Goal: Task Accomplishment & Management: Manage account settings

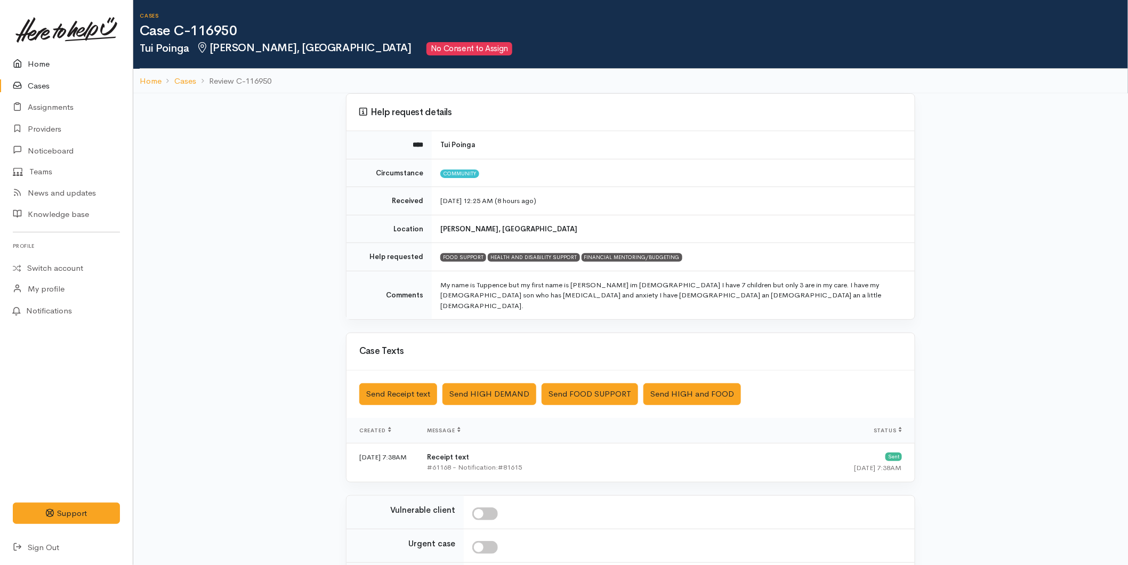
drag, startPoint x: 0, startPoint y: 0, endPoint x: 28, endPoint y: 58, distance: 64.1
click at [28, 58] on link "Home" at bounding box center [66, 64] width 133 height 22
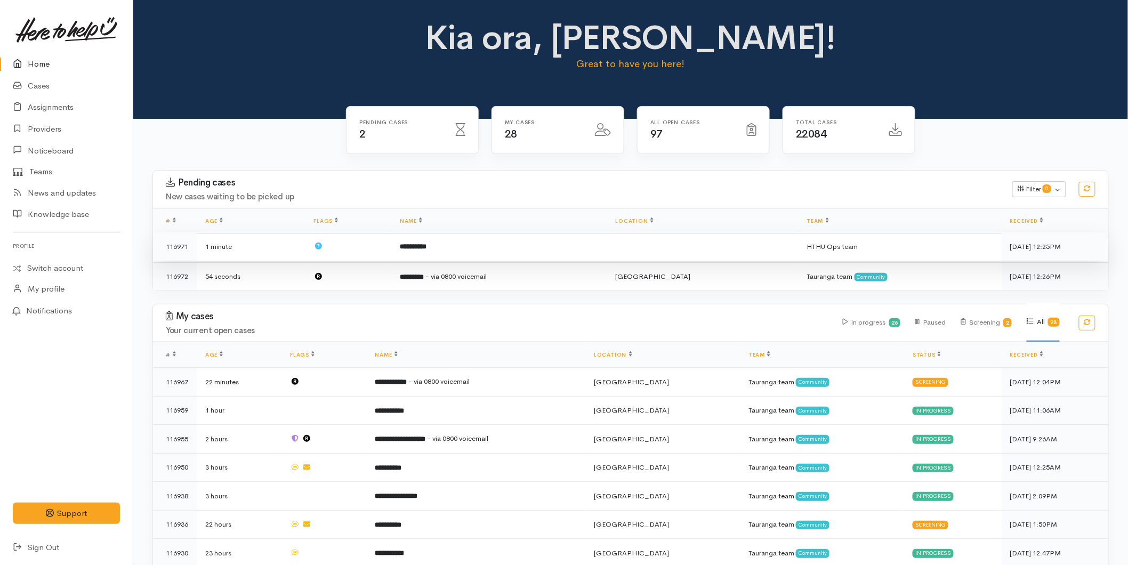
click at [519, 237] on td "**********" at bounding box center [499, 246] width 216 height 29
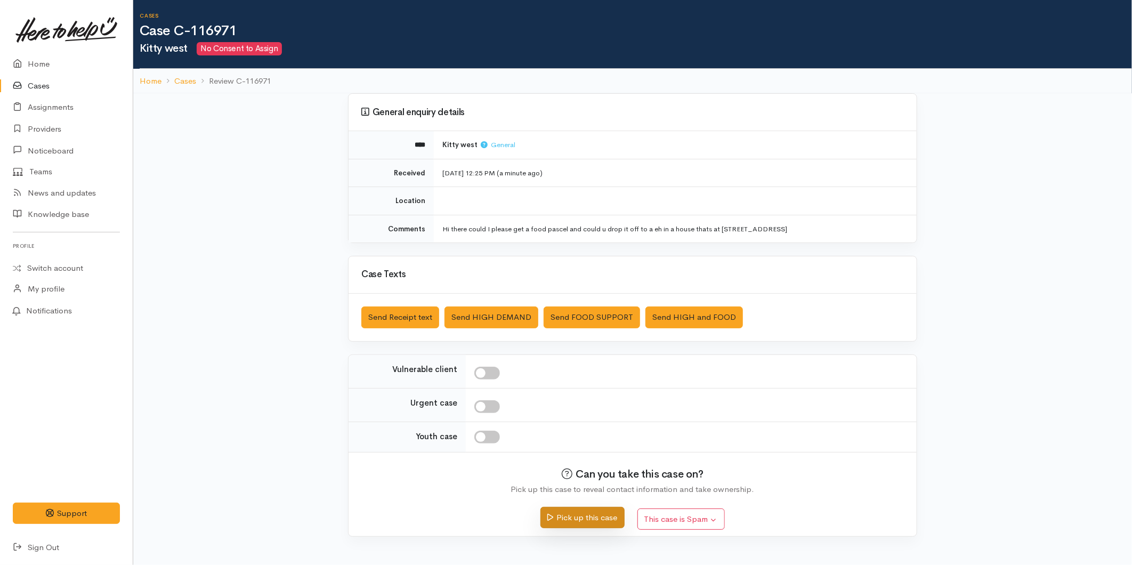
click at [572, 514] on button "Pick up this case" at bounding box center [583, 518] width 84 height 22
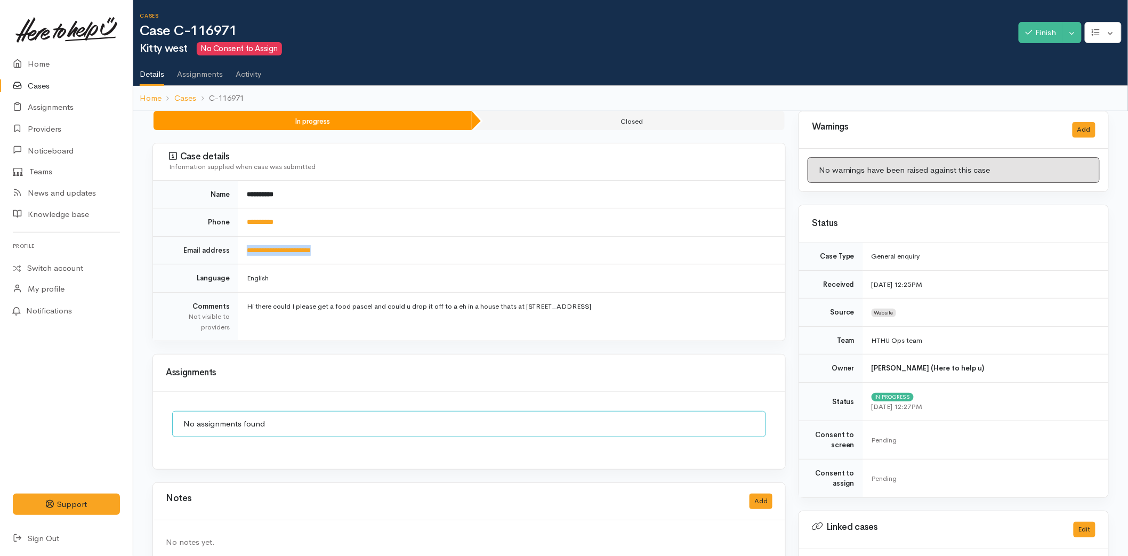
drag, startPoint x: 315, startPoint y: 256, endPoint x: 243, endPoint y: 252, distance: 71.6
click at [243, 252] on td "**********" at bounding box center [511, 250] width 547 height 28
copy link "**********"
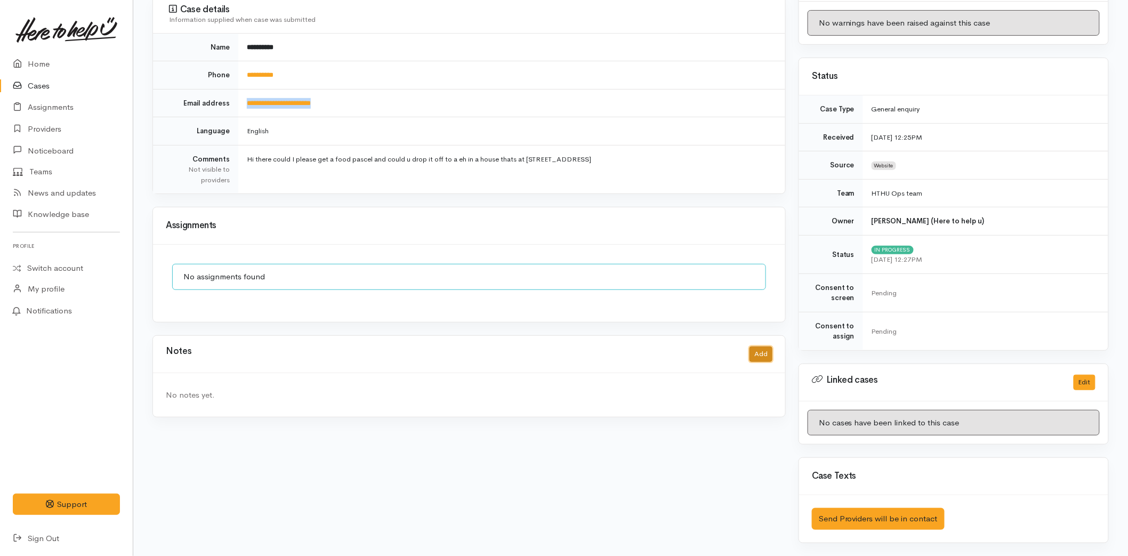
click at [766, 349] on button "Add" at bounding box center [761, 354] width 23 height 15
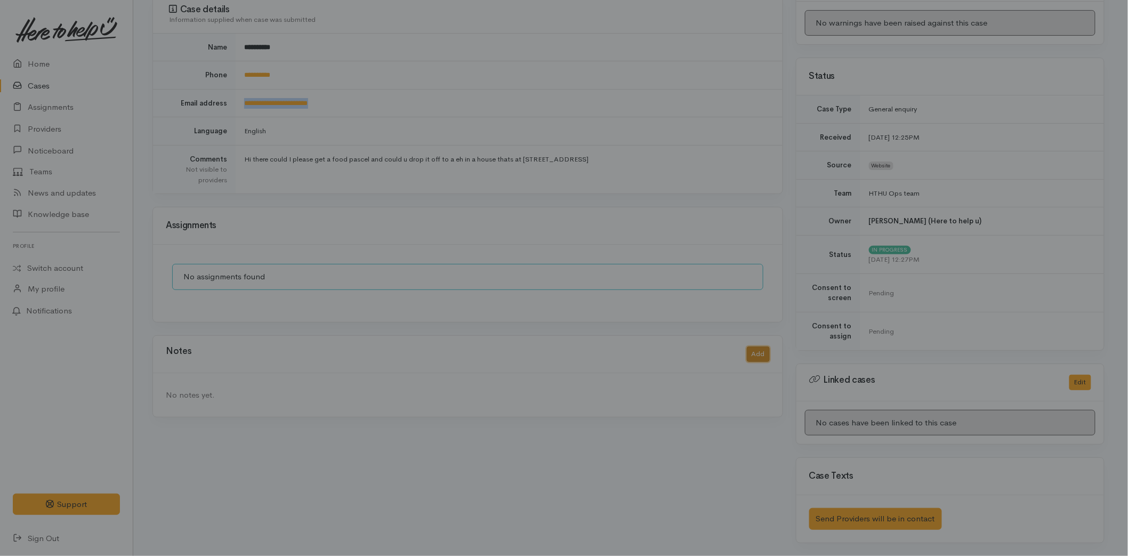
scroll to position [139, 0]
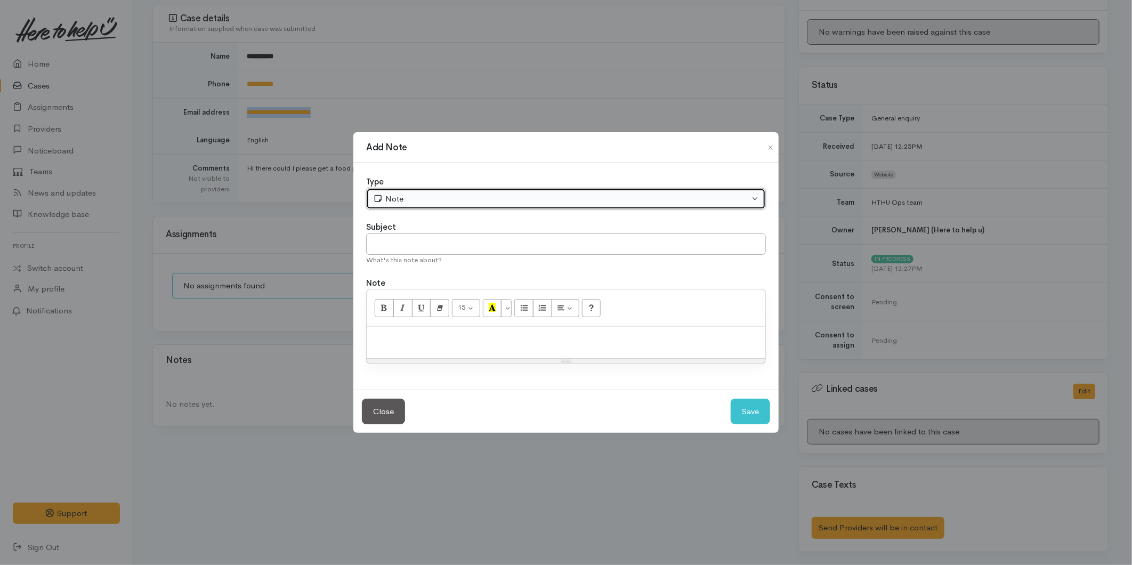
click at [391, 199] on div "Note" at bounding box center [561, 199] width 376 height 12
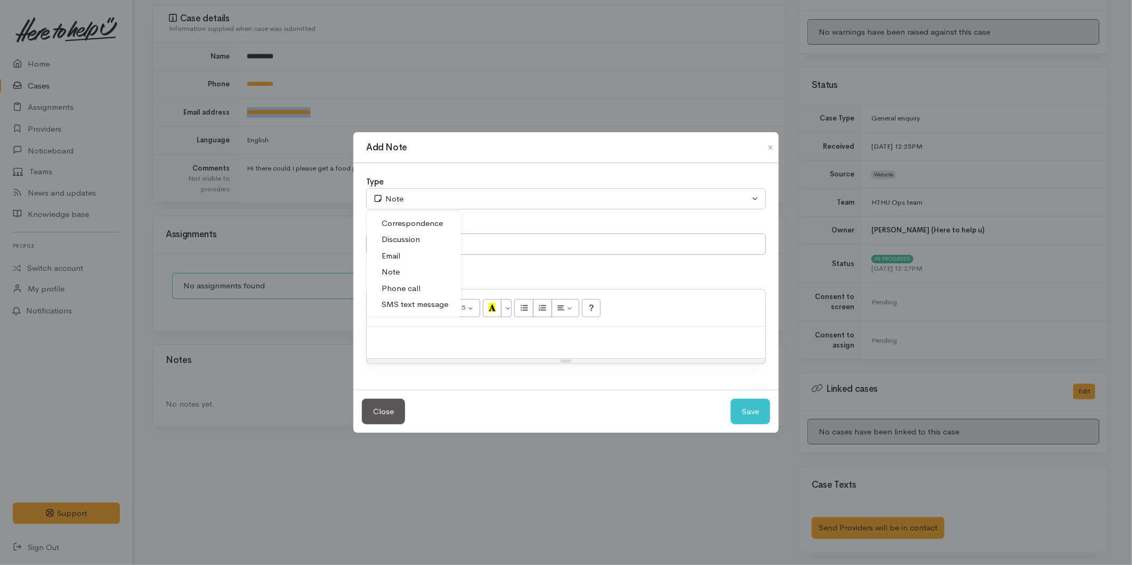
click at [417, 305] on span "SMS text message" at bounding box center [415, 305] width 67 height 12
click at [414, 246] on input "text" at bounding box center [566, 245] width 400 height 22
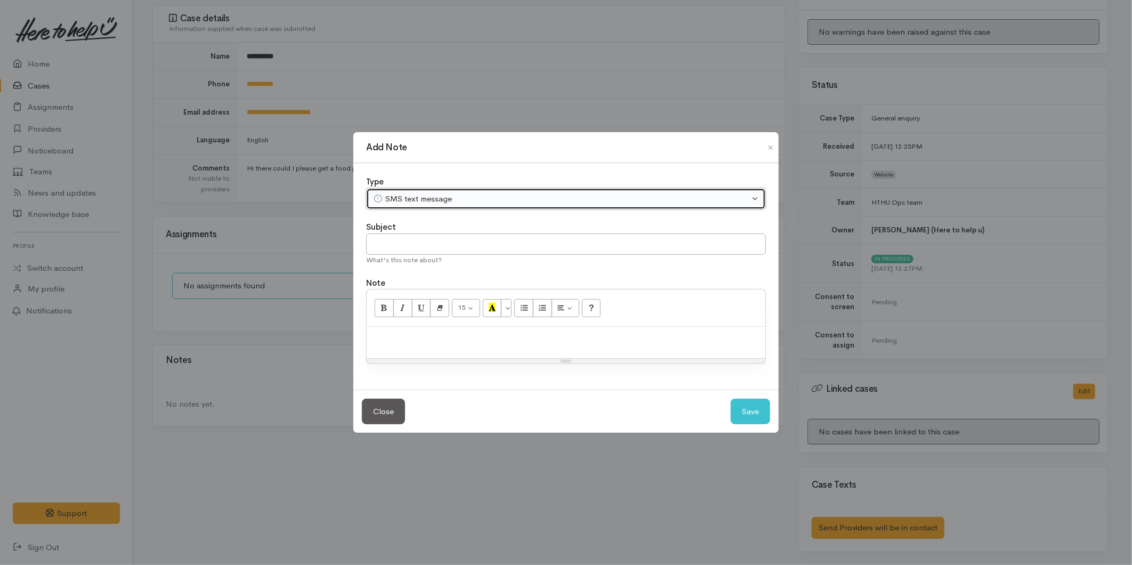
click at [412, 194] on div "SMS text message" at bounding box center [561, 199] width 376 height 12
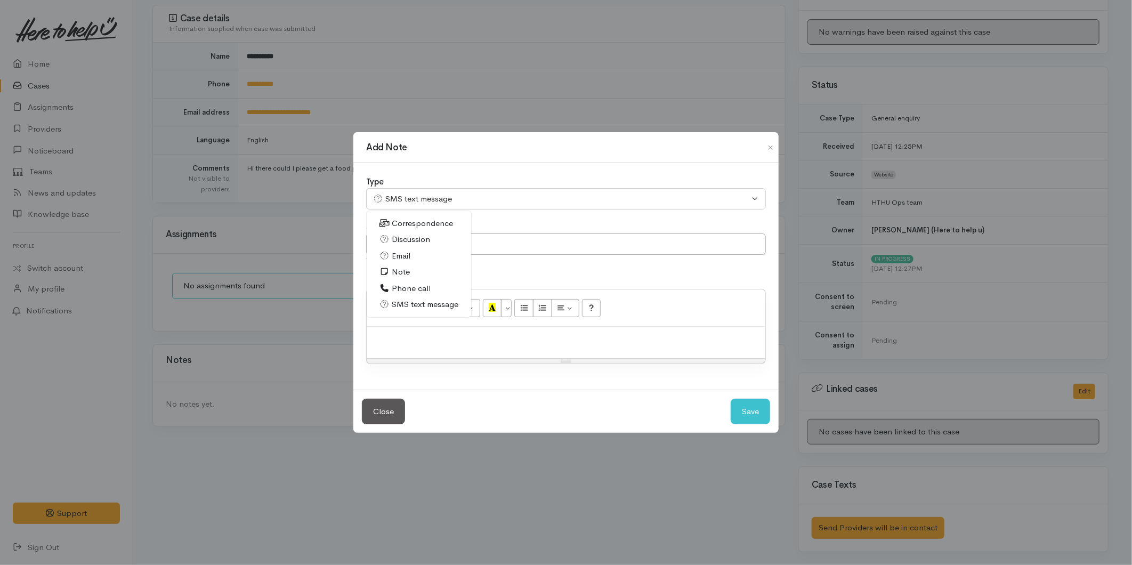
click at [408, 225] on span "Correspondence" at bounding box center [422, 224] width 61 height 12
select select "6"
click at [403, 248] on input "text" at bounding box center [566, 245] width 400 height 22
type input "Created a help request"
click at [752, 408] on button "Save" at bounding box center [750, 412] width 39 height 26
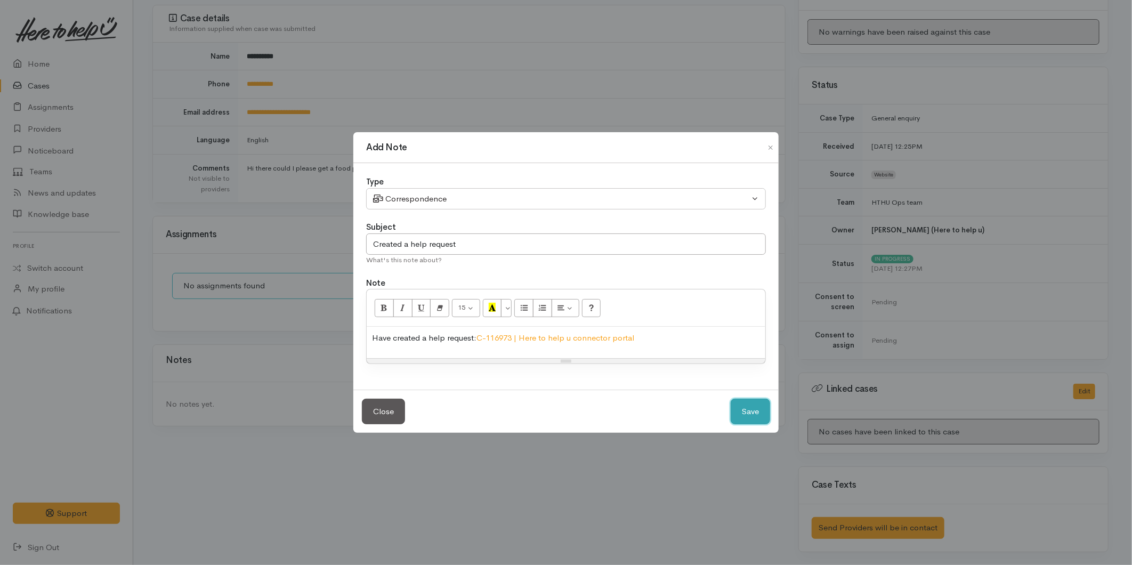
select select "1"
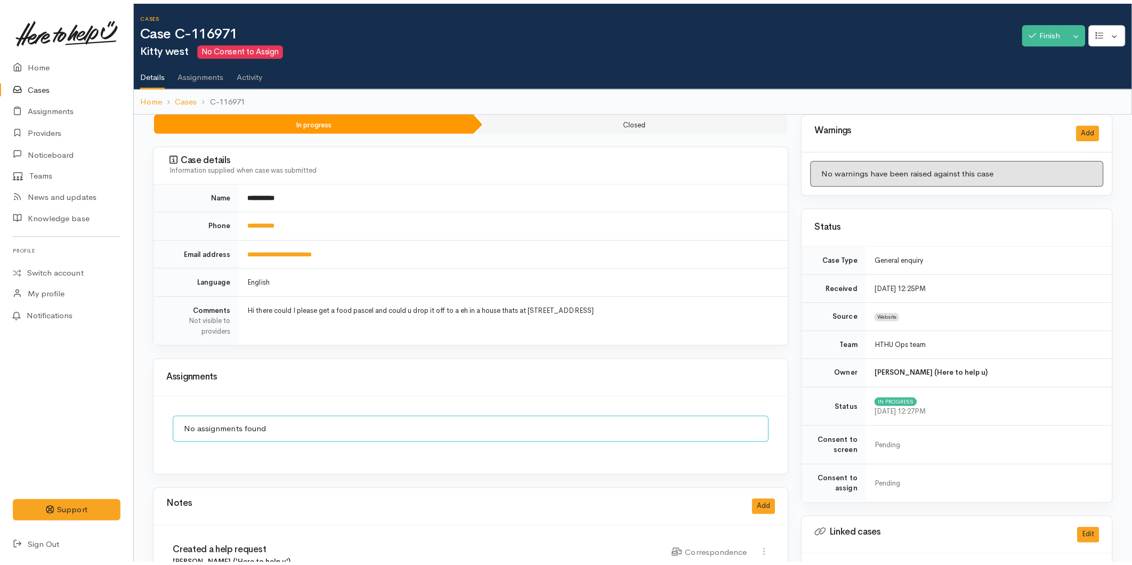
scroll to position [0, 0]
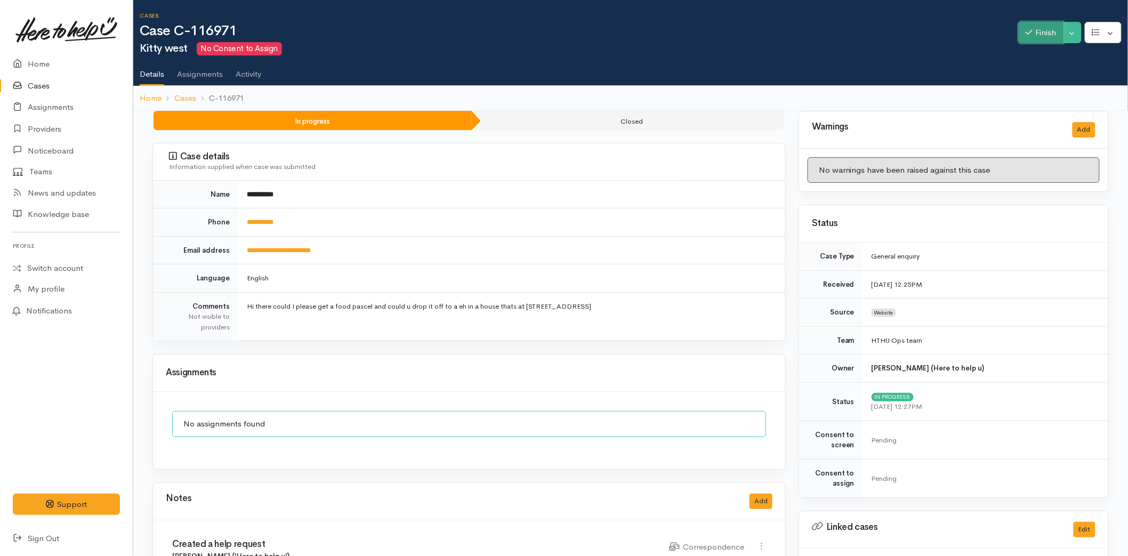
click at [1053, 30] on button "Finish" at bounding box center [1041, 33] width 45 height 22
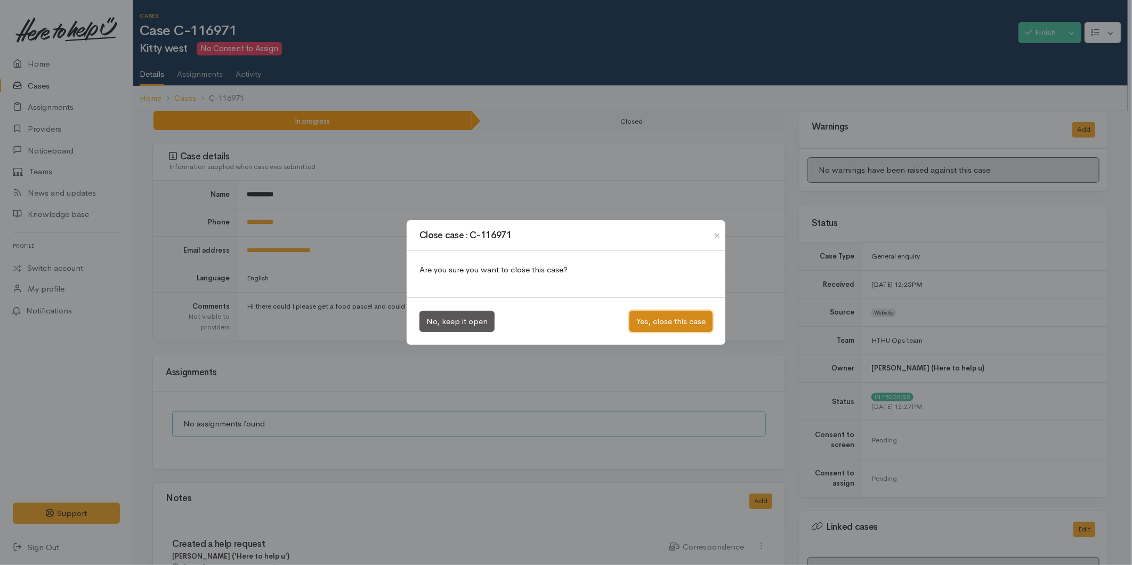
click at [653, 316] on button "Yes, close this case" at bounding box center [671, 322] width 83 height 22
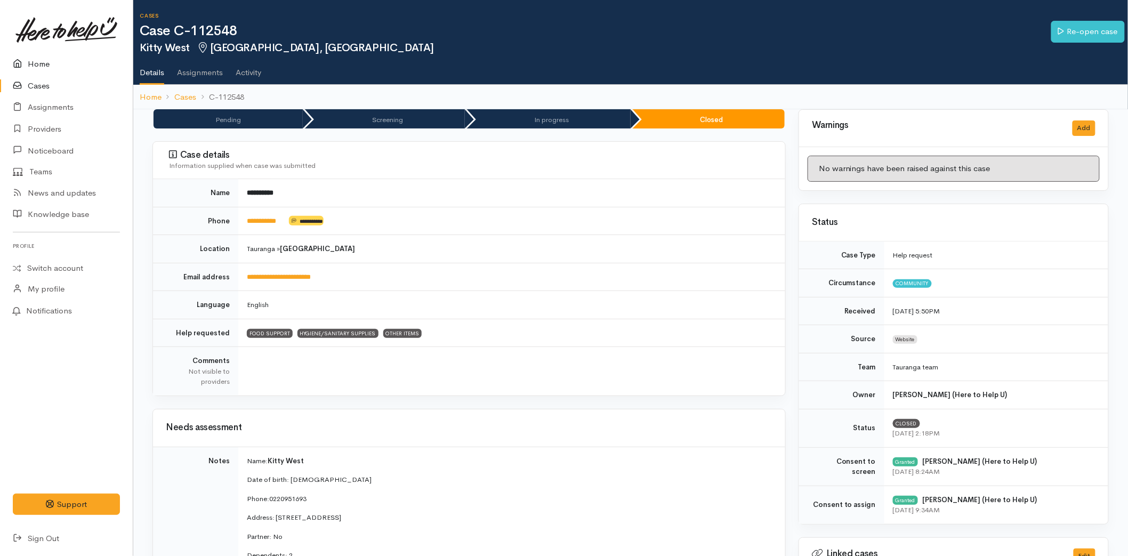
drag, startPoint x: 30, startPoint y: 53, endPoint x: 50, endPoint y: 62, distance: 21.2
click at [30, 54] on link "Home" at bounding box center [66, 64] width 133 height 22
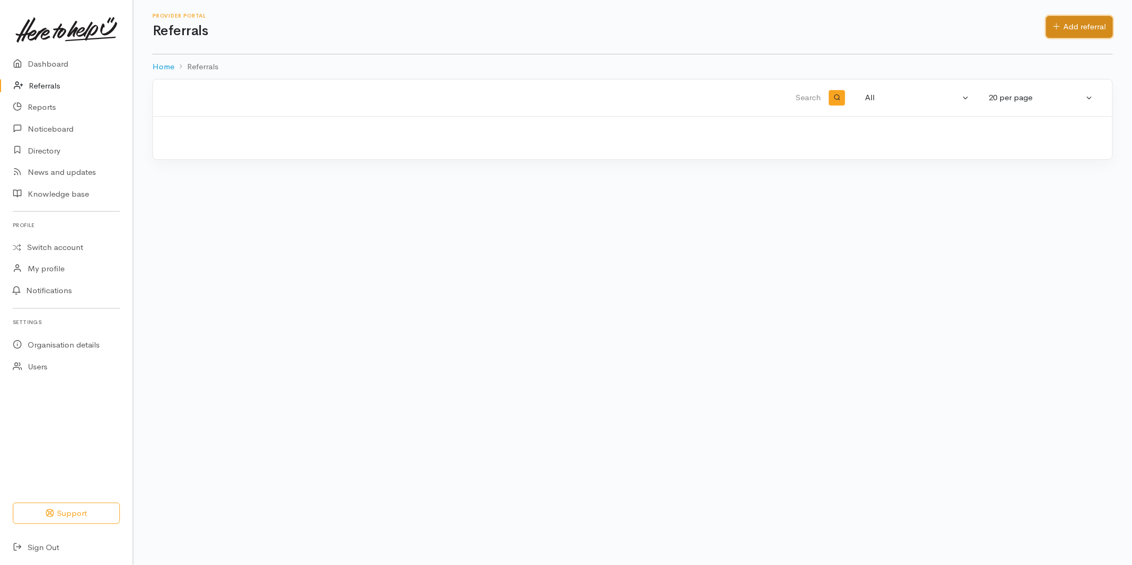
click at [1064, 27] on link "Add referral" at bounding box center [1080, 27] width 67 height 22
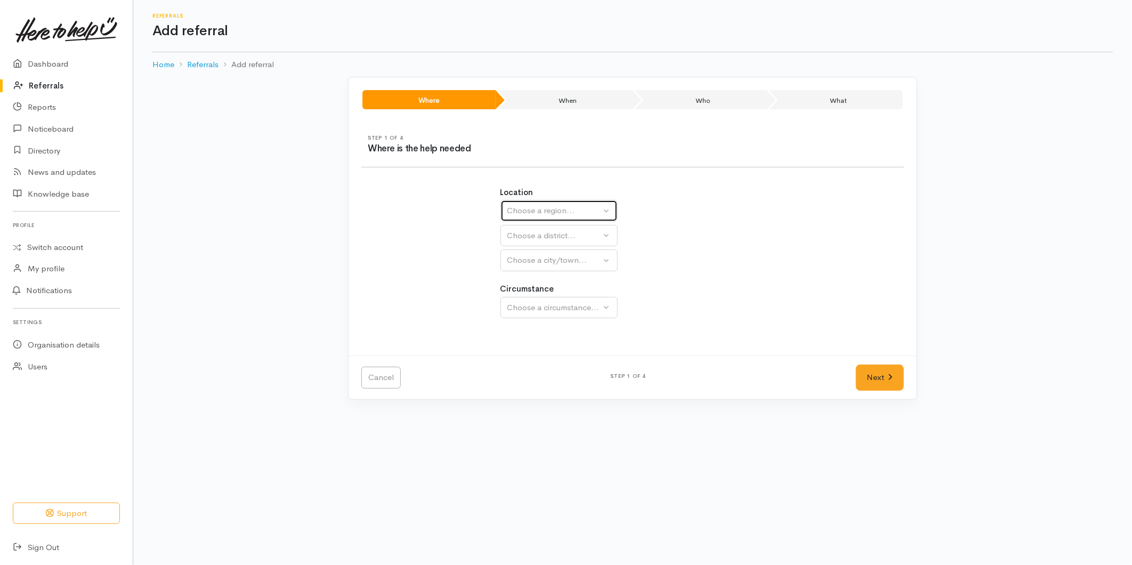
drag, startPoint x: 526, startPoint y: 210, endPoint x: 528, endPoint y: 242, distance: 32.6
click at [526, 210] on div "Choose a region..." at bounding box center [555, 211] width 94 height 12
click at [529, 291] on span "Bay of Plenty" at bounding box center [538, 294] width 48 height 12
select select "4"
select select
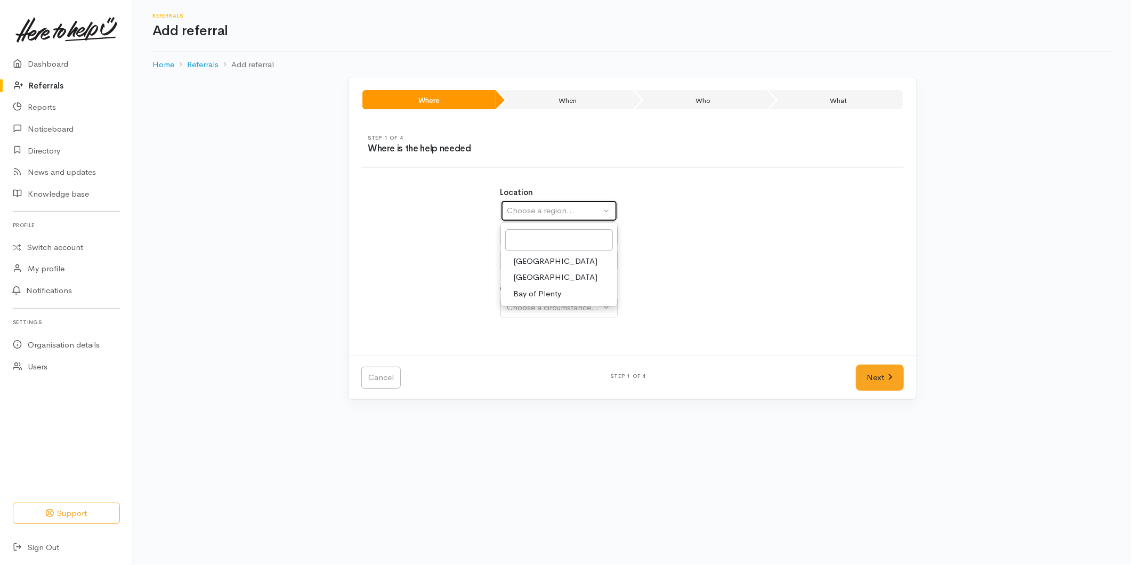
select select
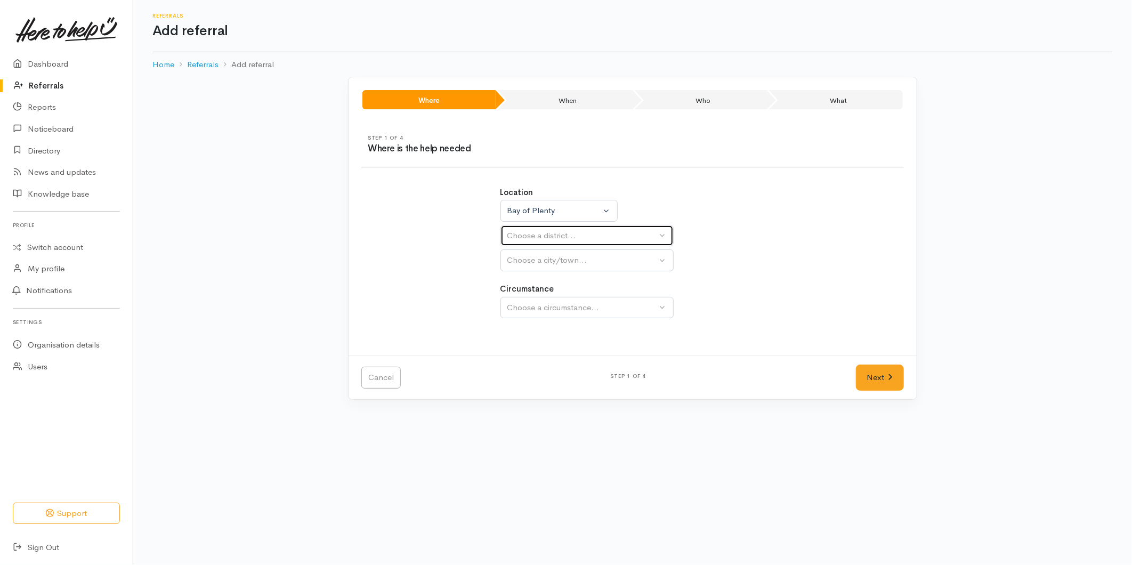
click at [524, 242] on div "Choose a district..." at bounding box center [583, 236] width 150 height 12
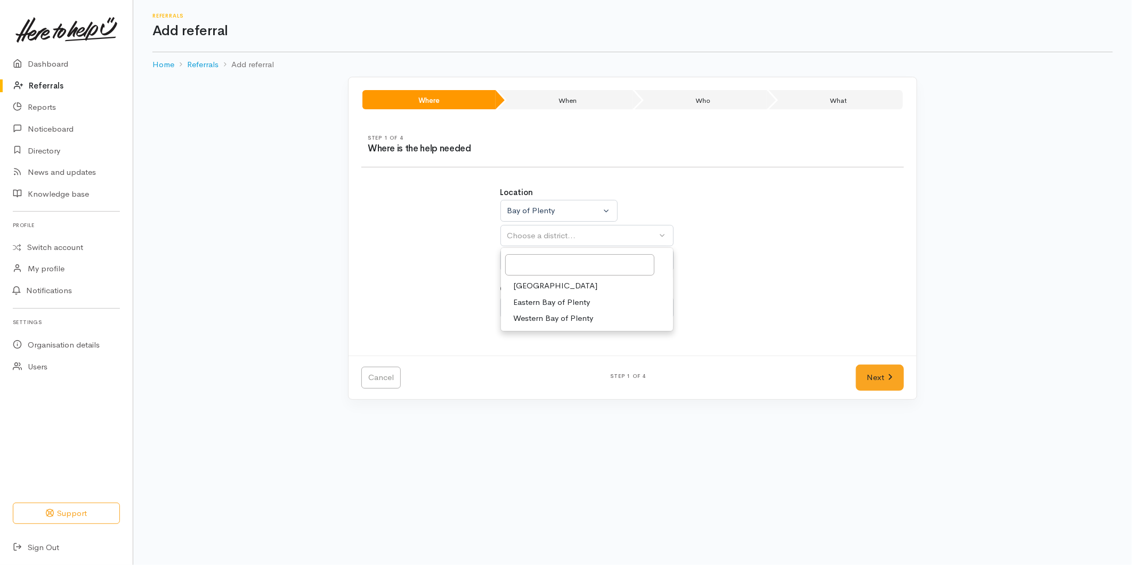
click at [523, 287] on span "[GEOGRAPHIC_DATA]" at bounding box center [556, 286] width 84 height 12
select select "6"
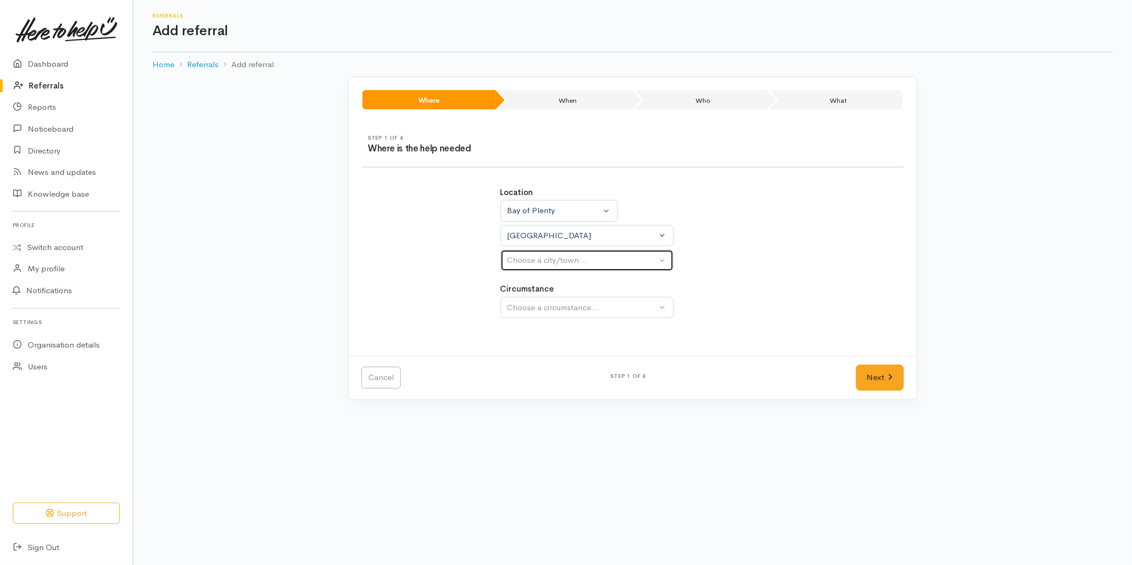
click at [535, 268] on button "Choose a city/town..." at bounding box center [587, 261] width 173 height 22
click at [530, 268] on button "Choose a city/town..." at bounding box center [587, 261] width 173 height 22
click at [526, 252] on button "Choose a city/town..." at bounding box center [587, 261] width 173 height 22
select select
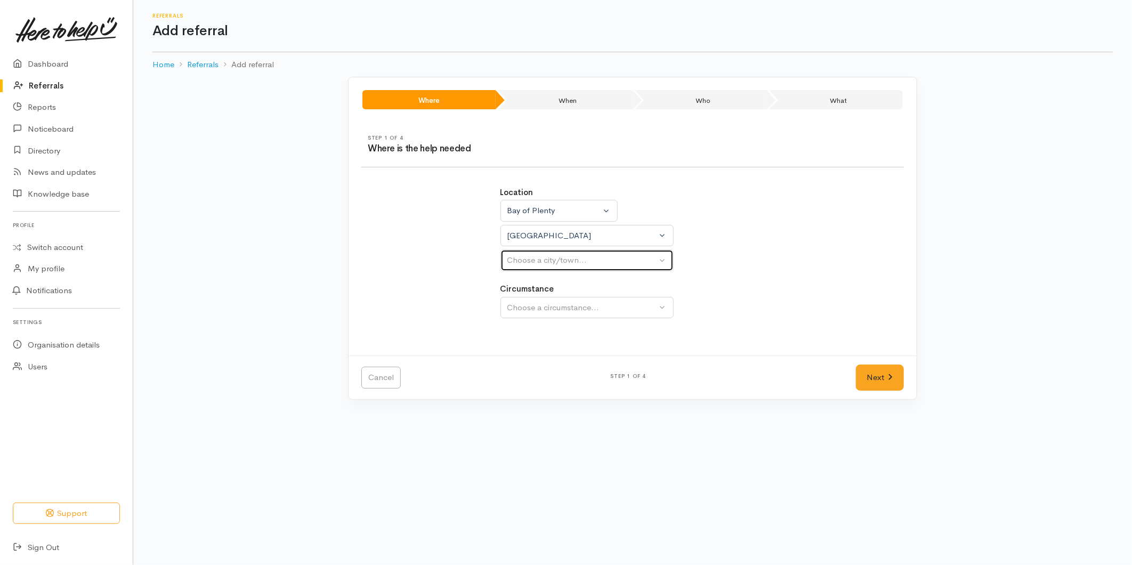
click at [536, 260] on div "Choose a city/town..." at bounding box center [583, 260] width 150 height 12
click at [534, 311] on span "[GEOGRAPHIC_DATA]" at bounding box center [556, 311] width 84 height 12
select select "4"
click at [561, 310] on div "Choose a circumstance..." at bounding box center [583, 308] width 150 height 12
click at [536, 360] on span "Community" at bounding box center [534, 358] width 41 height 12
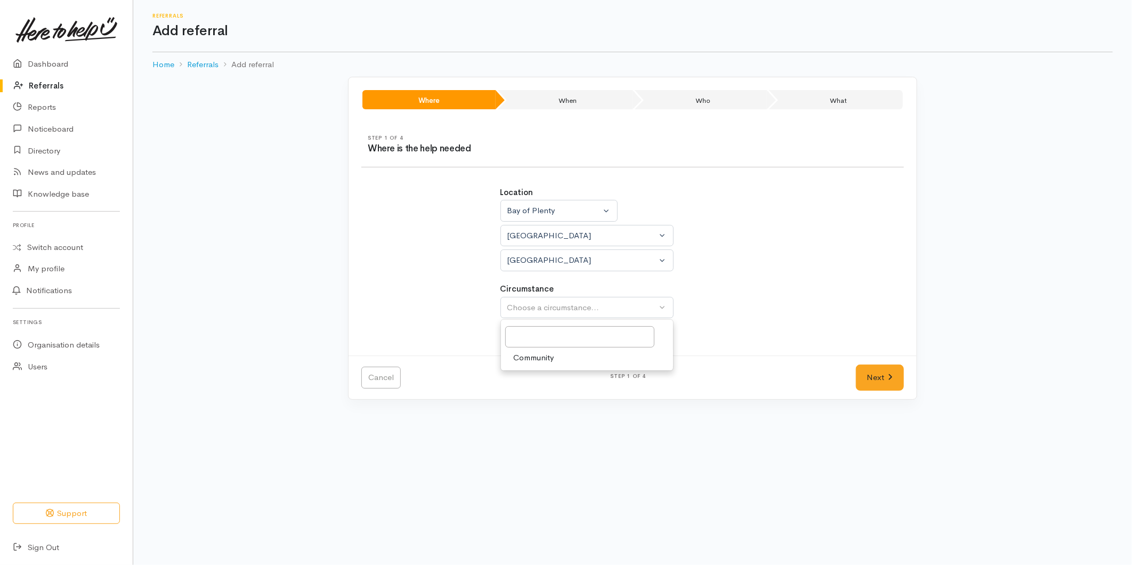
select select "2"
click at [856, 376] on link "Next" at bounding box center [880, 378] width 48 height 26
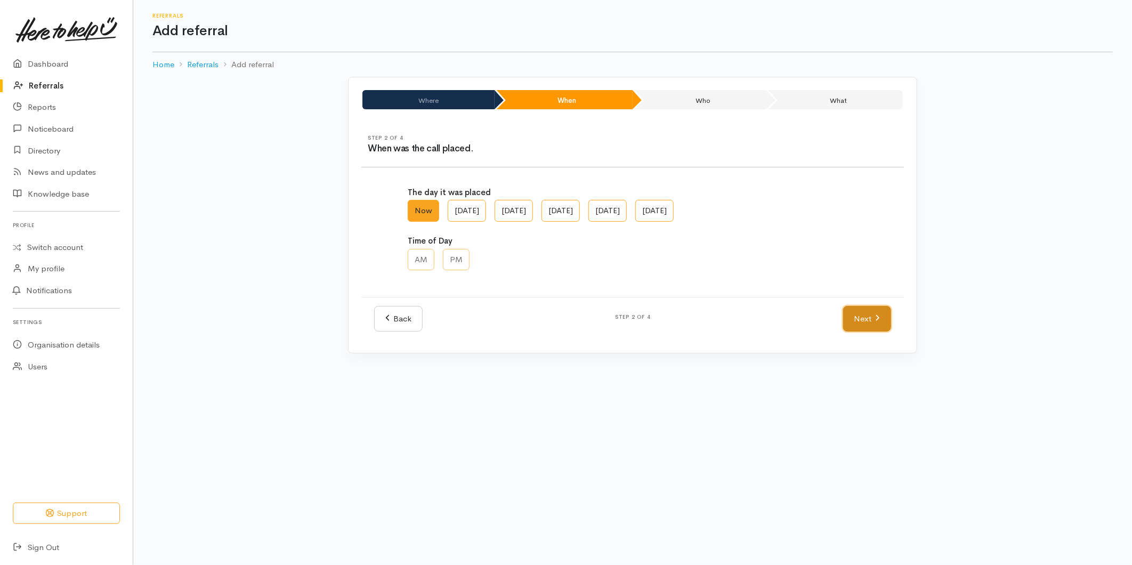
click at [860, 324] on link "Next" at bounding box center [867, 319] width 48 height 26
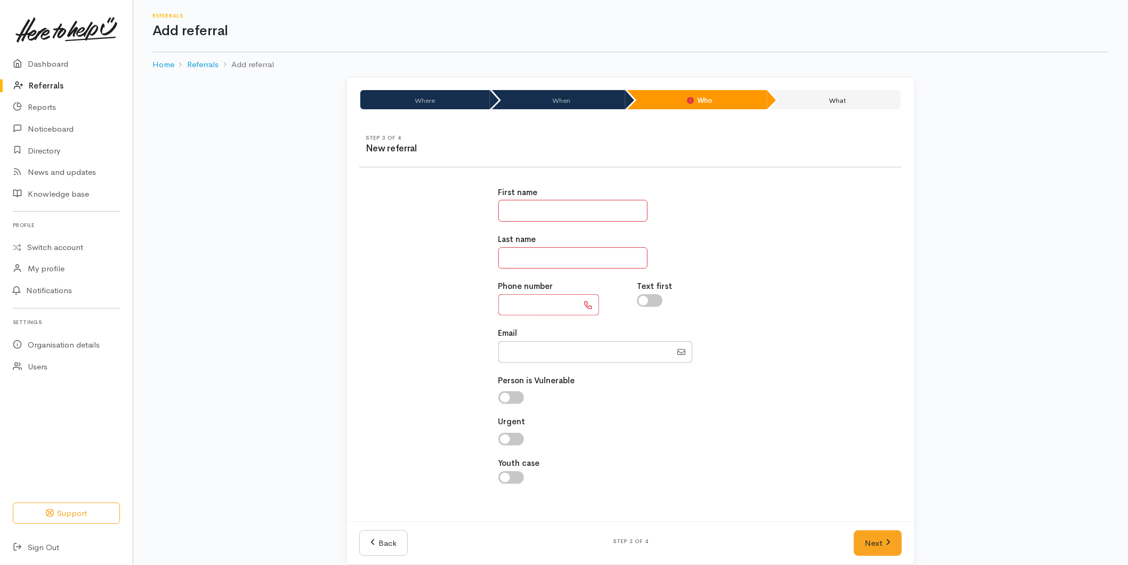
drag, startPoint x: 515, startPoint y: 205, endPoint x: 509, endPoint y: 203, distance: 6.1
click at [515, 205] on input "text" at bounding box center [572, 211] width 149 height 22
click at [507, 207] on input "text" at bounding box center [572, 211] width 149 height 22
type input "*****"
type input "****"
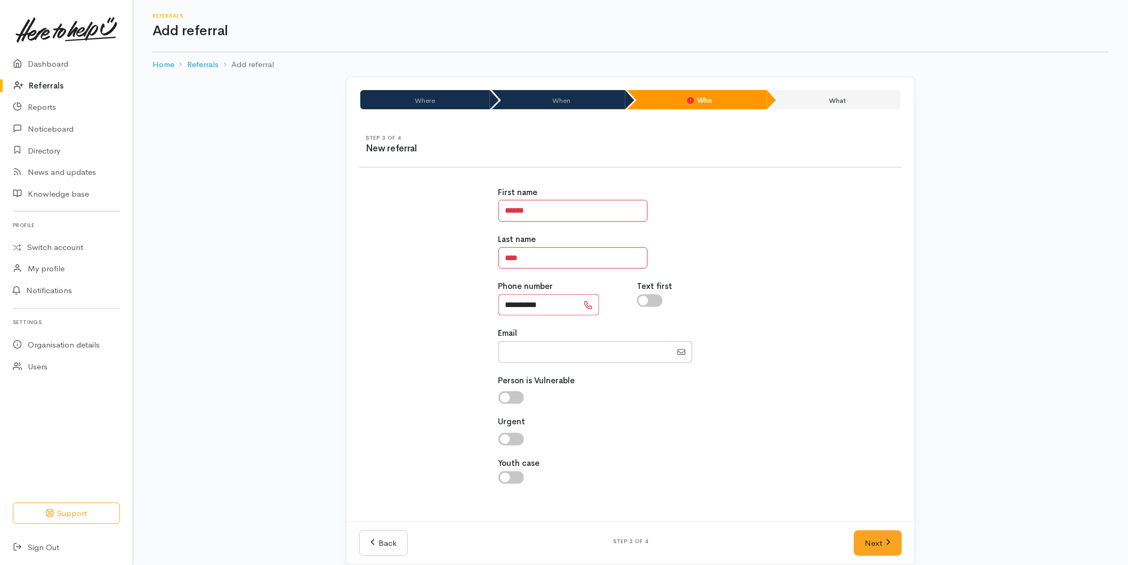
type input "**********"
click at [545, 348] on input "Email" at bounding box center [584, 352] width 173 height 22
paste input "kittyaranui230@gmail.com"
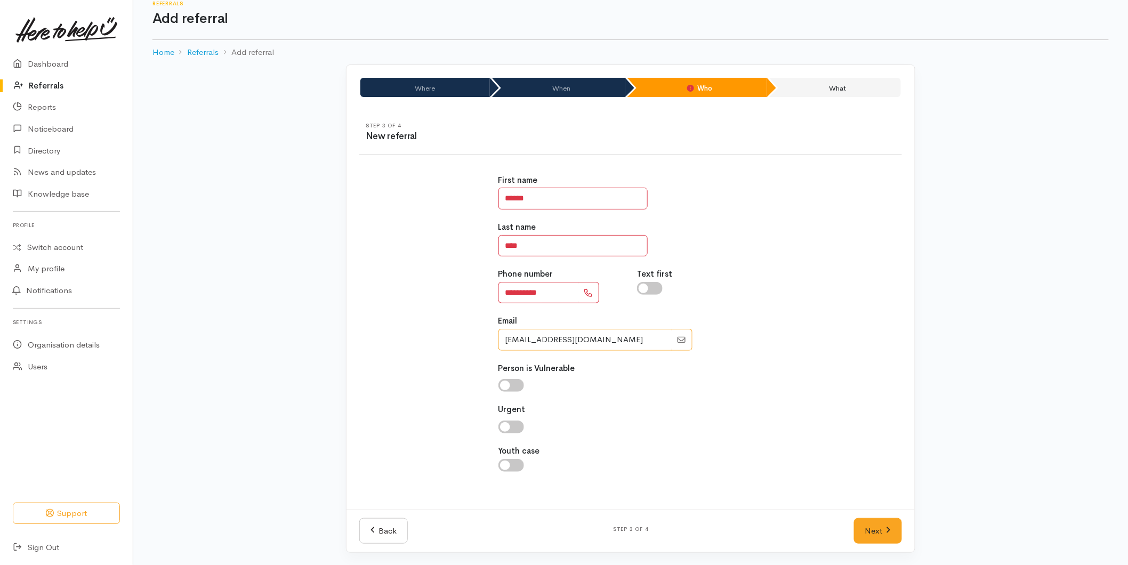
scroll to position [13, 0]
type input "kittyaranui230@gmail.com"
click at [880, 533] on link "Next" at bounding box center [878, 531] width 48 height 26
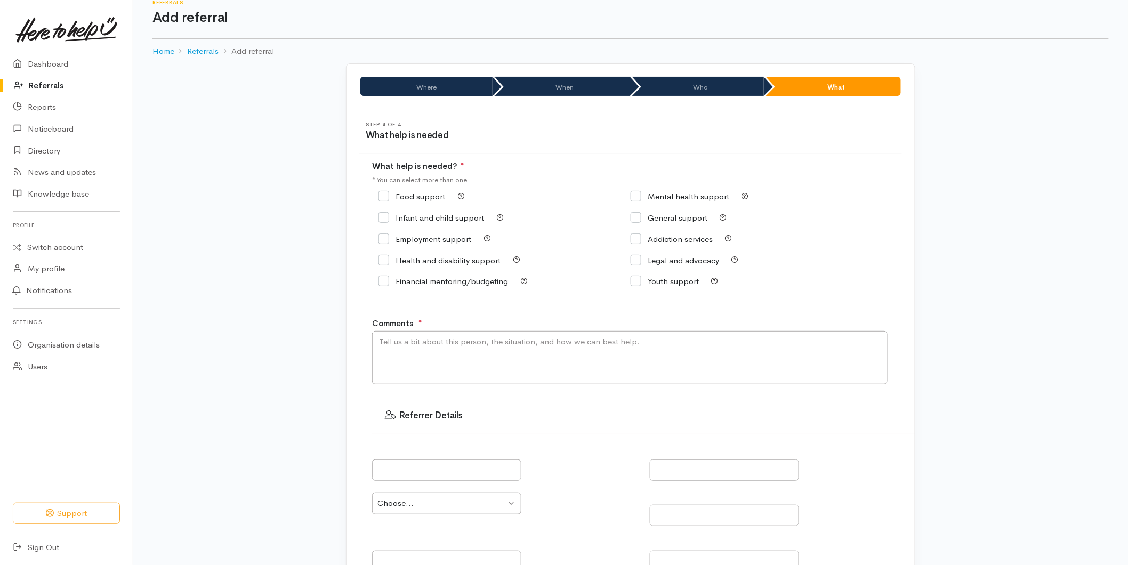
click at [385, 197] on input "Food support" at bounding box center [412, 196] width 67 height 8
checkbox input "true"
click at [466, 384] on textarea "Comments" at bounding box center [630, 357] width 516 height 53
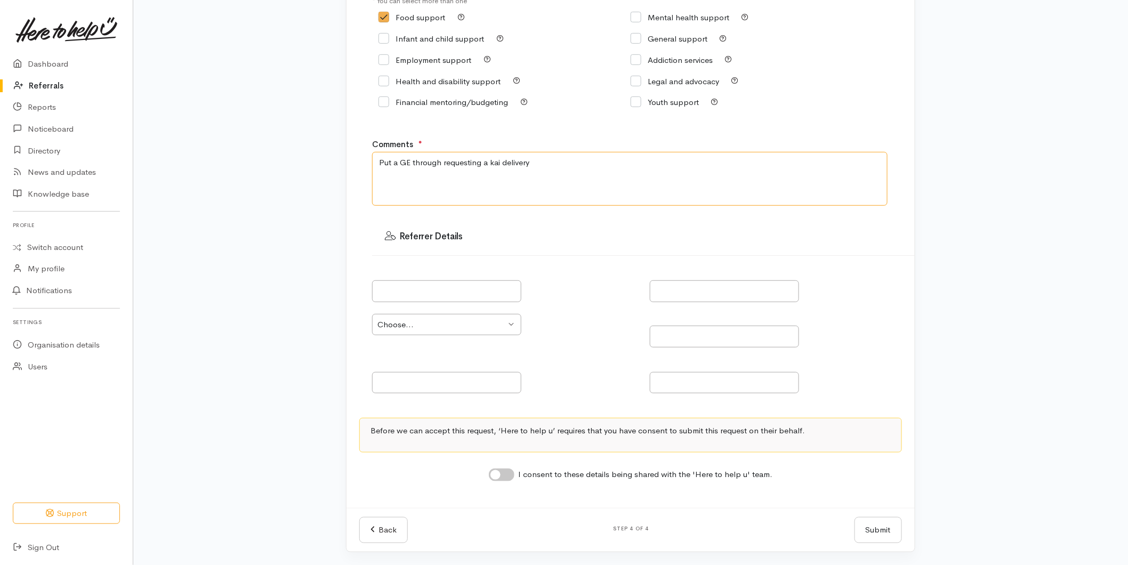
type textarea "Put a GE through requesting a kai delivery"
click at [508, 470] on input "I consent to these details being shared with the 'Here to help u' team." at bounding box center [502, 475] width 26 height 13
checkbox input "true"
click at [875, 528] on button "Submit" at bounding box center [878, 530] width 47 height 26
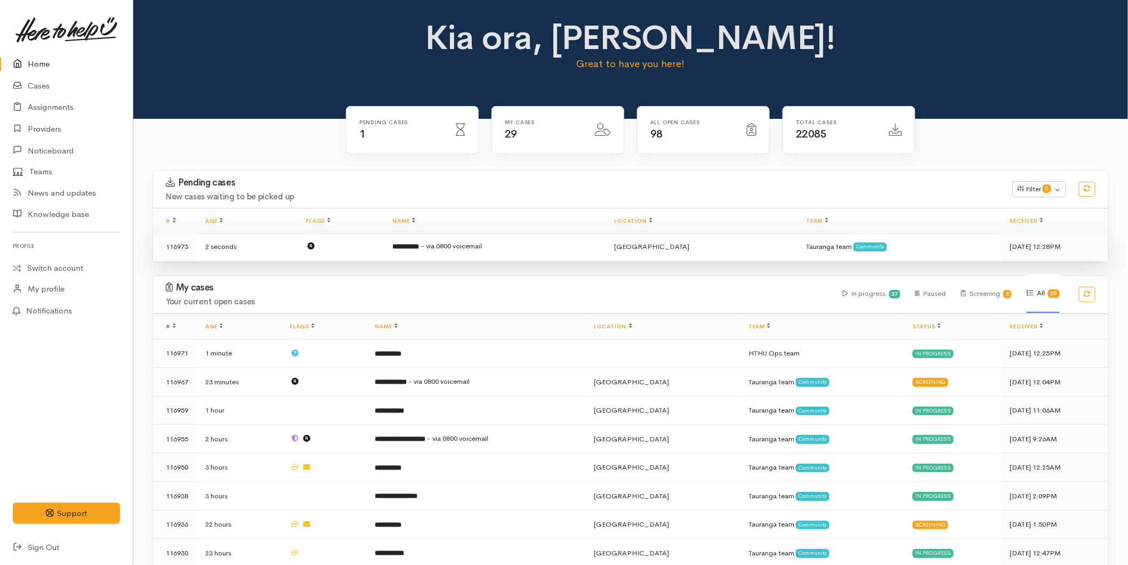
click at [482, 246] on span "- via 0800 voicemail" at bounding box center [451, 246] width 61 height 9
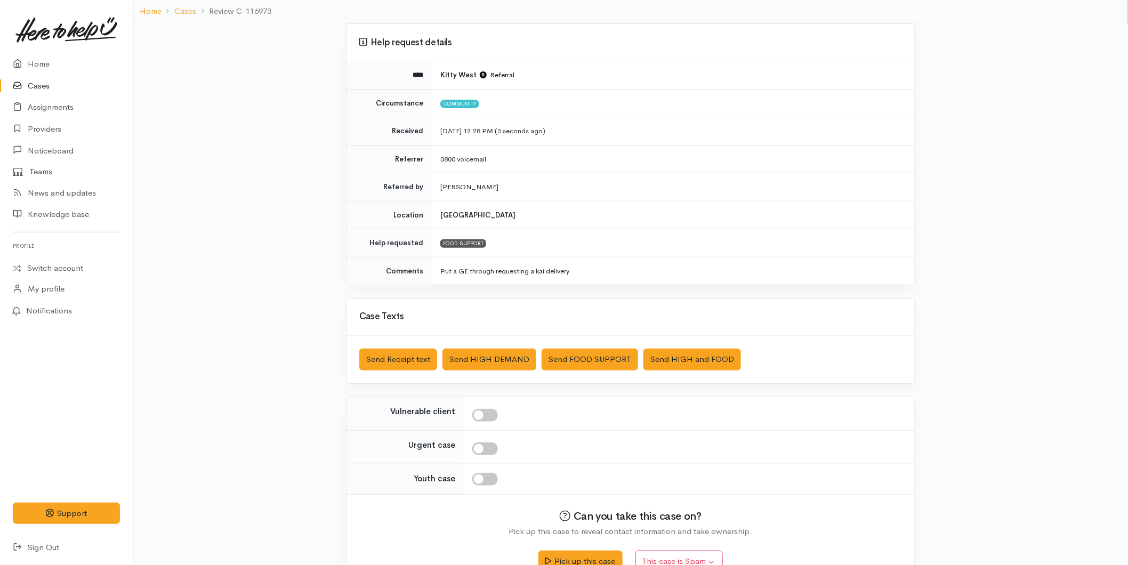
scroll to position [98, 0]
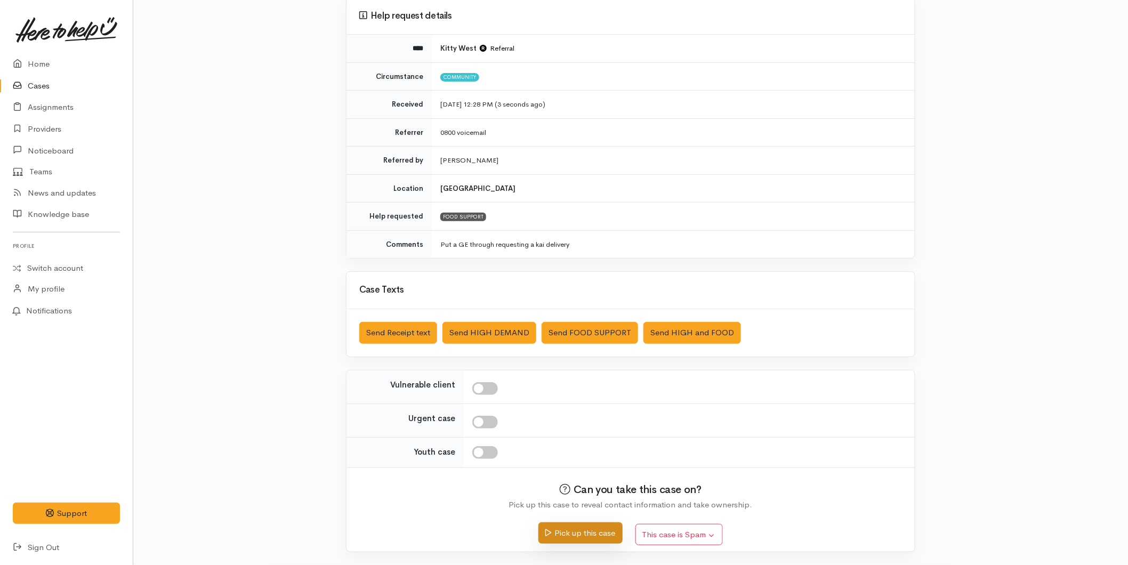
click at [560, 528] on button "Pick up this case" at bounding box center [580, 533] width 84 height 22
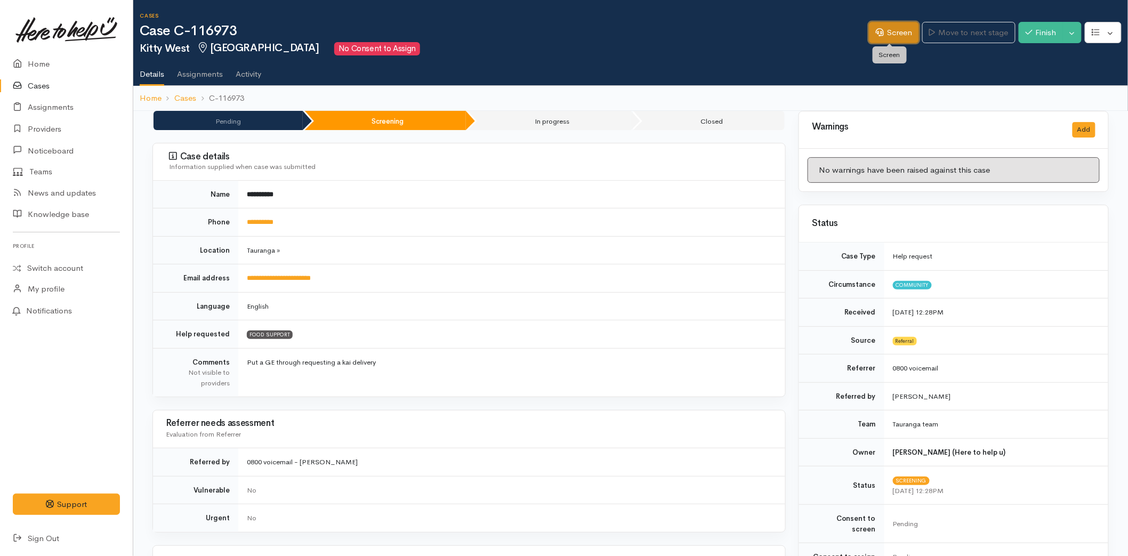
click at [884, 30] on link "Screen" at bounding box center [894, 33] width 50 height 22
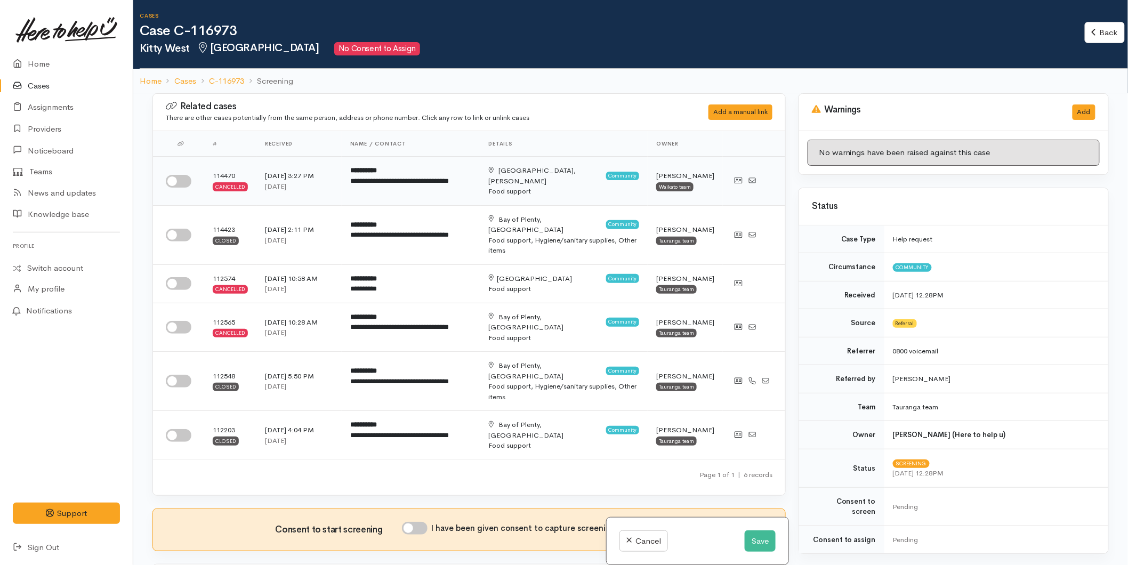
drag, startPoint x: 190, startPoint y: 179, endPoint x: 187, endPoint y: 190, distance: 11.8
click at [190, 179] on input "checkbox" at bounding box center [179, 181] width 26 height 13
checkbox input "true"
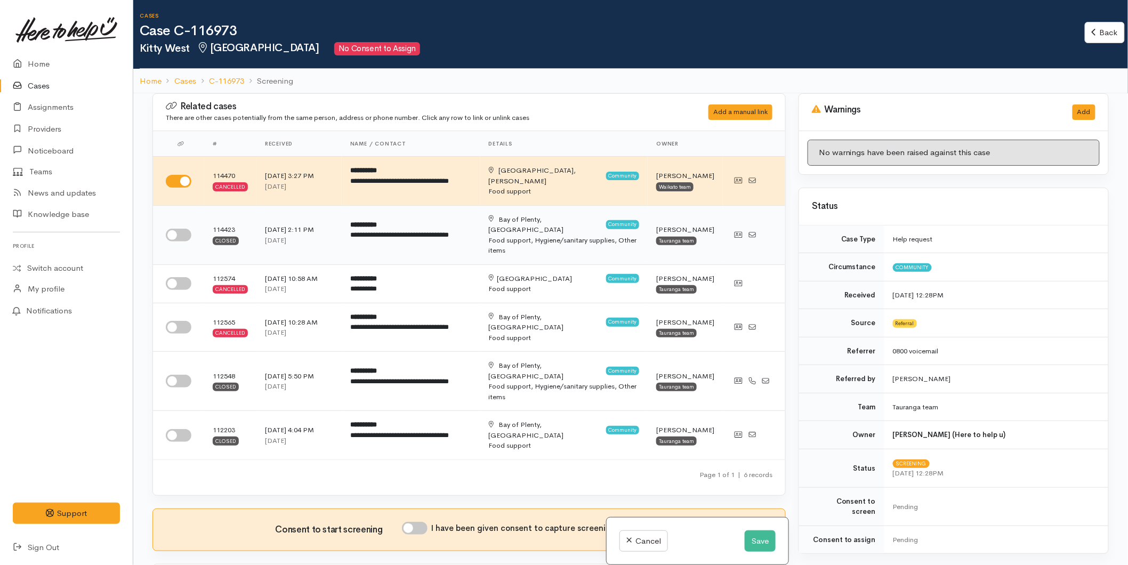
click at [177, 229] on input "checkbox" at bounding box center [179, 235] width 26 height 13
checkbox input "true"
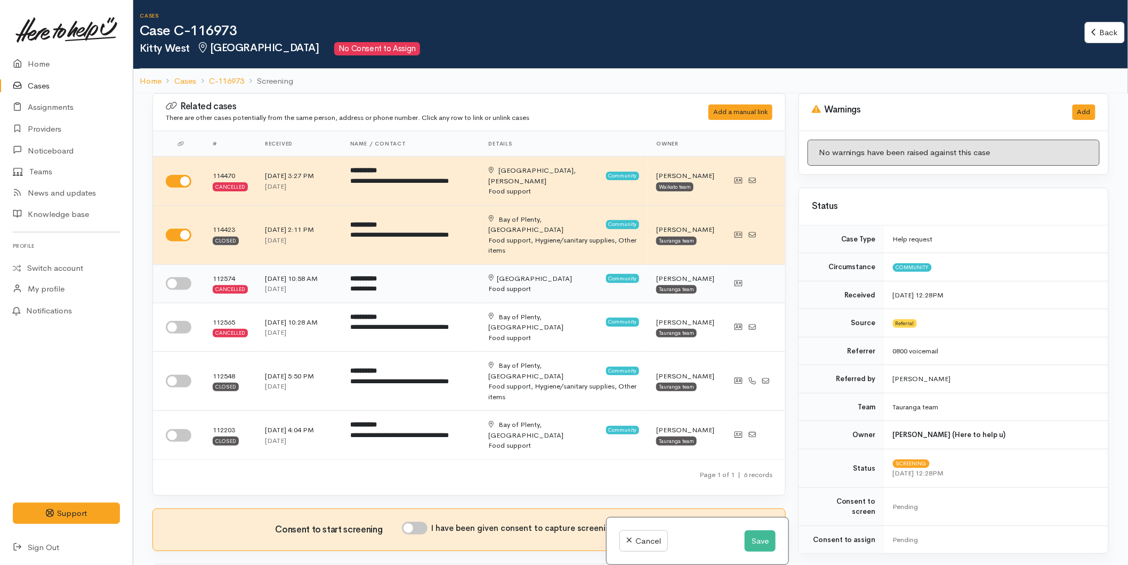
click at [183, 277] on input "checkbox" at bounding box center [179, 283] width 26 height 13
checkbox input "true"
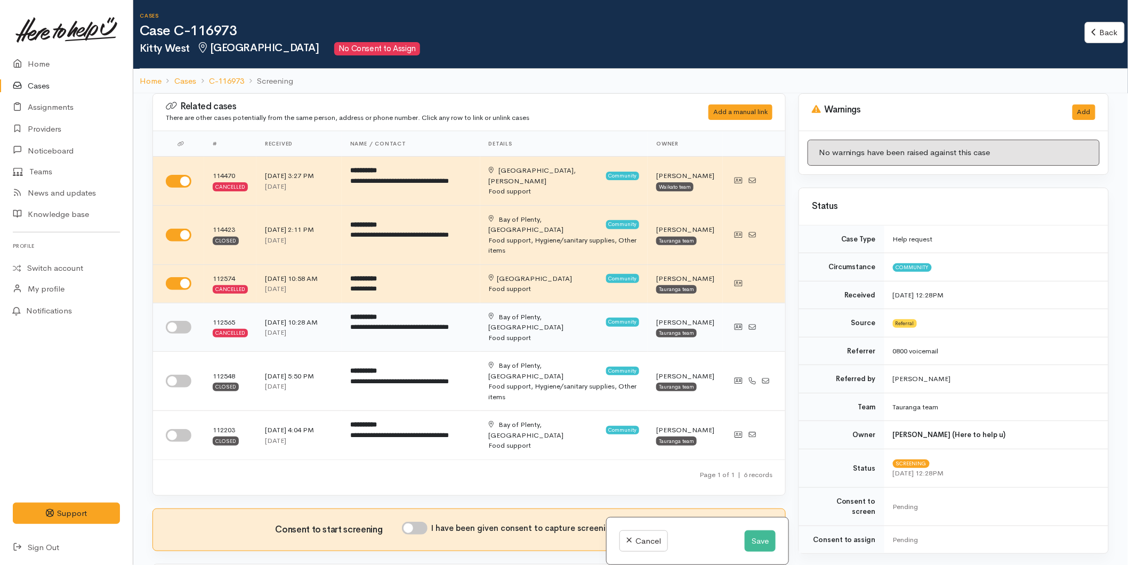
click at [182, 321] on input "checkbox" at bounding box center [179, 327] width 26 height 13
checkbox input "true"
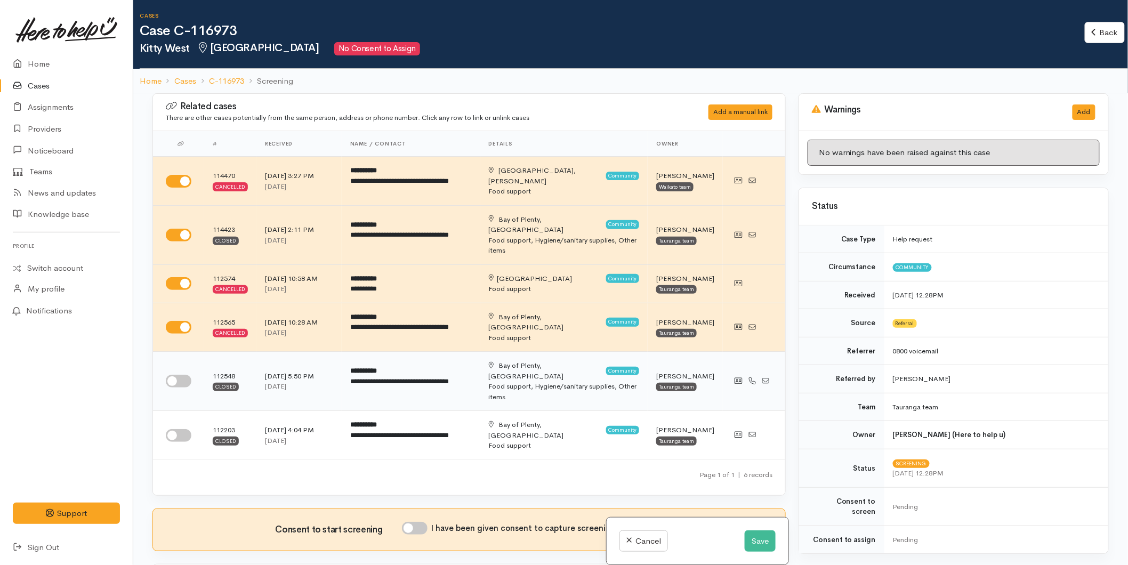
click at [180, 375] on input "checkbox" at bounding box center [179, 381] width 26 height 13
checkbox input "true"
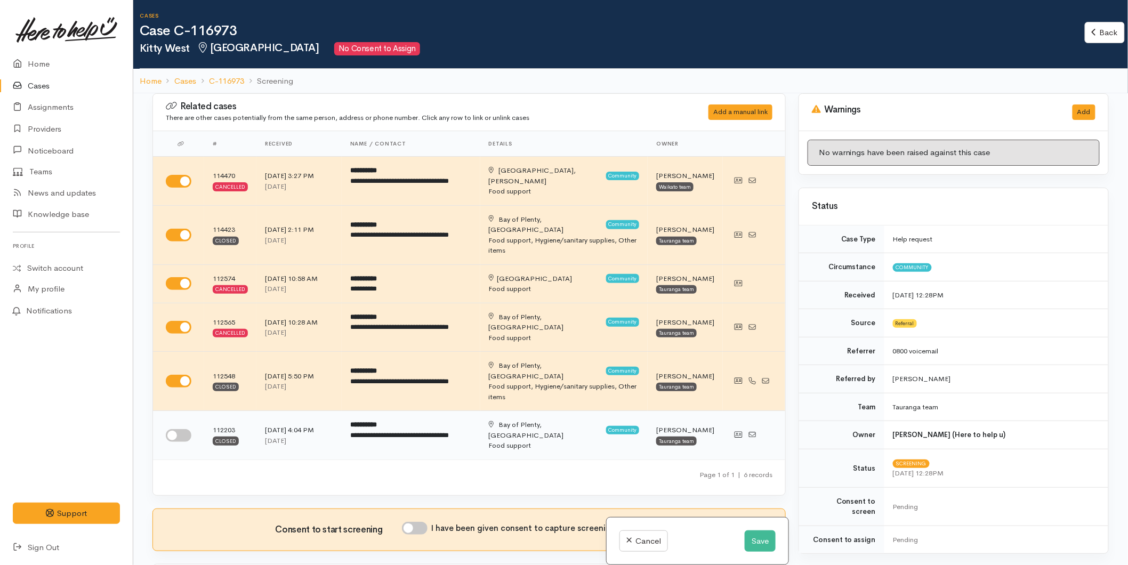
click at [174, 429] on input "checkbox" at bounding box center [179, 435] width 26 height 13
checkbox input "true"
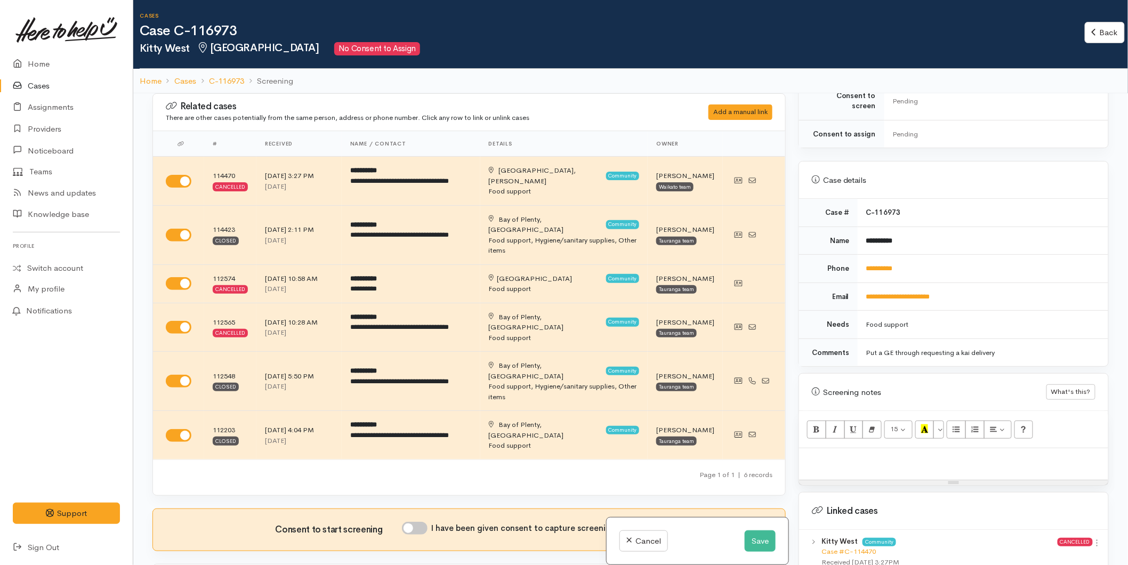
scroll to position [296, 0]
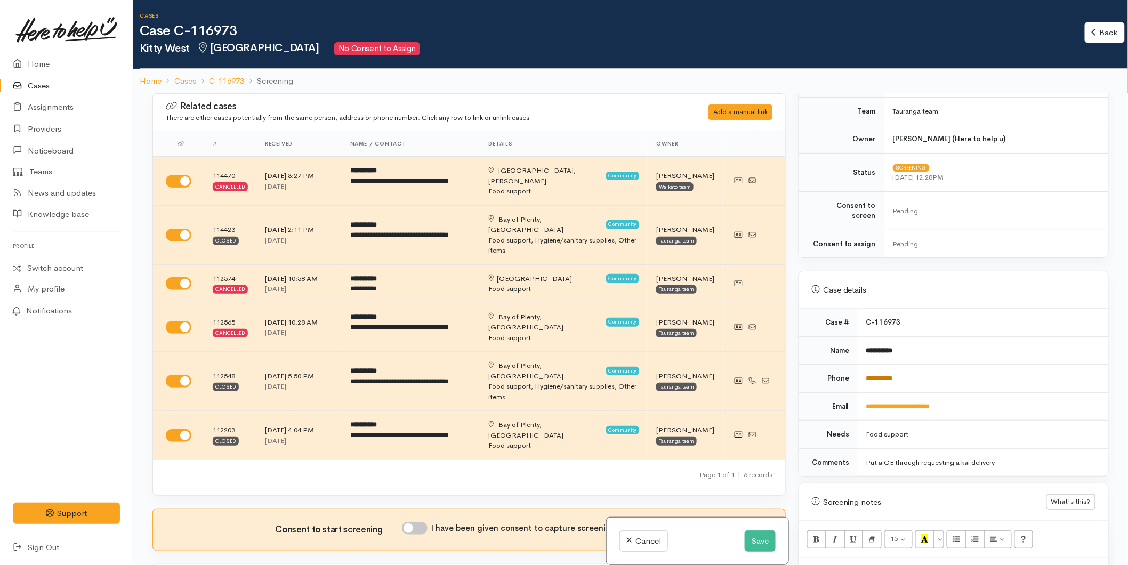
click at [878, 375] on link "**********" at bounding box center [879, 378] width 27 height 7
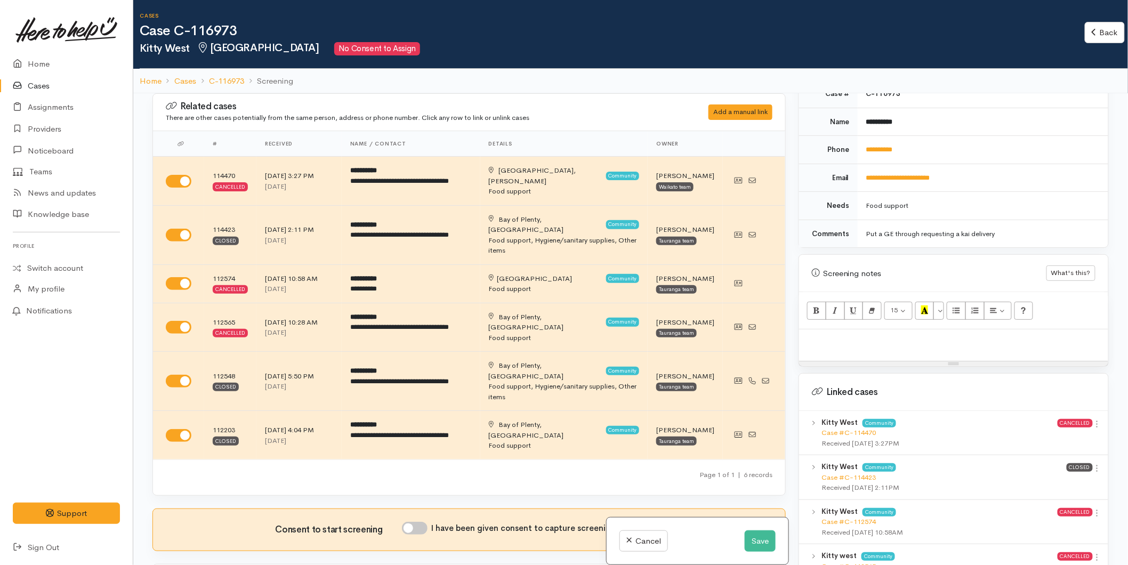
scroll to position [473, 0]
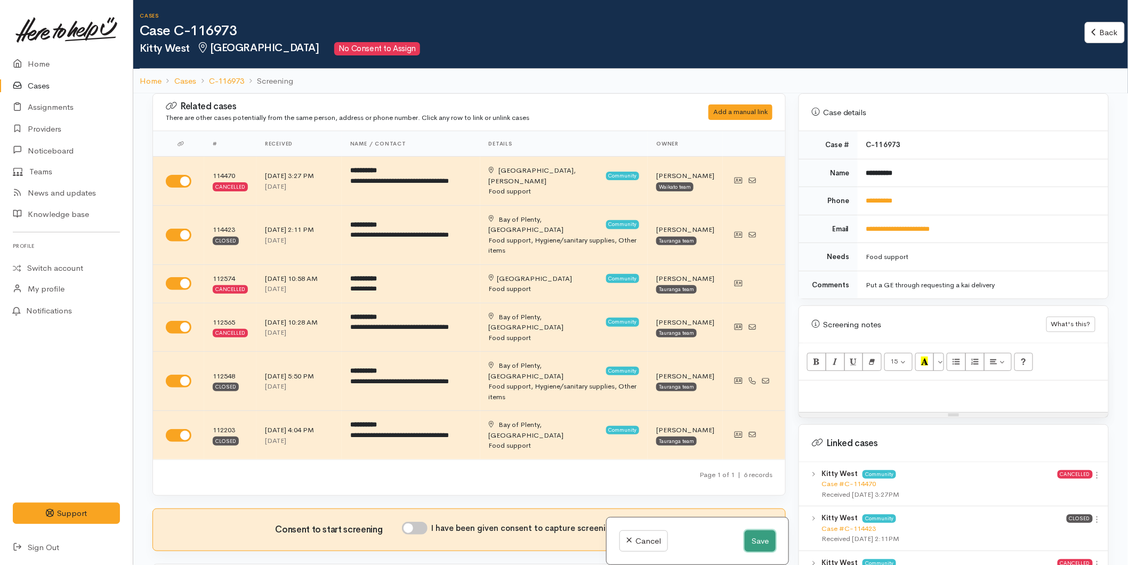
click at [754, 536] on button "Save" at bounding box center [760, 541] width 31 height 22
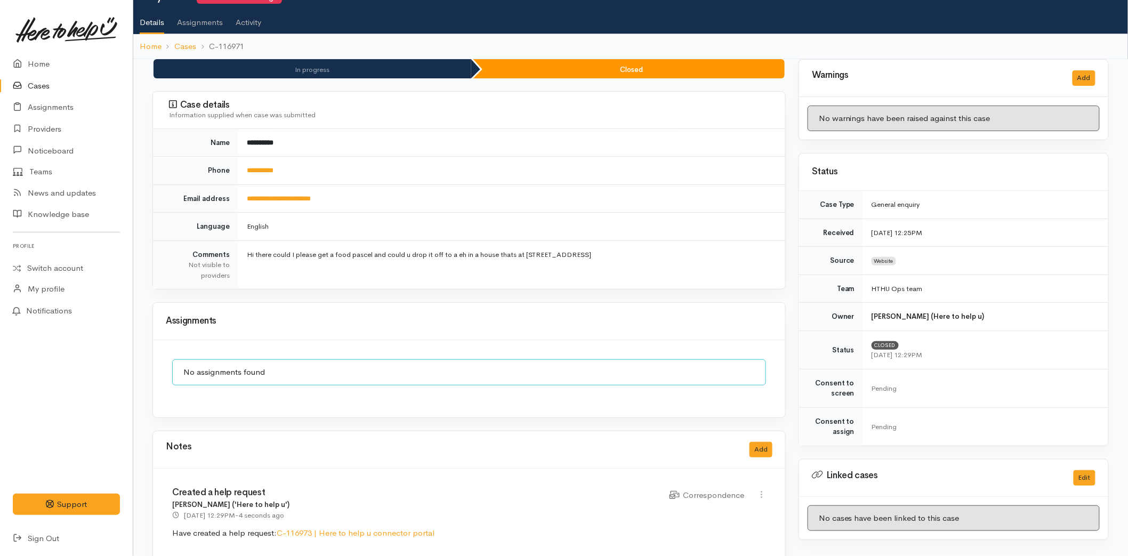
scroll to position [76, 0]
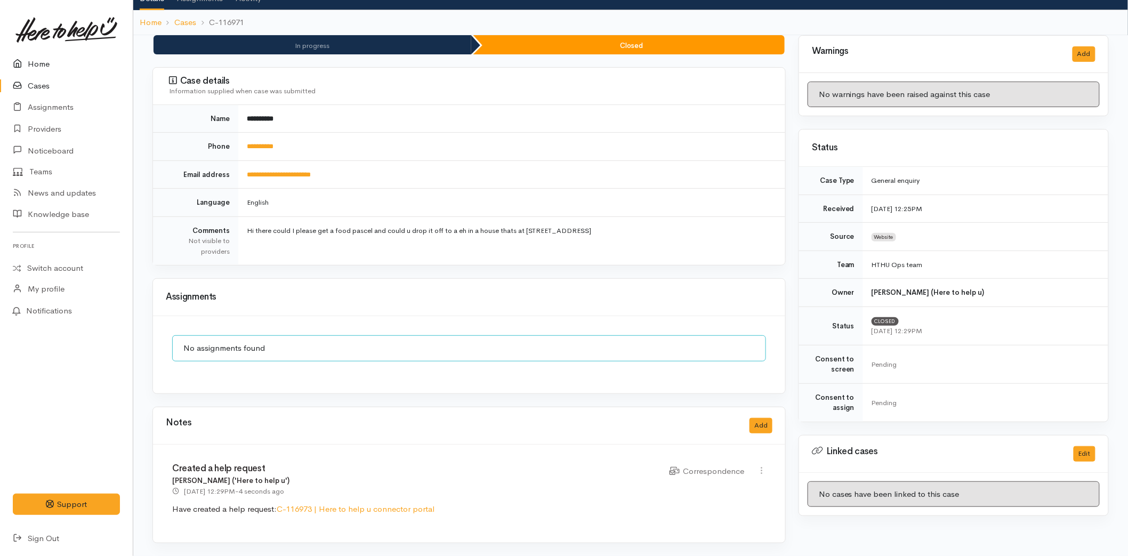
click at [56, 66] on link "Home" at bounding box center [66, 64] width 133 height 22
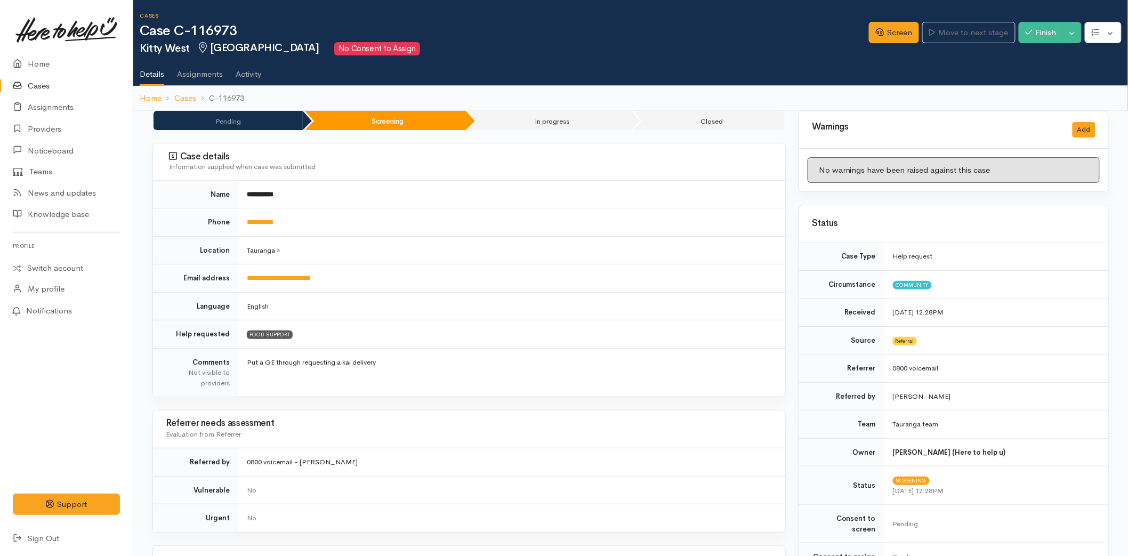
scroll to position [473, 0]
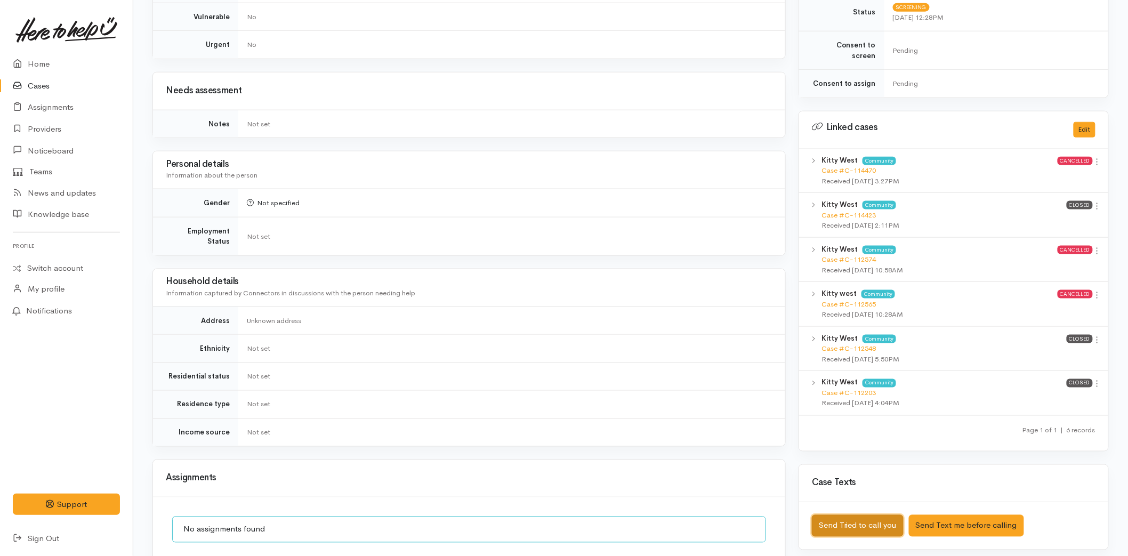
click at [850, 515] on button "Send Tried to call you" at bounding box center [858, 526] width 92 height 22
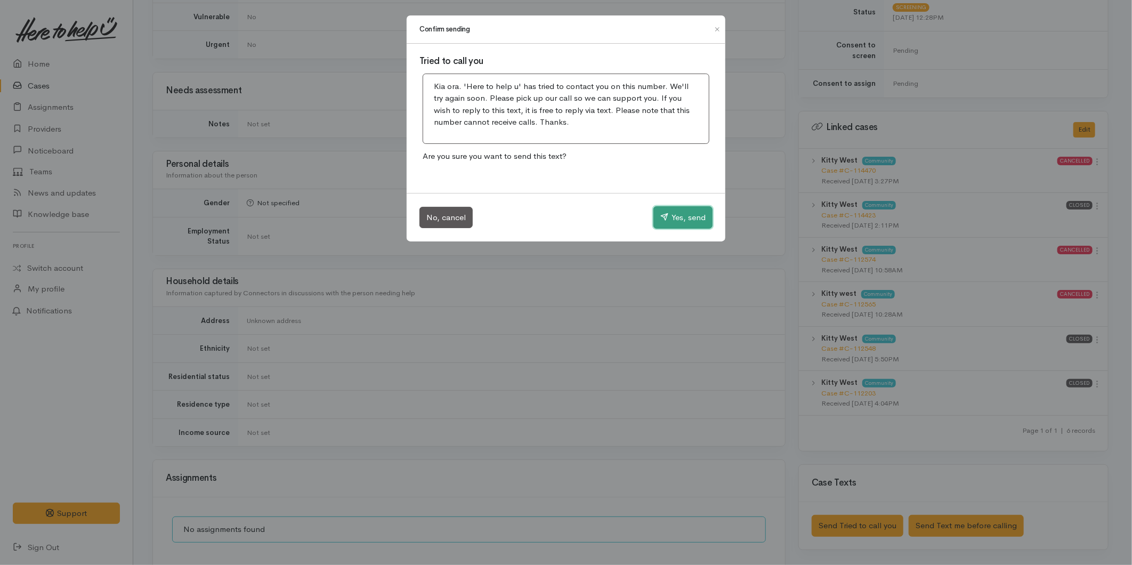
click at [696, 219] on button "Yes, send" at bounding box center [683, 217] width 59 height 22
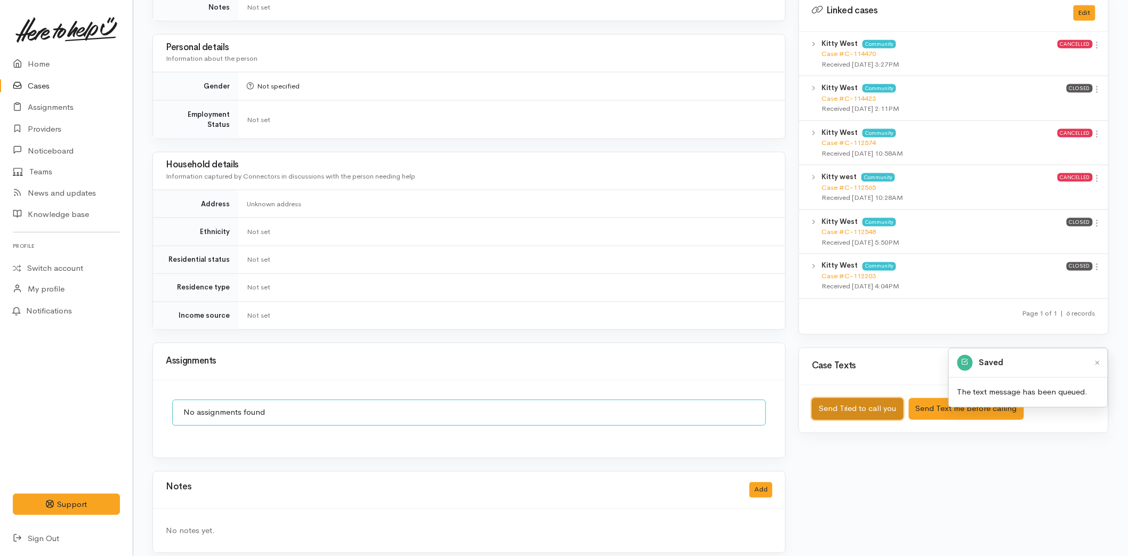
scroll to position [591, 0]
click at [763, 482] on button "Add" at bounding box center [761, 489] width 23 height 15
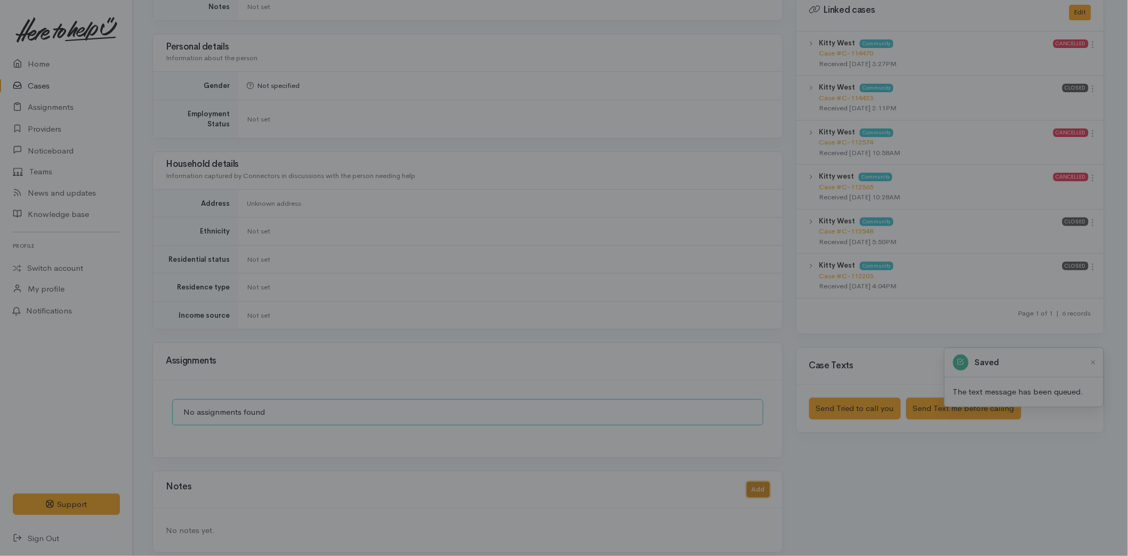
scroll to position [582, 0]
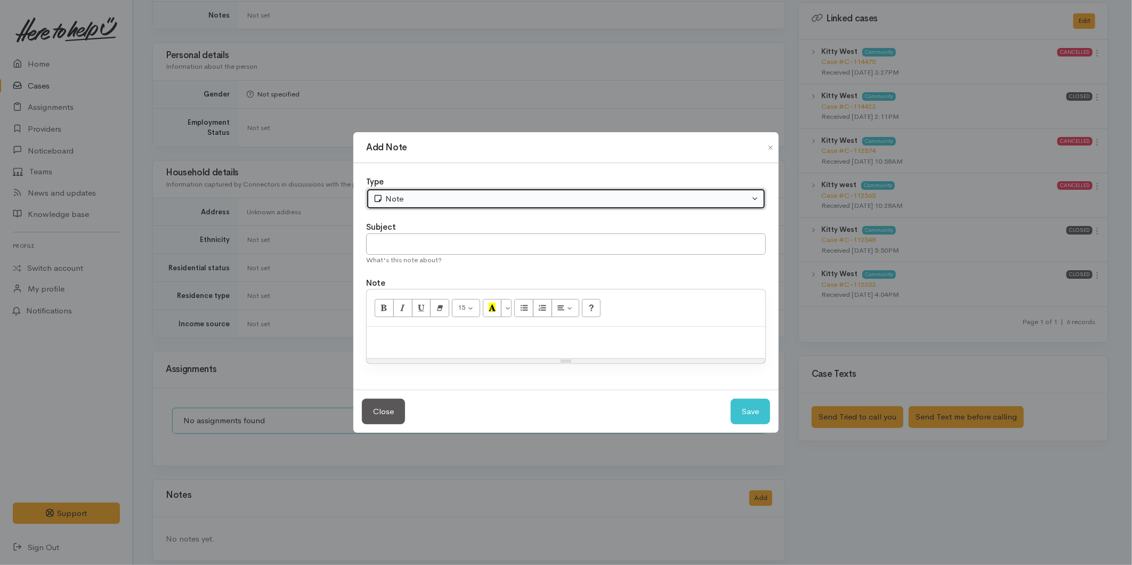
click at [433, 204] on div "Note" at bounding box center [561, 199] width 376 height 12
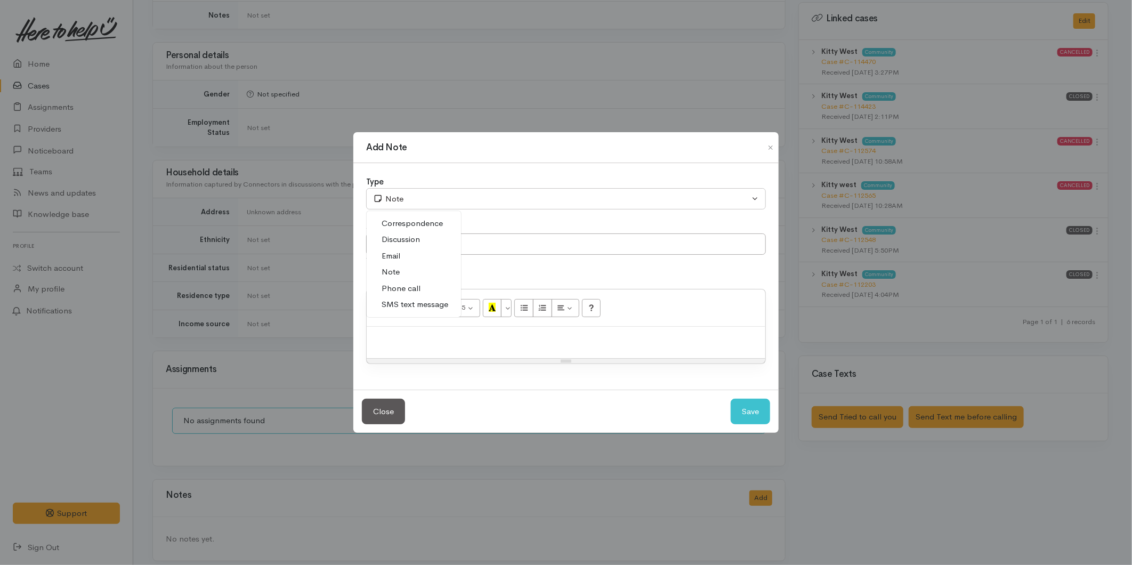
click at [406, 290] on span "Phone call" at bounding box center [401, 289] width 39 height 12
select select "3"
click at [397, 248] on input "text" at bounding box center [566, 245] width 400 height 22
type input "Attempted Contact"
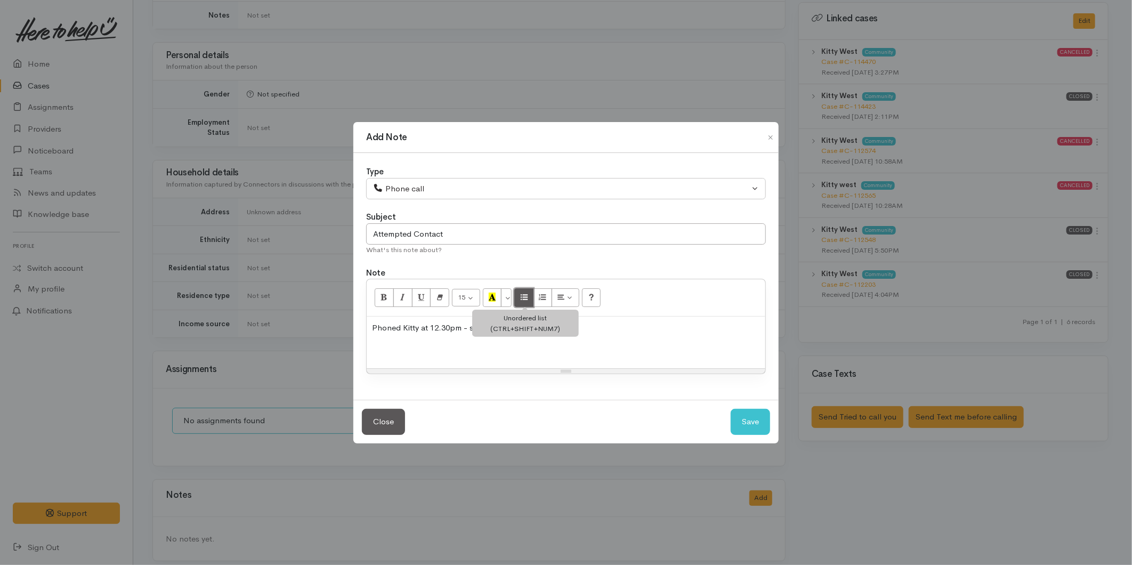
click at [528, 295] on icon "Unordered list (CTRL+SHIFT+NUM7)" at bounding box center [524, 297] width 7 height 9
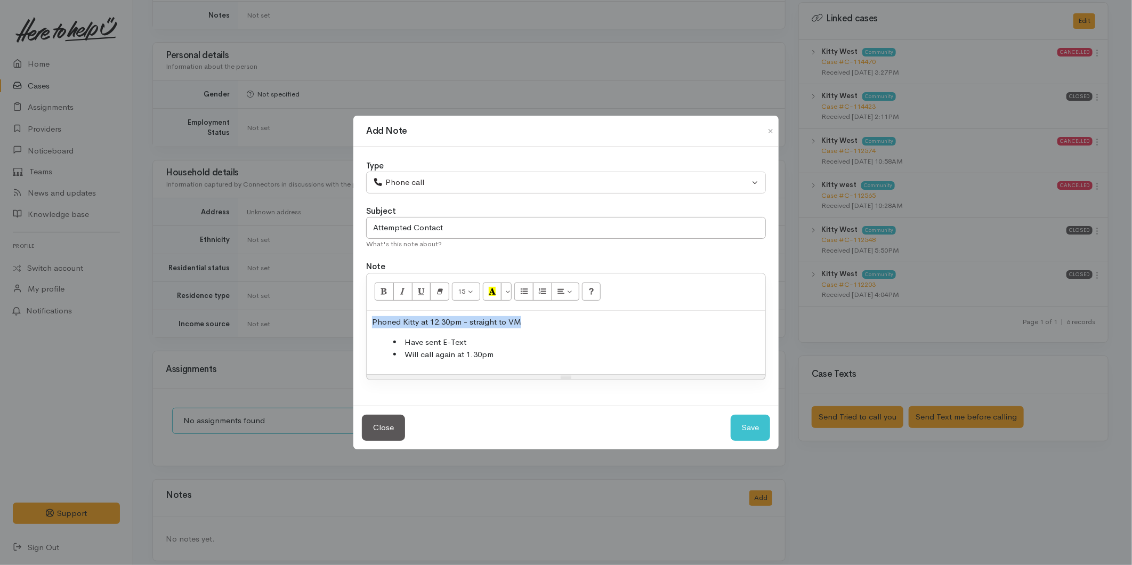
drag, startPoint x: 540, startPoint y: 320, endPoint x: 339, endPoint y: 313, distance: 200.6
click at [337, 313] on div "Add Note Type Correspondence Discussion Email Note Phone call SMS text message …" at bounding box center [566, 282] width 1132 height 565
click at [385, 294] on icon "Bold (CTRL+B)" at bounding box center [384, 291] width 7 height 9
click at [761, 420] on button "Save" at bounding box center [750, 428] width 39 height 26
select select "1"
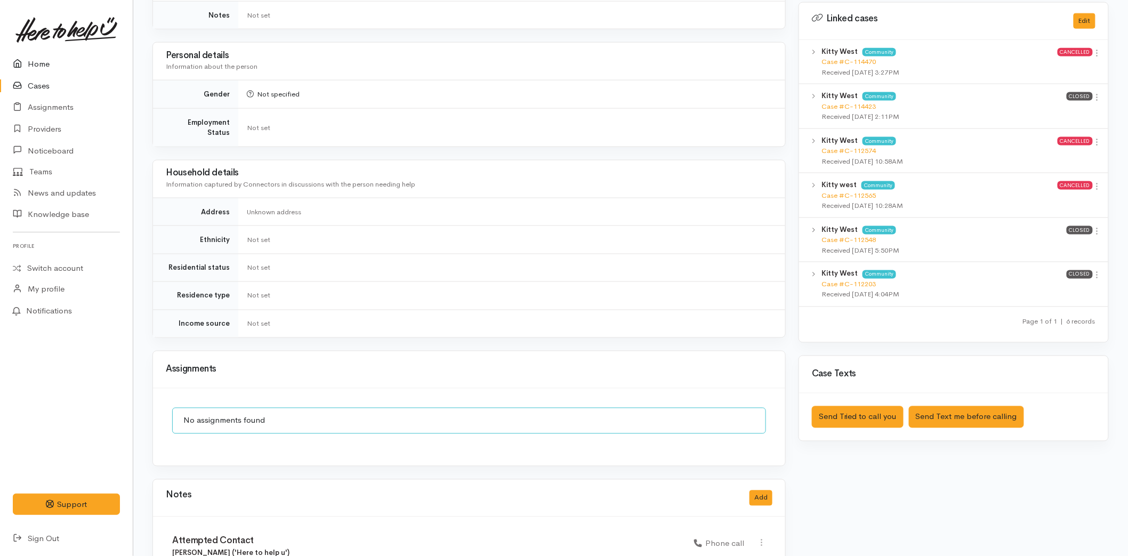
click at [54, 56] on link "Home" at bounding box center [66, 64] width 133 height 22
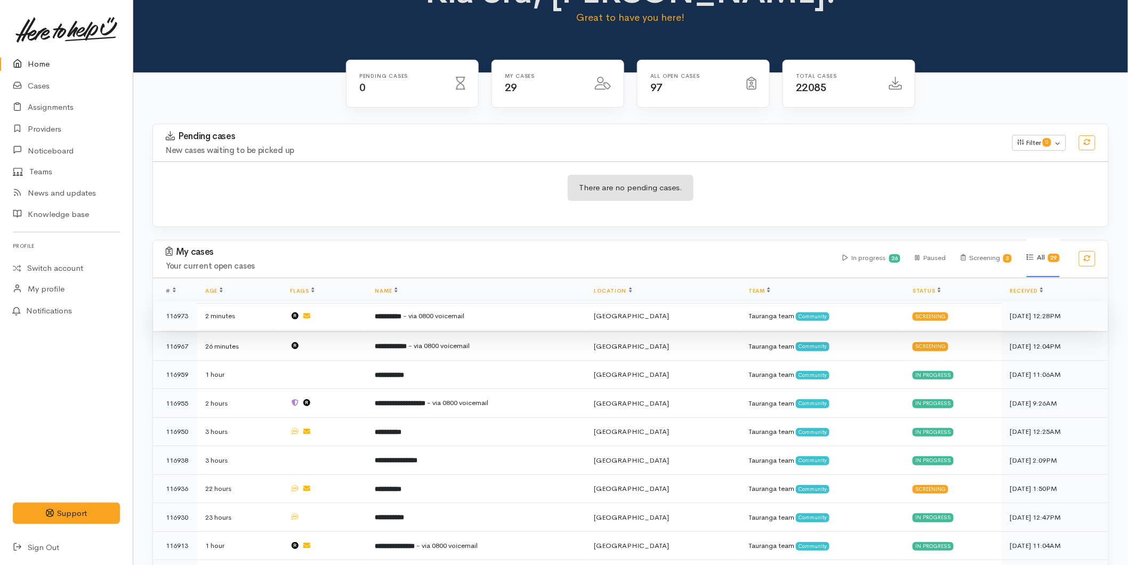
scroll to position [118, 0]
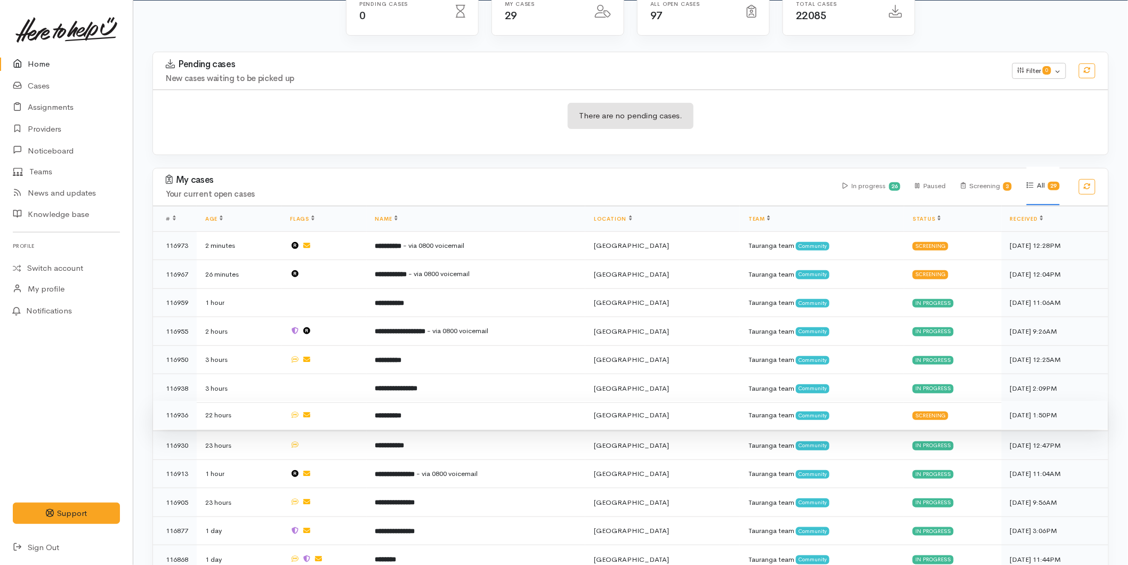
click at [444, 406] on td "**********" at bounding box center [476, 415] width 219 height 29
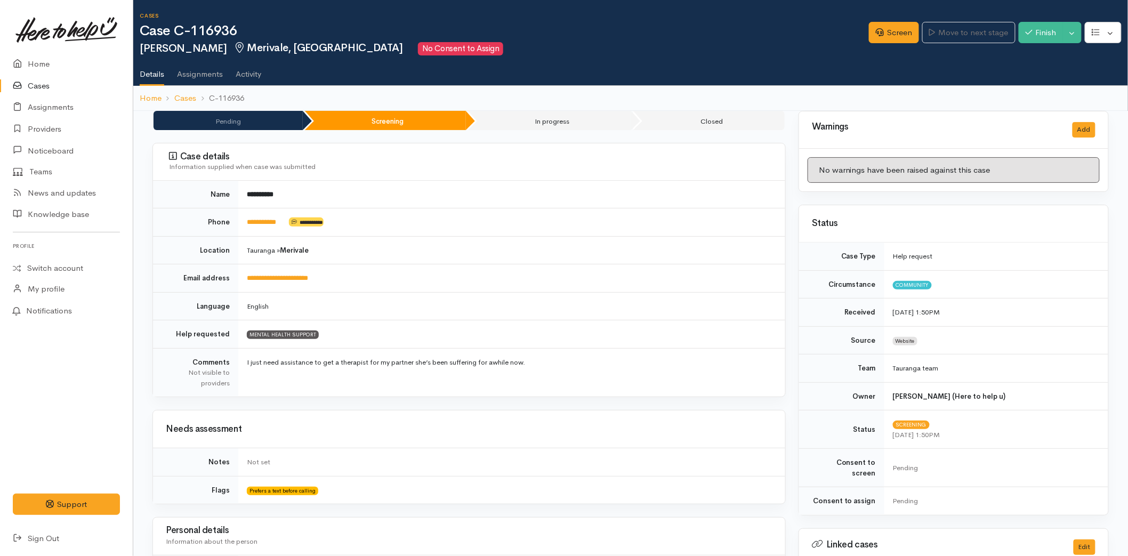
click at [263, 227] on td "**********" at bounding box center [511, 222] width 547 height 28
click at [265, 221] on link "**********" at bounding box center [261, 222] width 29 height 7
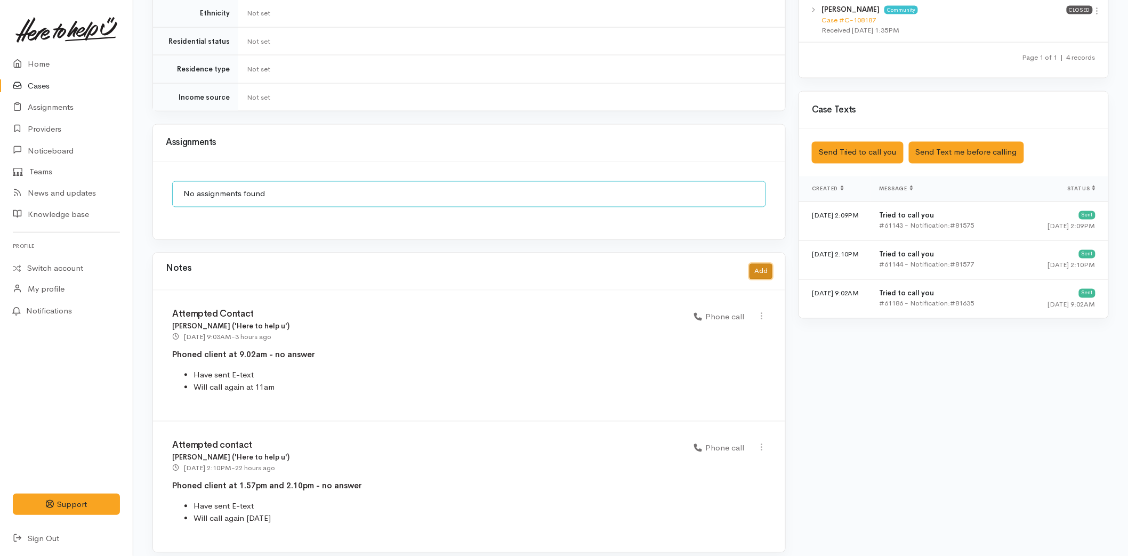
click at [759, 264] on button "Add" at bounding box center [761, 271] width 23 height 15
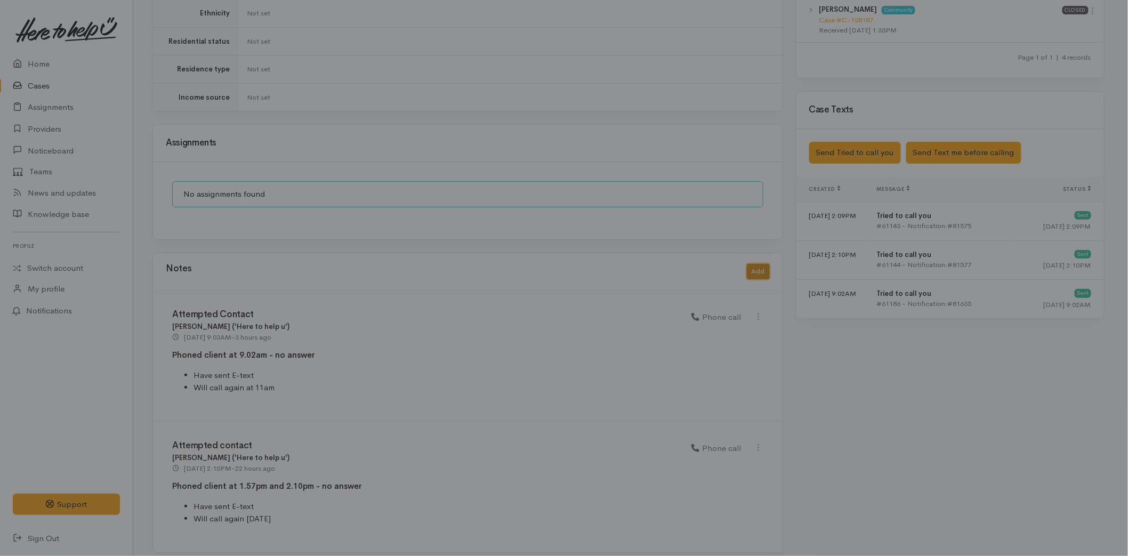
scroll to position [693, 0]
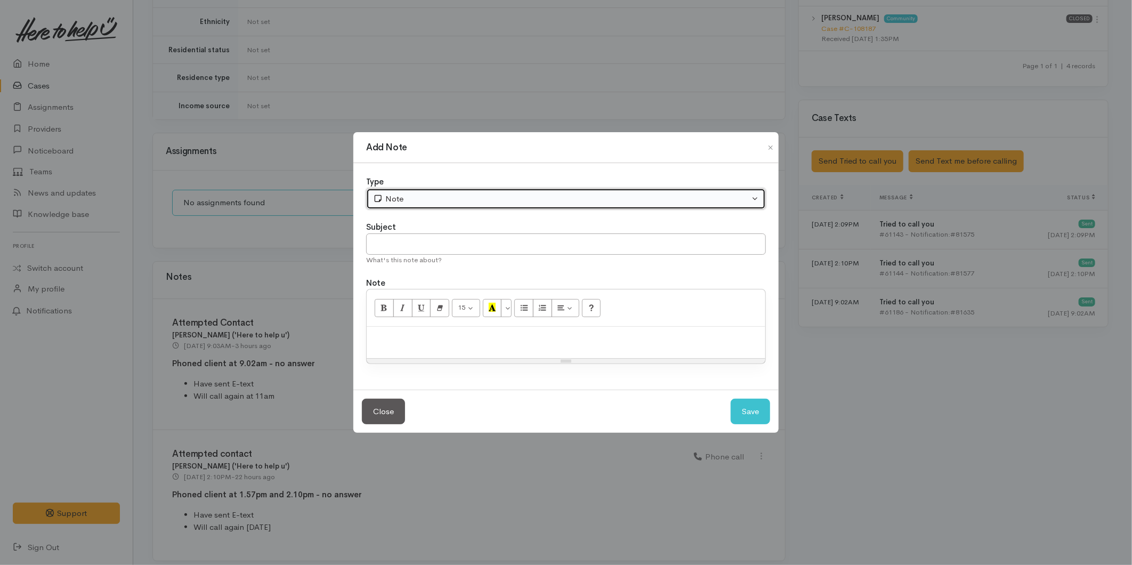
click at [408, 200] on div "Note" at bounding box center [561, 199] width 376 height 12
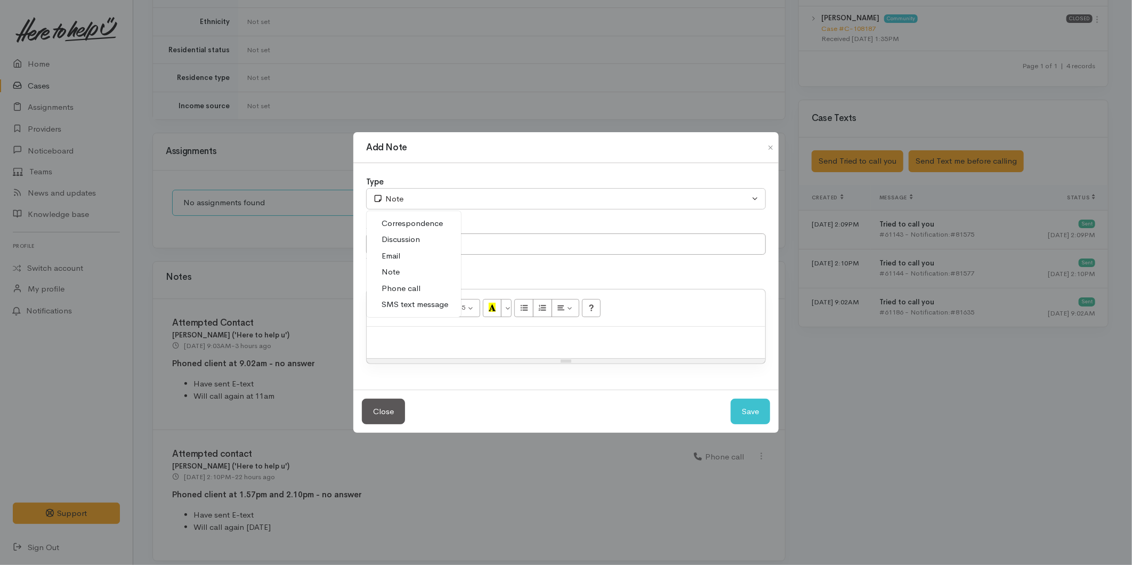
click at [405, 284] on span "Phone call" at bounding box center [401, 289] width 39 height 12
select select "3"
click at [407, 237] on input "text" at bounding box center [566, 245] width 400 height 22
type input "Attempted Contact"
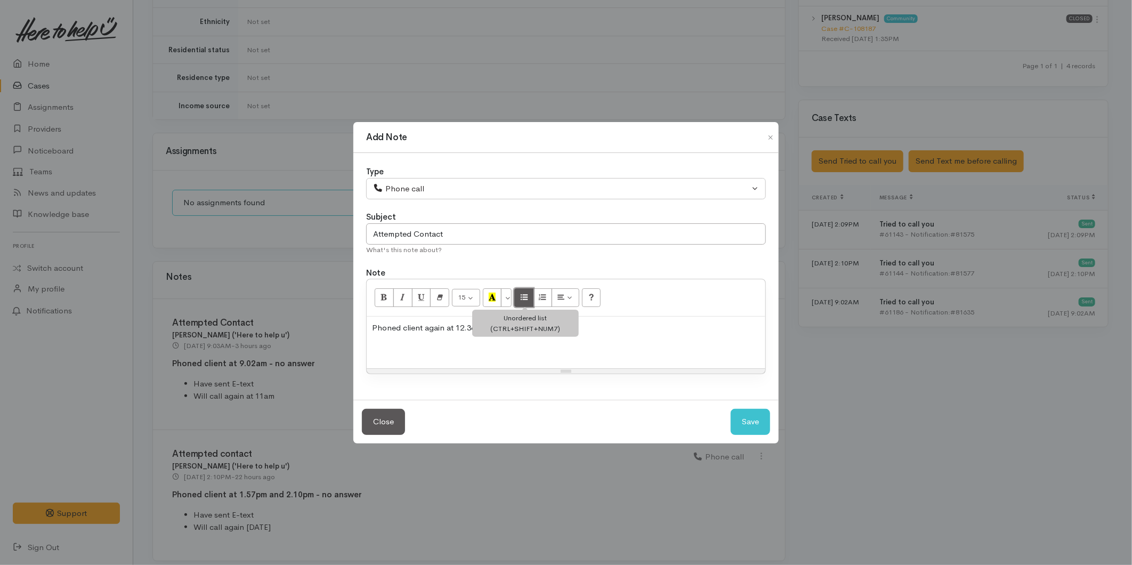
click at [528, 293] on icon "Unordered list (CTRL+SHIFT+NUM7)" at bounding box center [524, 297] width 7 height 9
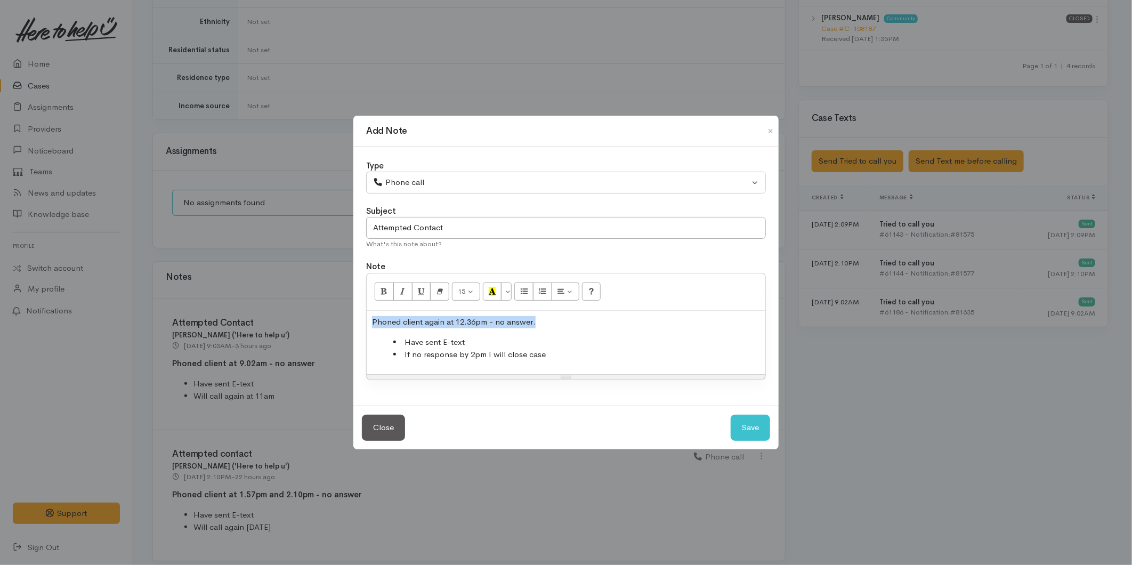
drag, startPoint x: 546, startPoint y: 316, endPoint x: 334, endPoint y: 315, distance: 212.7
click at [333, 315] on div "Add Note Type Correspondence Discussion Email Note Phone call SMS text message …" at bounding box center [566, 282] width 1132 height 565
click at [382, 289] on icon "Bold (CTRL+B)" at bounding box center [384, 291] width 7 height 9
click at [749, 428] on button "Save" at bounding box center [750, 428] width 39 height 26
select select "1"
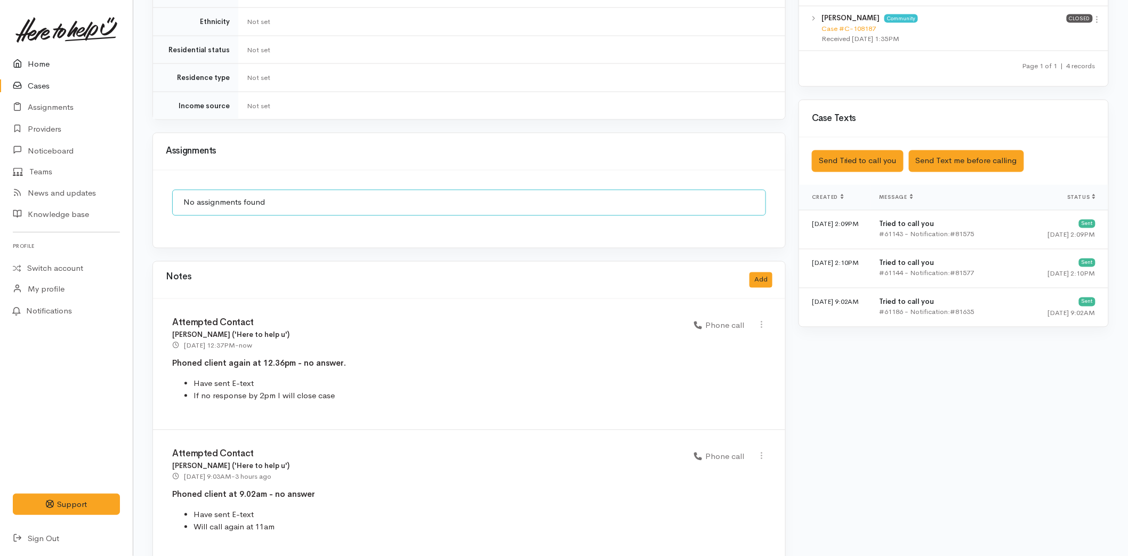
click at [40, 60] on link "Home" at bounding box center [66, 64] width 133 height 22
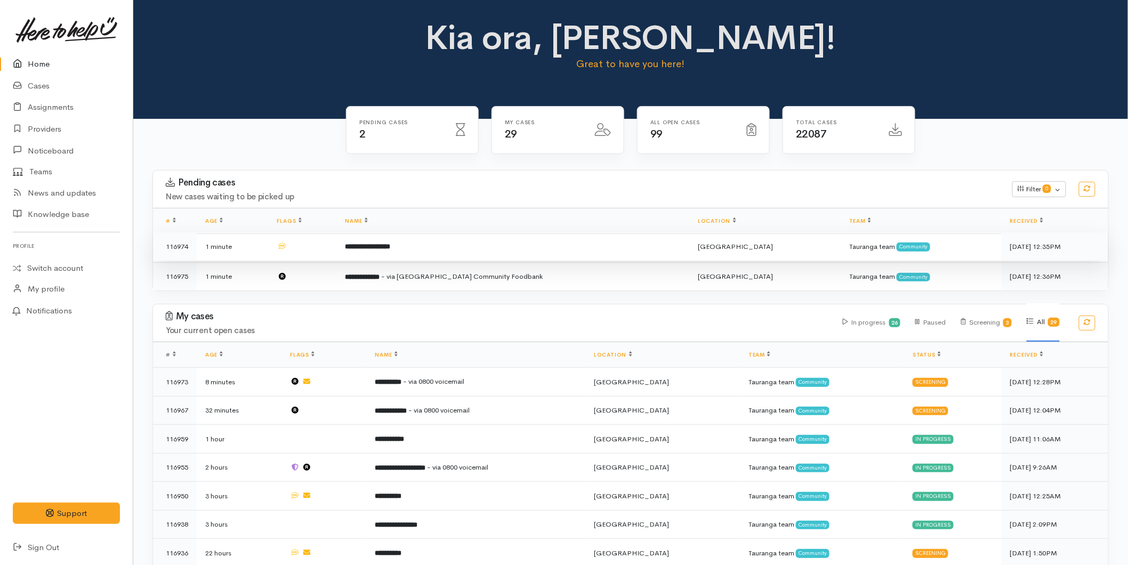
click at [391, 248] on b "**********" at bounding box center [367, 246] width 45 height 7
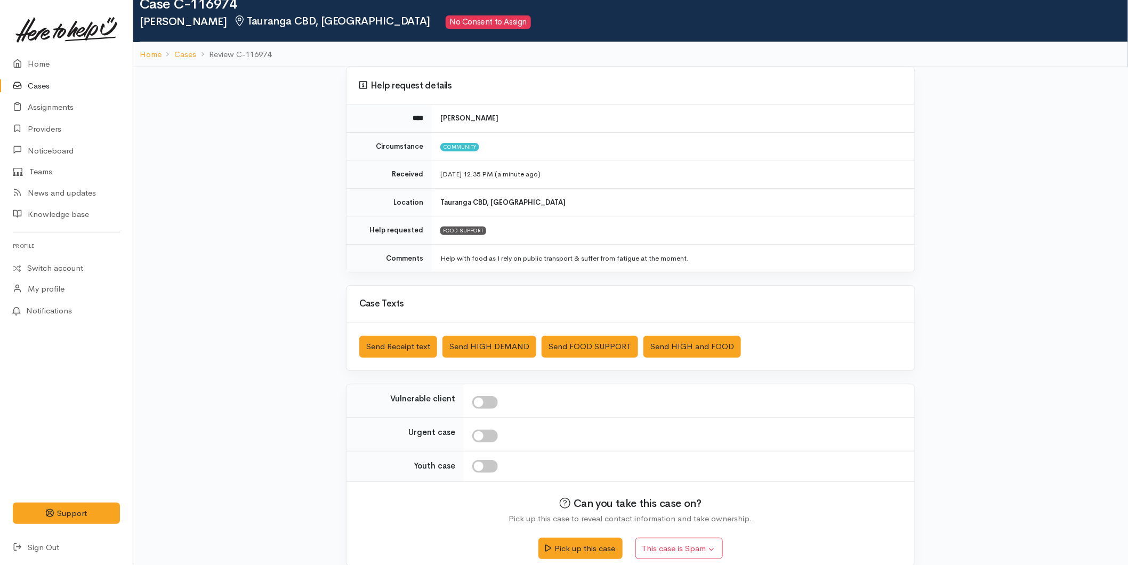
scroll to position [41, 0]
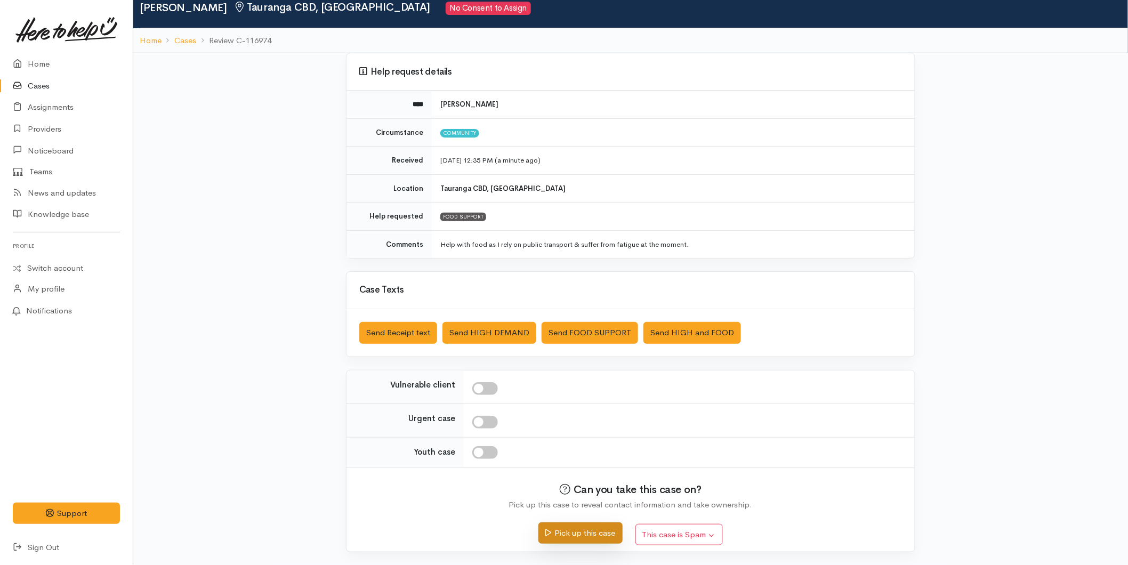
click at [561, 539] on button "Pick up this case" at bounding box center [580, 533] width 84 height 22
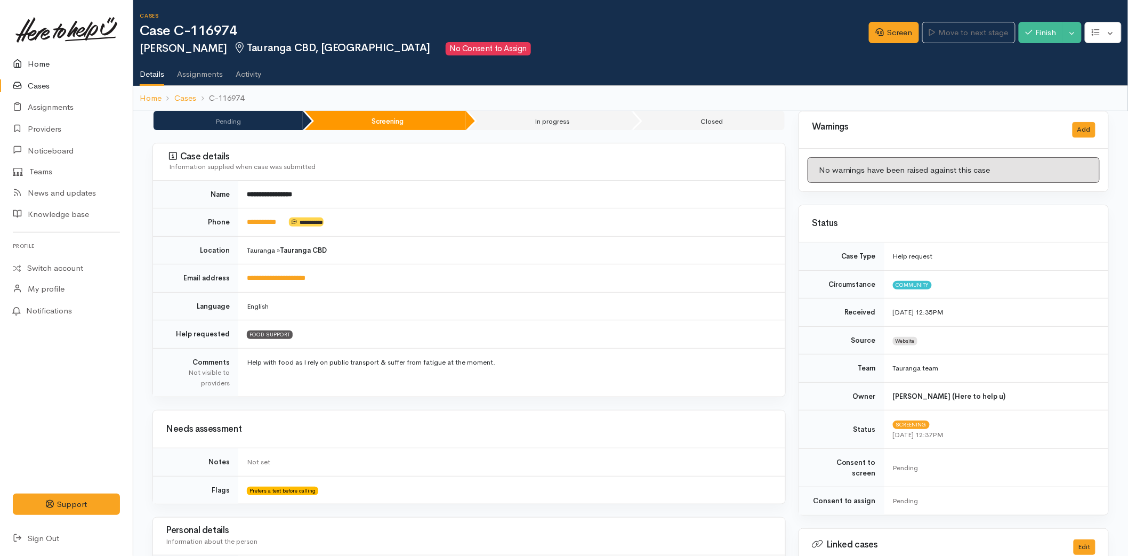
click at [55, 60] on link "Home" at bounding box center [66, 64] width 133 height 22
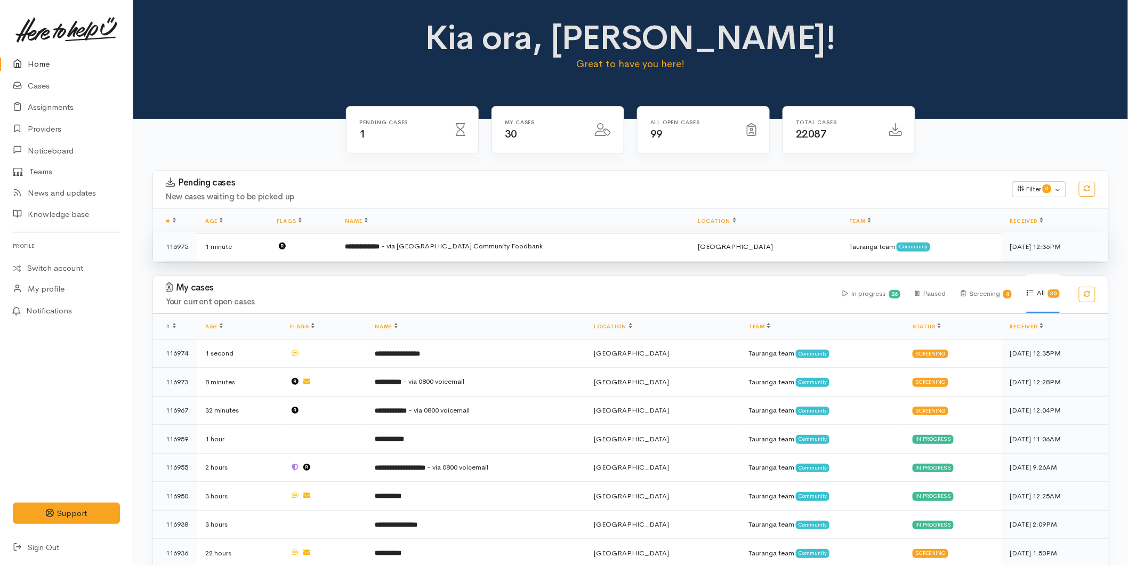
click at [380, 247] on b "**********" at bounding box center [362, 246] width 35 height 7
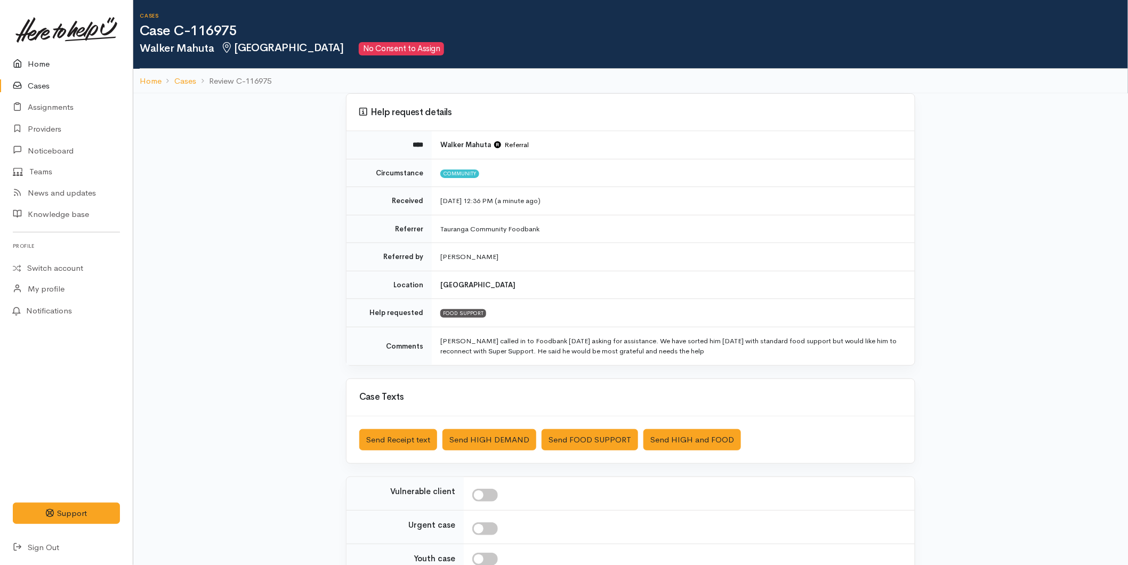
click at [39, 59] on link "Home" at bounding box center [66, 64] width 133 height 22
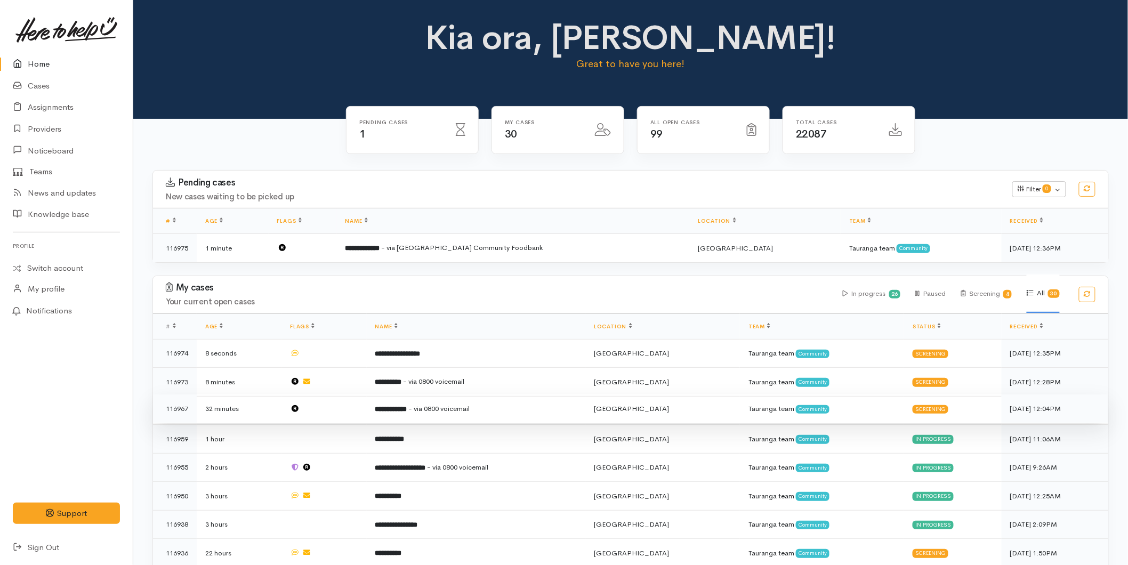
click at [436, 407] on span "- via 0800 voicemail" at bounding box center [439, 408] width 61 height 9
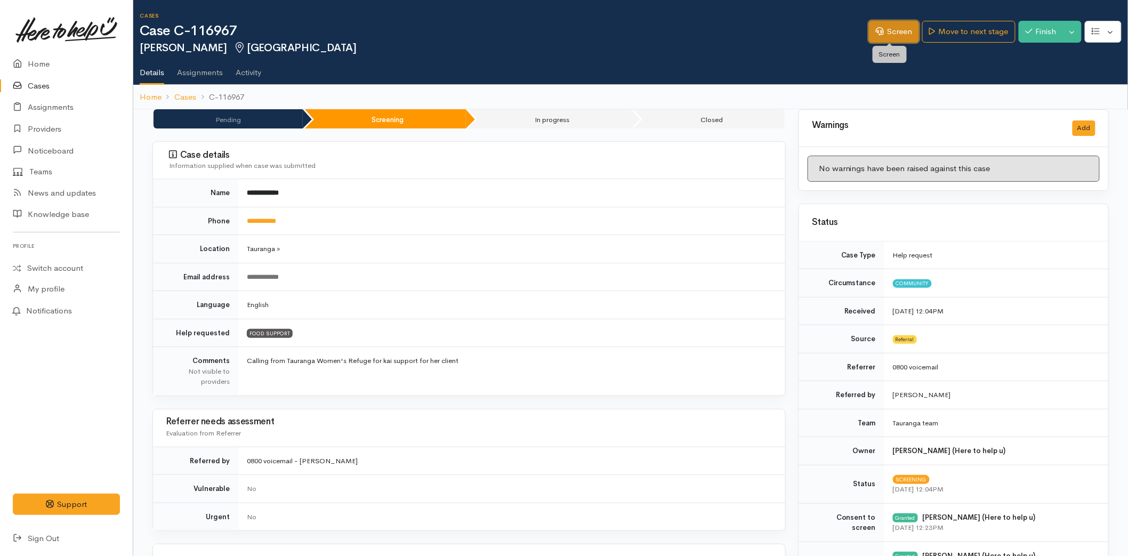
click at [889, 30] on link "Screen" at bounding box center [894, 32] width 50 height 22
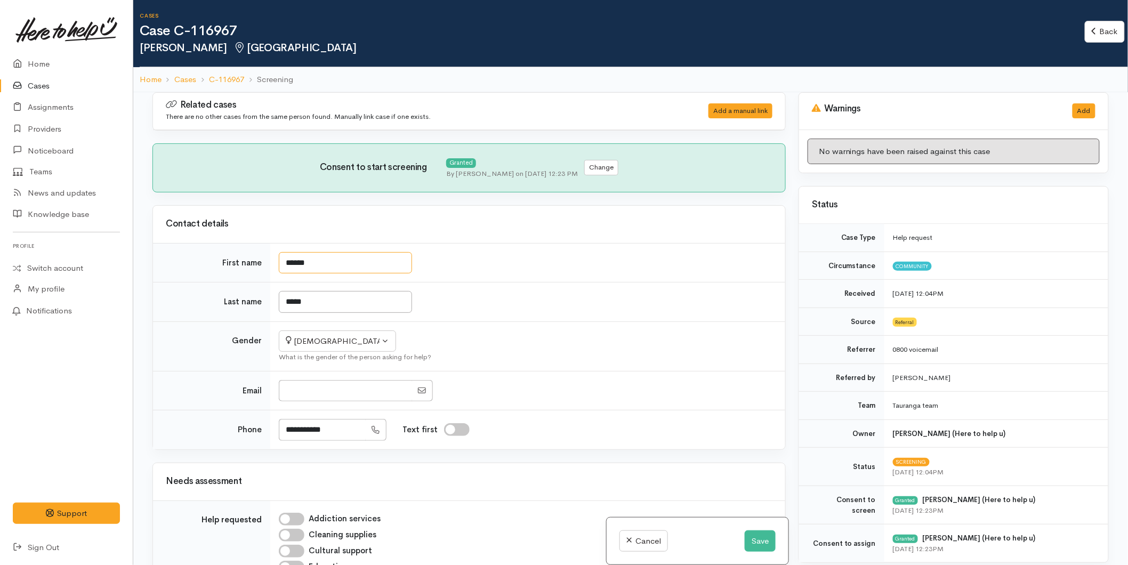
click at [324, 257] on input "******" at bounding box center [345, 263] width 133 height 22
type input "*****"
click at [571, 392] on div at bounding box center [526, 391] width 494 height 22
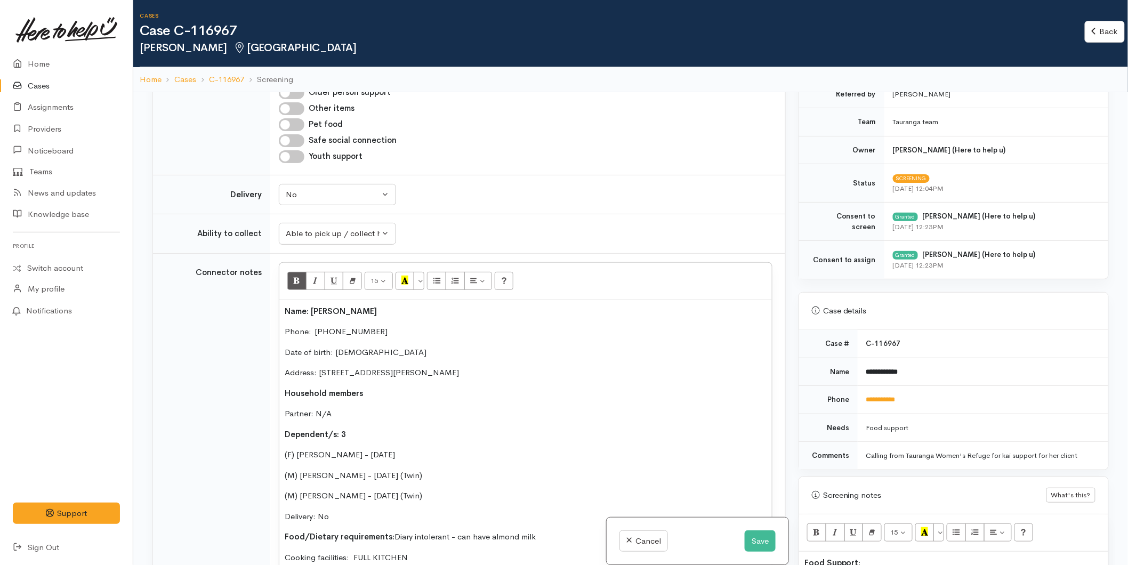
scroll to position [473, 0]
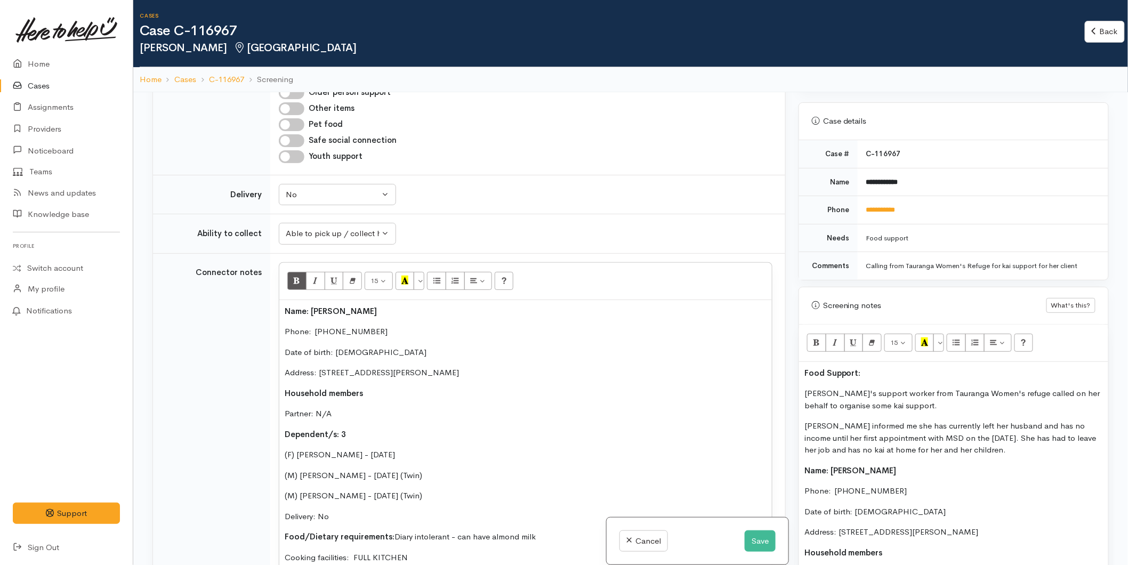
click at [830, 392] on p "Ozorah's support worker from Tauranga Women's refuge called on her behalf to or…" at bounding box center [953, 400] width 299 height 24
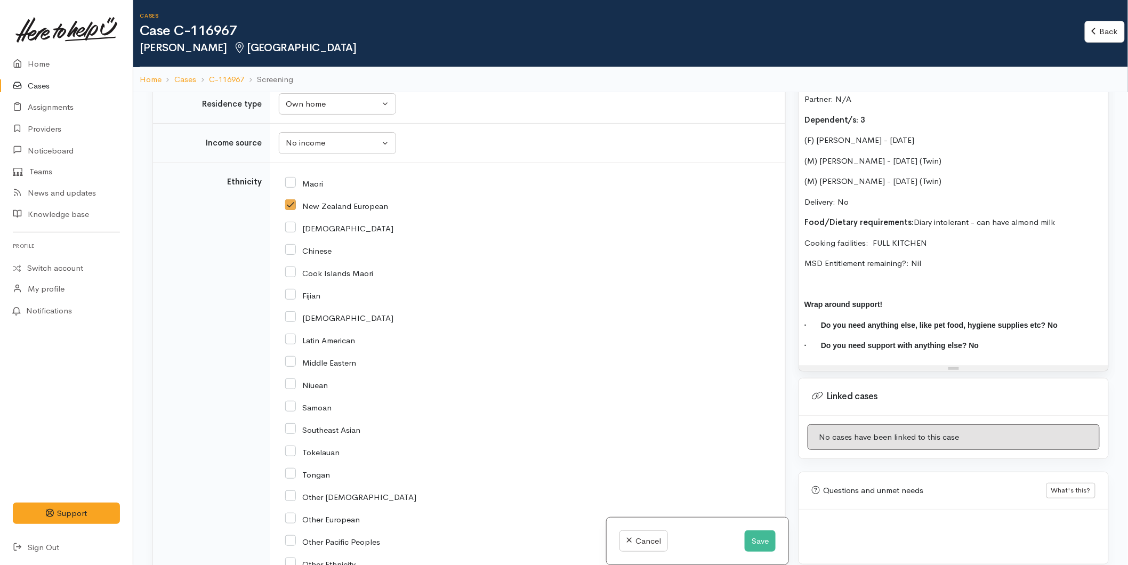
scroll to position [1907, 0]
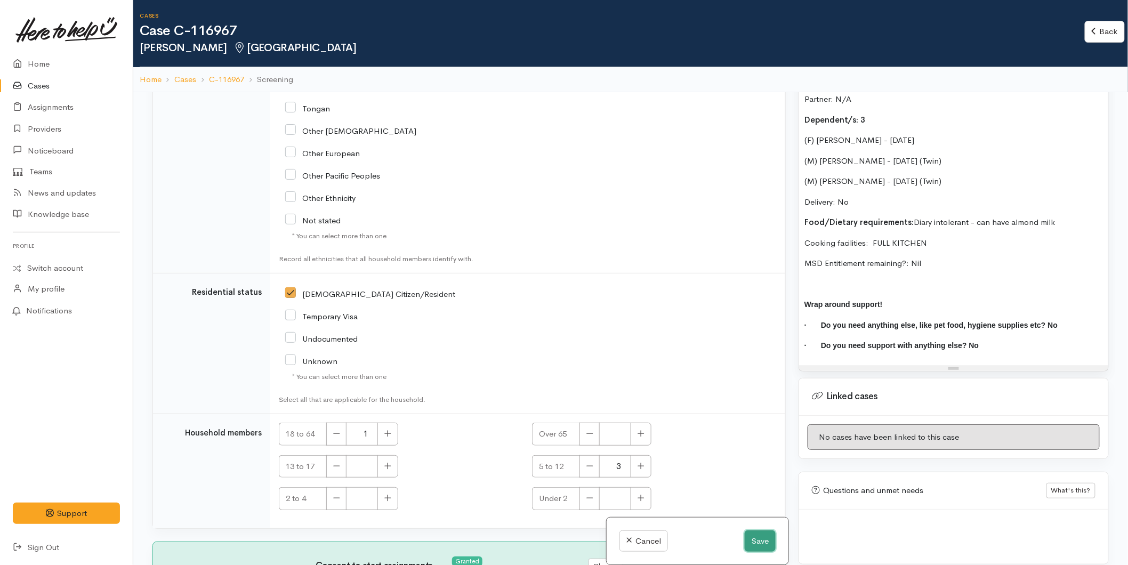
click at [747, 534] on button "Save" at bounding box center [760, 541] width 31 height 22
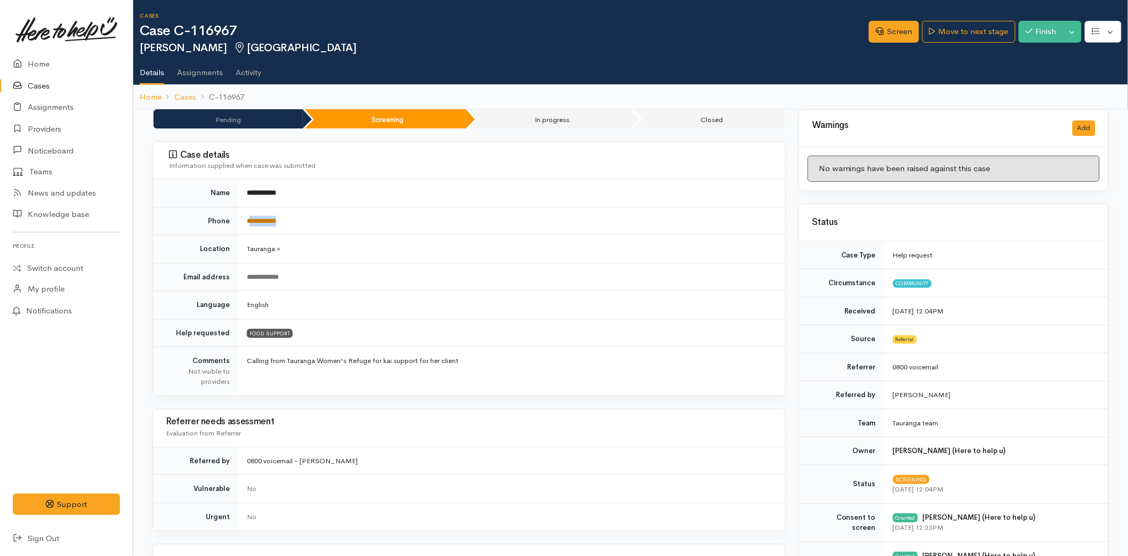
drag, startPoint x: 289, startPoint y: 227, endPoint x: 252, endPoint y: 222, distance: 38.1
click at [252, 222] on td "**********" at bounding box center [511, 221] width 547 height 28
copy link "**********"
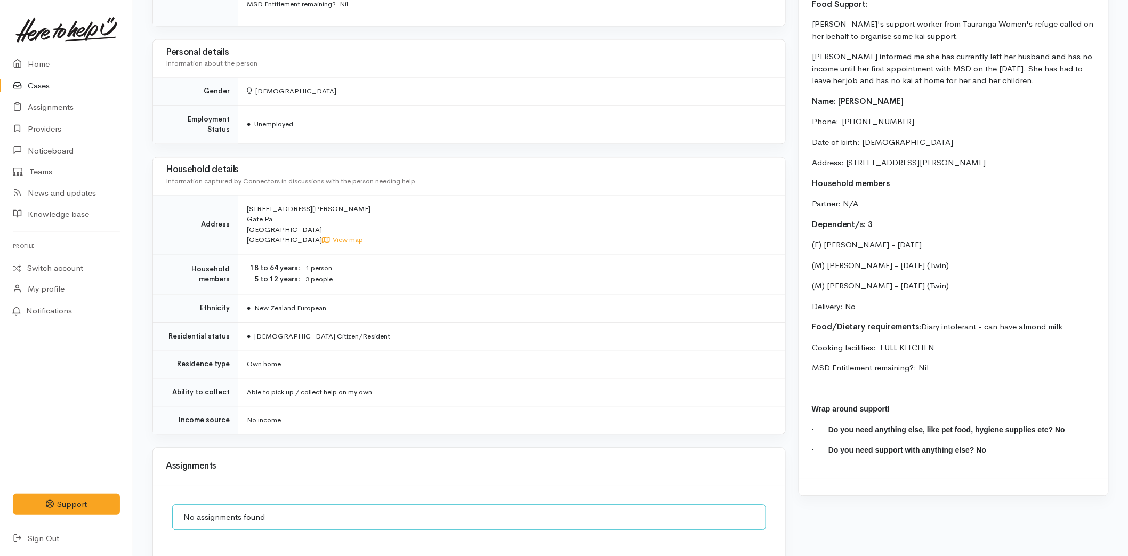
scroll to position [944, 0]
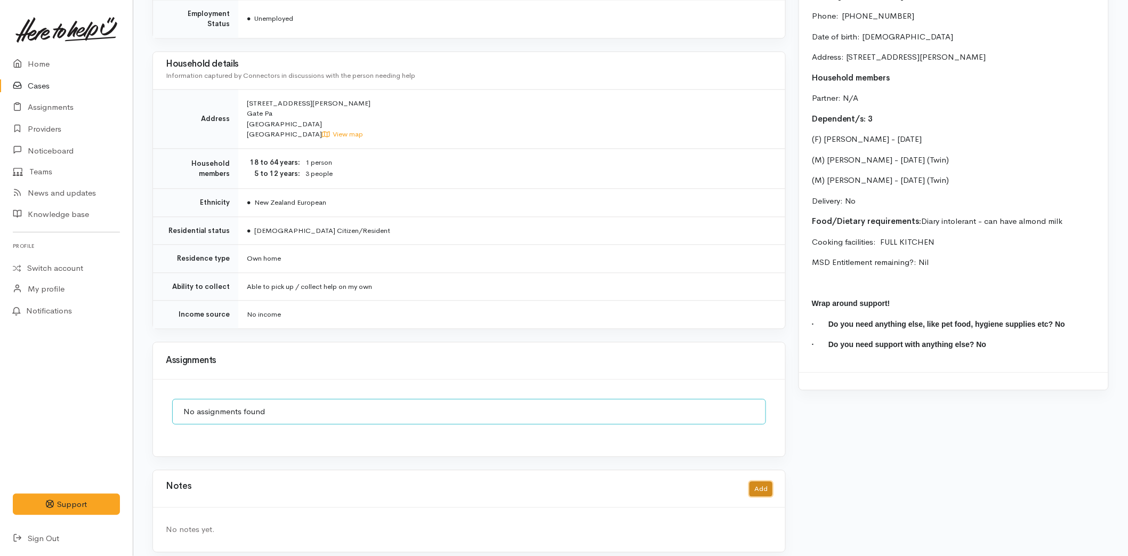
click at [770, 481] on button "Add" at bounding box center [761, 488] width 23 height 15
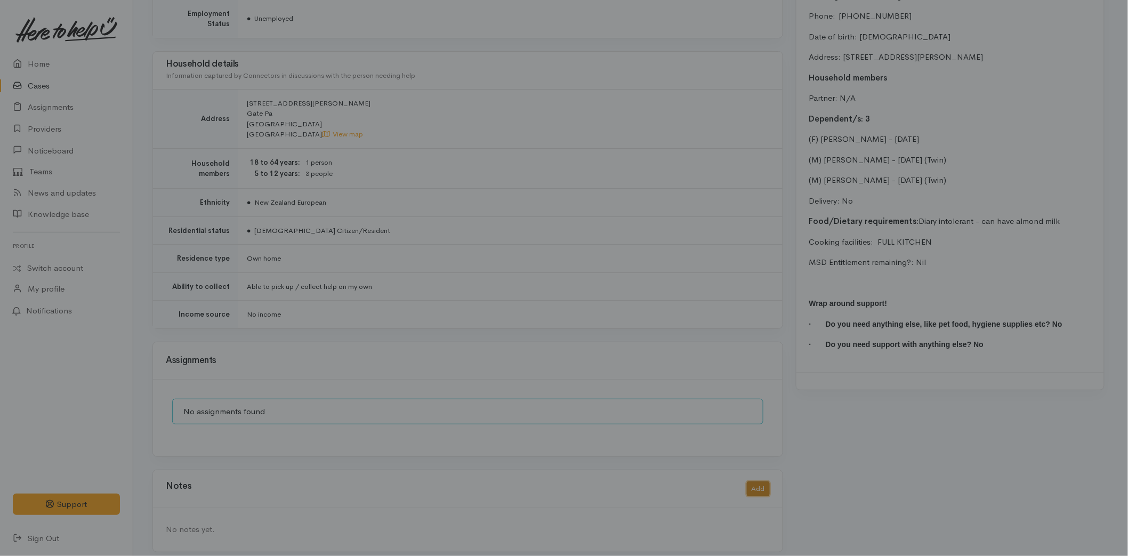
scroll to position [935, 0]
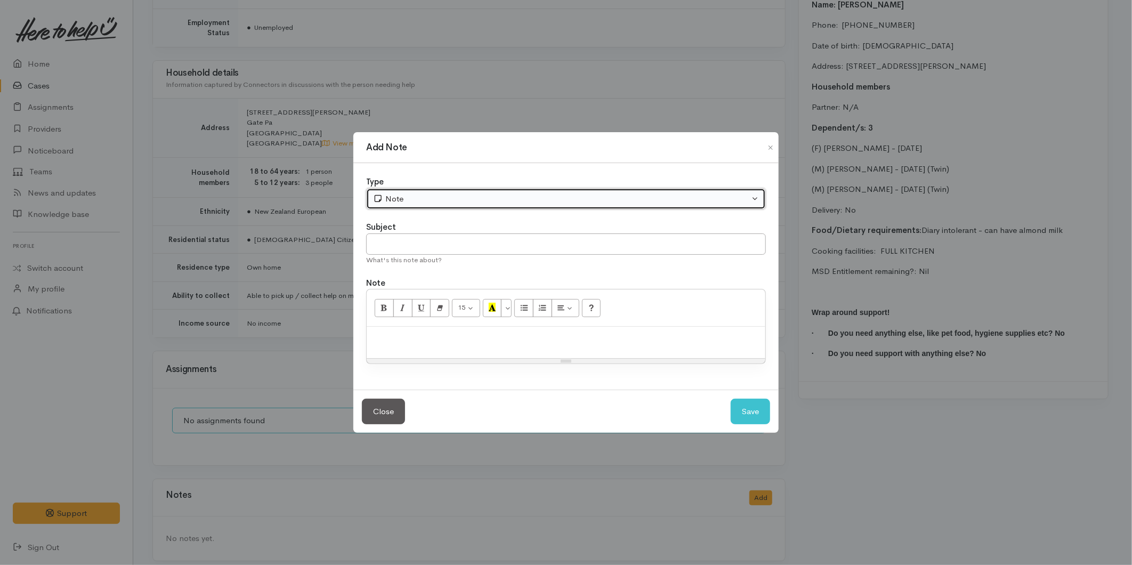
click at [390, 198] on div "Note" at bounding box center [561, 199] width 376 height 12
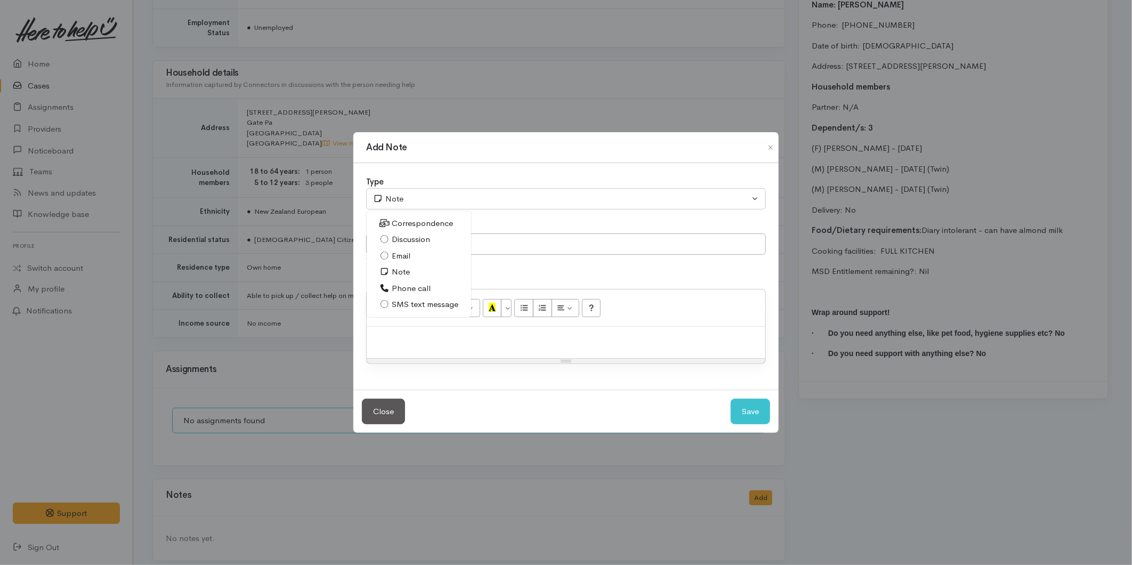
click at [407, 308] on span "SMS text message" at bounding box center [425, 305] width 67 height 12
select select "5"
click at [409, 247] on input "text" at bounding box center [566, 245] width 400 height 22
type input "Provider details"
paste div
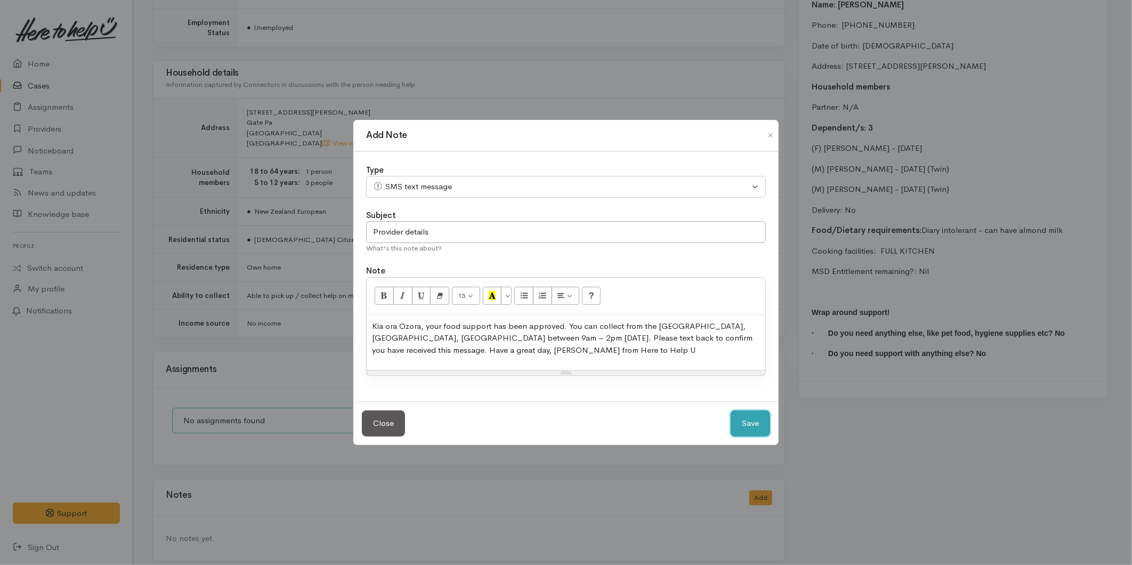
click at [750, 416] on button "Save" at bounding box center [750, 424] width 39 height 26
select select "1"
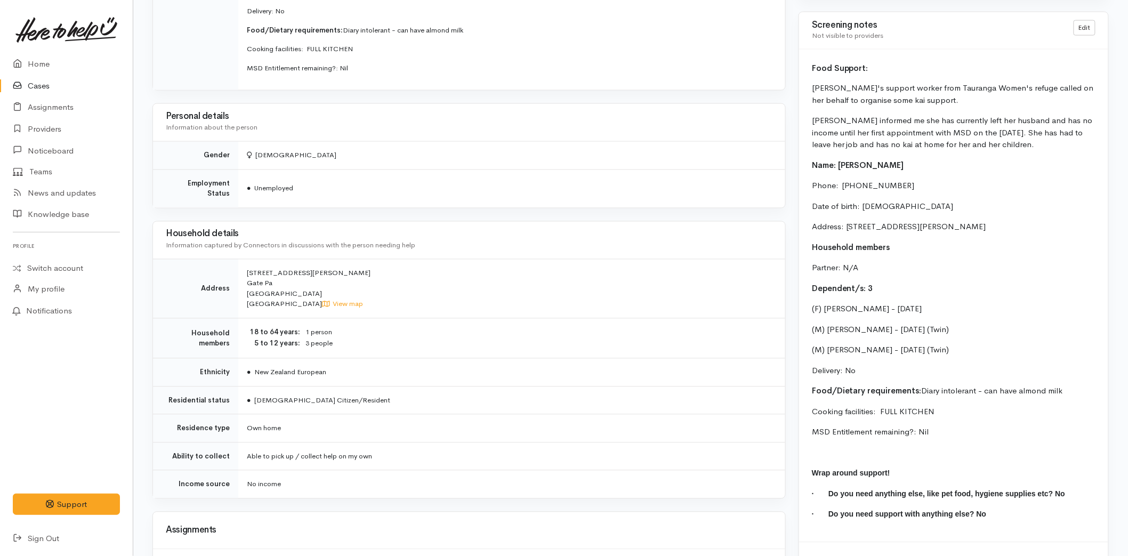
scroll to position [580, 0]
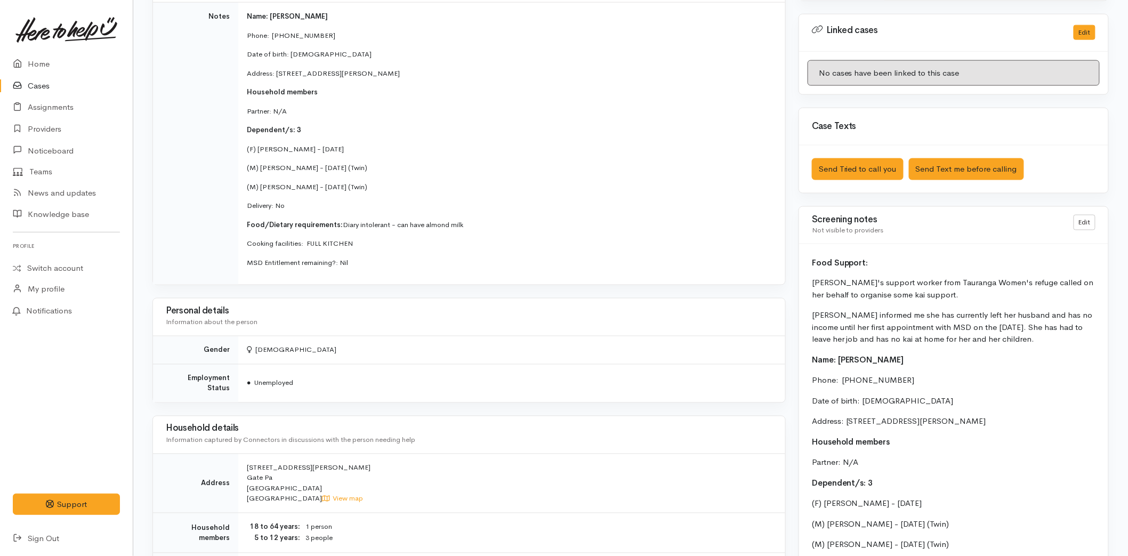
drag, startPoint x: 971, startPoint y: 334, endPoint x: 792, endPoint y: 316, distance: 179.5
click at [792, 316] on div "Warnings Add No warnings have been raised against this case Add Warning Title ●…" at bounding box center [953, 263] width 323 height 1466
copy p "[PERSON_NAME] informed me she has currently left her husband and has no income …"
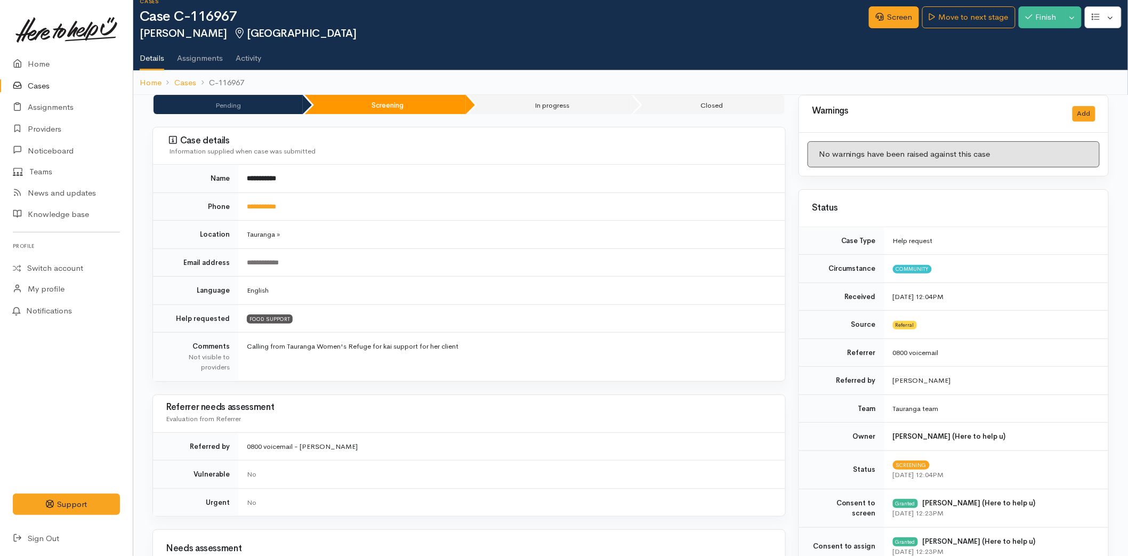
scroll to position [0, 0]
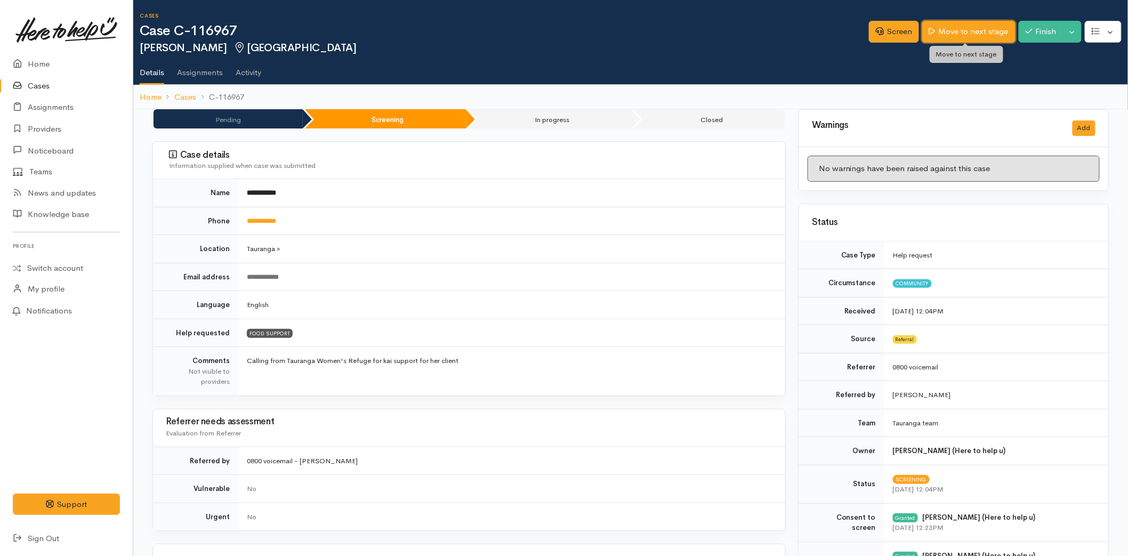
click at [941, 23] on link "Move to next stage" at bounding box center [968, 32] width 93 height 22
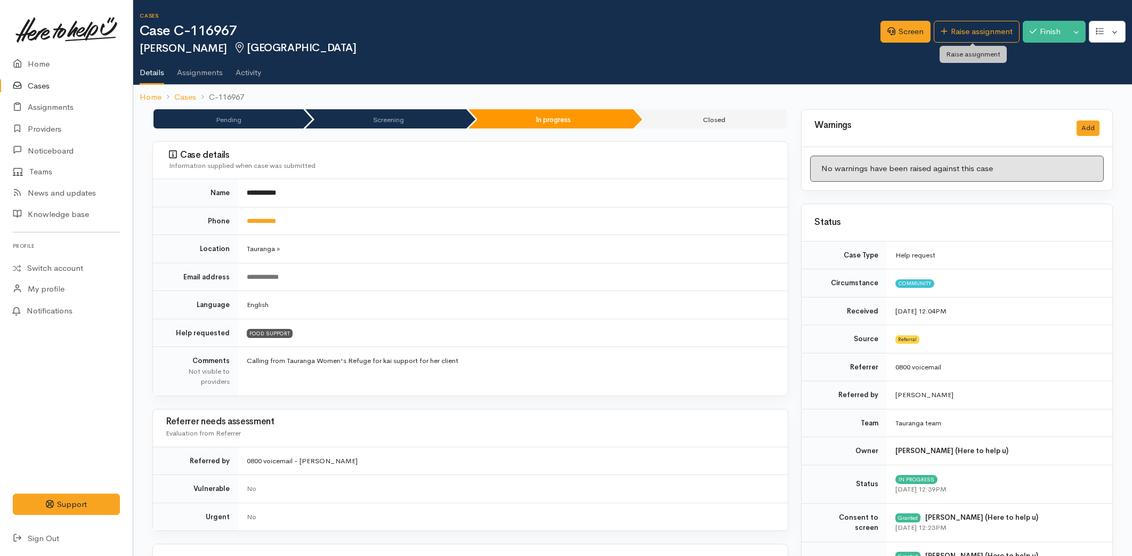
click at [956, 27] on link "Raise assignment" at bounding box center [977, 32] width 86 height 22
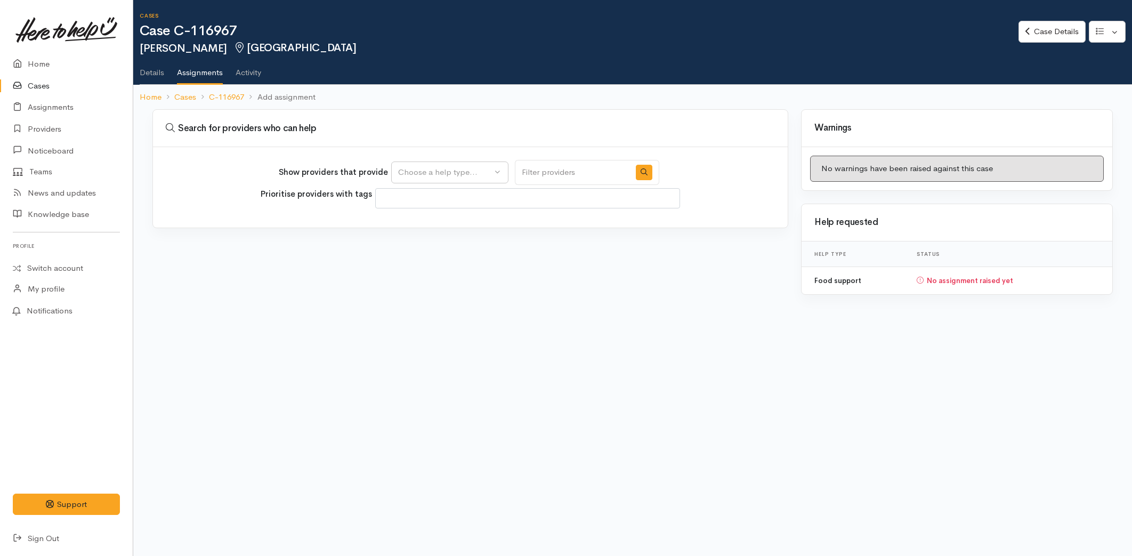
select select
click at [406, 175] on div "Choose a help type..." at bounding box center [445, 172] width 94 height 12
click at [411, 224] on span "Food support" at bounding box center [430, 223] width 50 height 12
select select "3"
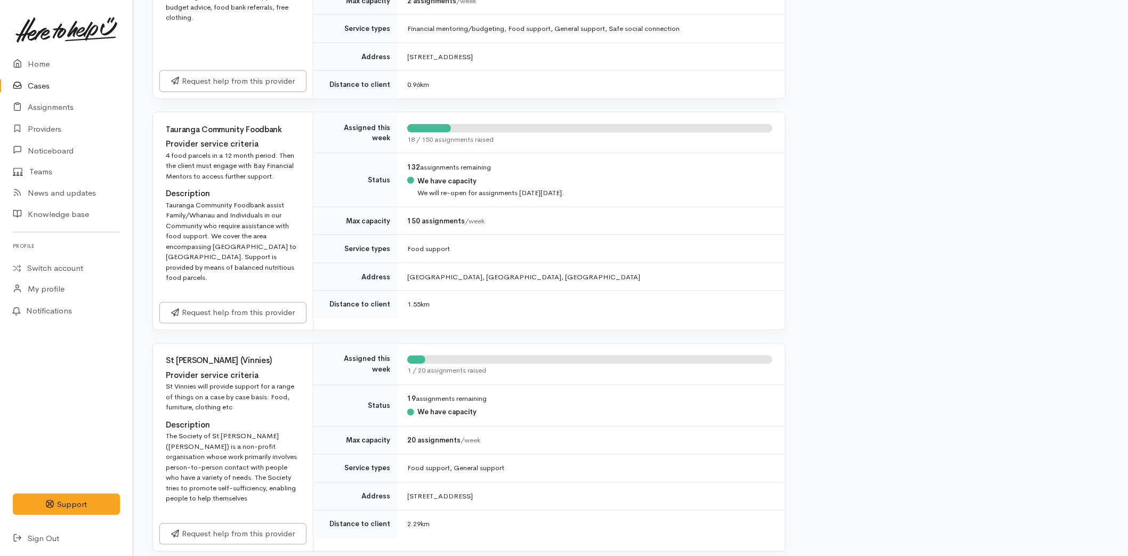
scroll to position [592, 0]
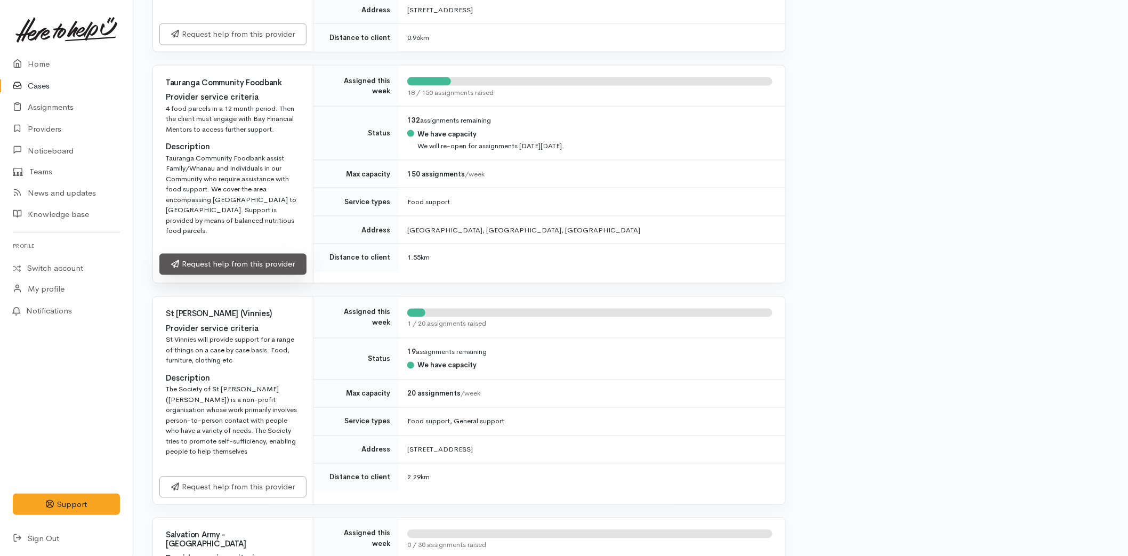
click at [226, 254] on link "Request help from this provider" at bounding box center [232, 265] width 147 height 22
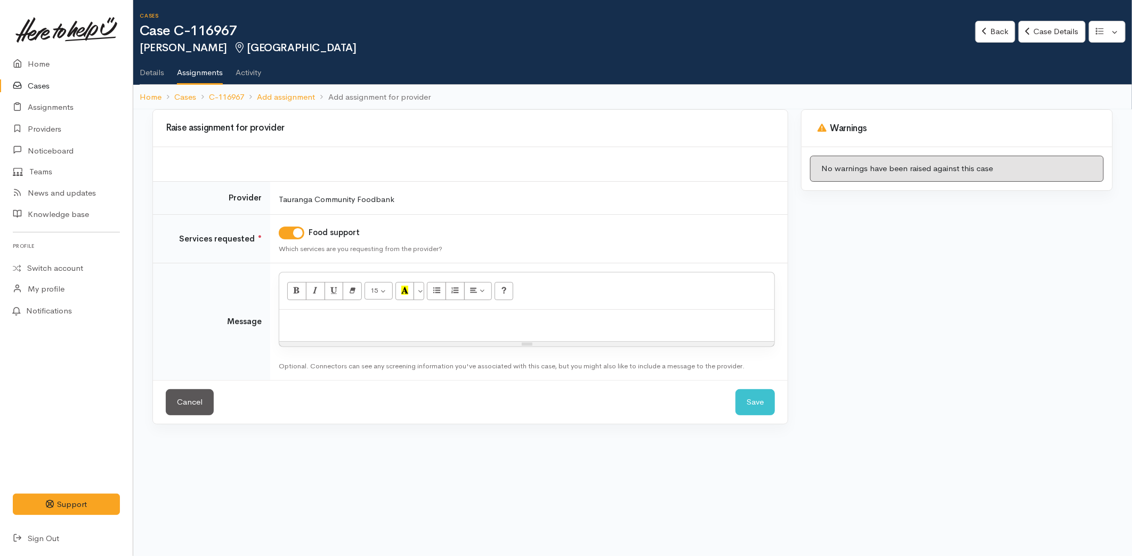
click at [337, 329] on div at bounding box center [526, 325] width 495 height 31
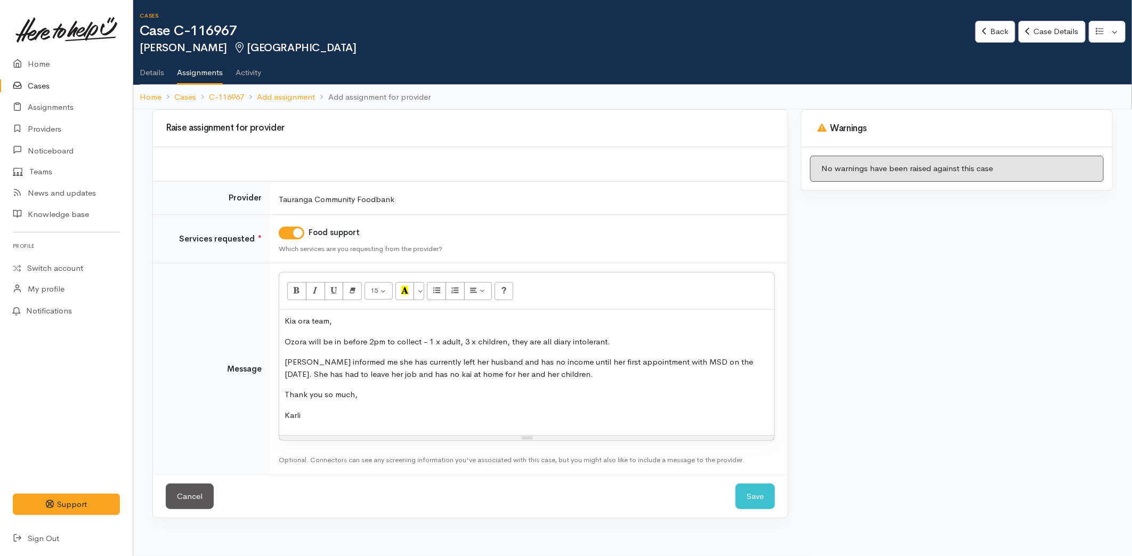
click at [622, 374] on p "Ozora informed me she has currently left her husband and has no income until he…" at bounding box center [527, 368] width 485 height 24
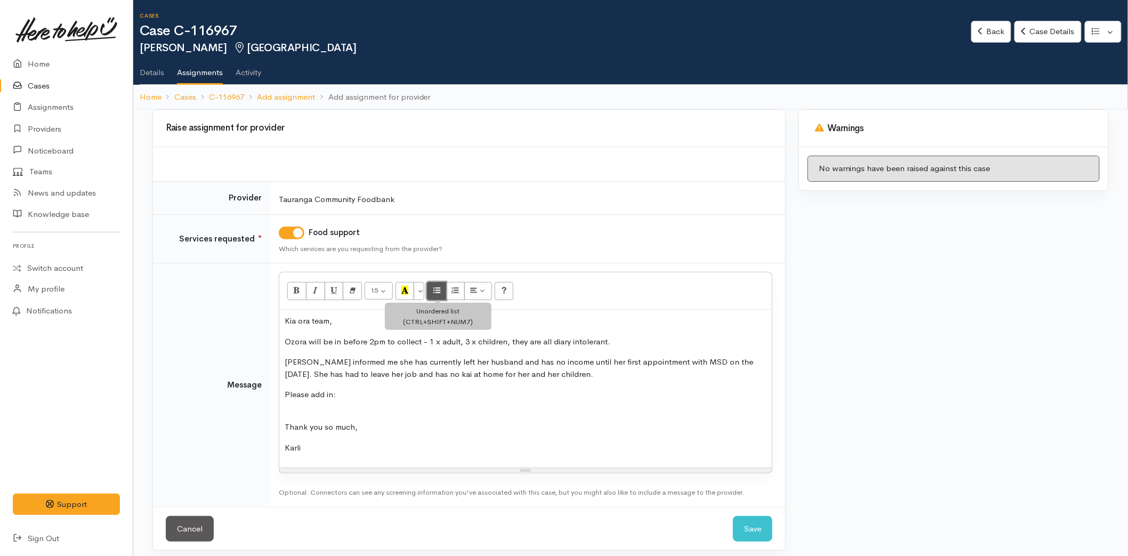
click at [445, 284] on button "Unordered list (CTRL+SHIFT+NUM7)" at bounding box center [436, 291] width 19 height 18
drag, startPoint x: 292, startPoint y: 385, endPoint x: 234, endPoint y: 385, distance: 58.1
click at [234, 385] on tr "Message <p>Kia ora team,</p><p>Ozora will be in before 2pm to collect - 1 x adu…" at bounding box center [469, 385] width 632 height 244
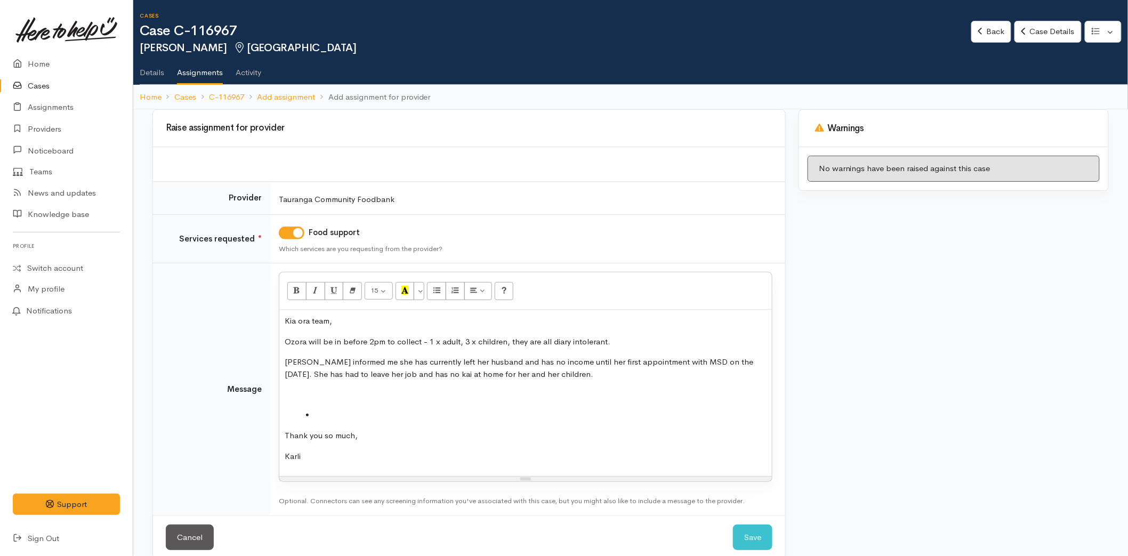
click at [339, 416] on li at bounding box center [536, 415] width 461 height 12
click at [443, 289] on button "Unordered list (CTRL+SHIFT+NUM7)" at bounding box center [436, 291] width 19 height 18
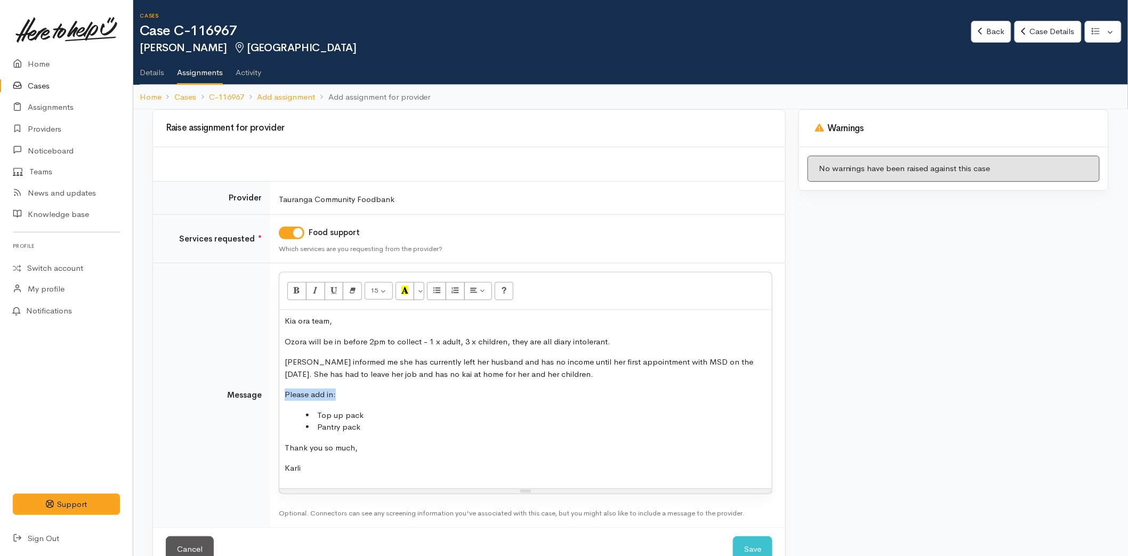
drag, startPoint x: 348, startPoint y: 390, endPoint x: 201, endPoint y: 387, distance: 147.2
click at [201, 387] on tr "Message <p>Kia ora team,</p><p>Ozora will be in before 2pm to collect - 1 x adu…" at bounding box center [469, 395] width 632 height 264
click at [292, 289] on button "Bold (CTRL+B)" at bounding box center [296, 291] width 19 height 18
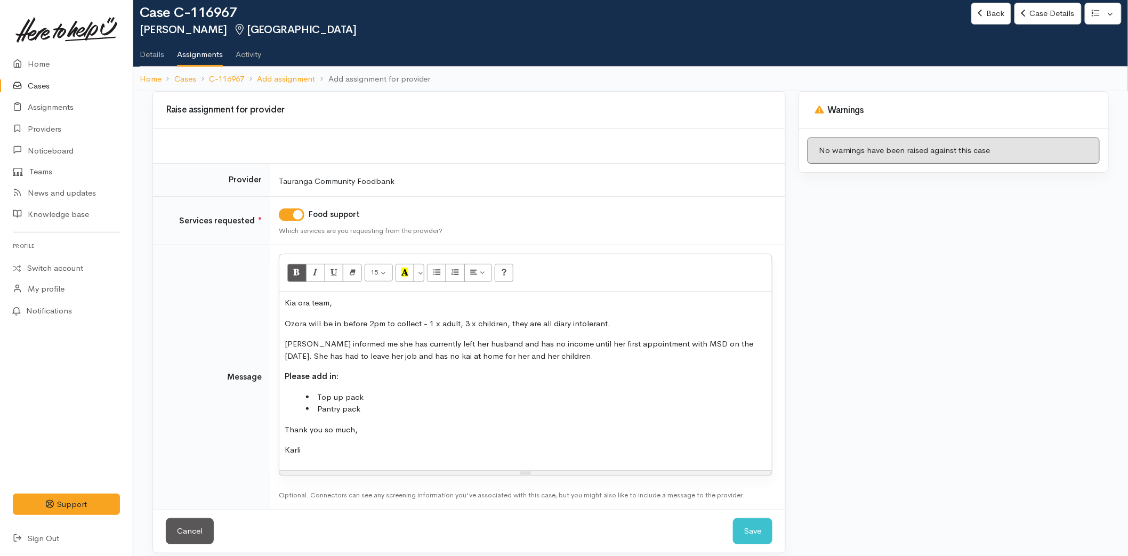
scroll to position [28, 0]
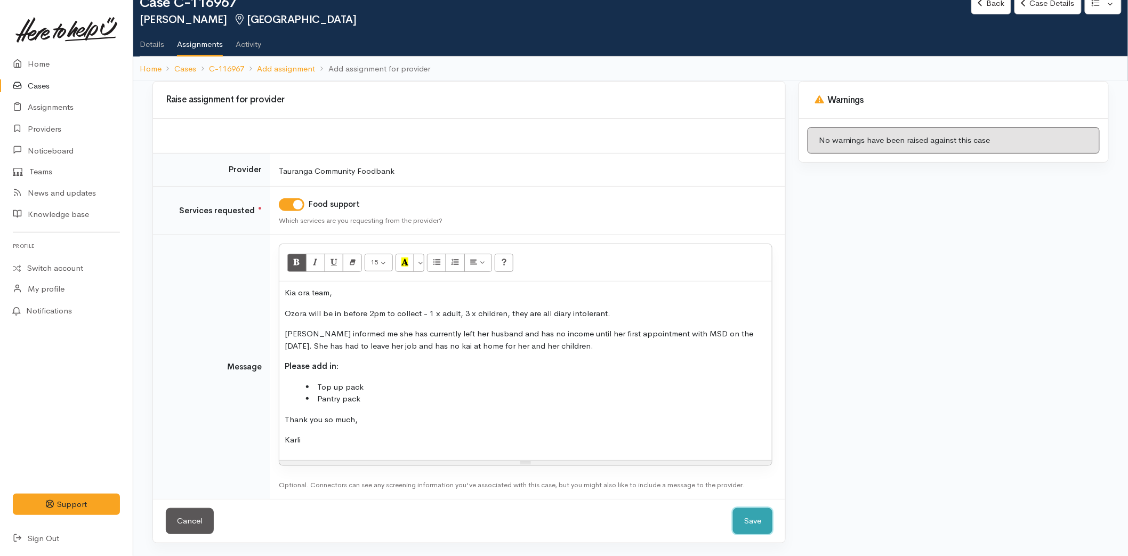
click at [754, 509] on button "Save" at bounding box center [752, 521] width 39 height 26
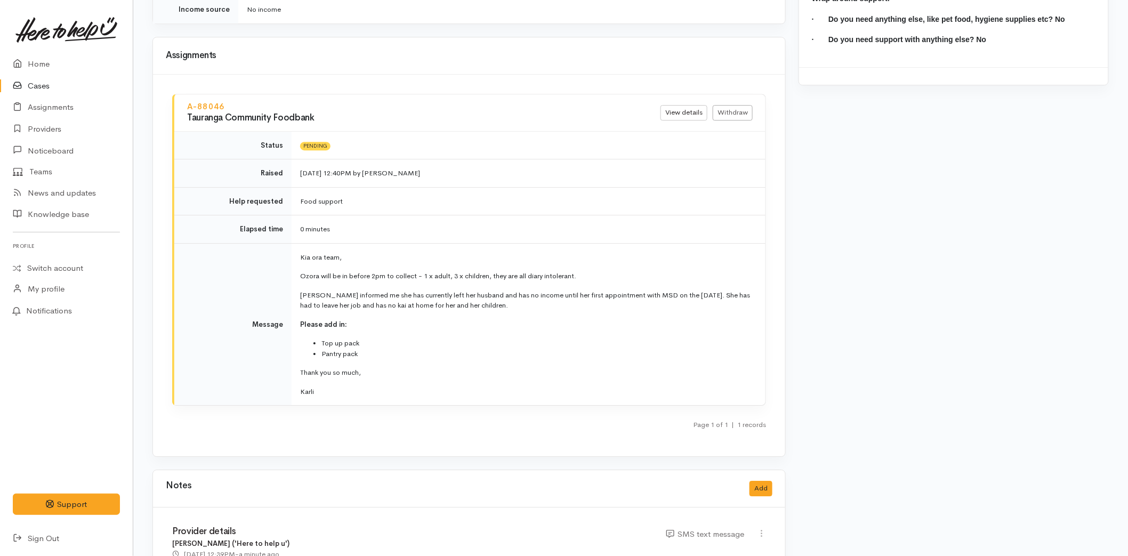
scroll to position [1315, 0]
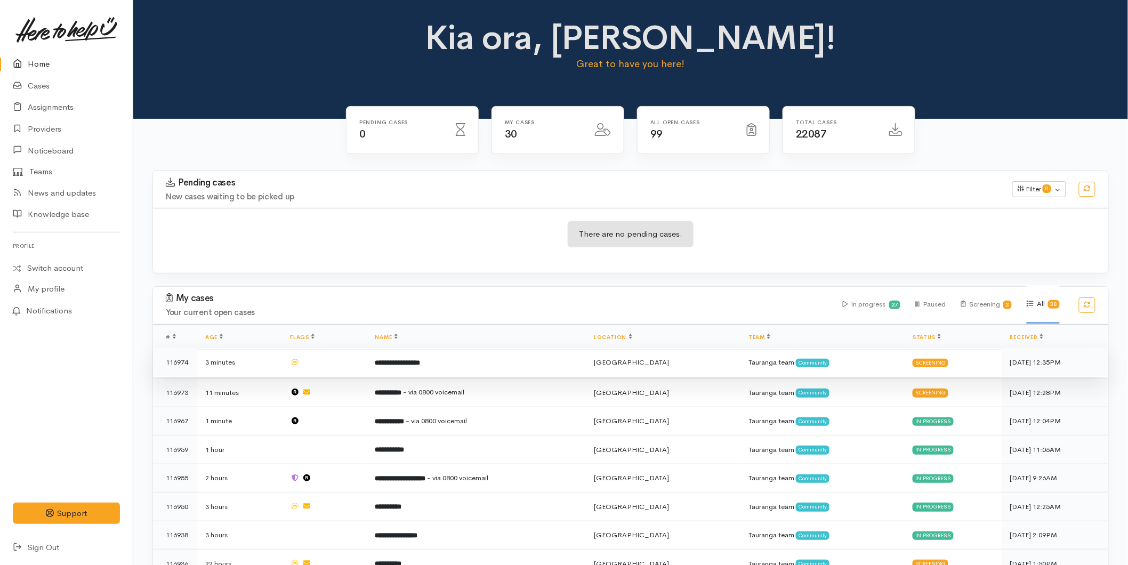
click at [497, 359] on td "**********" at bounding box center [476, 362] width 219 height 29
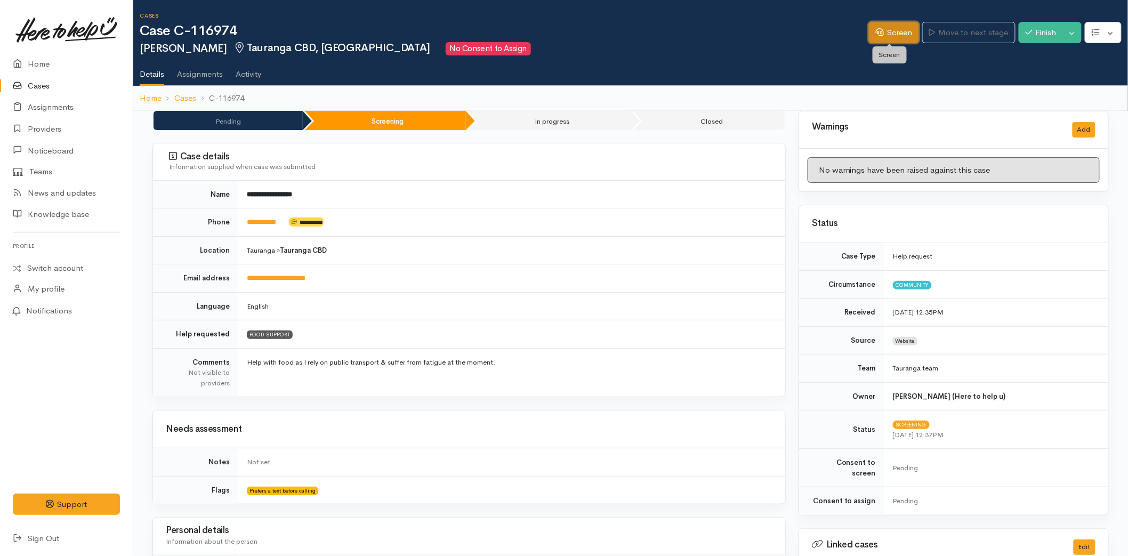
click at [890, 30] on link "Screen" at bounding box center [894, 33] width 50 height 22
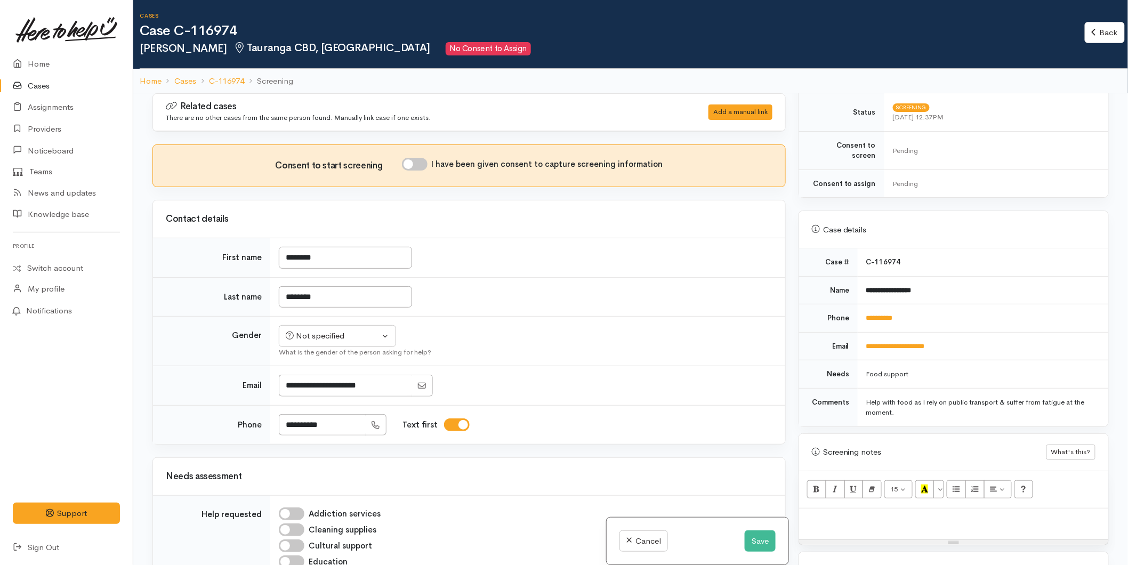
scroll to position [414, 0]
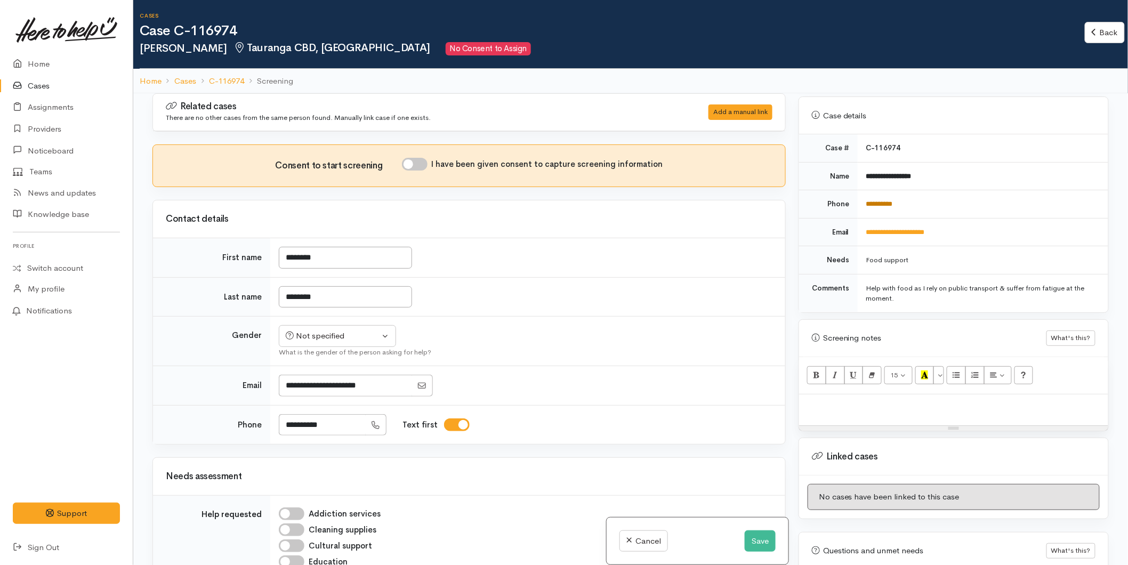
click at [887, 200] on link "**********" at bounding box center [879, 203] width 27 height 7
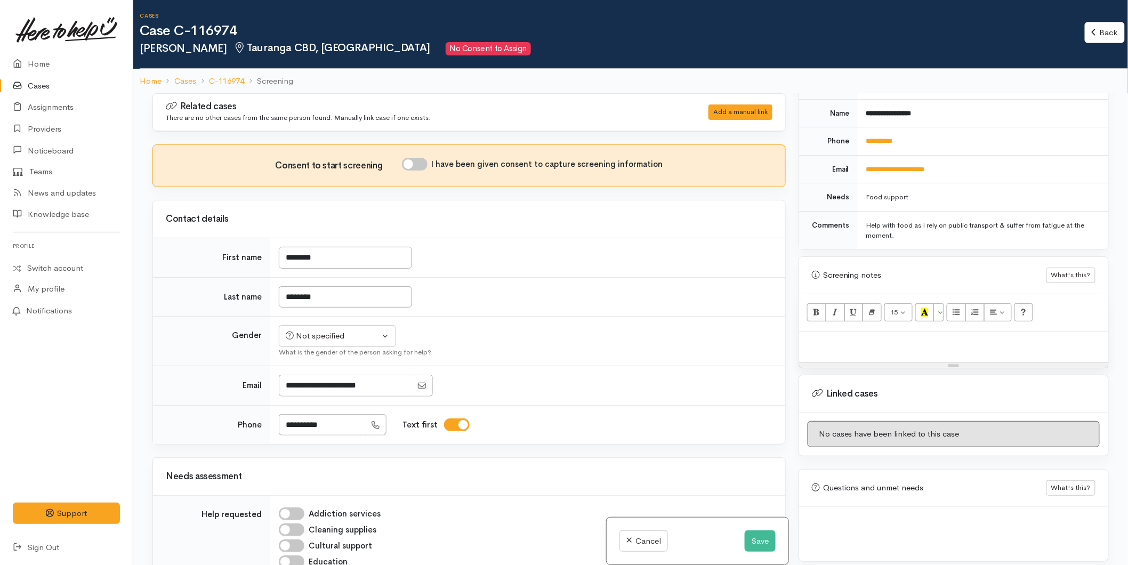
click at [825, 337] on p at bounding box center [953, 343] width 299 height 12
paste div
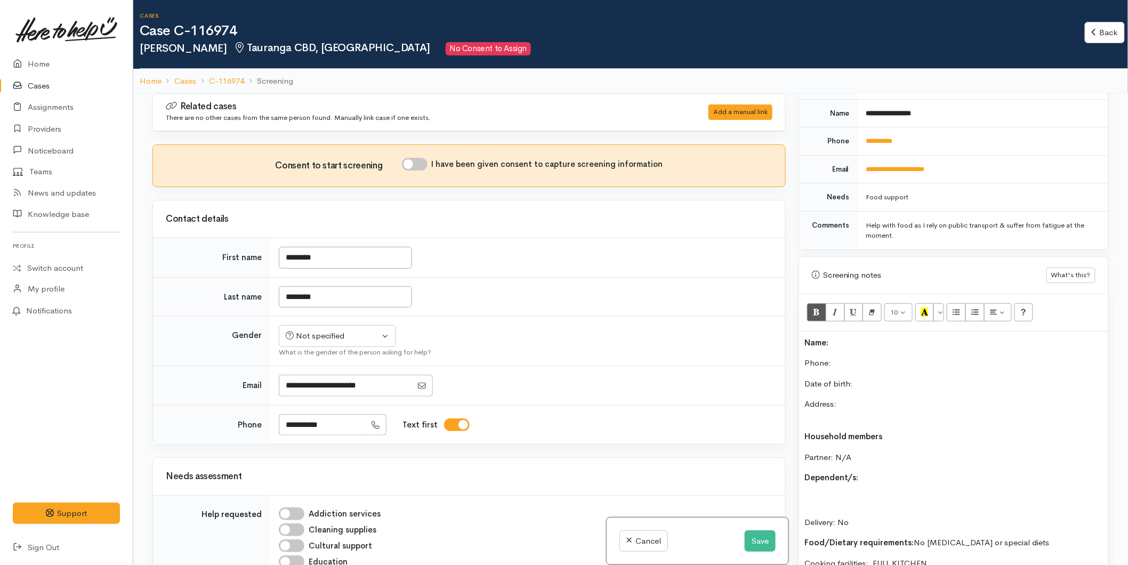
scroll to position [87, 0]
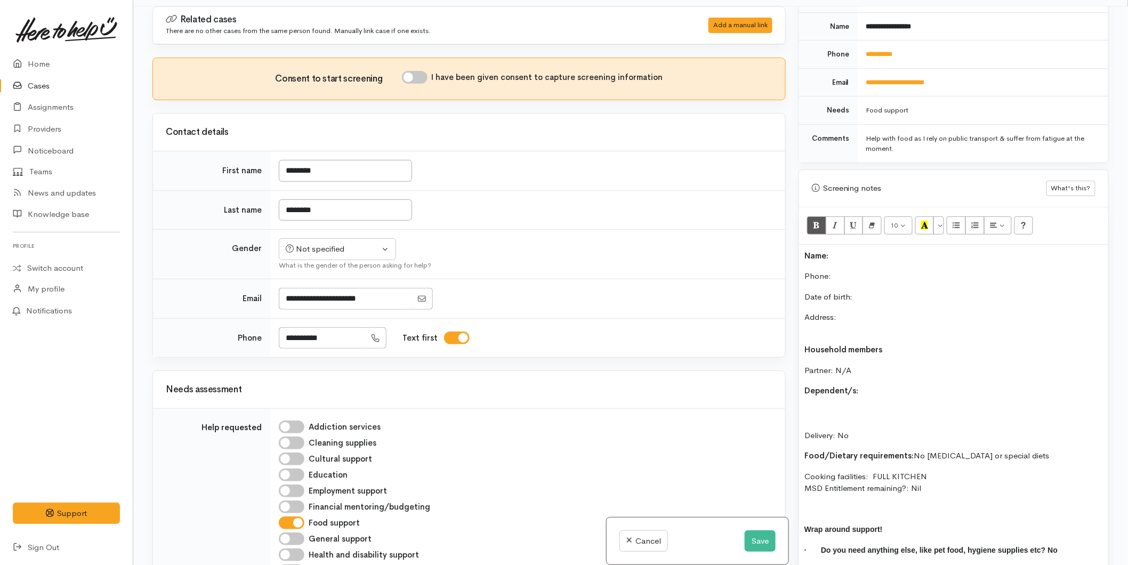
click at [840, 250] on p "Name:" at bounding box center [953, 256] width 299 height 12
click at [841, 270] on p "Phone:" at bounding box center [953, 276] width 299 height 12
click at [288, 247] on icon "button" at bounding box center [290, 249] width 8 height 8
drag, startPoint x: 316, startPoint y: 305, endPoint x: 361, endPoint y: 199, distance: 115.2
click at [319, 302] on span "[DEMOGRAPHIC_DATA]" at bounding box center [345, 306] width 91 height 12
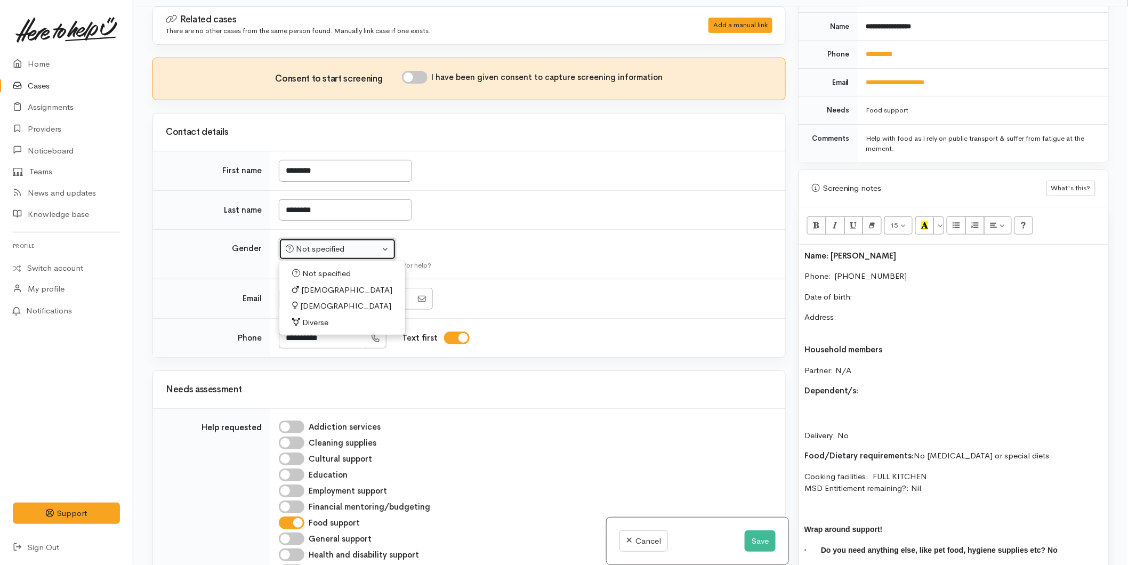
select select "[DEMOGRAPHIC_DATA]"
click at [422, 76] on input "I have been given consent to capture screening information" at bounding box center [415, 77] width 26 height 13
checkbox input "true"
click at [876, 291] on p "Date of birth:" at bounding box center [953, 297] width 299 height 12
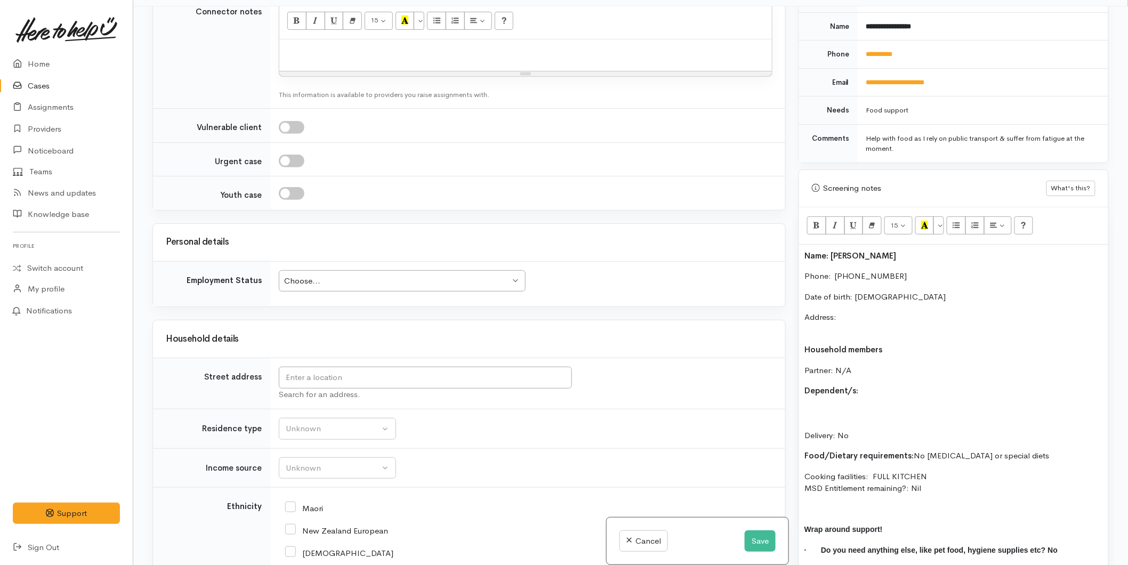
scroll to position [947, 0]
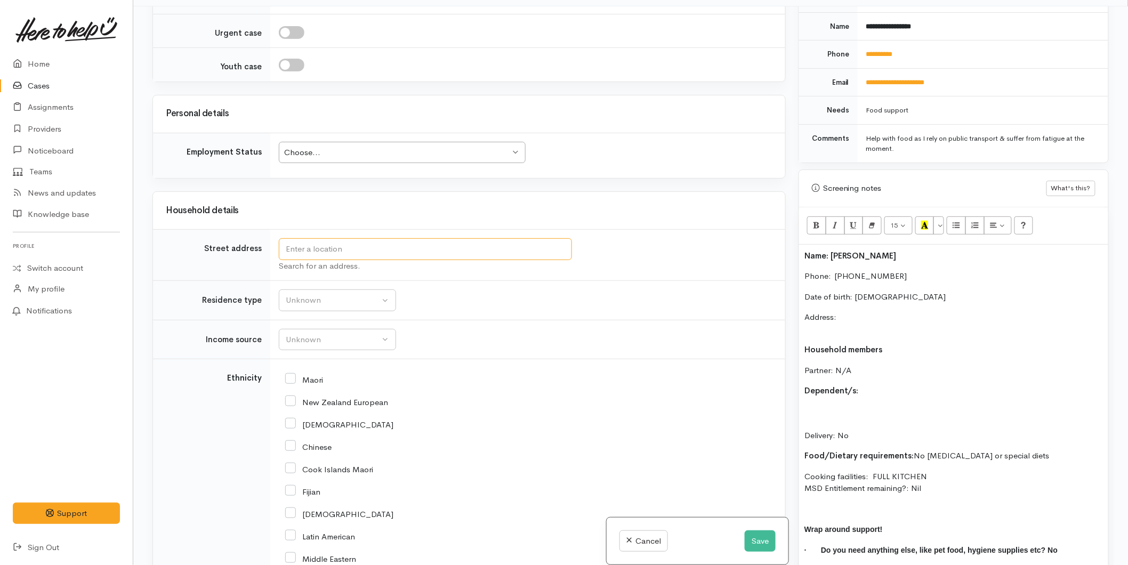
click at [327, 253] on input "text" at bounding box center [425, 249] width 293 height 22
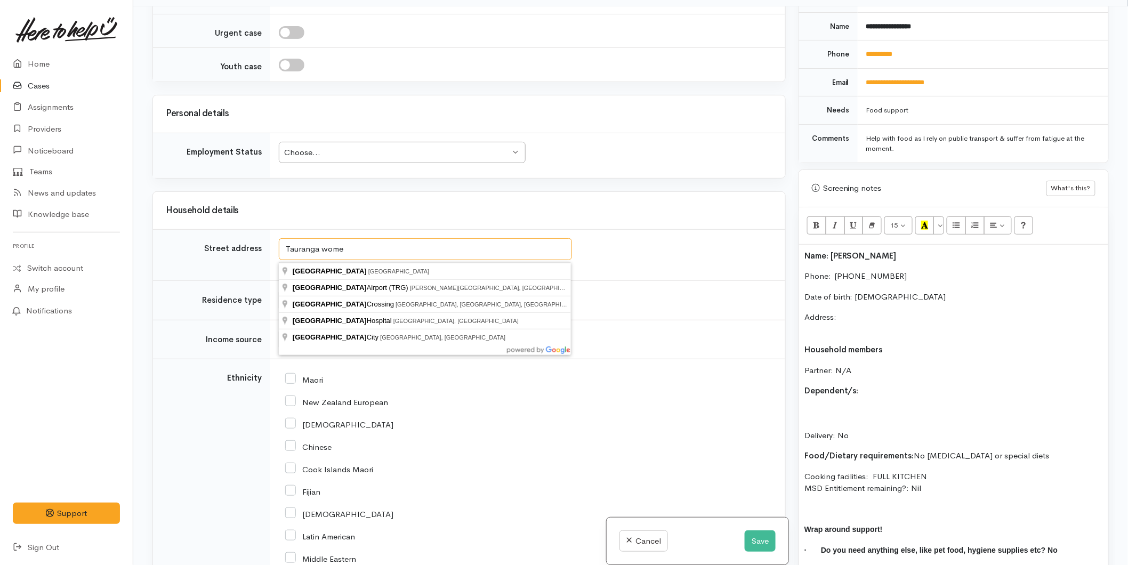
type input "Tauranga women"
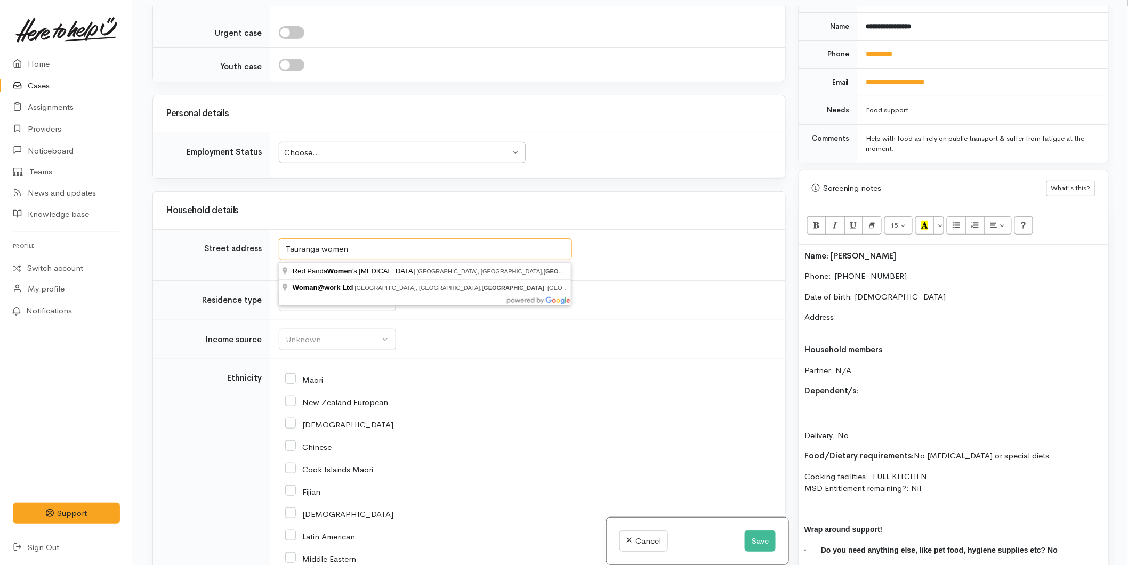
drag, startPoint x: 364, startPoint y: 251, endPoint x: 242, endPoint y: 243, distance: 122.4
click at [242, 243] on tr "Street address Tauranga women Search for an address." at bounding box center [469, 255] width 632 height 51
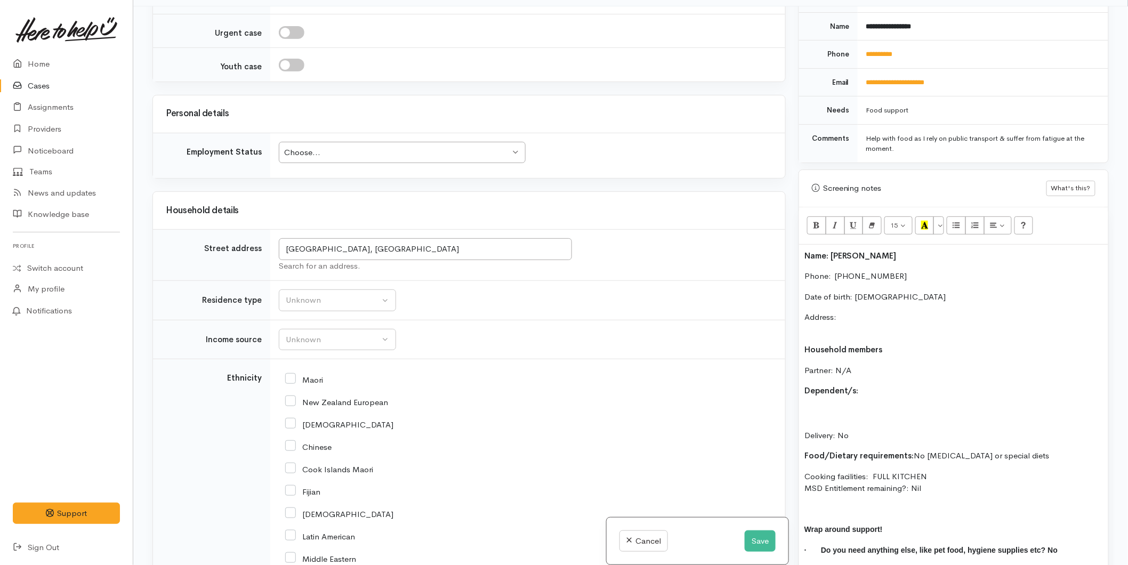
click at [336, 152] on div "Choose..." at bounding box center [397, 153] width 226 height 12
click at [571, 203] on div "Household details" at bounding box center [469, 210] width 632 height 37
drag, startPoint x: 422, startPoint y: 248, endPoint x: 196, endPoint y: 236, distance: 226.9
click at [196, 236] on tr "Street address Fourth Avenue, Tauranga, New Zealand Search for an address." at bounding box center [469, 255] width 632 height 51
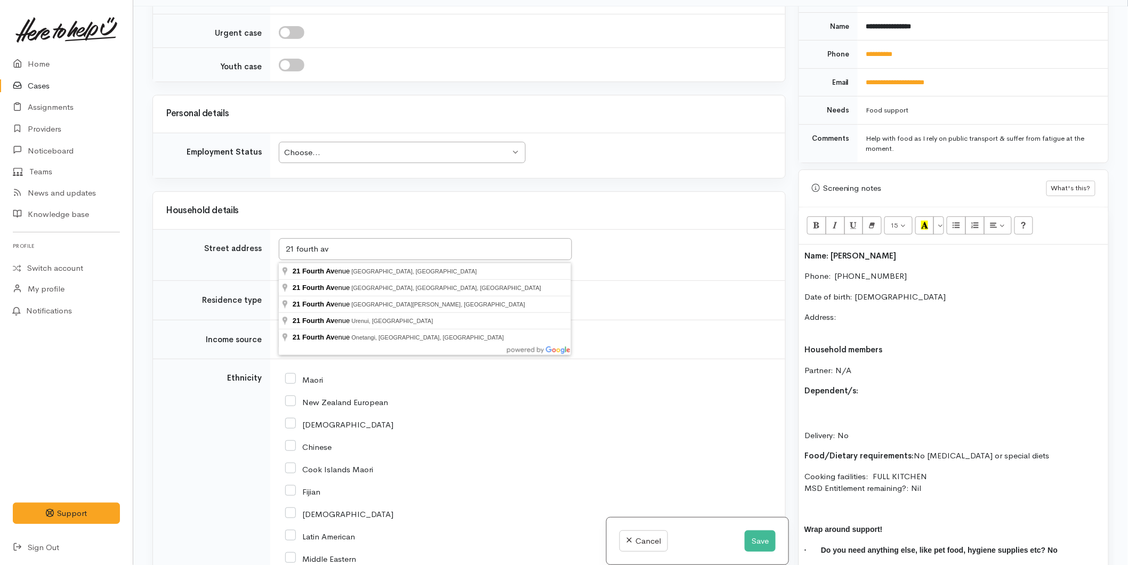
type input "21 Fourth Avenue, Tauranga, New Zealand"
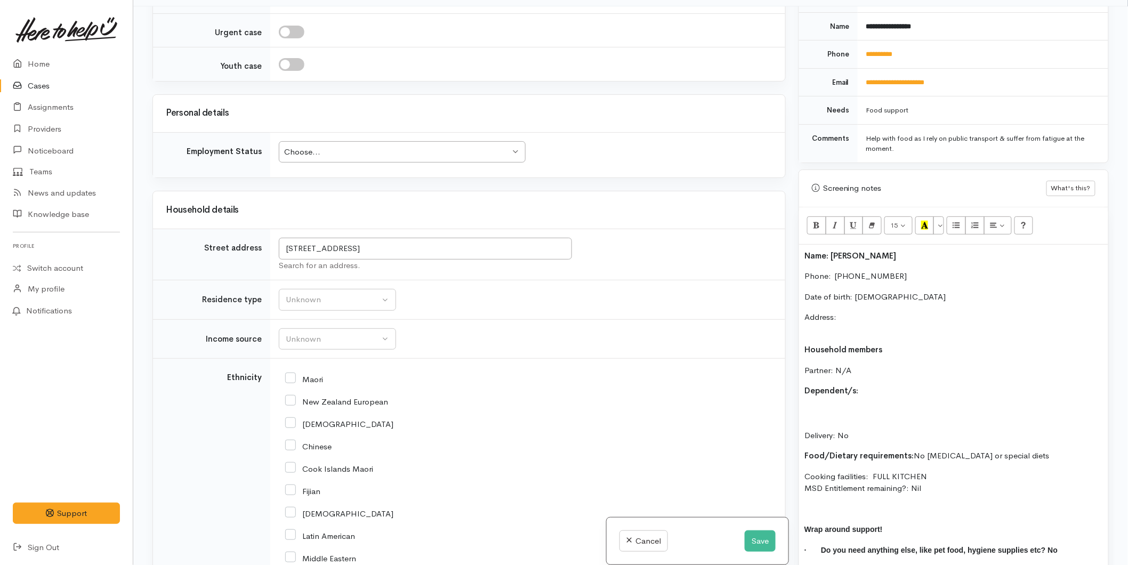
scroll to position [1403, 0]
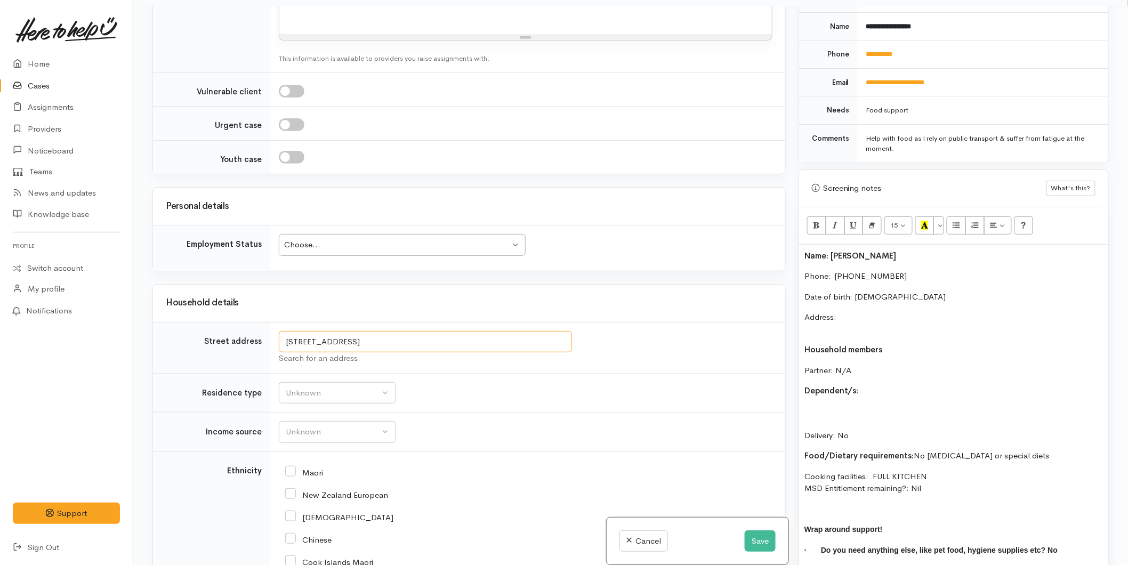
drag, startPoint x: 473, startPoint y: 247, endPoint x: 157, endPoint y: 224, distance: 316.5
click at [889, 311] on p "Address:" at bounding box center [953, 323] width 299 height 24
click at [861, 323] on p "Address: 21 Fourth Avenue, Tauranga, New Zealand" at bounding box center [953, 323] width 299 height 24
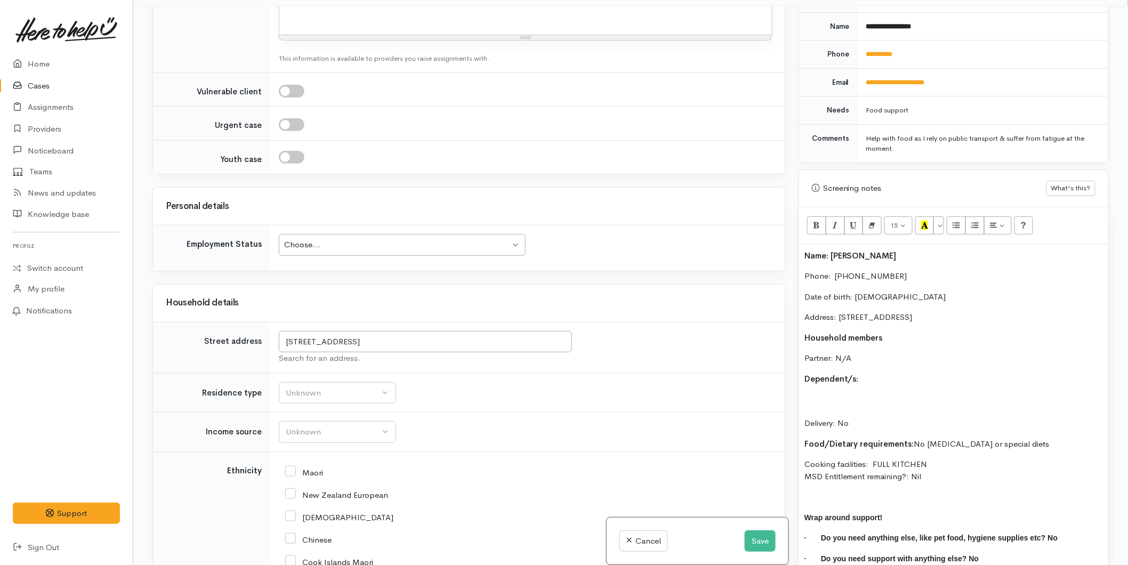
click at [860, 393] on p "Delivery: No" at bounding box center [953, 411] width 299 height 36
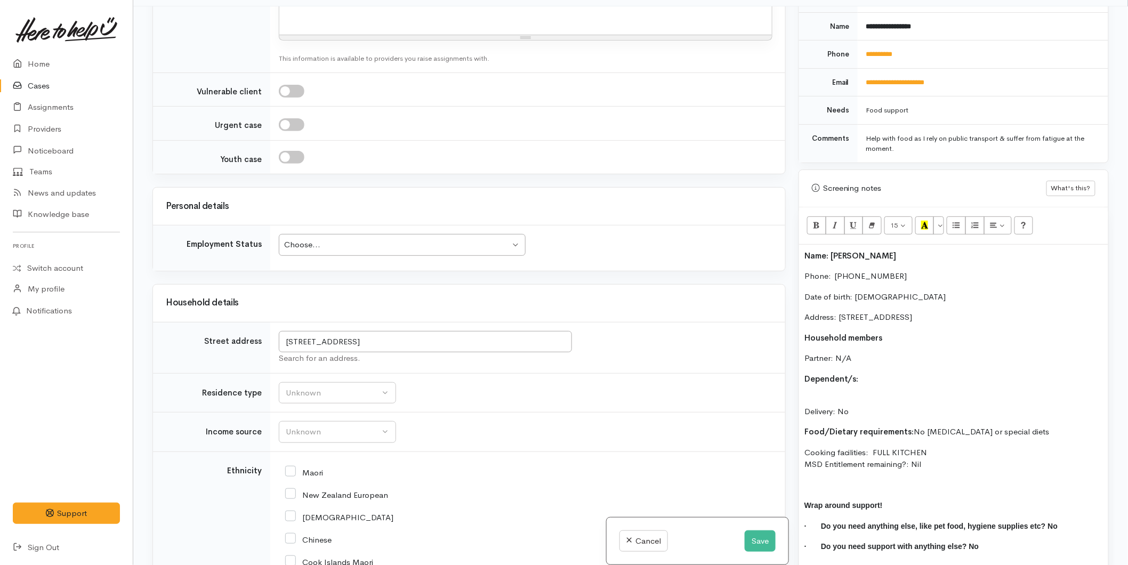
click at [828, 379] on div "Name: Michelle Barnsley Phone:  0226436427 Date of birth: 07/02/1979 Address: 2…" at bounding box center [953, 406] width 309 height 322
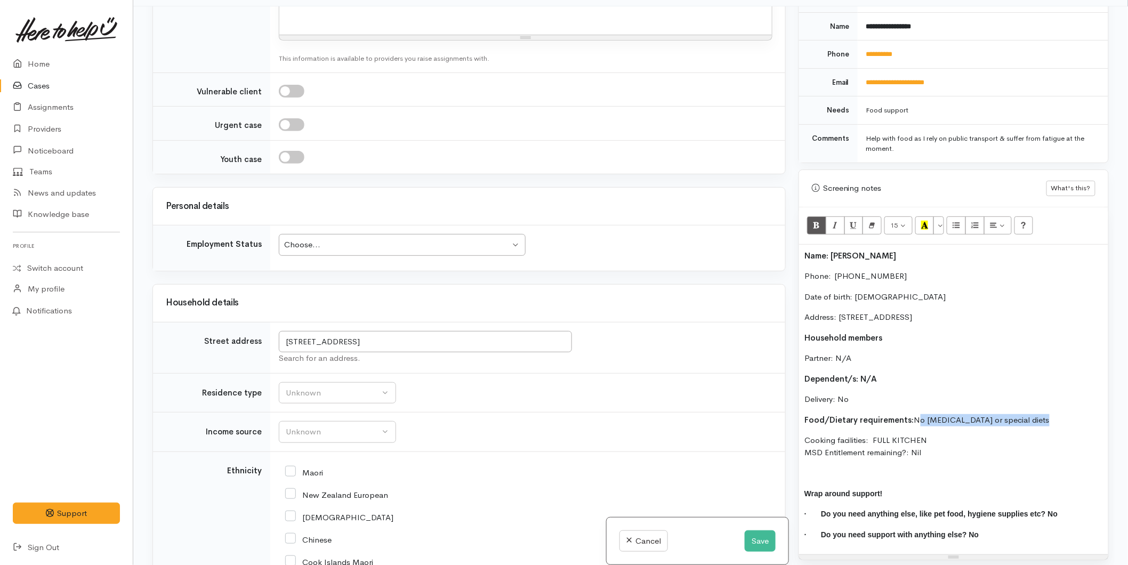
drag, startPoint x: 1035, startPoint y: 413, endPoint x: 917, endPoint y: 406, distance: 118.1
click at [917, 414] on p "Food/Dietary requirements: No Food allergies or special diets" at bounding box center [953, 420] width 299 height 12
click at [322, 382] on button "Unknown" at bounding box center [337, 393] width 117 height 22
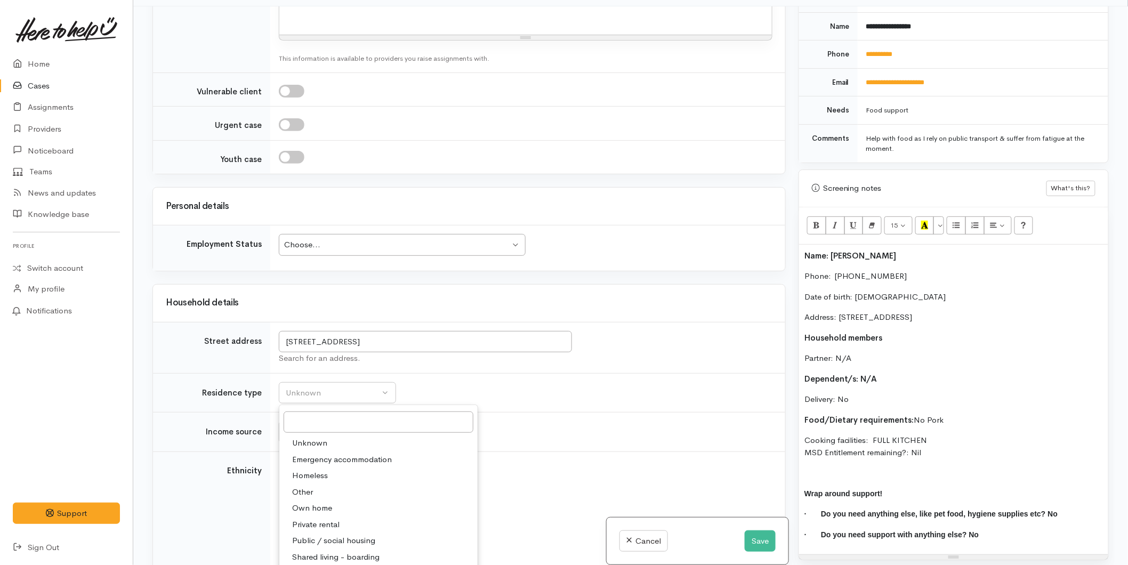
click at [310, 486] on span "Other" at bounding box center [302, 492] width 21 height 12
select select "8"
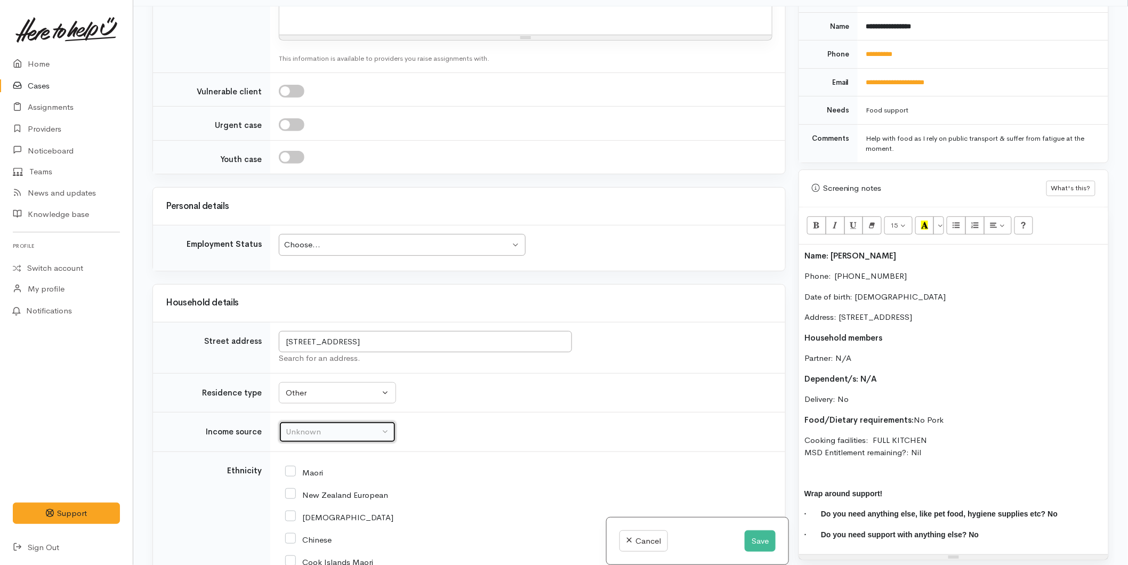
drag, startPoint x: 301, startPoint y: 336, endPoint x: 309, endPoint y: 339, distance: 8.3
click at [302, 426] on div "Unknown" at bounding box center [333, 432] width 94 height 12
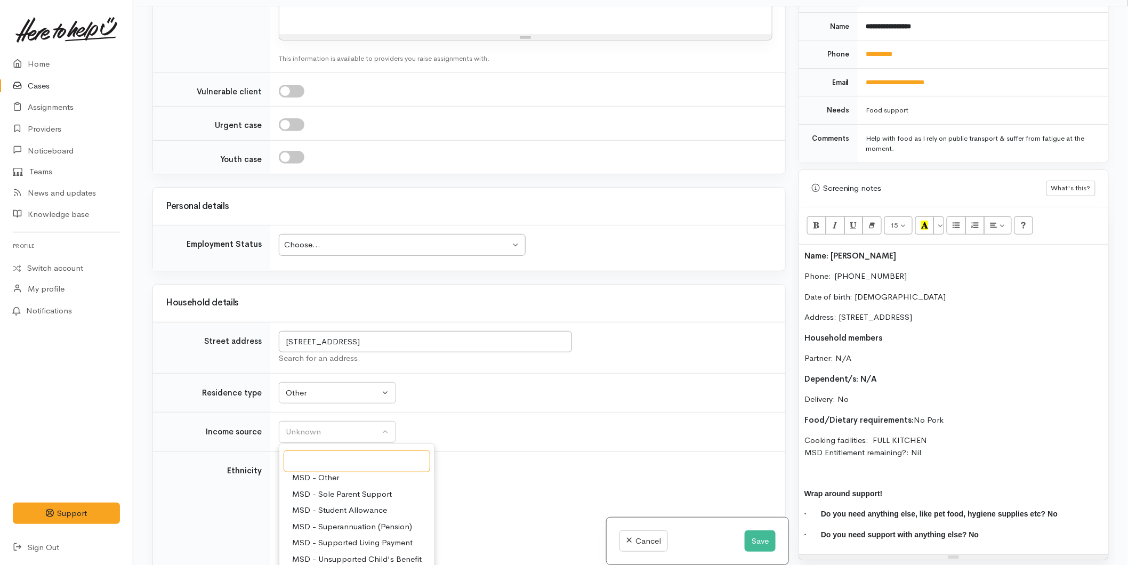
scroll to position [59, 0]
click at [329, 515] on span "MSD - Jobseeker Support" at bounding box center [339, 521] width 95 height 12
select select "4"
click at [294, 489] on input "New Zealand European" at bounding box center [336, 494] width 103 height 10
checkbox input "true"
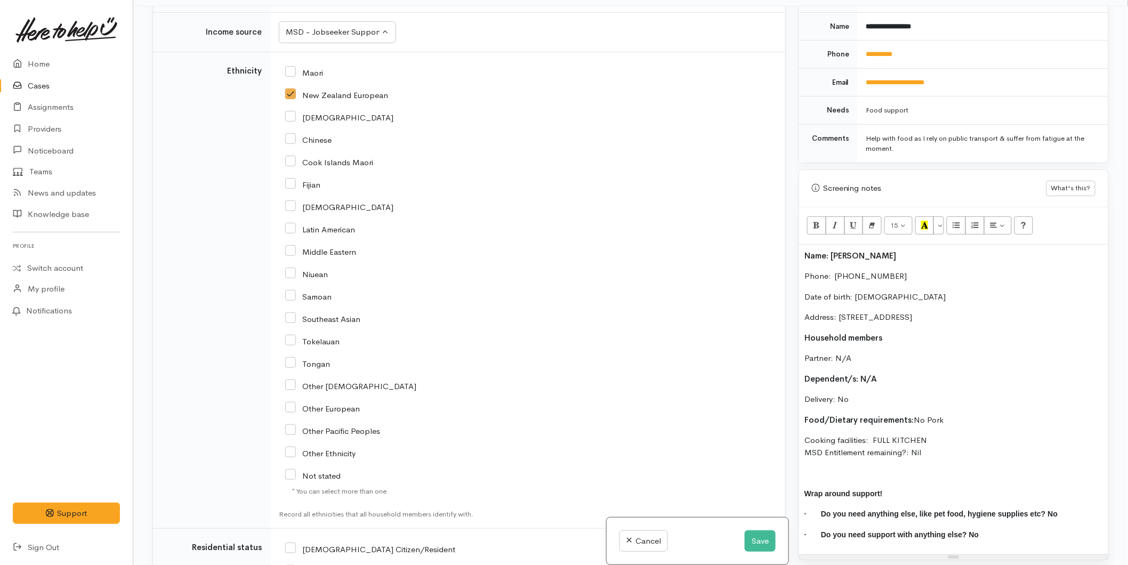
scroll to position [1877, 0]
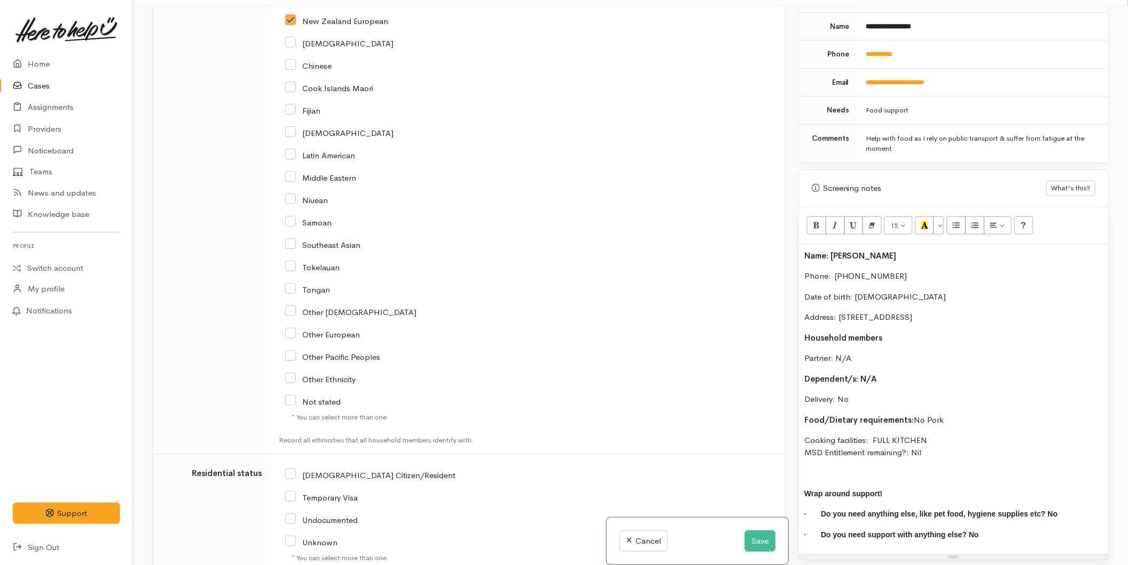
click at [294, 470] on input "NZ Citizen/Resident" at bounding box center [370, 475] width 170 height 10
checkbox input "true"
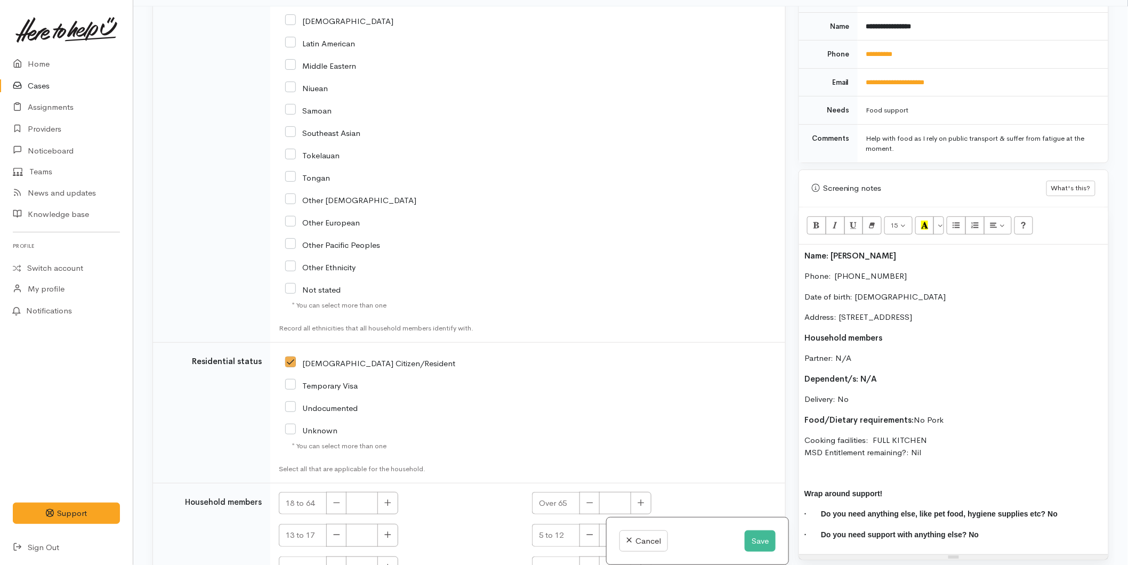
scroll to position [2046, 0]
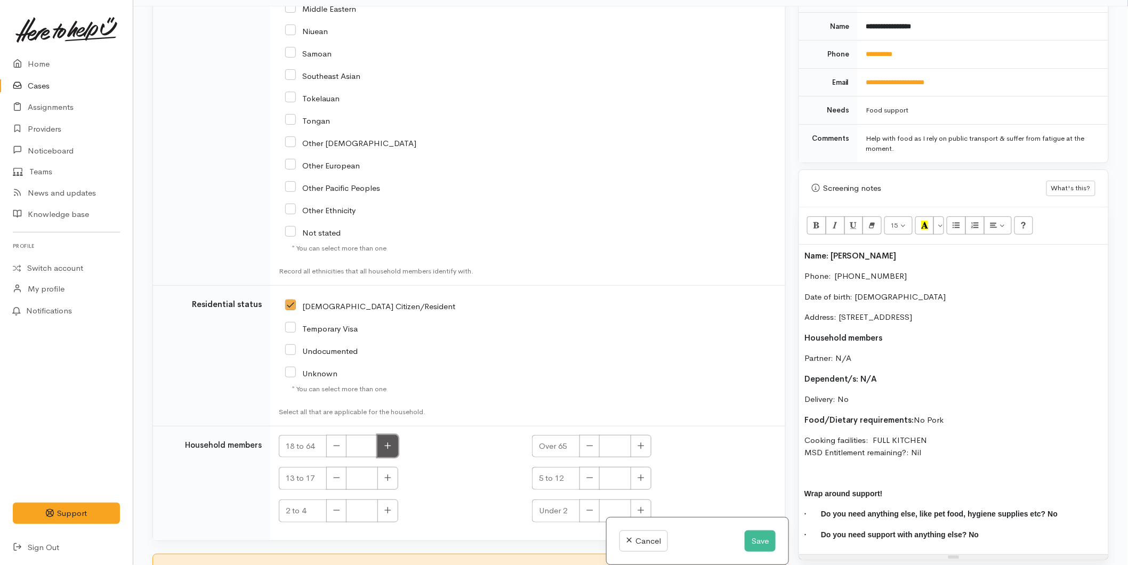
click at [389, 442] on icon "button" at bounding box center [387, 446] width 7 height 8
type input "1"
click at [365, 565] on input "I have been given consent to get help and share this information with appropria…" at bounding box center [359, 573] width 26 height 13
checkbox input "true"
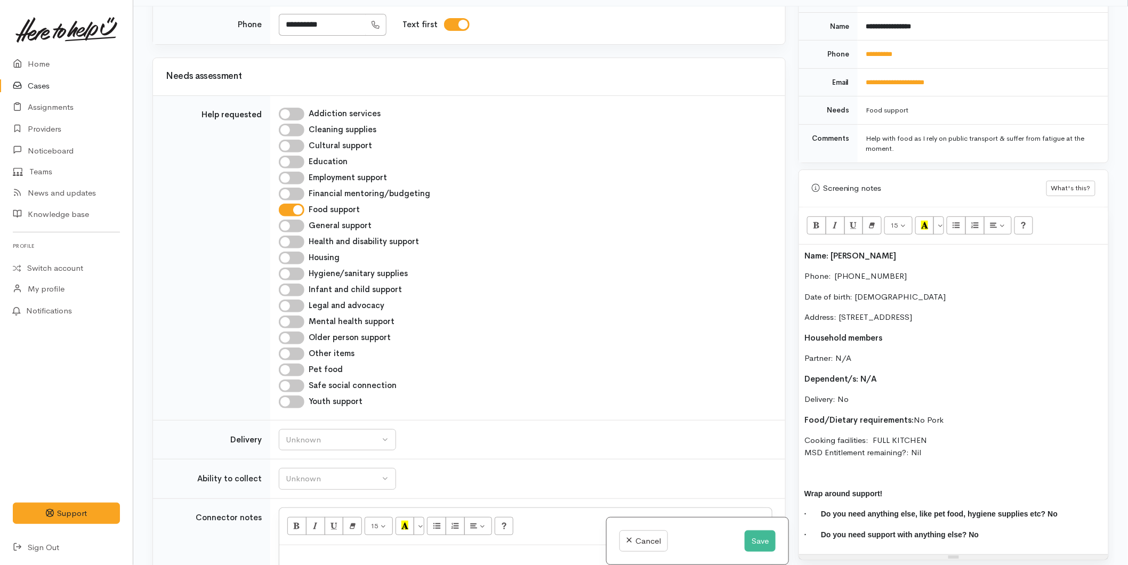
scroll to position [1158, 0]
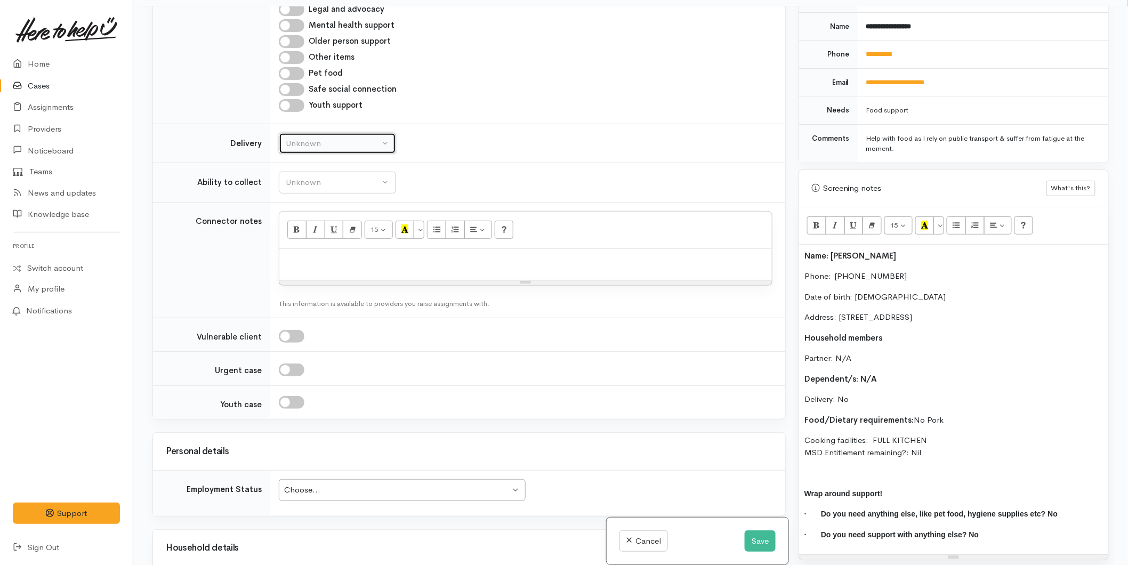
click at [322, 138] on div "Unknown" at bounding box center [333, 144] width 94 height 12
click at [317, 204] on span "Delivery needed" at bounding box center [321, 210] width 58 height 12
select select "3"
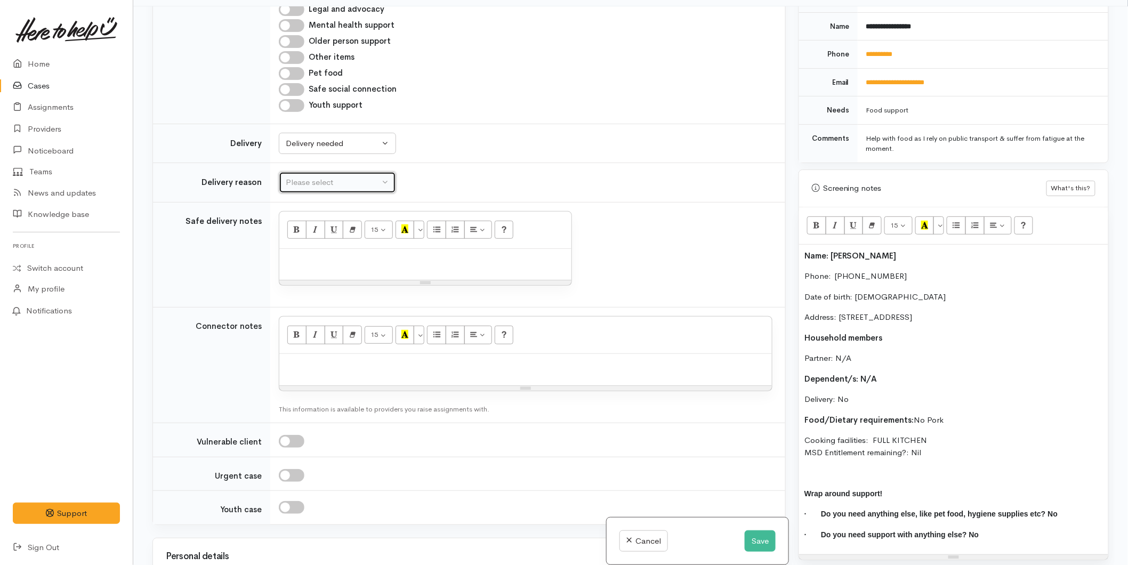
click at [310, 176] on div "Please select" at bounding box center [333, 182] width 94 height 12
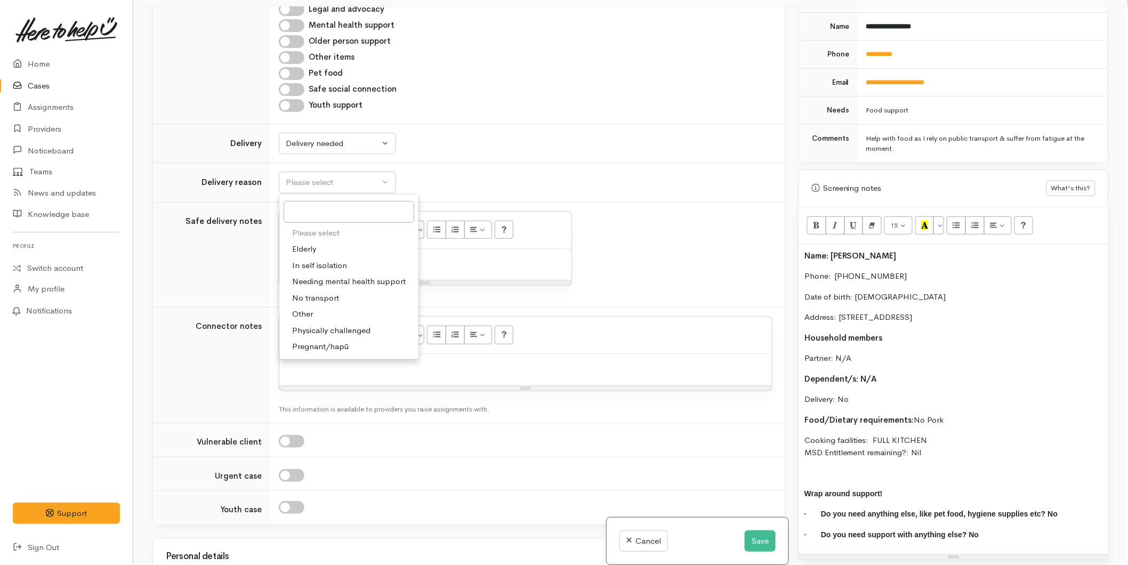
click at [310, 292] on span "No transport" at bounding box center [315, 298] width 47 height 12
select select "2"
click at [318, 254] on p at bounding box center [425, 260] width 281 height 12
paste div
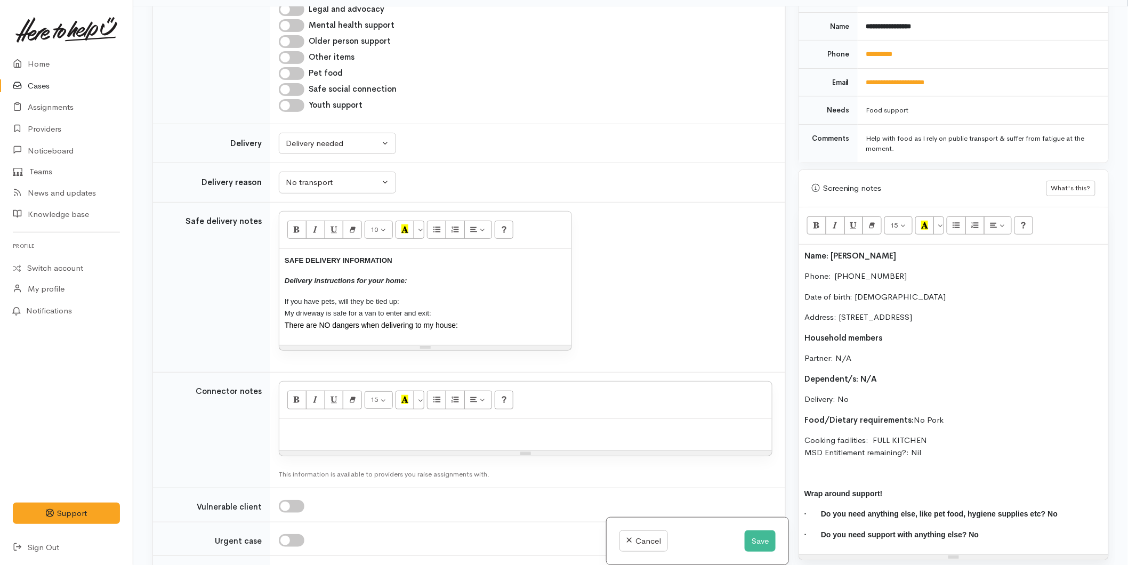
drag, startPoint x: 461, startPoint y: 228, endPoint x: 264, endPoint y: 156, distance: 209.0
click at [253, 202] on tr "Safe delivery notes 10 8 9 10 11 12 14 18 24 36 Background Color Transparent Se…" at bounding box center [469, 287] width 632 height 171
click at [424, 221] on button "More Color" at bounding box center [419, 230] width 11 height 18
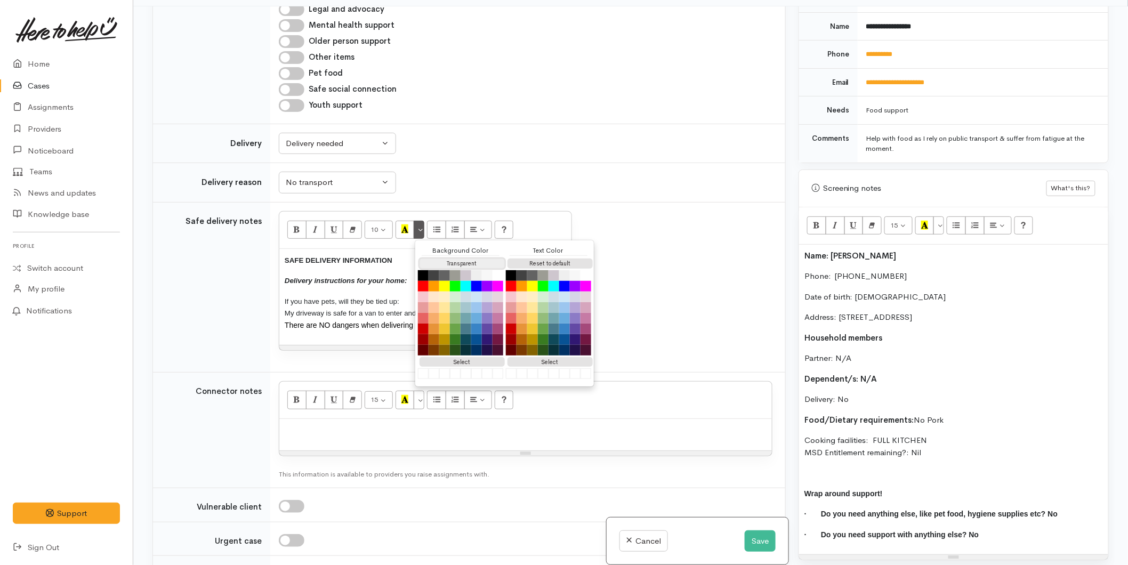
click at [478, 259] on button "Transparent" at bounding box center [462, 264] width 85 height 10
click at [530, 259] on button "Reset to default" at bounding box center [550, 264] width 85 height 10
click at [379, 254] on p "SAFE DELIVERY INFORMATION" at bounding box center [425, 260] width 281 height 12
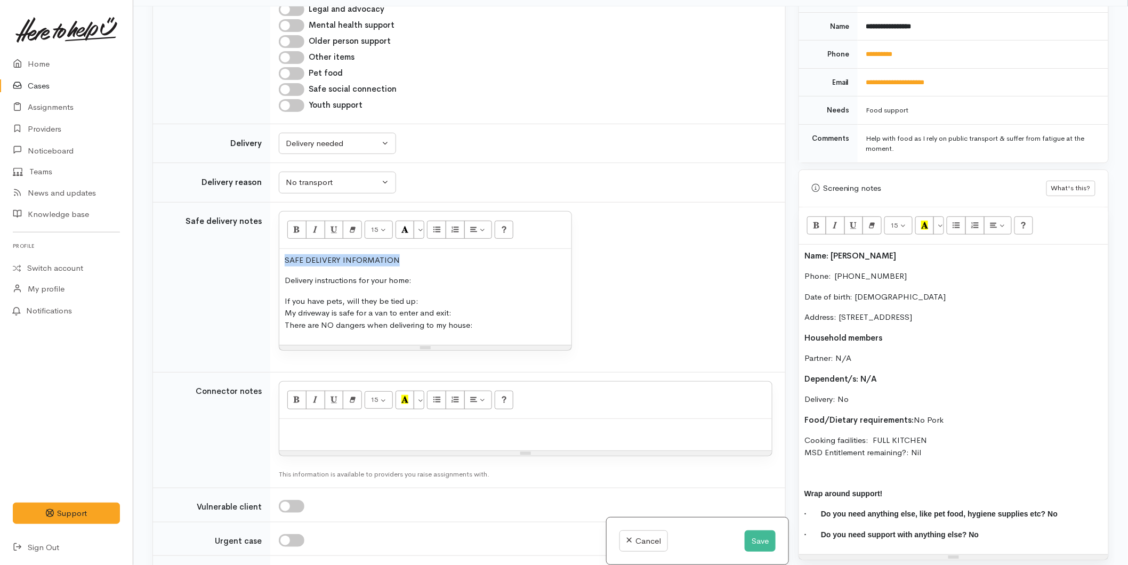
drag, startPoint x: 404, startPoint y: 164, endPoint x: 300, endPoint y: 144, distance: 106.3
click at [275, 202] on td "15 8 9 10 11 12 14 18 24 36 Background Color Transparent Select #ffff00 Text Co…" at bounding box center [527, 287] width 515 height 171
click at [300, 224] on icon "Bold (CTRL+B)" at bounding box center [296, 228] width 7 height 9
click at [317, 224] on icon "Italic (CTRL+I)" at bounding box center [315, 228] width 7 height 9
click at [429, 275] on p "Delivery instructions for your home:" at bounding box center [425, 281] width 281 height 12
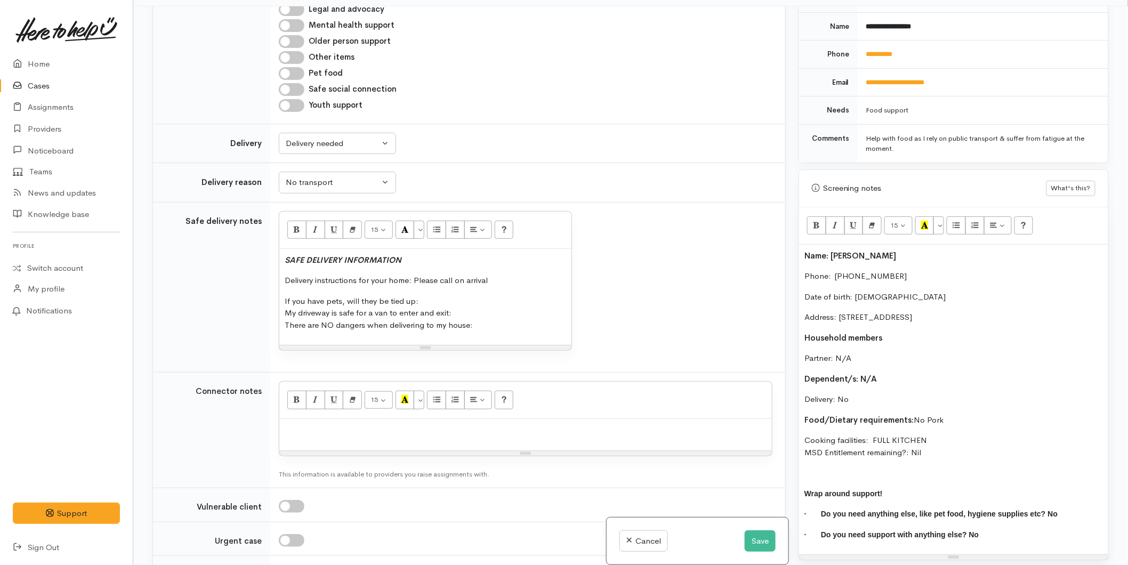
click at [478, 249] on div "SAFE DELIVERY INFORMATION Delivery instructions for your home: Please call on a…" at bounding box center [425, 297] width 292 height 96
click at [489, 295] on p "If you have pets, will they be tied up: N/A My driveway is safe for a van to en…" at bounding box center [425, 313] width 281 height 36
click at [477, 295] on p "If you have pets, will they be tied up: N/A My driveway is safe for a van to en…" at bounding box center [425, 313] width 281 height 36
drag, startPoint x: 930, startPoint y: 445, endPoint x: 783, endPoint y: 238, distance: 254.3
click at [783, 238] on div "Related cases There are other cases potentially from the same person, address o…" at bounding box center [630, 288] width 969 height 565
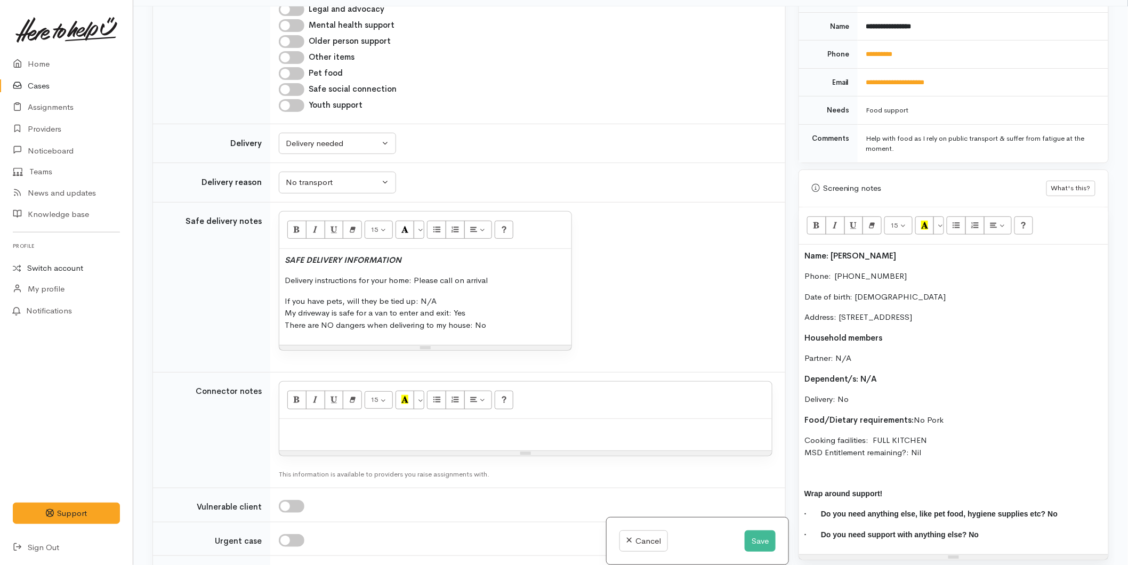
copy div "Name: Michelle Barnsley Phone:  0226436427 Date of birth: 07/02/1979 Address: 2…"
click at [345, 419] on div at bounding box center [525, 434] width 493 height 31
paste div
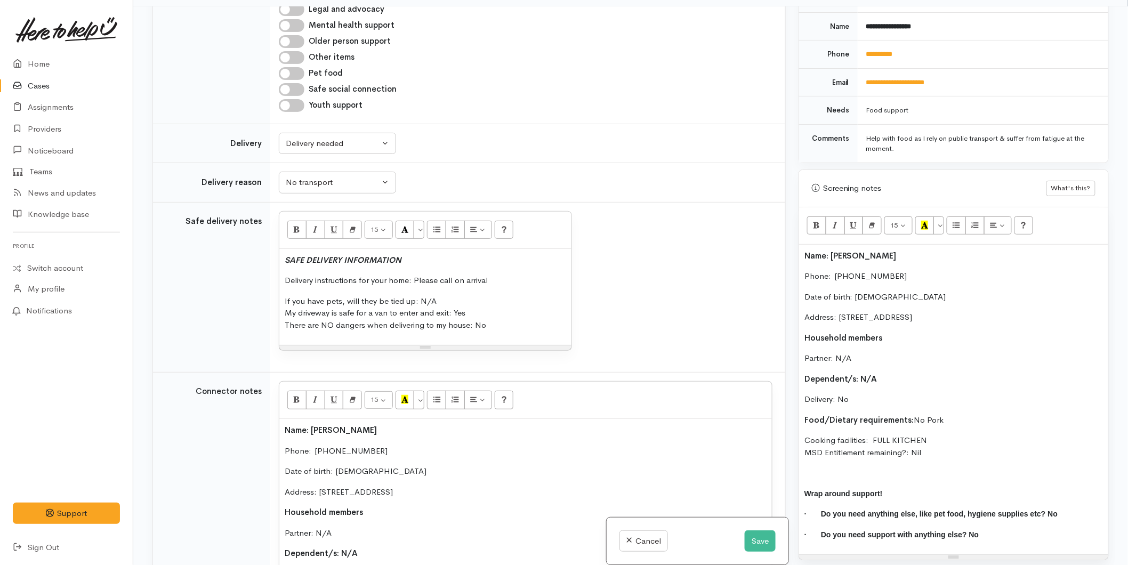
click at [804, 250] on p "Name: Michelle Barnsley" at bounding box center [953, 256] width 299 height 12
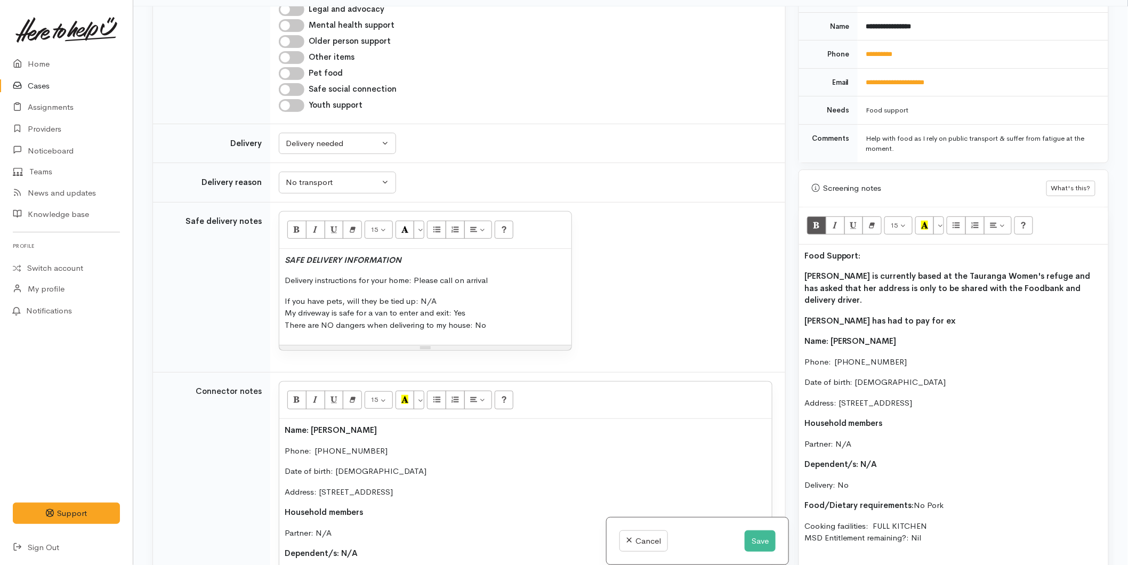
click at [927, 315] on p "Michelle has had to pay for ex" at bounding box center [953, 321] width 299 height 12
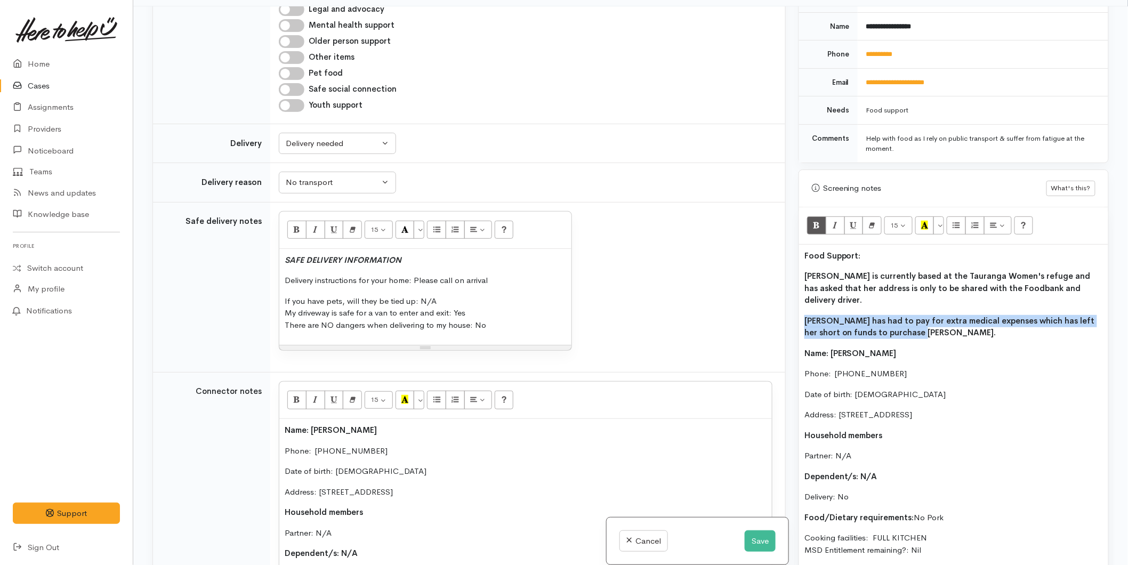
drag, startPoint x: 906, startPoint y: 311, endPoint x: 793, endPoint y: 301, distance: 113.5
click at [793, 301] on div "Warnings Add No warnings have been raised against this case Add Warning Title ●…" at bounding box center [953, 288] width 323 height 565
click at [816, 221] on icon "Bold (CTRL+B)" at bounding box center [816, 225] width 7 height 9
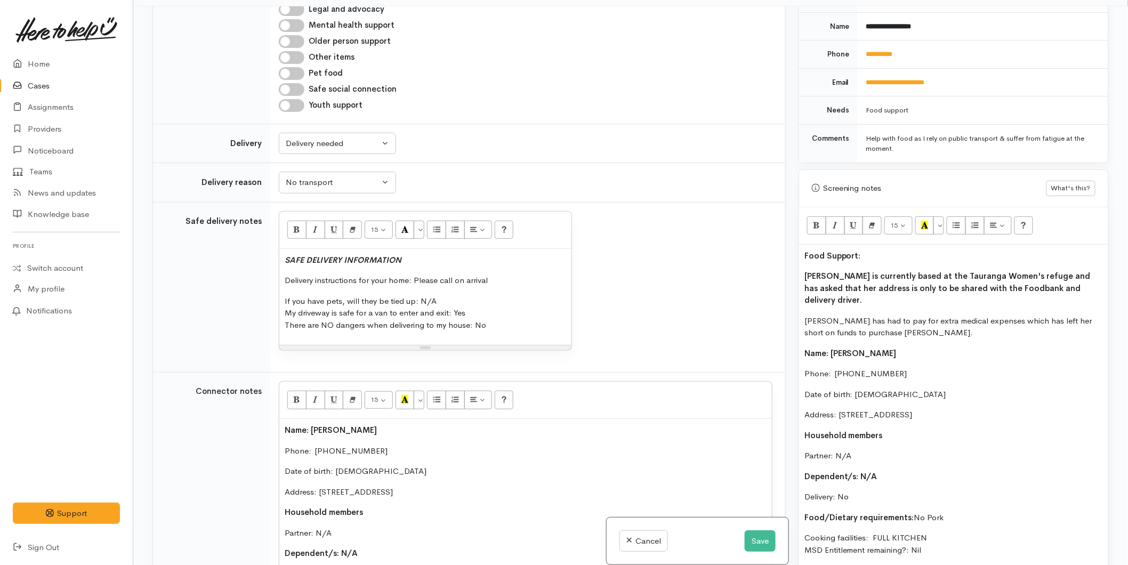
click at [840, 251] on b "Food Support:" at bounding box center [832, 256] width 57 height 10
drag, startPoint x: 861, startPoint y: 242, endPoint x: 781, endPoint y: 243, distance: 80.0
click at [781, 243] on div "Related cases There are other cases potentially from the same person, address o…" at bounding box center [630, 288] width 969 height 565
click at [925, 221] on icon "Recent Color" at bounding box center [924, 225] width 7 height 9
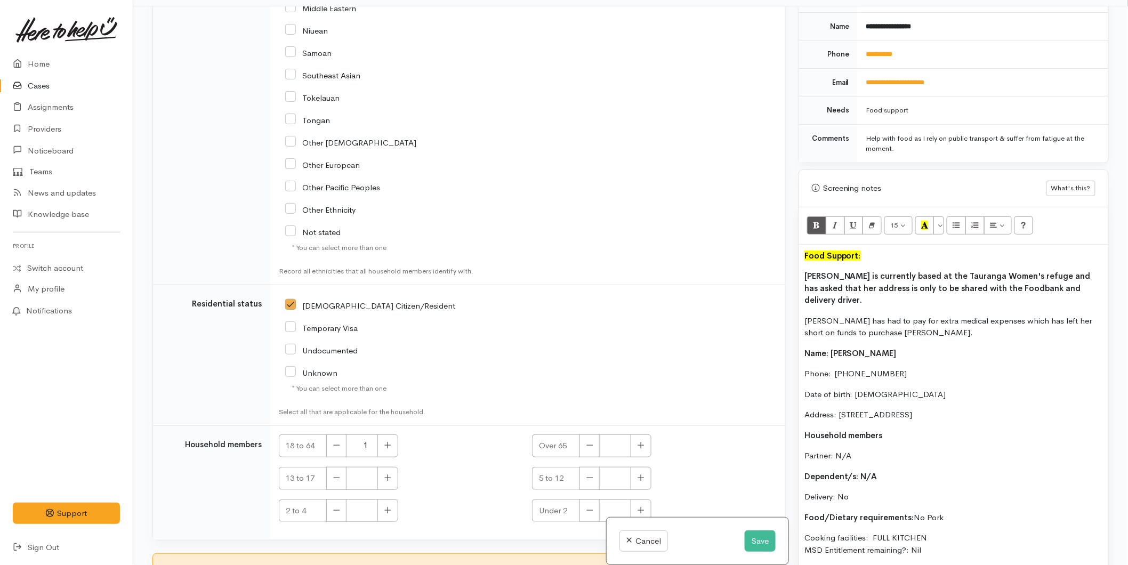
scroll to position [1880, 0]
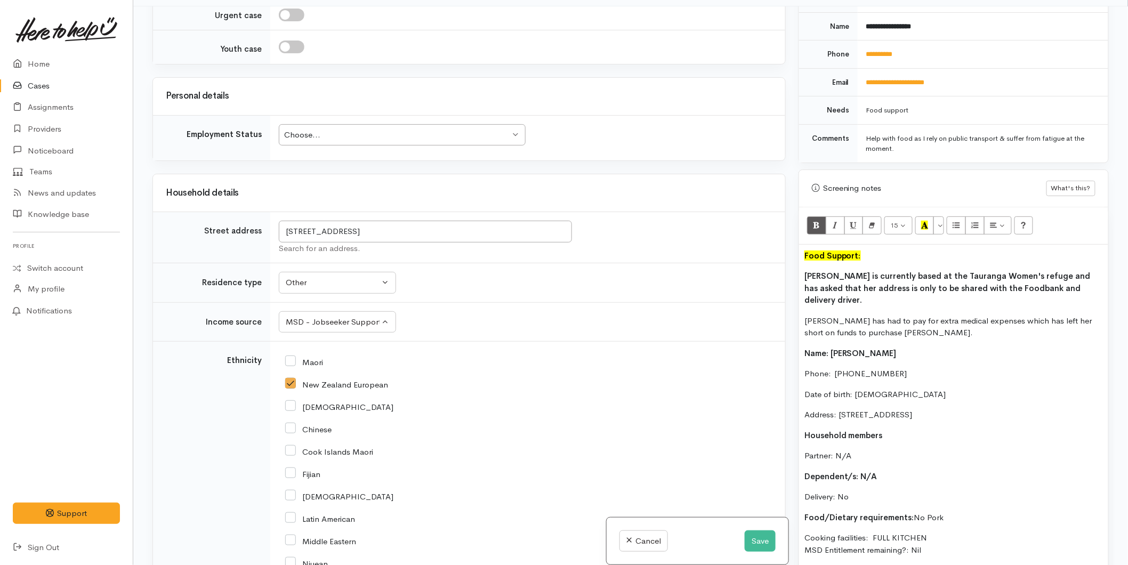
click at [349, 129] on div "Choose..." at bounding box center [397, 135] width 226 height 12
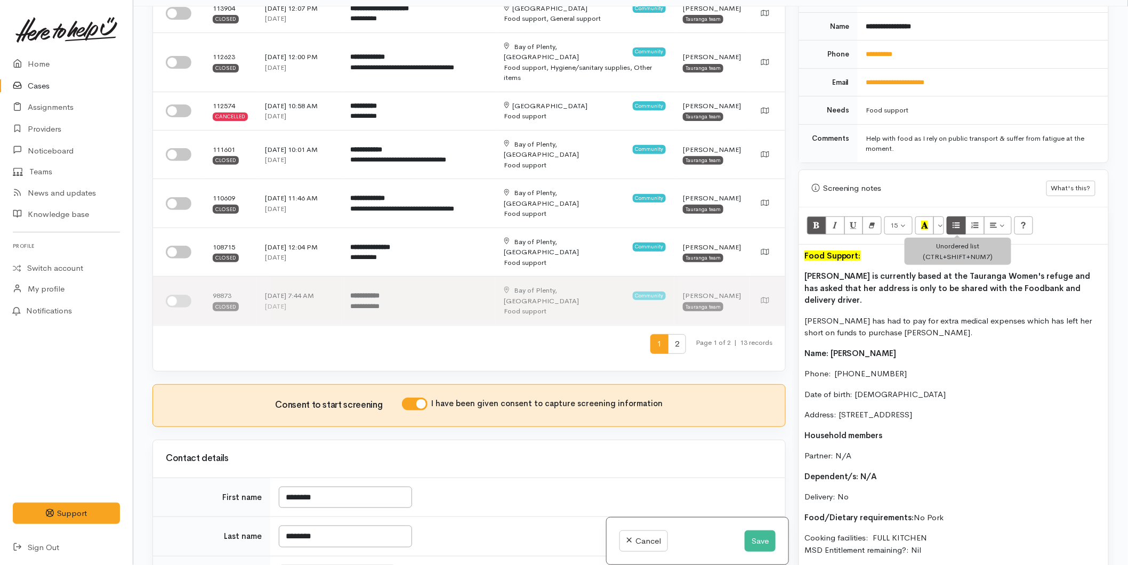
scroll to position [122, 0]
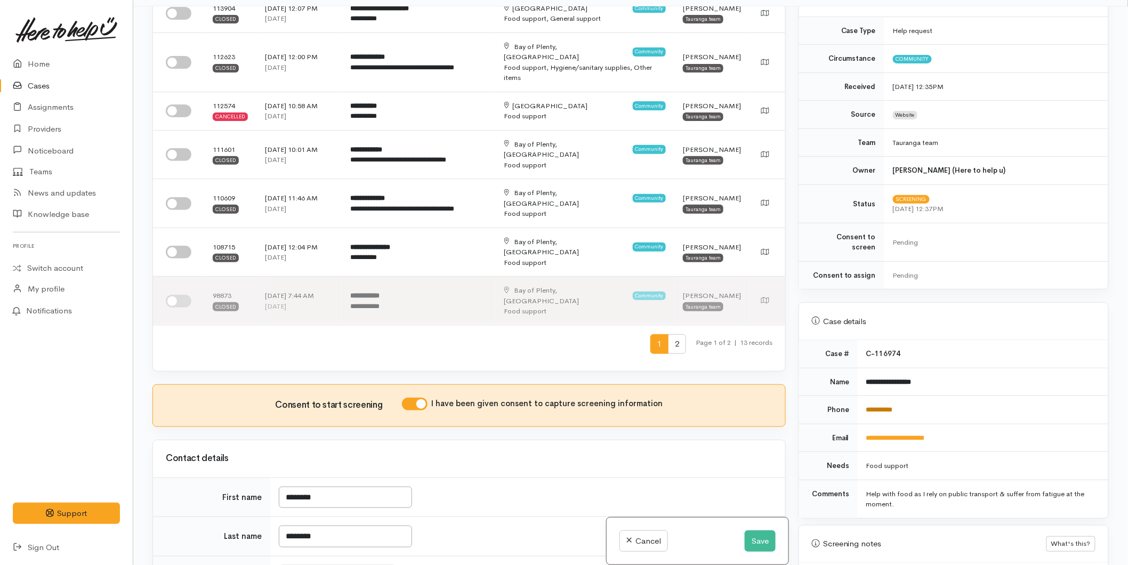
click at [887, 406] on link "**********" at bounding box center [879, 409] width 27 height 7
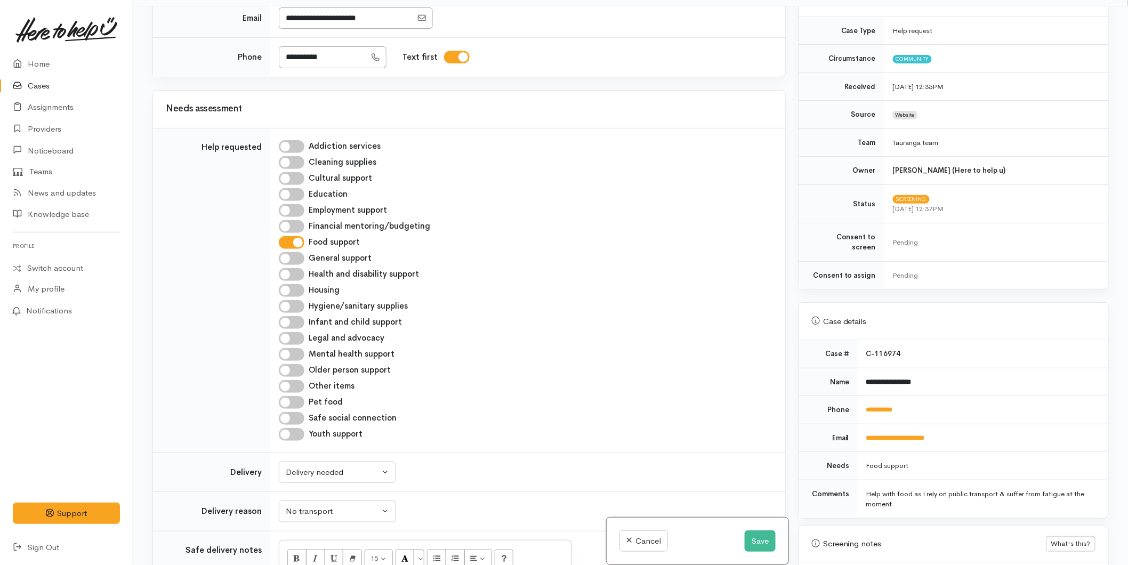
scroll to position [1007, 0]
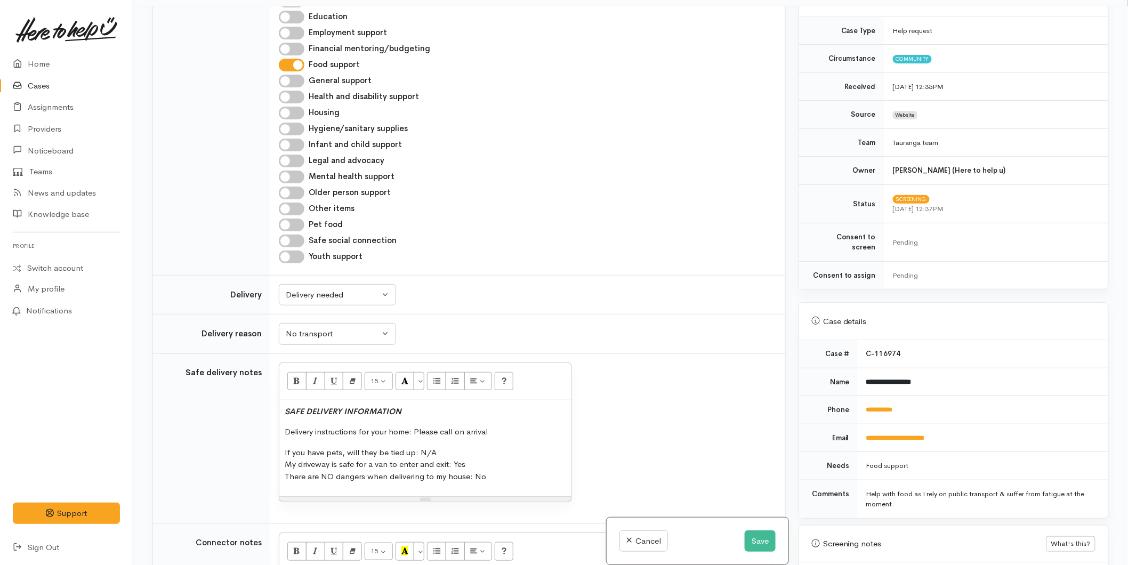
click at [500, 426] on p "Delivery instructions for your home: Please call on arrival" at bounding box center [425, 432] width 281 height 12
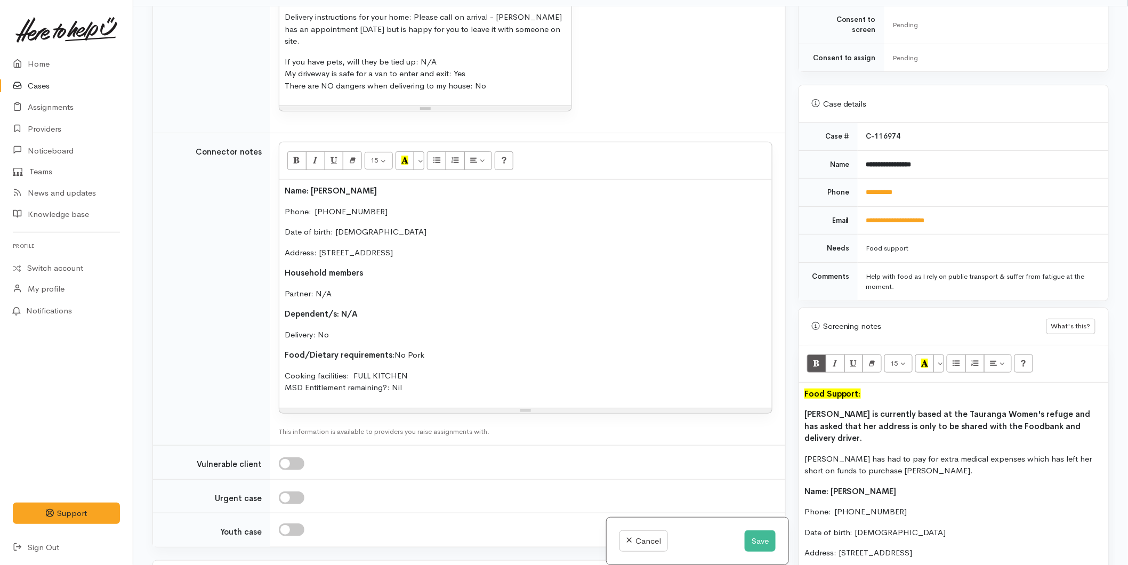
scroll to position [536, 0]
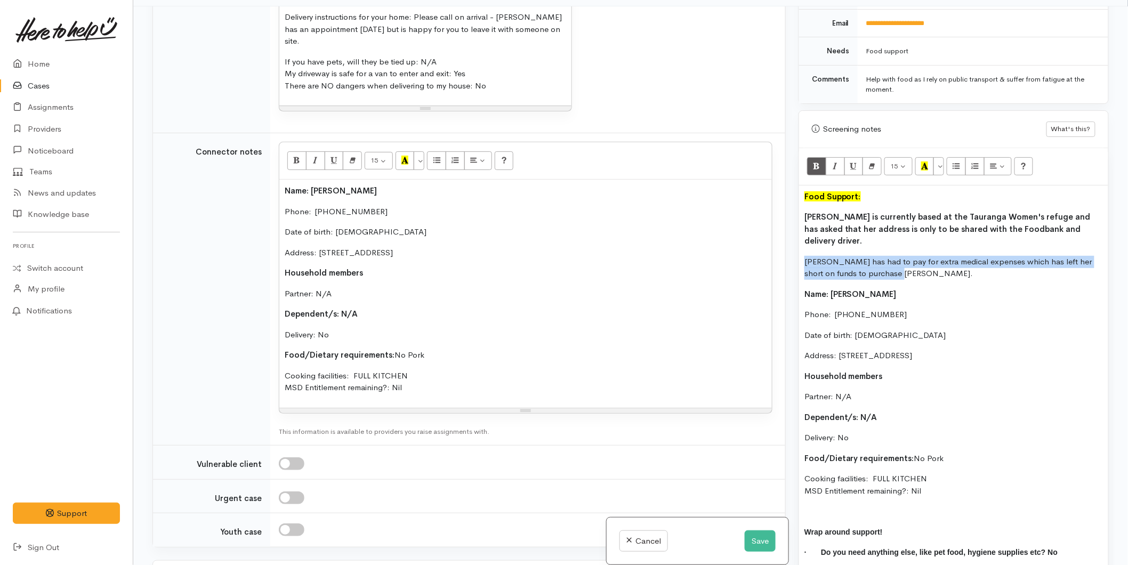
drag, startPoint x: 887, startPoint y: 249, endPoint x: 801, endPoint y: 239, distance: 86.4
click at [801, 239] on div "Food Support: Michelle is currently based at the Tauranga Women's refuge and ha…" at bounding box center [953, 390] width 309 height 408
copy p "Michelle has had to pay for extra medical expenses which has left her short on …"
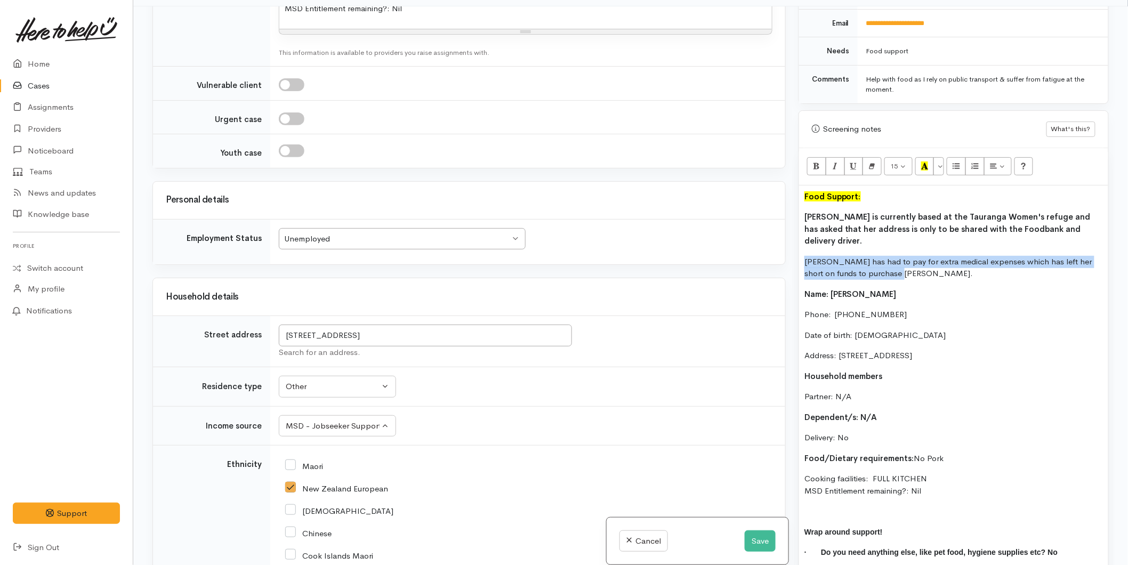
scroll to position [1895, 0]
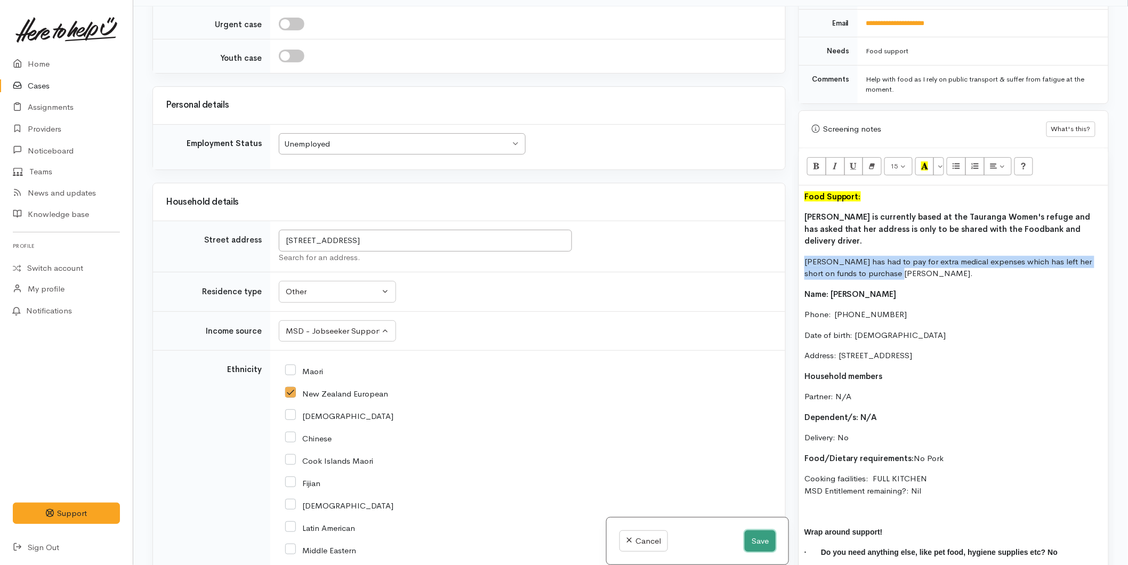
click at [761, 542] on button "Save" at bounding box center [760, 541] width 31 height 22
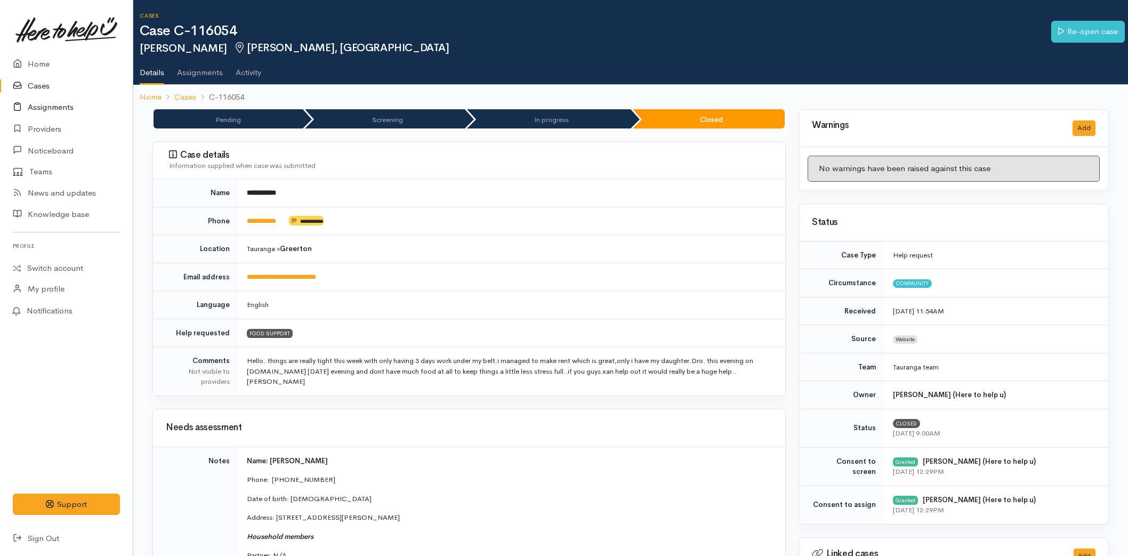
scroll to position [641, 0]
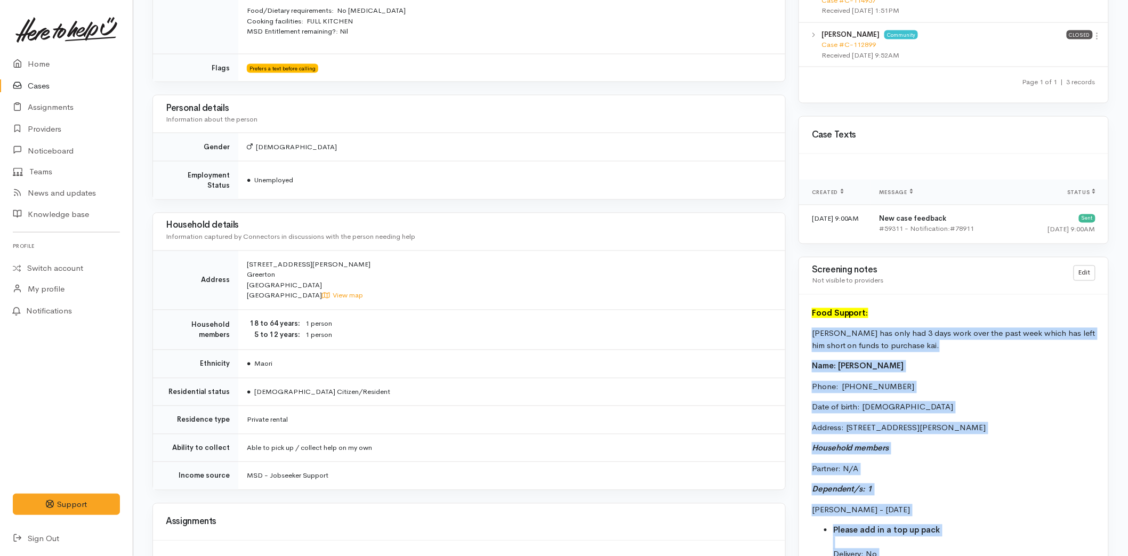
click at [39, 84] on link "Cases" at bounding box center [66, 86] width 133 height 22
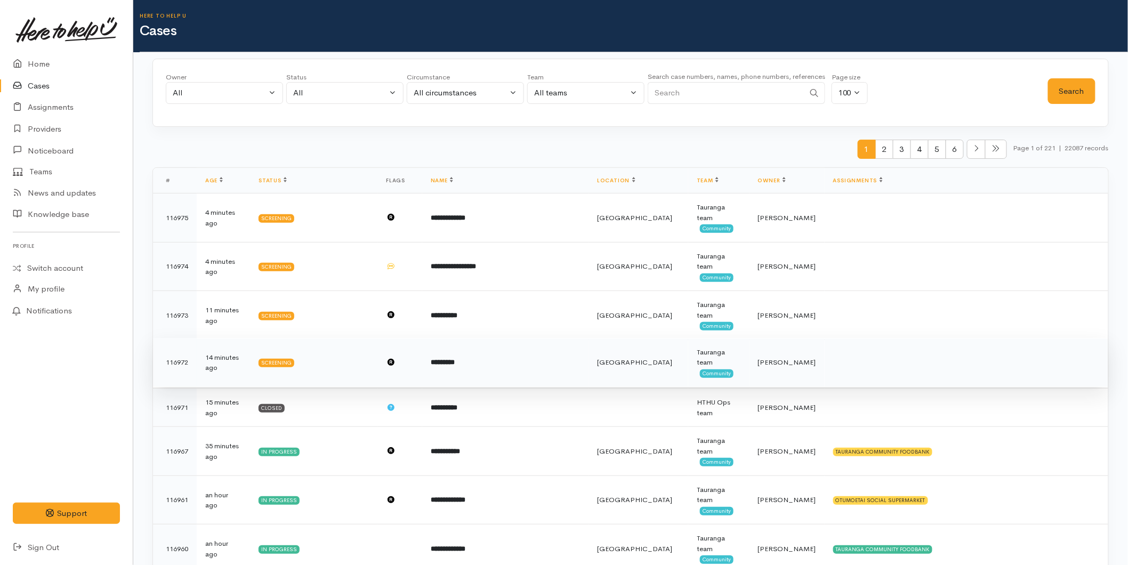
click at [567, 353] on td "*********" at bounding box center [505, 362] width 166 height 49
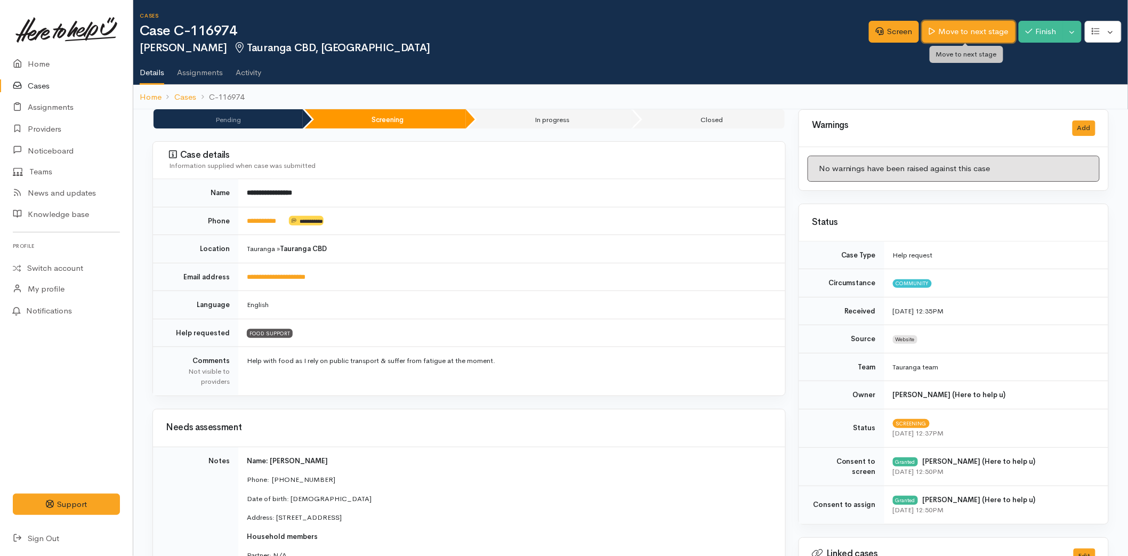
click at [959, 36] on link "Move to next stage" at bounding box center [968, 32] width 93 height 22
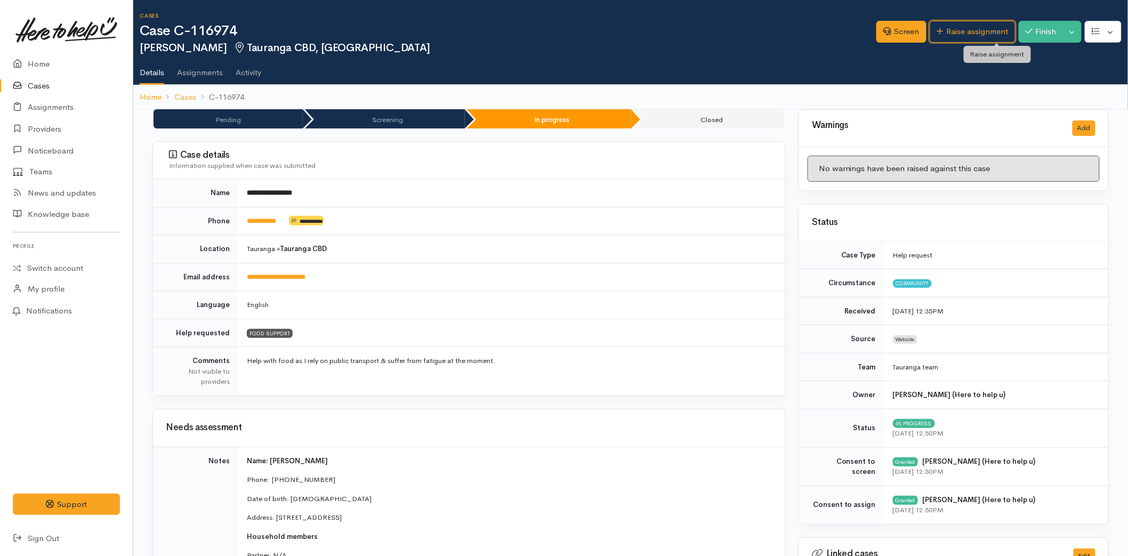
click at [969, 26] on link "Raise assignment" at bounding box center [973, 32] width 86 height 22
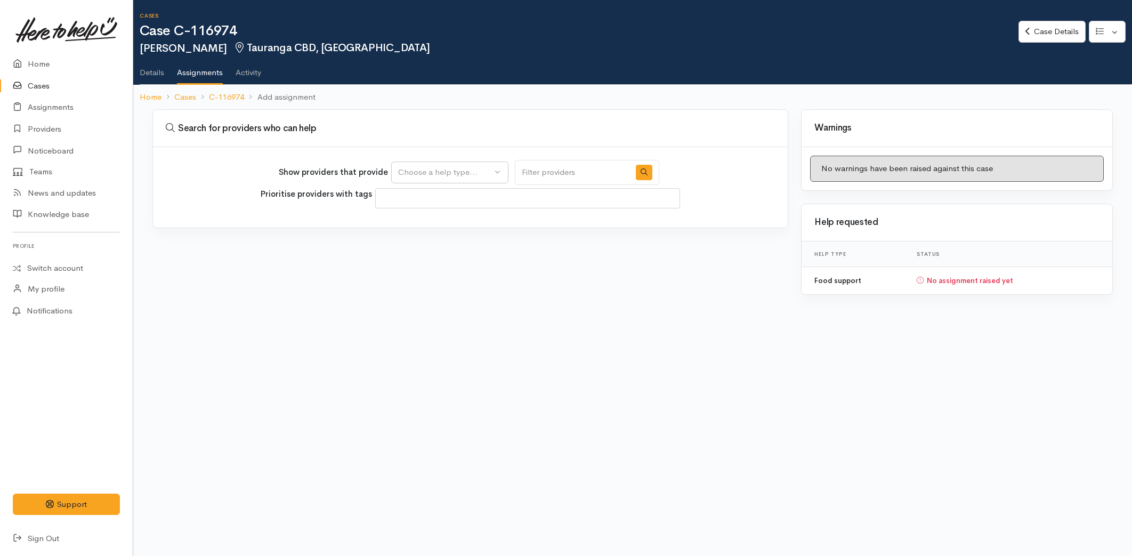
select select
click at [441, 166] on div "Choose a help type..." at bounding box center [445, 172] width 94 height 12
click at [428, 227] on span "Food support" at bounding box center [430, 223] width 50 height 12
select select "3"
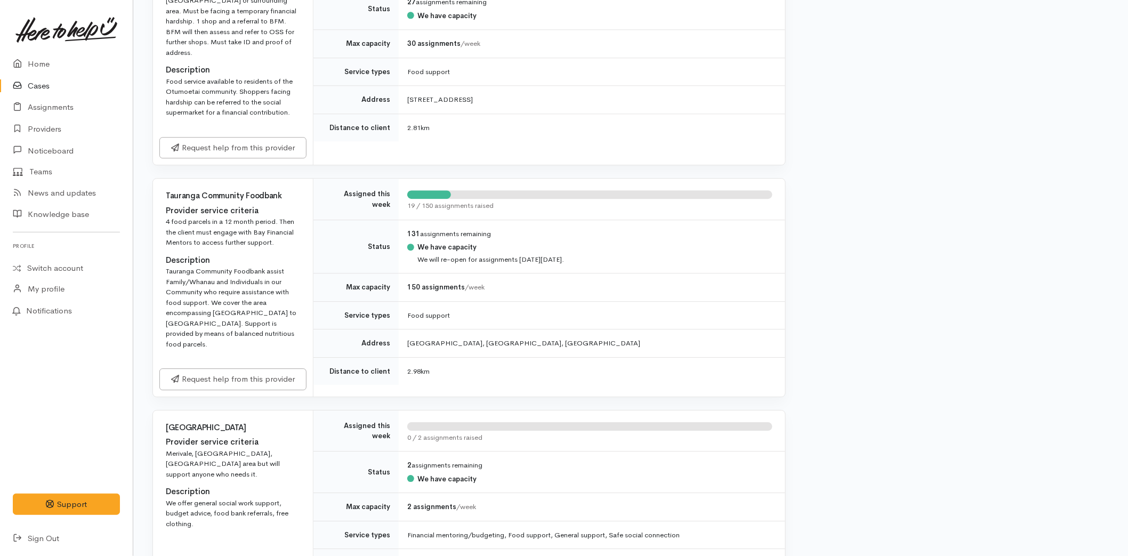
scroll to position [1303, 0]
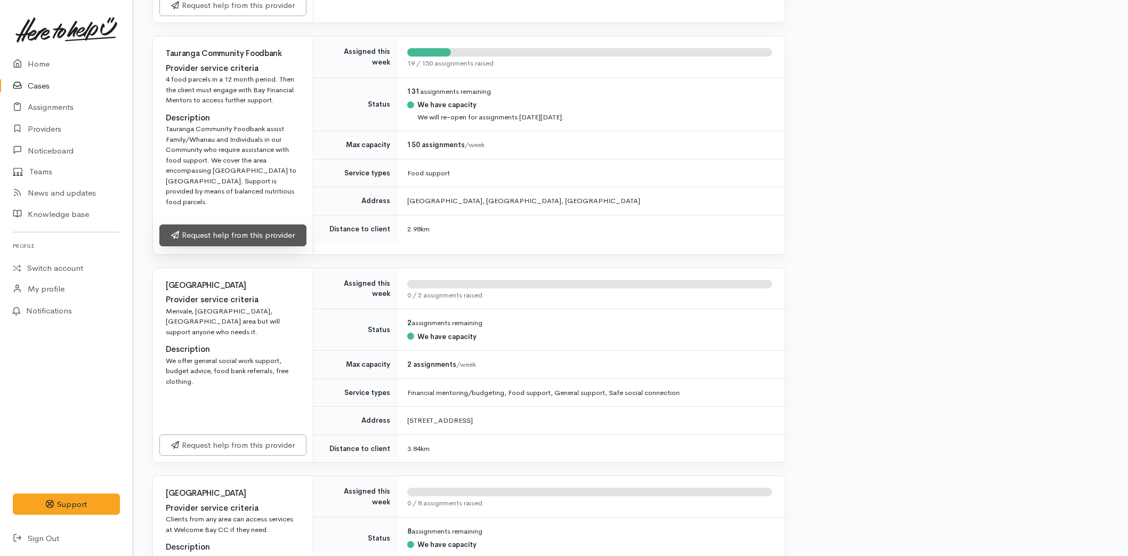
click at [201, 227] on link "Request help from this provider" at bounding box center [232, 235] width 147 height 22
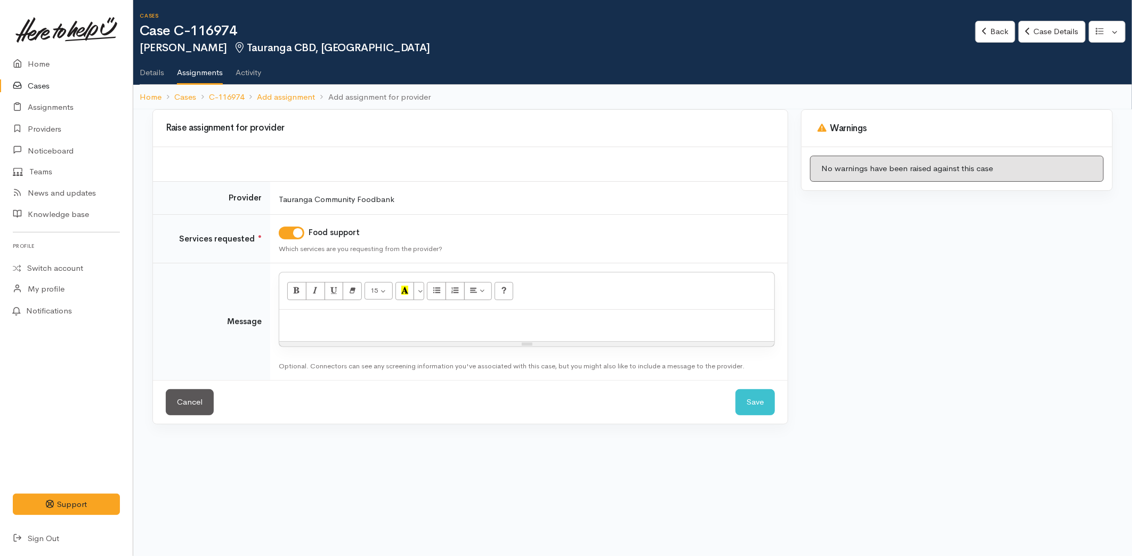
click at [308, 324] on p at bounding box center [527, 321] width 485 height 12
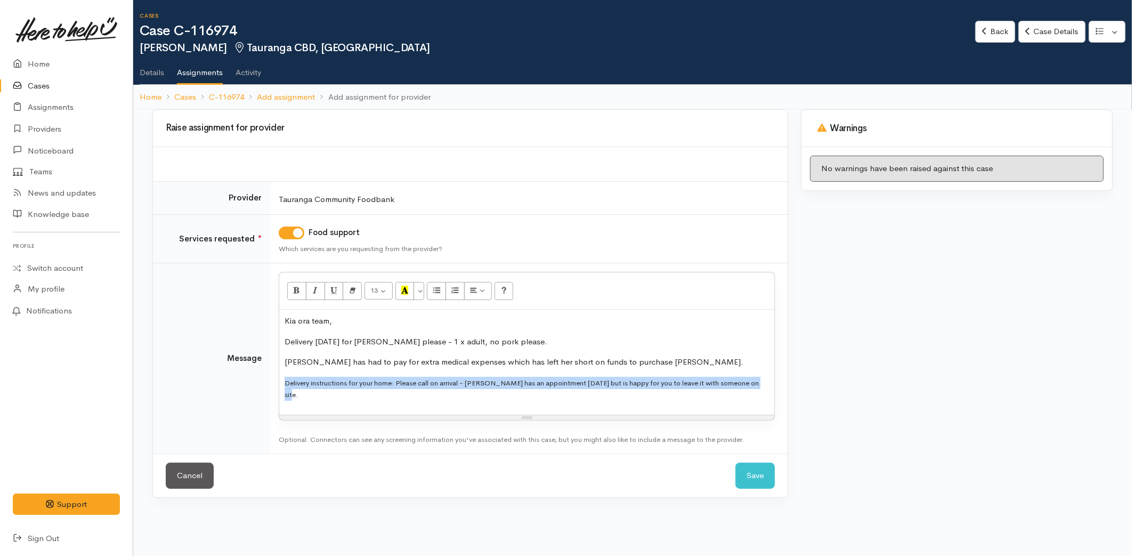
drag, startPoint x: 760, startPoint y: 382, endPoint x: 270, endPoint y: 395, distance: 489.6
click at [270, 395] on td "<p>Kia ora team,</p><p>Delivery [DATE] for [PERSON_NAME] please - 1 x adult, no…" at bounding box center [529, 358] width 518 height 191
click at [420, 289] on button "More Color" at bounding box center [419, 291] width 11 height 18
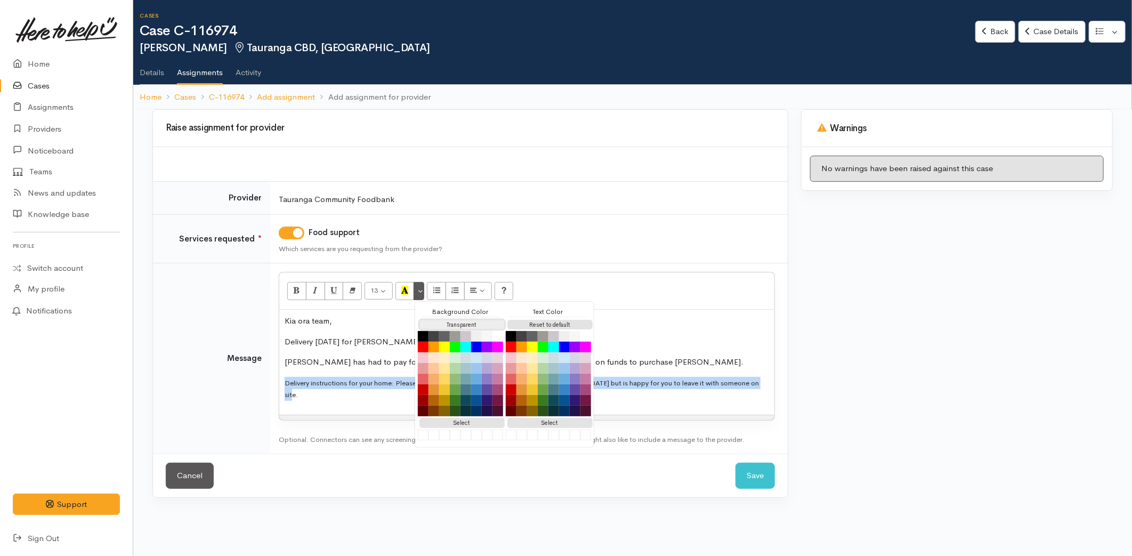
drag, startPoint x: 461, startPoint y: 324, endPoint x: 469, endPoint y: 324, distance: 8.5
click at [462, 324] on button "Transparent" at bounding box center [462, 325] width 85 height 10
click at [568, 321] on button "Reset to default" at bounding box center [550, 325] width 85 height 10
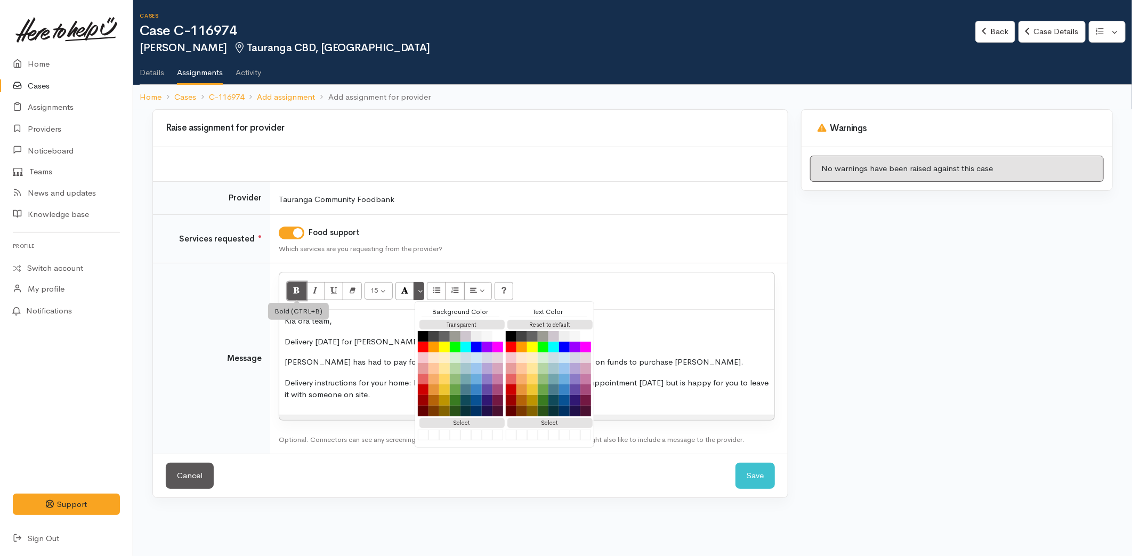
click at [300, 293] on icon "Bold (CTRL+B)" at bounding box center [296, 290] width 7 height 9
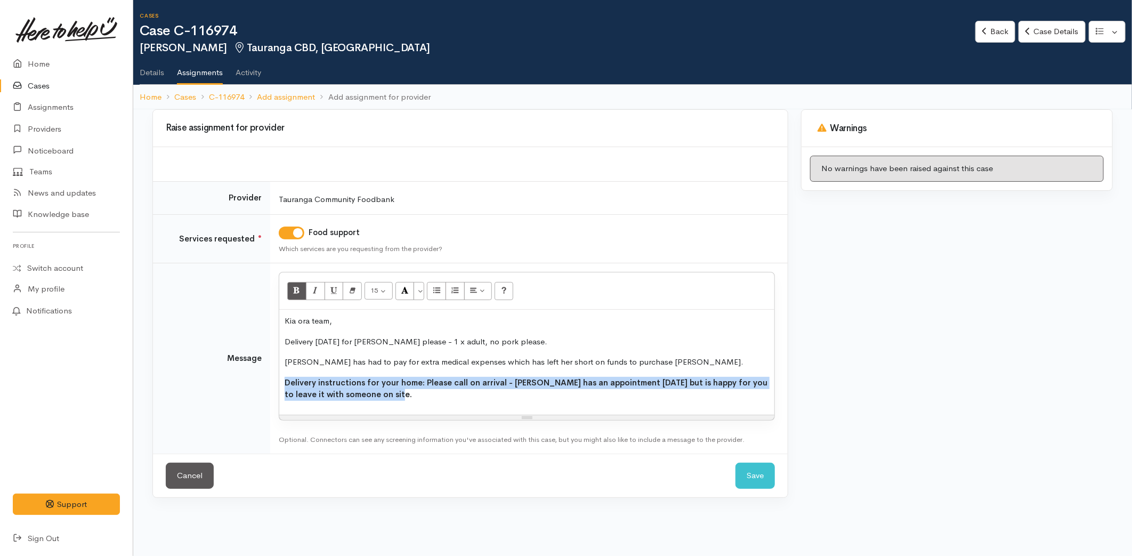
click at [374, 403] on div "Kia ora team, Delivery [DATE] for [PERSON_NAME] please - 1 x adult, no pork ple…" at bounding box center [526, 362] width 495 height 105
click at [377, 397] on p "Delivery instructions for your home: Please call on arrival - [PERSON_NAME] has…" at bounding box center [527, 389] width 485 height 24
drag, startPoint x: 421, startPoint y: 382, endPoint x: 427, endPoint y: 393, distance: 12.6
click at [427, 393] on p "Delivery instructions for your home: Please call on arrival - [PERSON_NAME] has…" at bounding box center [527, 389] width 485 height 24
click at [300, 289] on icon "Bold (CTRL+B)" at bounding box center [296, 290] width 7 height 9
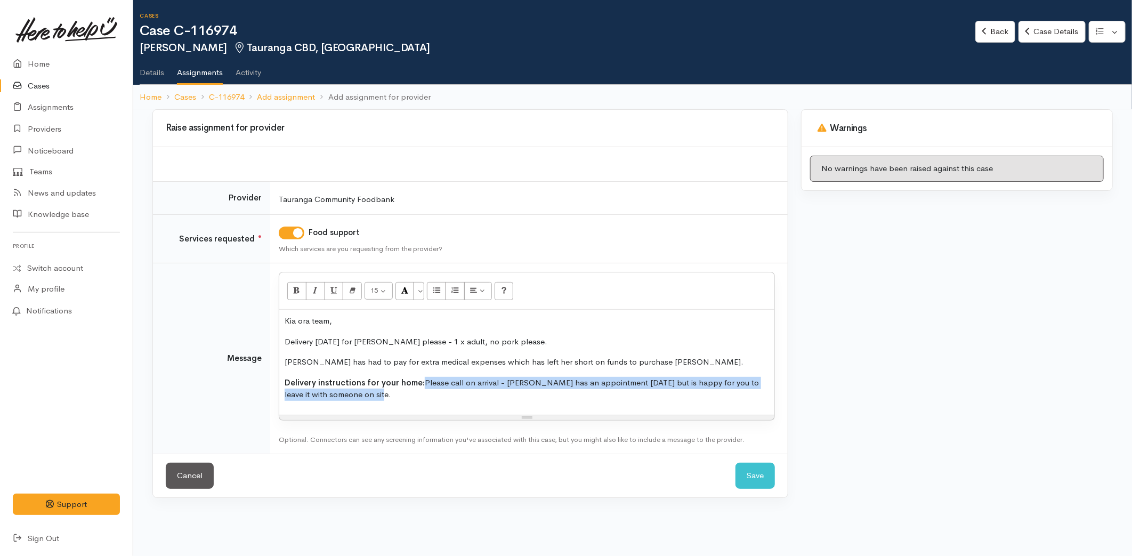
click at [413, 404] on div "Kia ora team, Delivery [DATE] for [PERSON_NAME] please - 1 x adult, no pork ple…" at bounding box center [526, 362] width 495 height 105
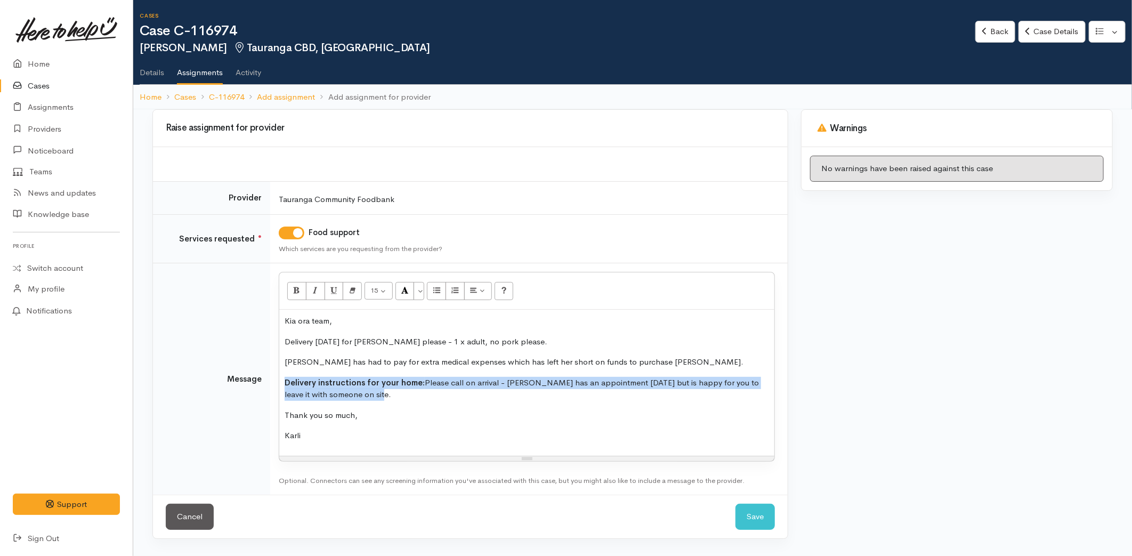
drag, startPoint x: 348, startPoint y: 390, endPoint x: 268, endPoint y: 381, distance: 80.0
click at [268, 381] on tr "Message <p>Kia ora team,</p><p>Delivery [DATE] for [PERSON_NAME] please - 1 x a…" at bounding box center [470, 379] width 635 height 232
click at [420, 288] on button "More Color" at bounding box center [419, 291] width 11 height 18
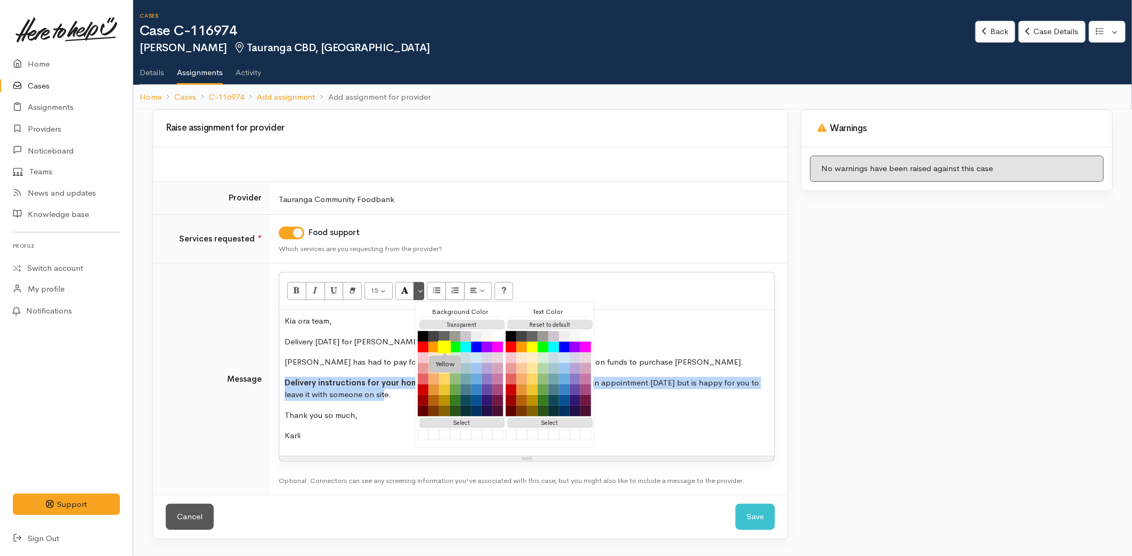
click at [442, 345] on button "Yellow" at bounding box center [444, 347] width 13 height 13
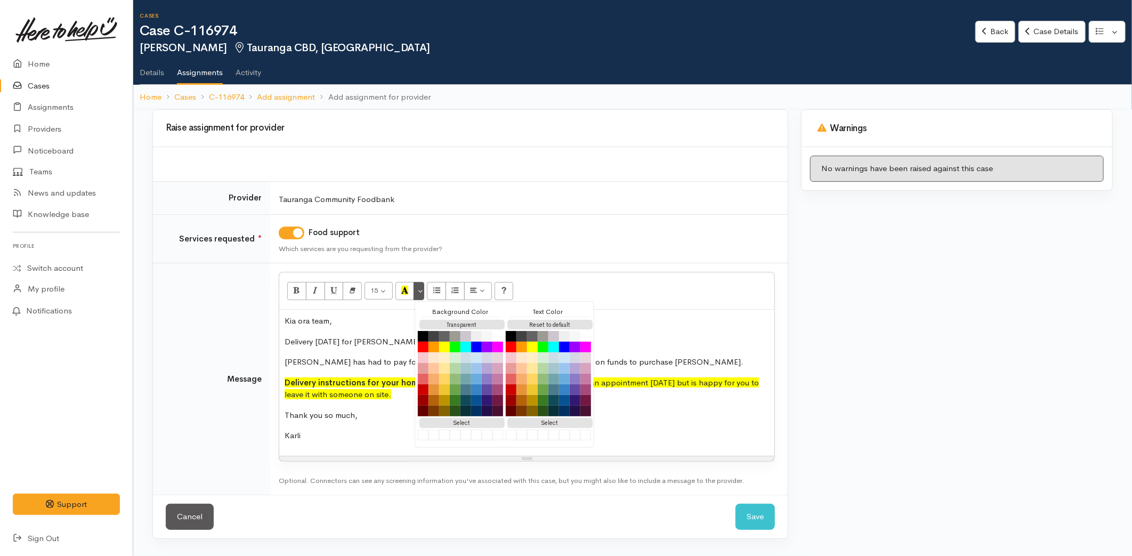
drag, startPoint x: 670, startPoint y: 392, endPoint x: 672, endPoint y: 407, distance: 15.1
click at [671, 392] on p "Delivery instructions for your home: Please call on arrival - Michelle has an a…" at bounding box center [527, 389] width 485 height 24
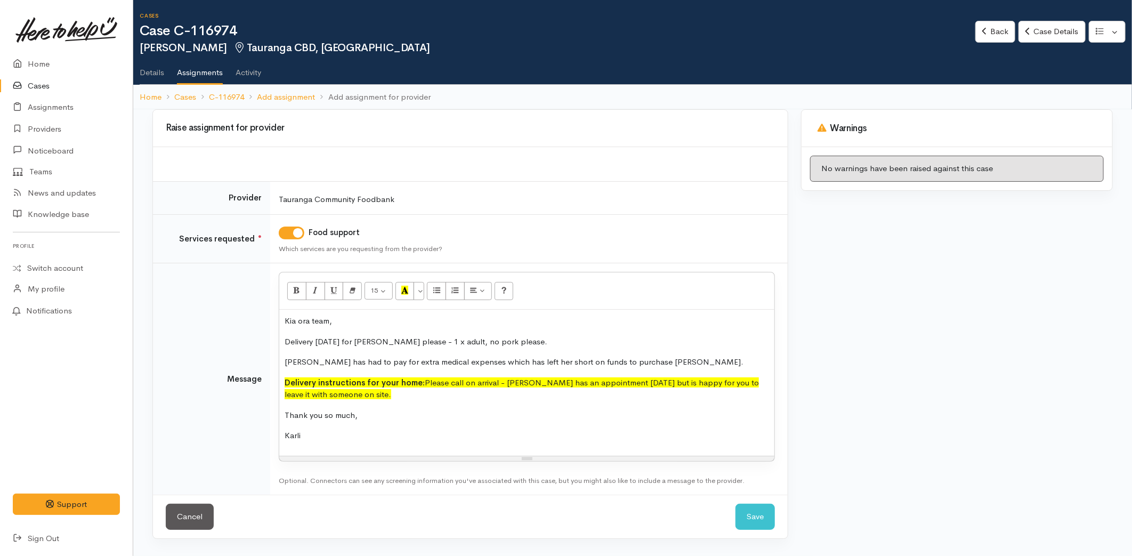
click at [673, 409] on p "Thank you so much," at bounding box center [527, 415] width 485 height 12
click at [760, 508] on button "Save" at bounding box center [755, 517] width 39 height 26
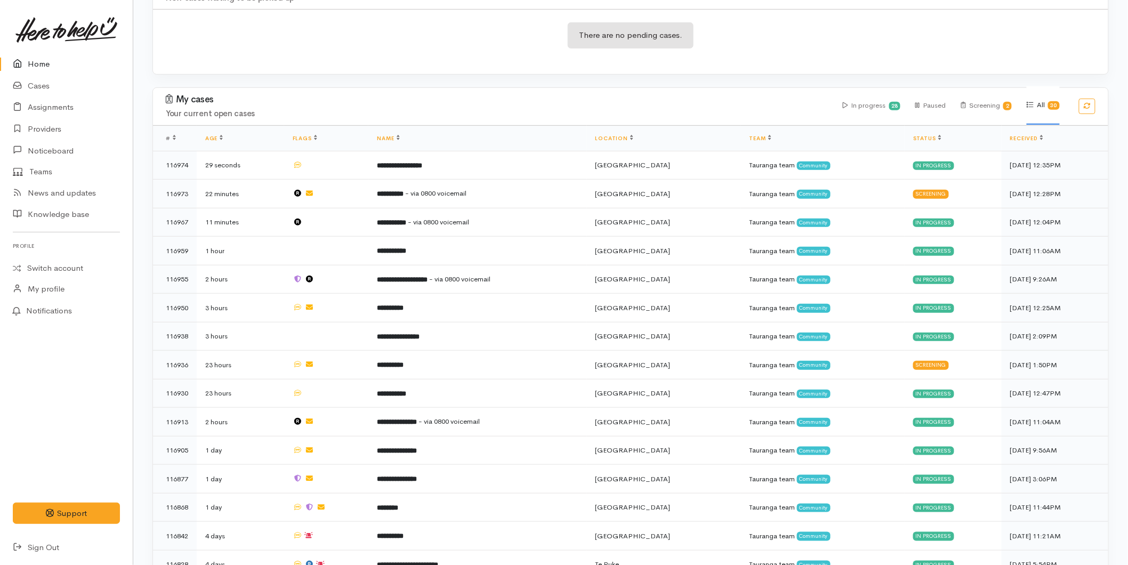
scroll to position [178, 0]
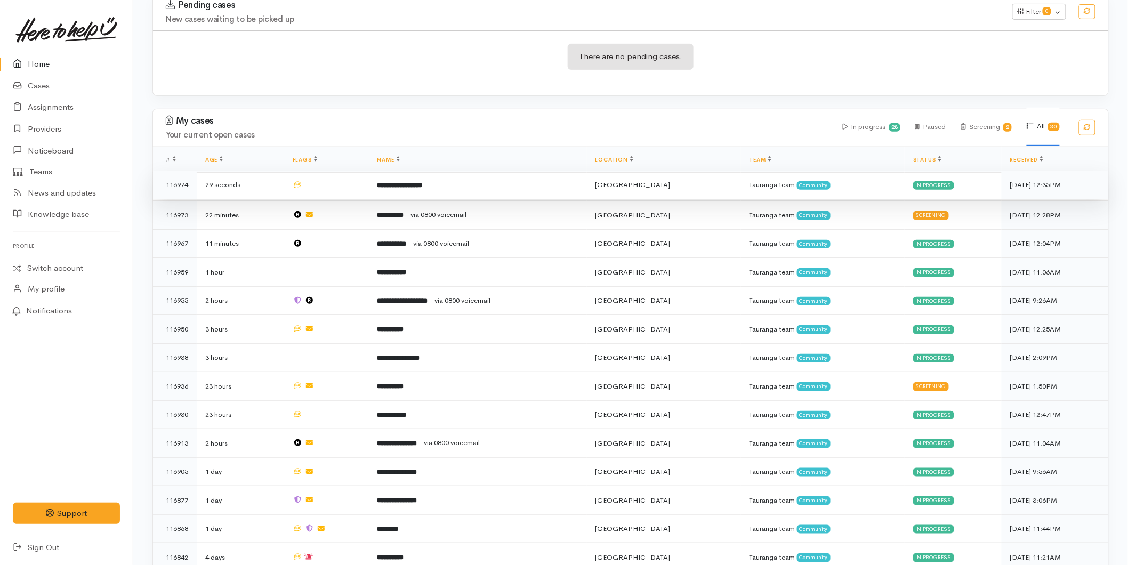
click at [403, 187] on b "**********" at bounding box center [399, 185] width 45 height 7
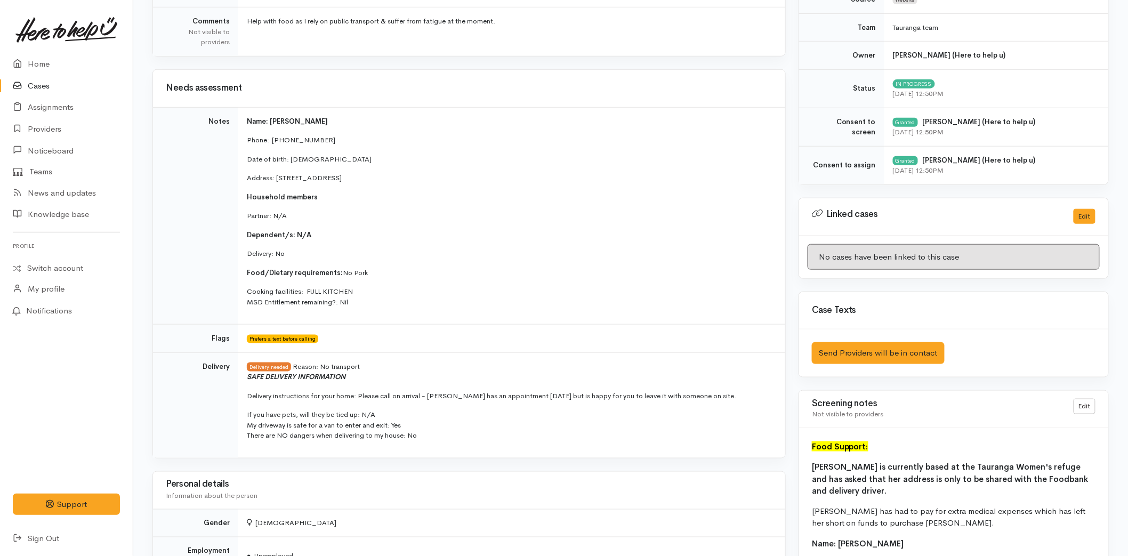
scroll to position [355, 0]
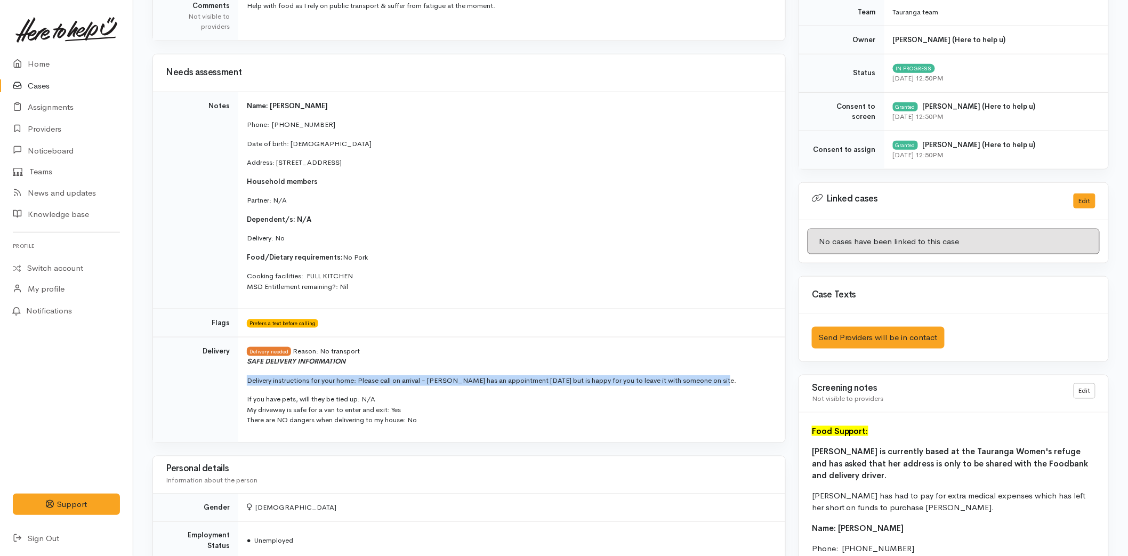
drag, startPoint x: 721, startPoint y: 376, endPoint x: 245, endPoint y: 384, distance: 476.1
click at [245, 384] on td "Delivery needed Reason: No transport SAFE DELIVERY INFORMATION Delivery instruc…" at bounding box center [511, 390] width 547 height 106
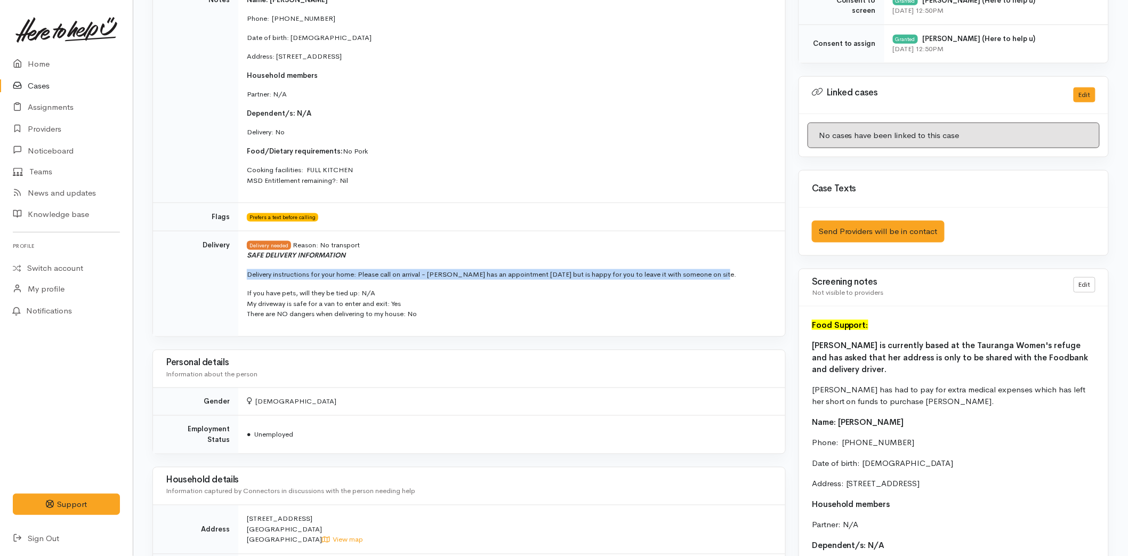
scroll to position [237, 0]
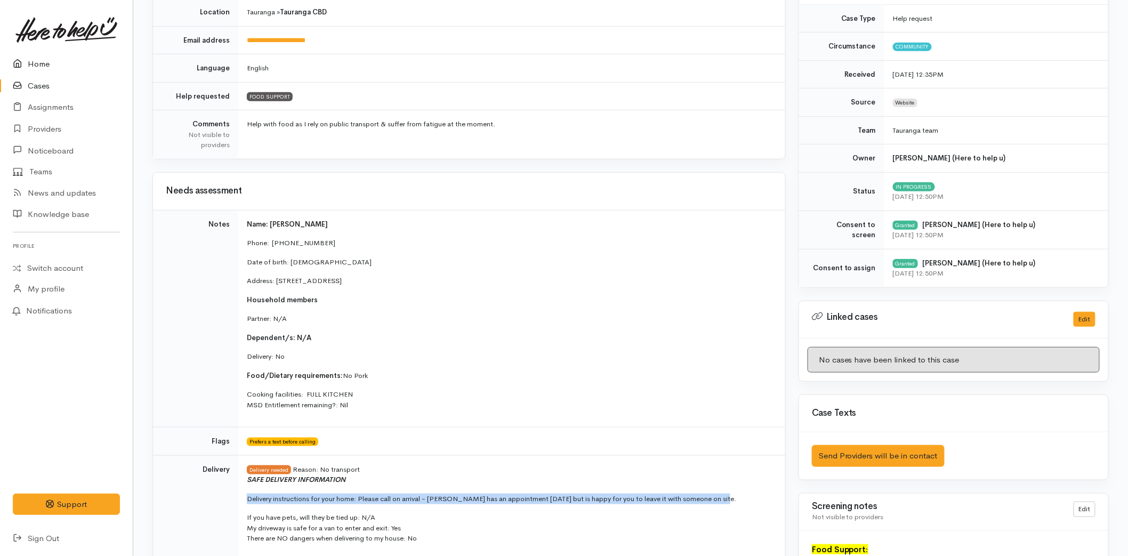
click at [46, 55] on link "Home" at bounding box center [66, 64] width 133 height 22
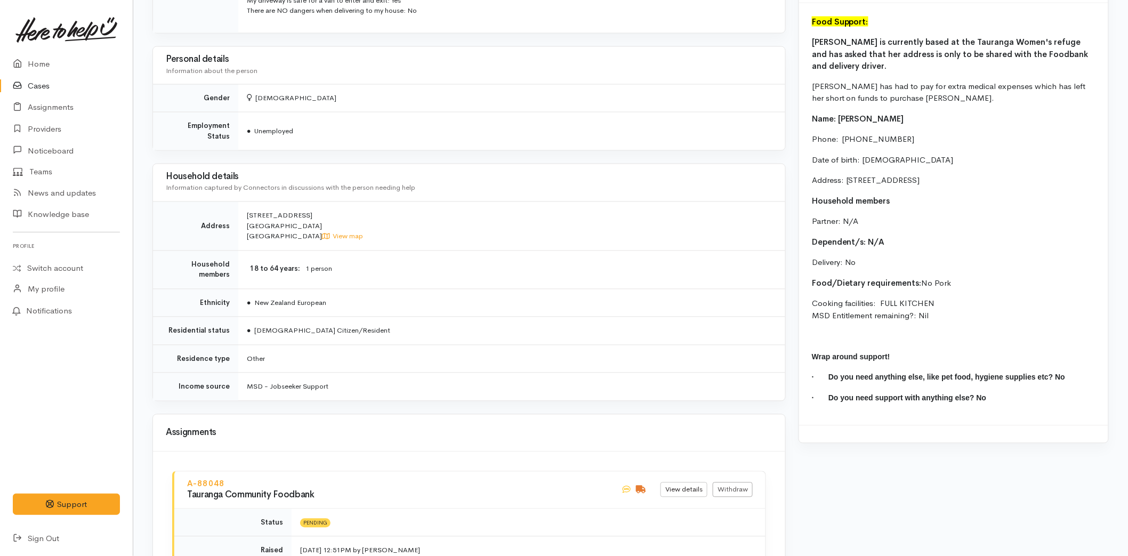
scroll to position [638, 0]
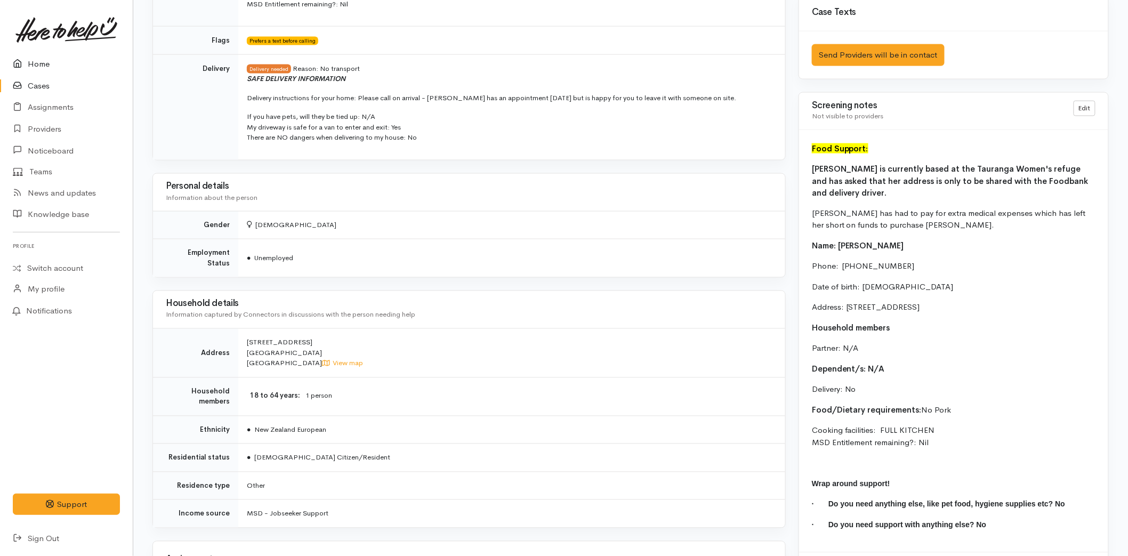
click at [45, 59] on link "Home" at bounding box center [66, 64] width 133 height 22
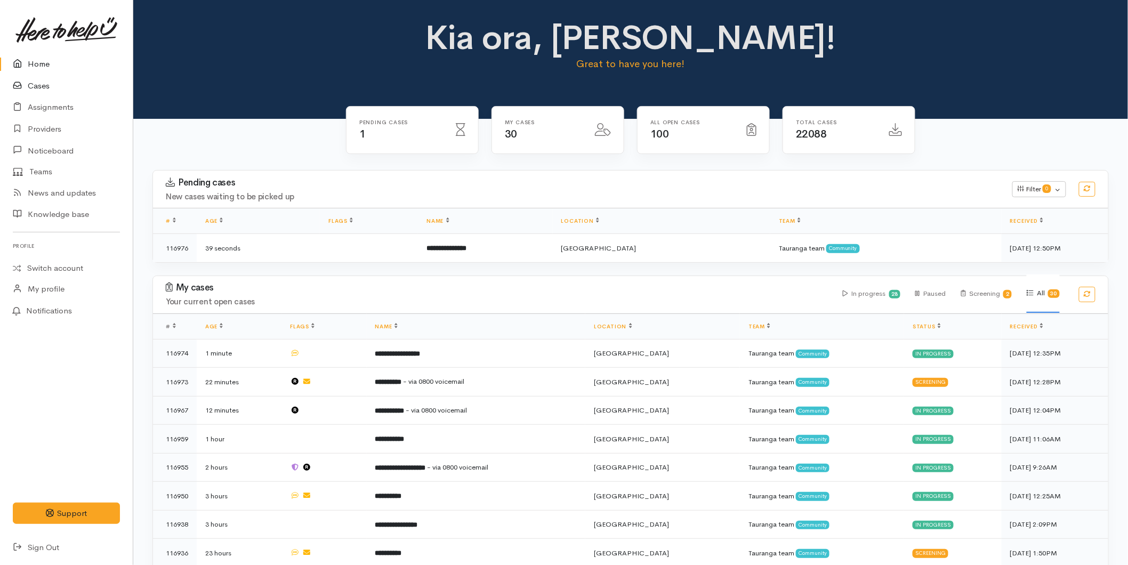
click at [38, 89] on link "Cases" at bounding box center [66, 86] width 133 height 22
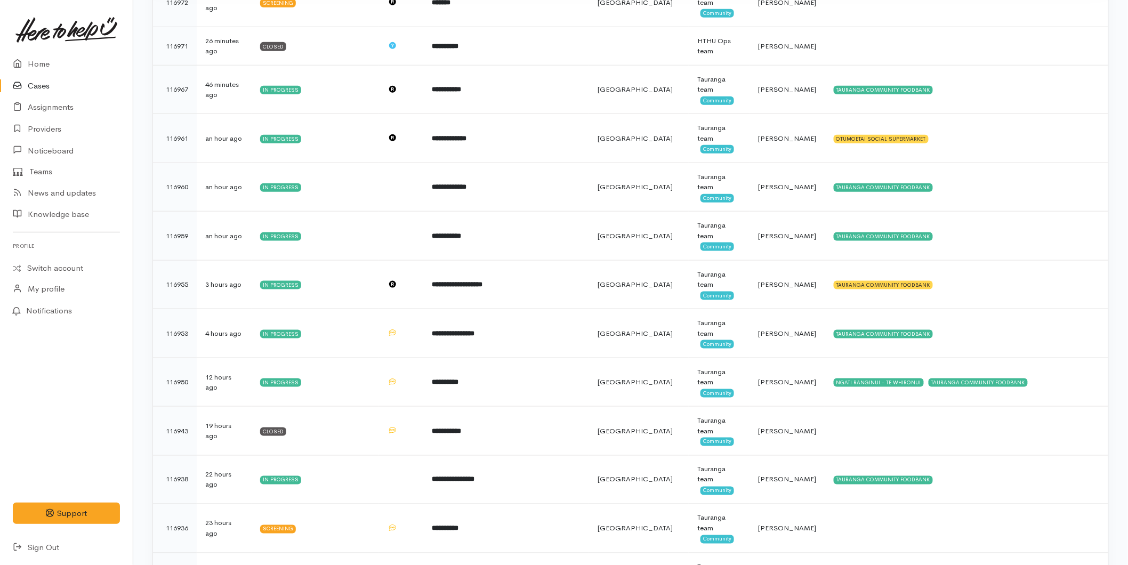
scroll to position [414, 0]
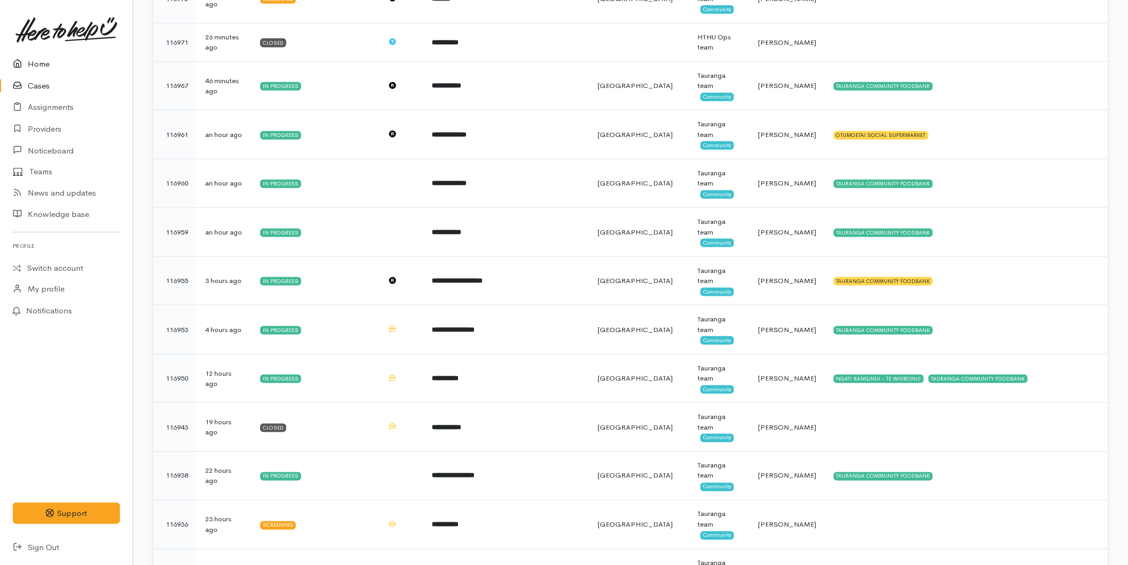
click at [22, 66] on icon at bounding box center [20, 64] width 15 height 13
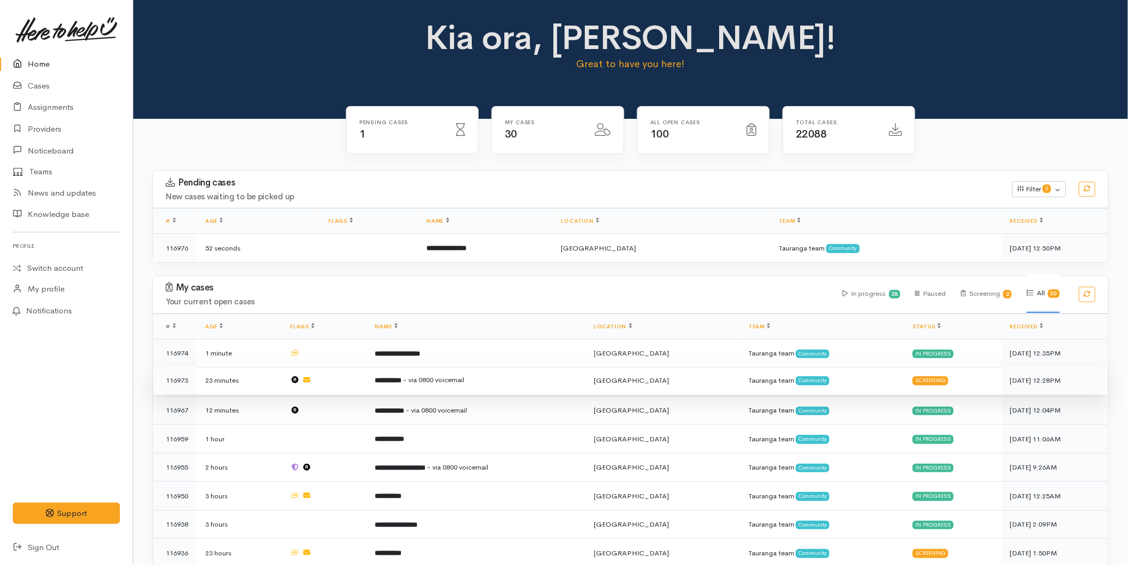
click at [418, 376] on span "- via 0800 voicemail" at bounding box center [434, 379] width 61 height 9
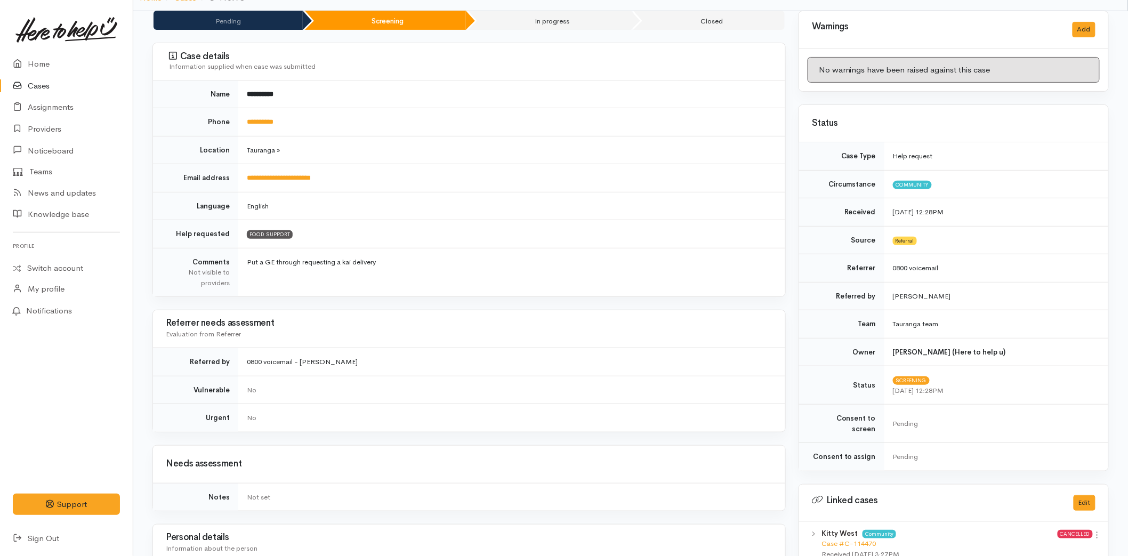
scroll to position [85, 0]
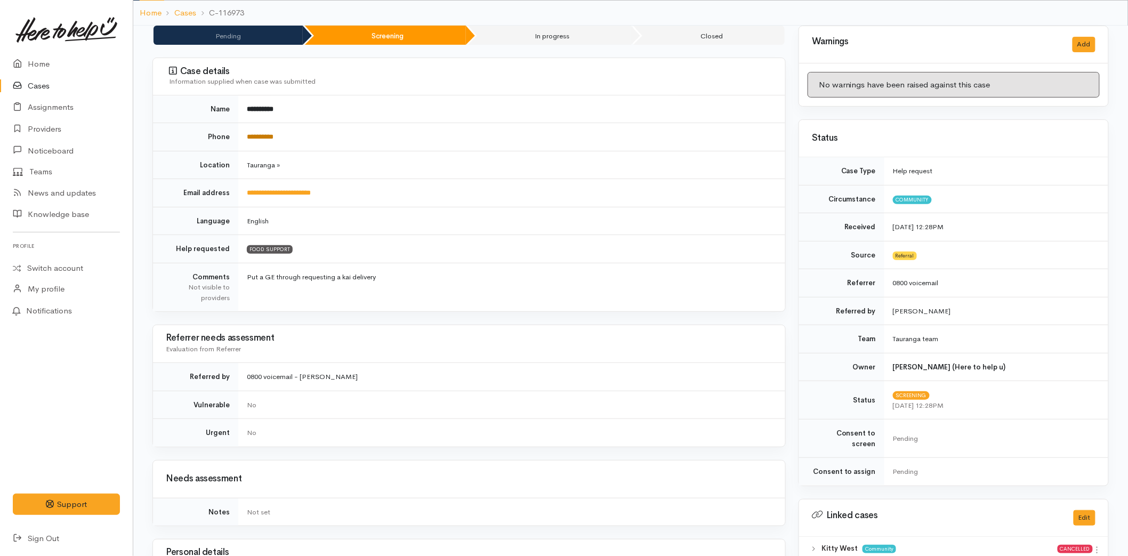
click at [254, 135] on link "**********" at bounding box center [260, 136] width 27 height 7
click at [275, 189] on link "**********" at bounding box center [279, 192] width 64 height 7
drag, startPoint x: 334, startPoint y: 196, endPoint x: 247, endPoint y: 199, distance: 86.9
click at [247, 199] on td "**********" at bounding box center [511, 193] width 547 height 28
copy link "**********"
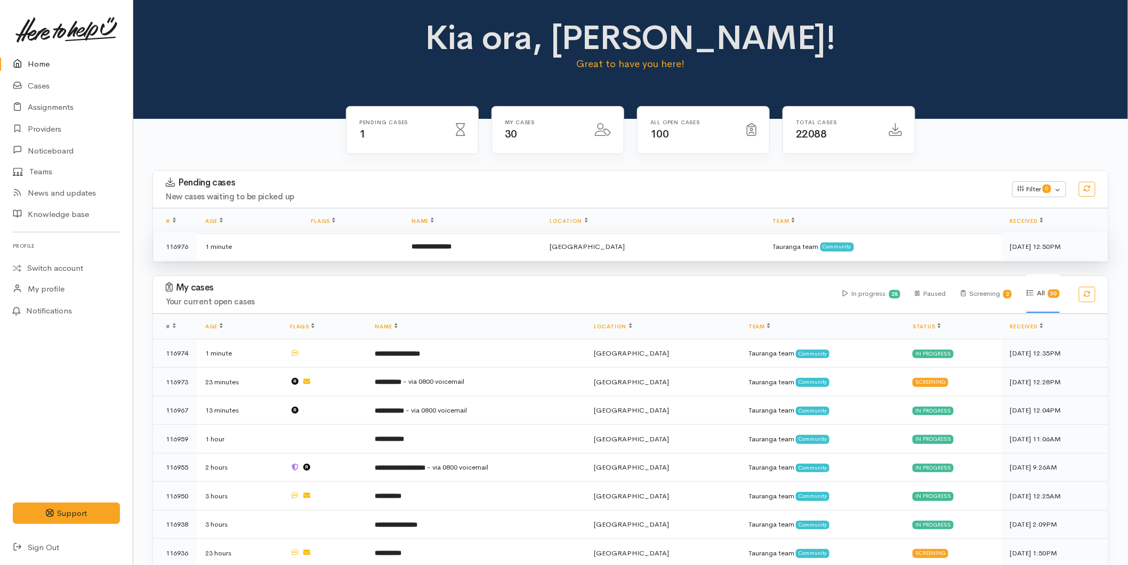
click at [444, 250] on b "**********" at bounding box center [432, 246] width 40 height 7
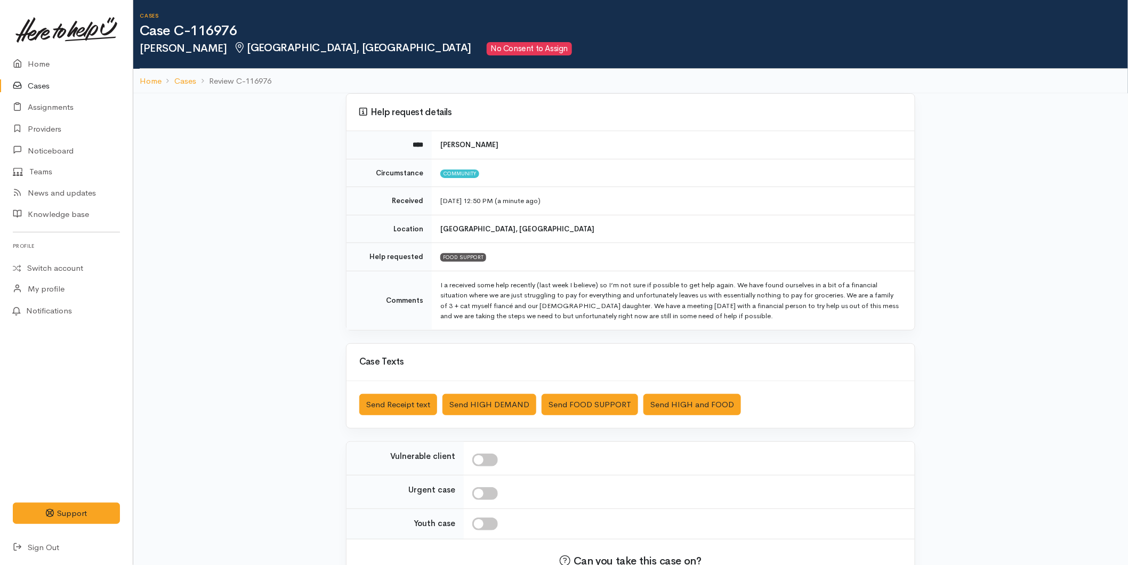
scroll to position [73, 0]
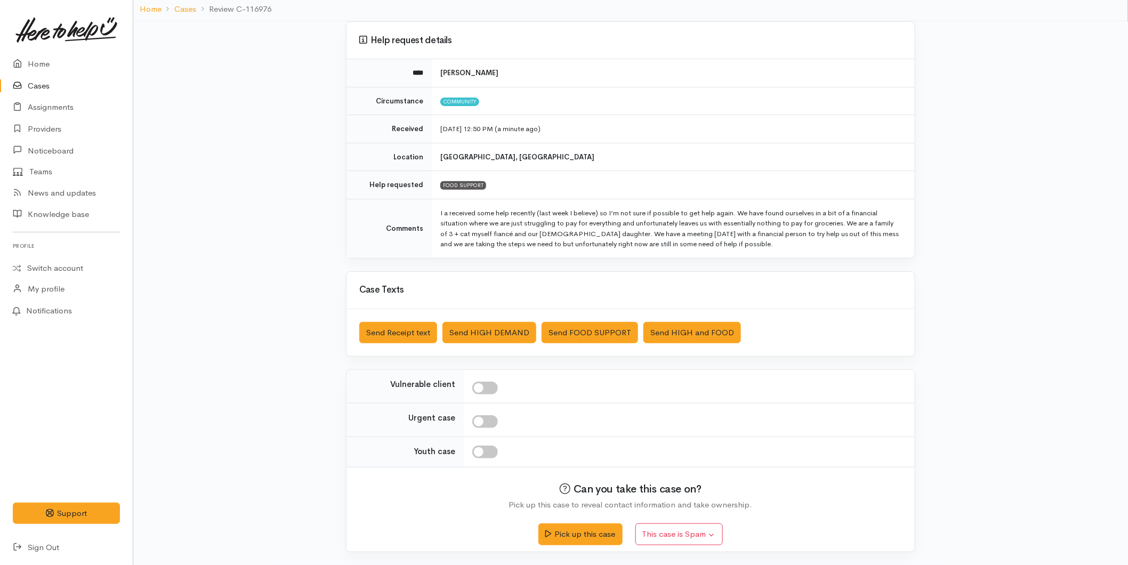
click at [553, 547] on div "Pick up this case This case is Spam Yes, cancel this case as spam" at bounding box center [630, 530] width 543 height 38
click at [575, 526] on button "Pick up this case" at bounding box center [580, 533] width 84 height 22
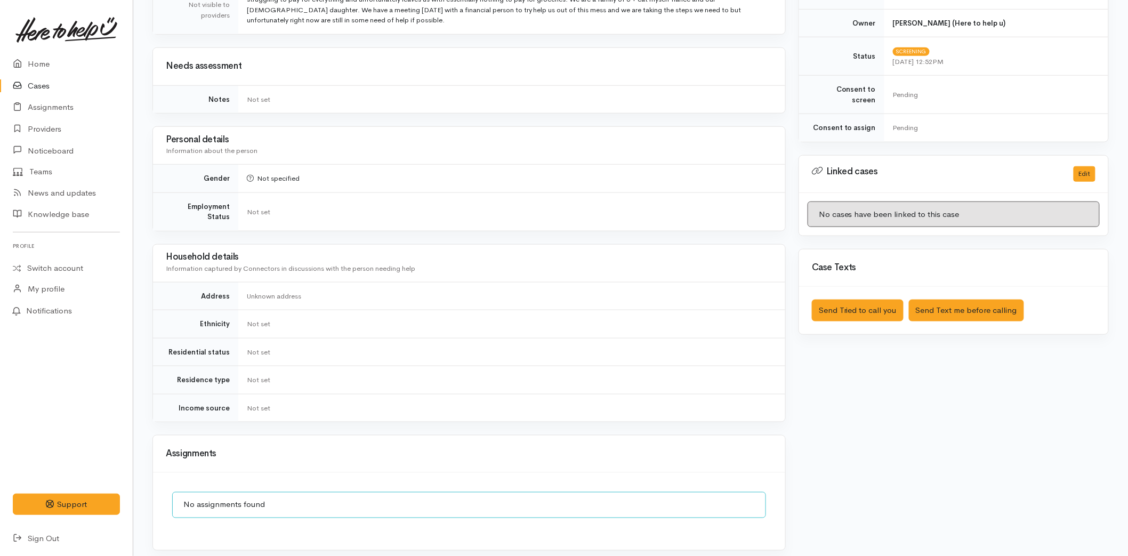
scroll to position [466, 0]
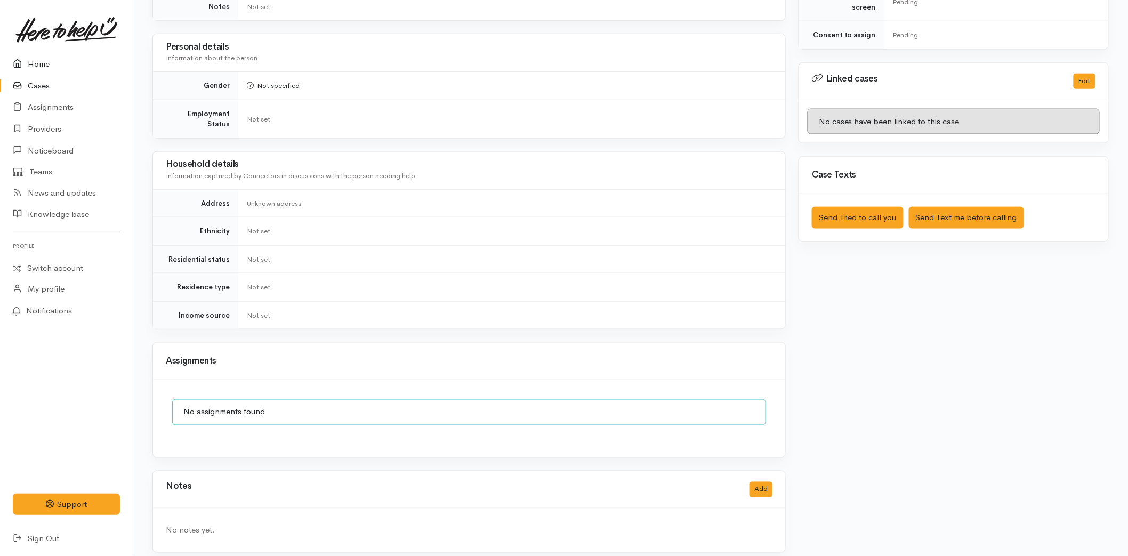
drag, startPoint x: 36, startPoint y: 62, endPoint x: 43, endPoint y: 67, distance: 8.1
click at [36, 62] on link "Home" at bounding box center [66, 64] width 133 height 22
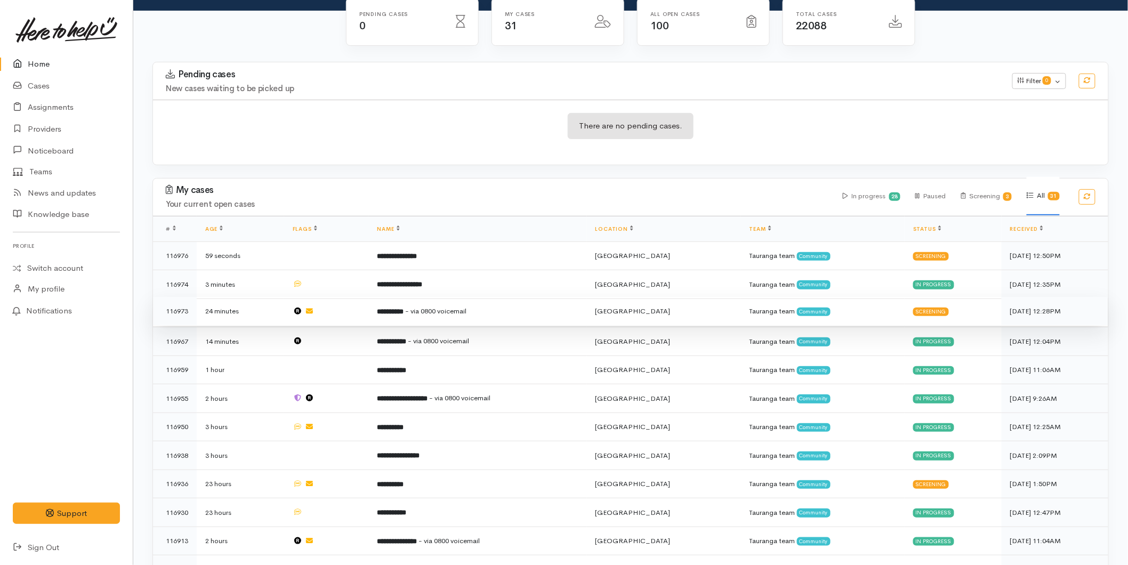
scroll to position [118, 0]
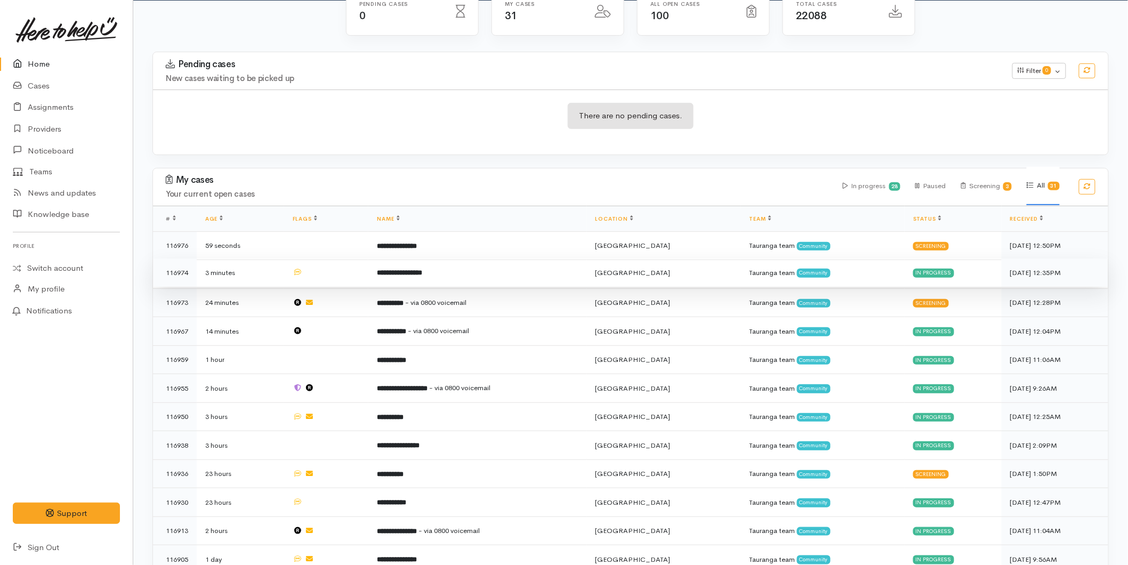
click at [448, 278] on td "**********" at bounding box center [477, 273] width 218 height 29
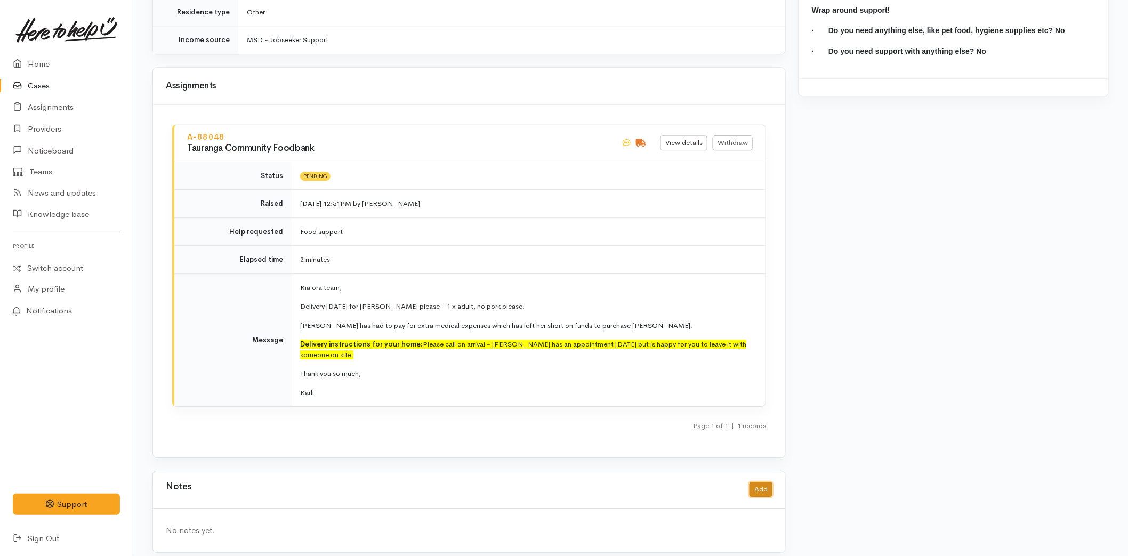
click at [759, 482] on button "Add" at bounding box center [761, 489] width 23 height 15
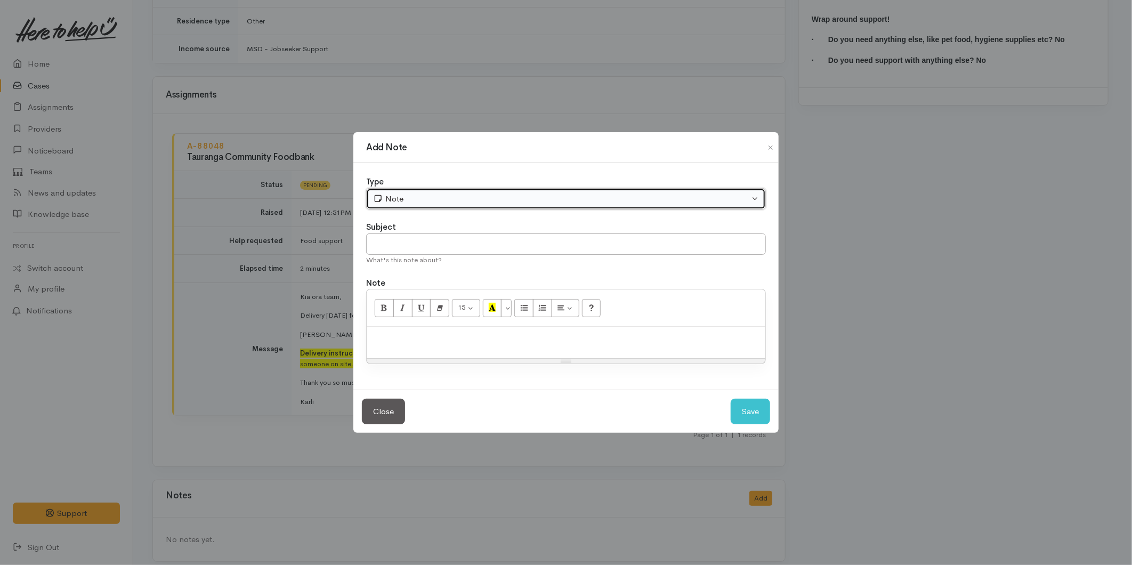
click at [399, 197] on div "Note" at bounding box center [561, 199] width 376 height 12
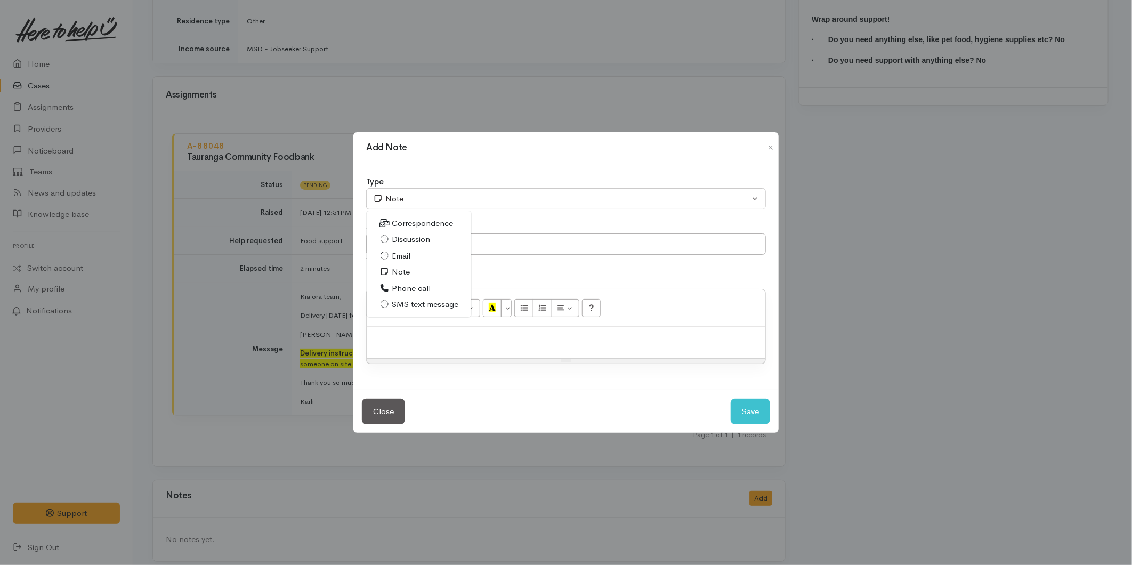
click at [403, 254] on span "Email" at bounding box center [401, 256] width 19 height 12
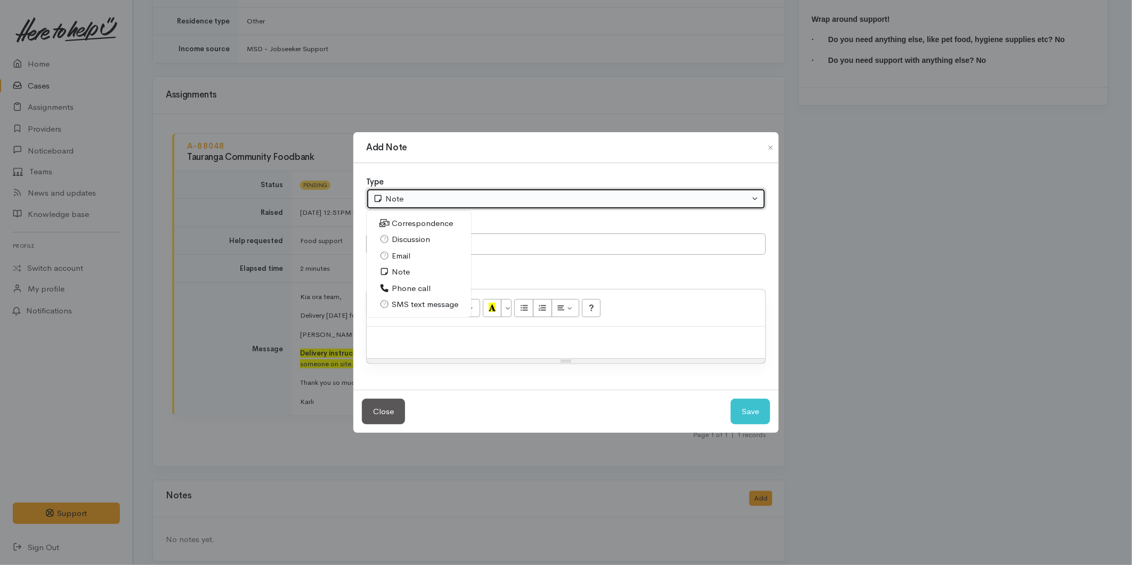
select select "2"
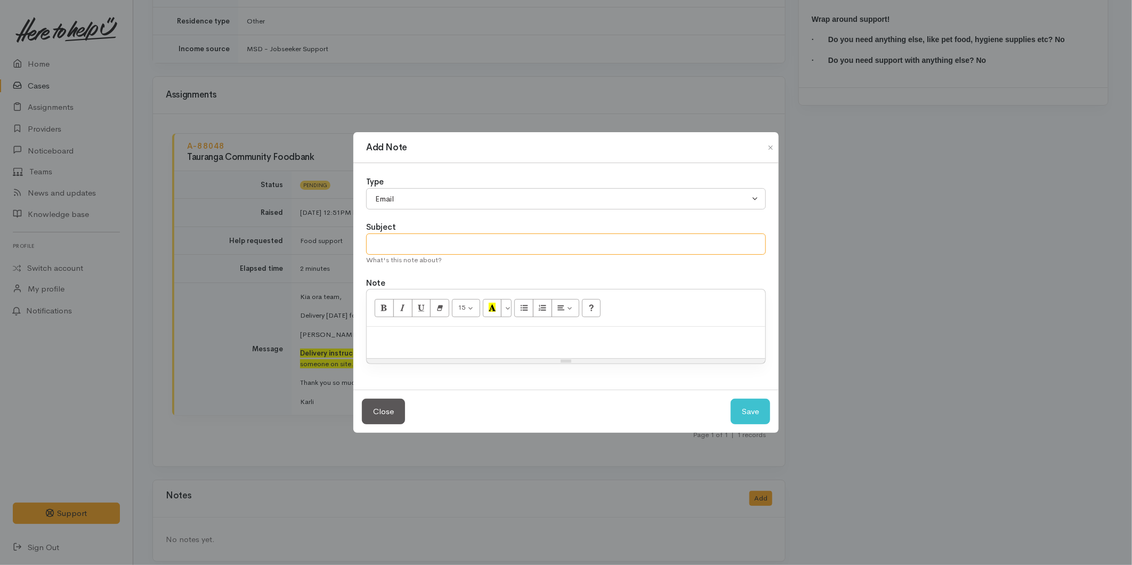
click at [422, 243] on input "text" at bounding box center [566, 245] width 400 height 22
type input "I"
type input "Unable to contact"
paste div
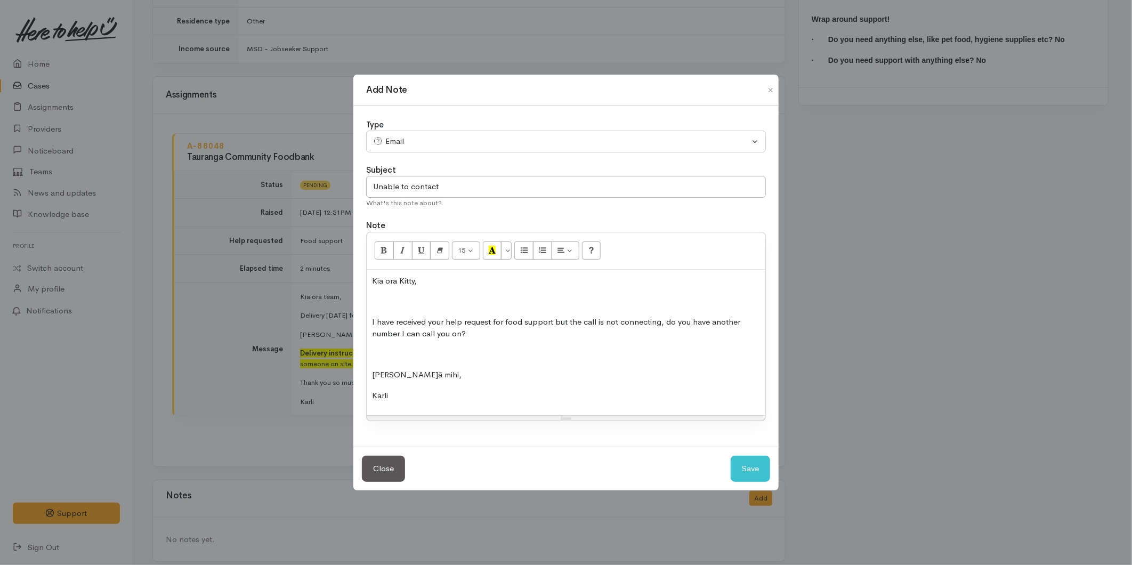
click at [397, 294] on div "Kia ora Kitty, I have received your help request for food support but the call …" at bounding box center [566, 343] width 399 height 146
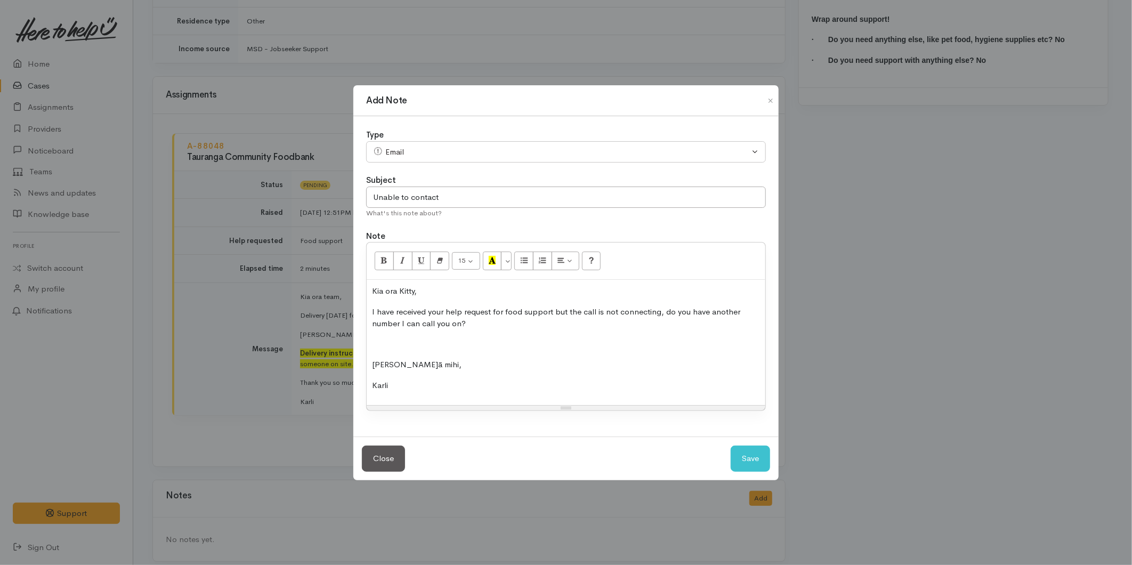
click at [384, 345] on p at bounding box center [566, 345] width 388 height 12
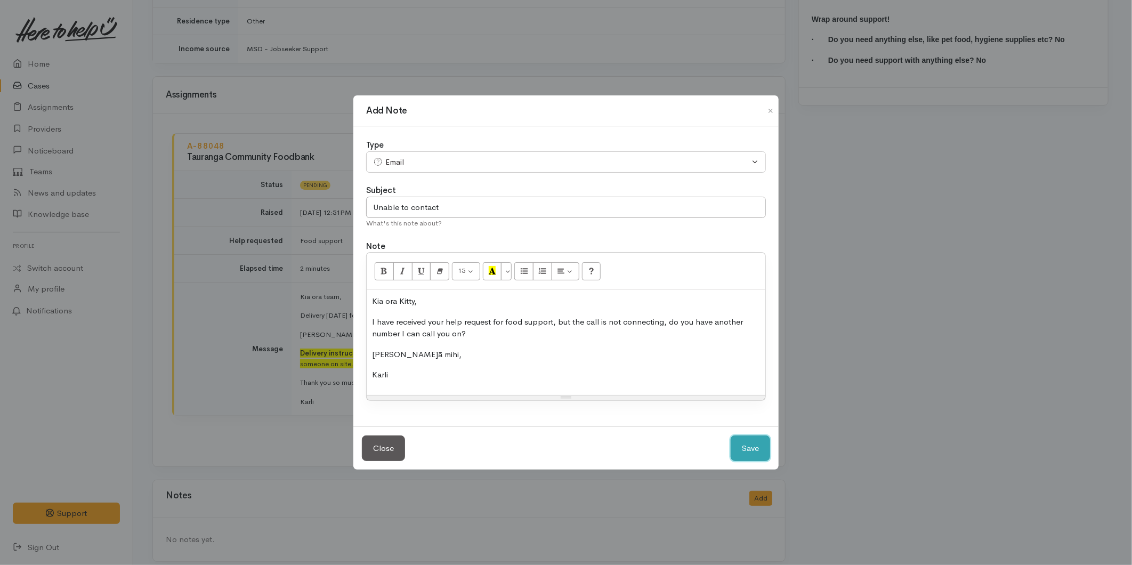
click at [759, 443] on button "Save" at bounding box center [750, 449] width 39 height 26
select select "1"
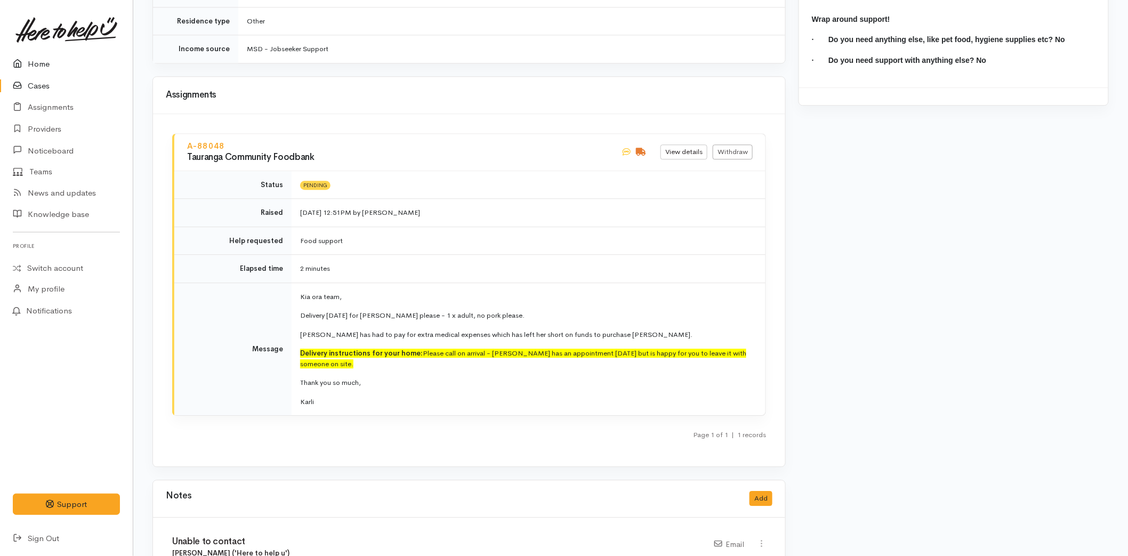
click at [55, 54] on link "Home" at bounding box center [66, 64] width 133 height 22
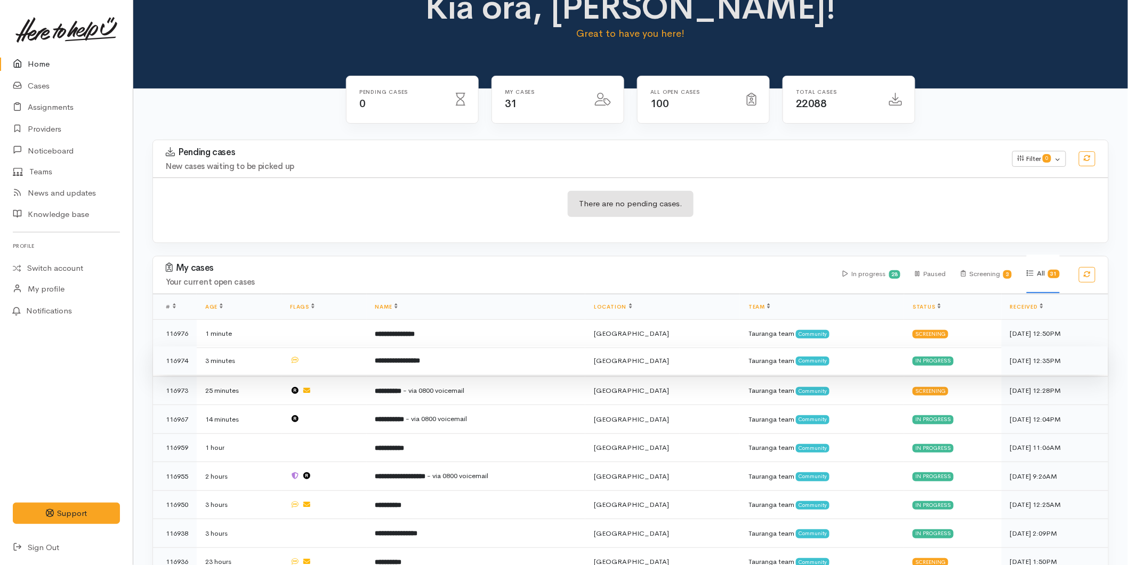
scroll to position [59, 0]
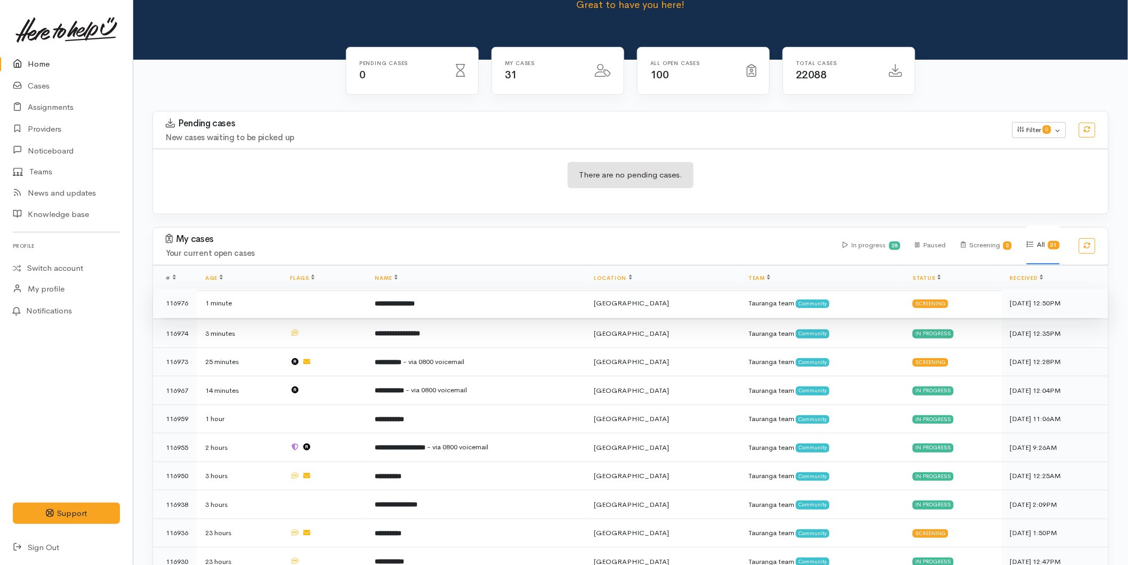
click at [474, 297] on td "**********" at bounding box center [476, 303] width 219 height 29
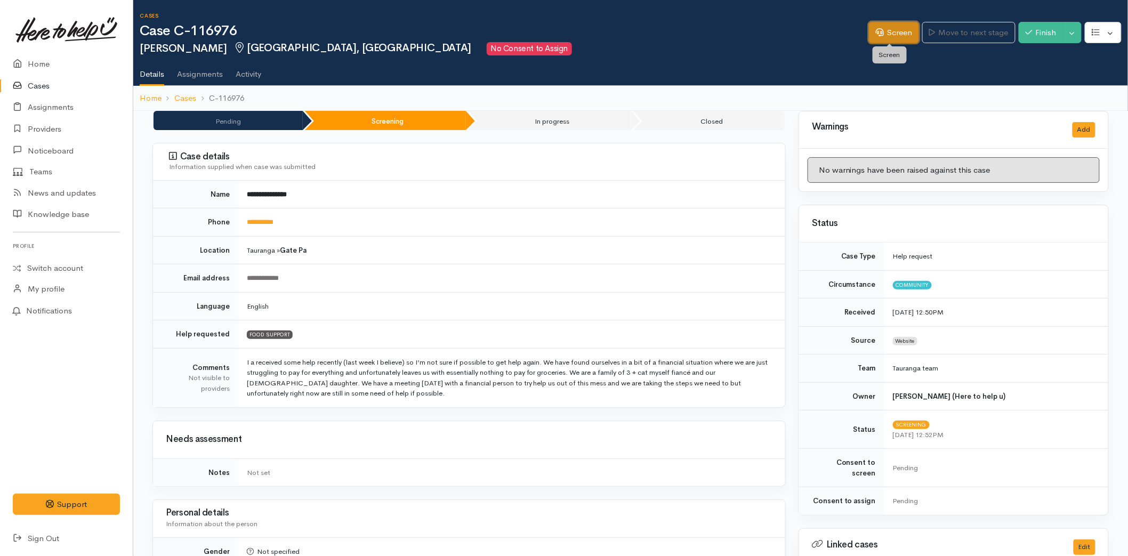
click at [887, 29] on link "Screen" at bounding box center [894, 33] width 50 height 22
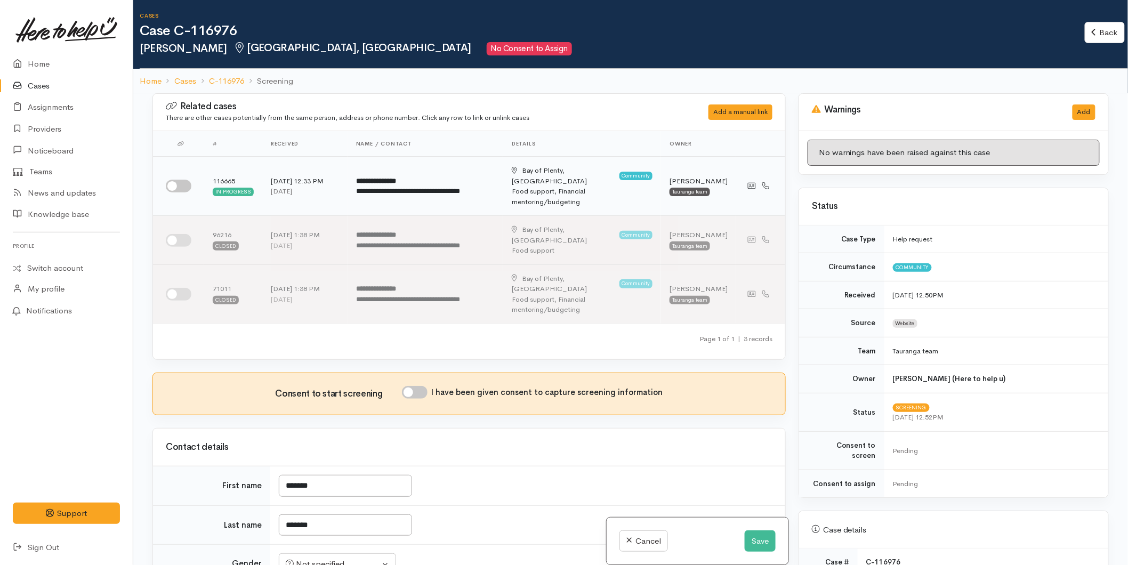
click at [184, 180] on input "checkbox" at bounding box center [179, 186] width 26 height 13
checkbox input "true"
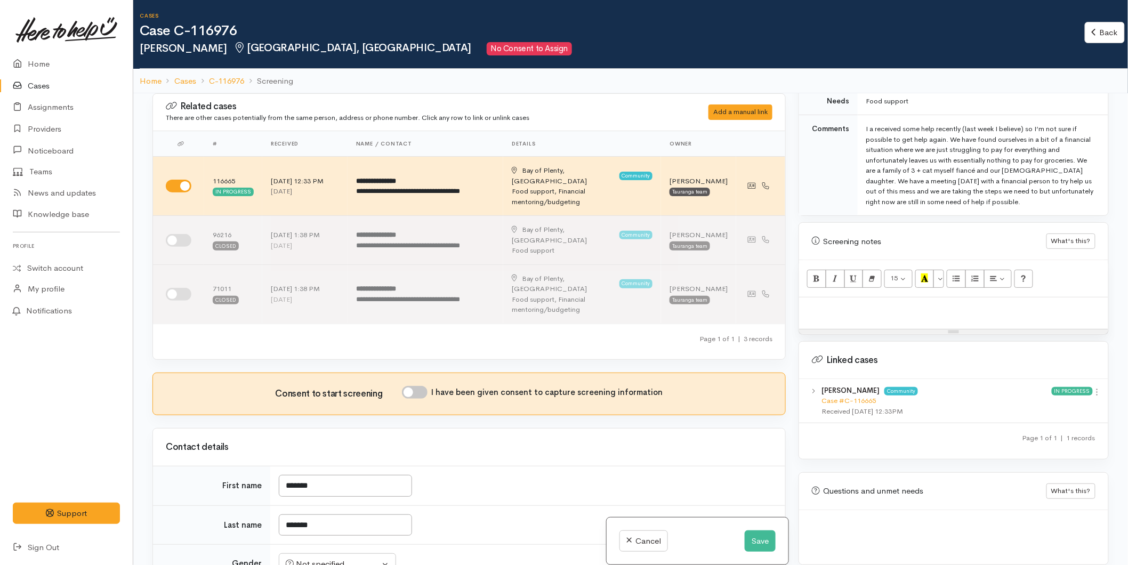
scroll to position [548, 0]
click at [1094, 385] on link at bounding box center [1097, 390] width 9 height 11
click at [1061, 402] on link "View case" at bounding box center [1059, 410] width 84 height 17
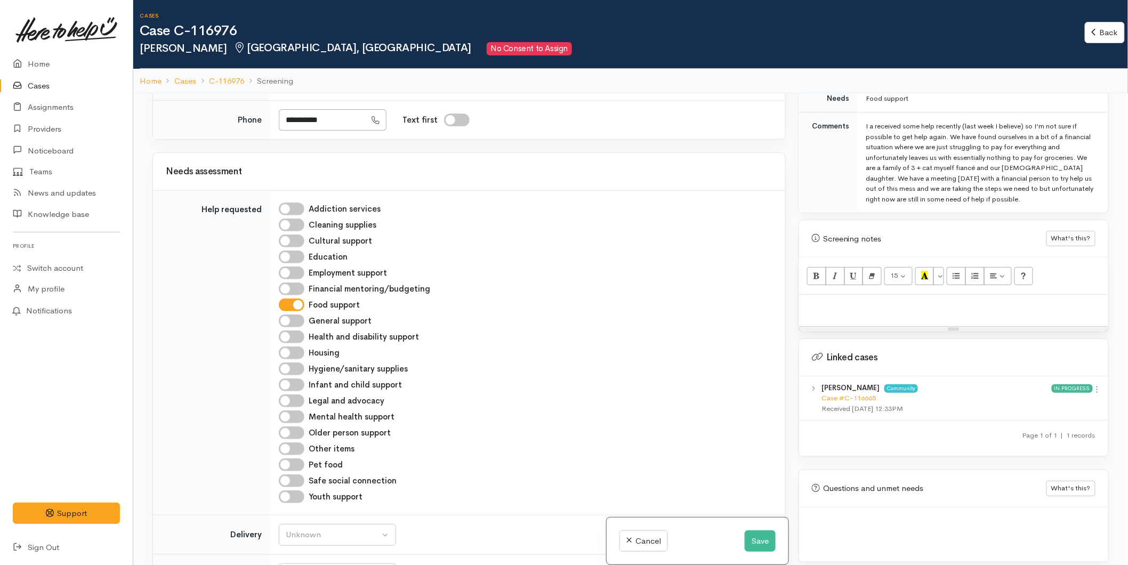
scroll to position [888, 0]
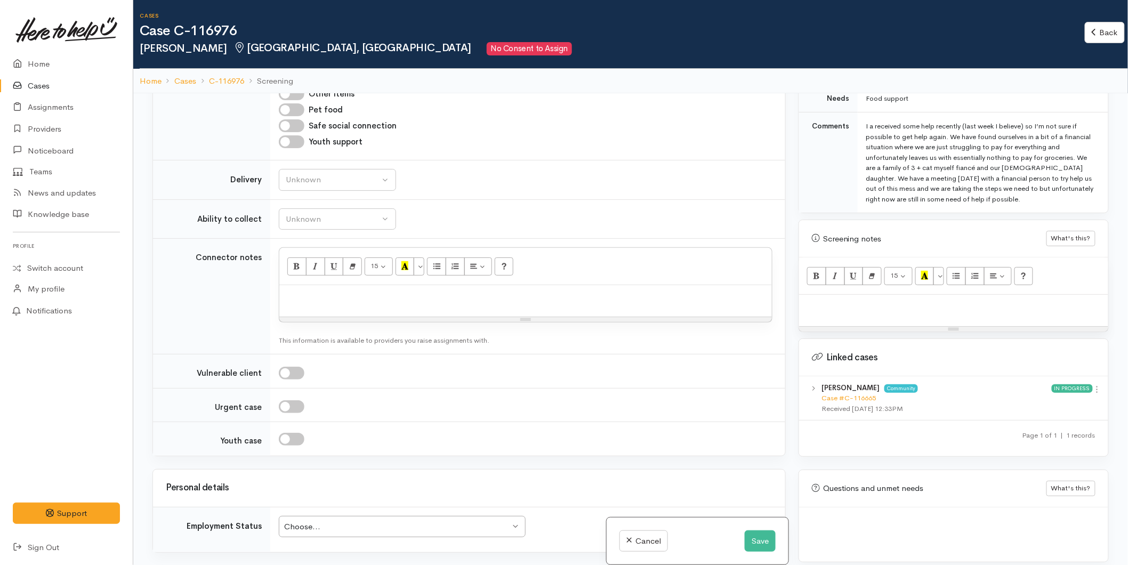
click at [309, 291] on p at bounding box center [526, 297] width 482 height 12
paste div
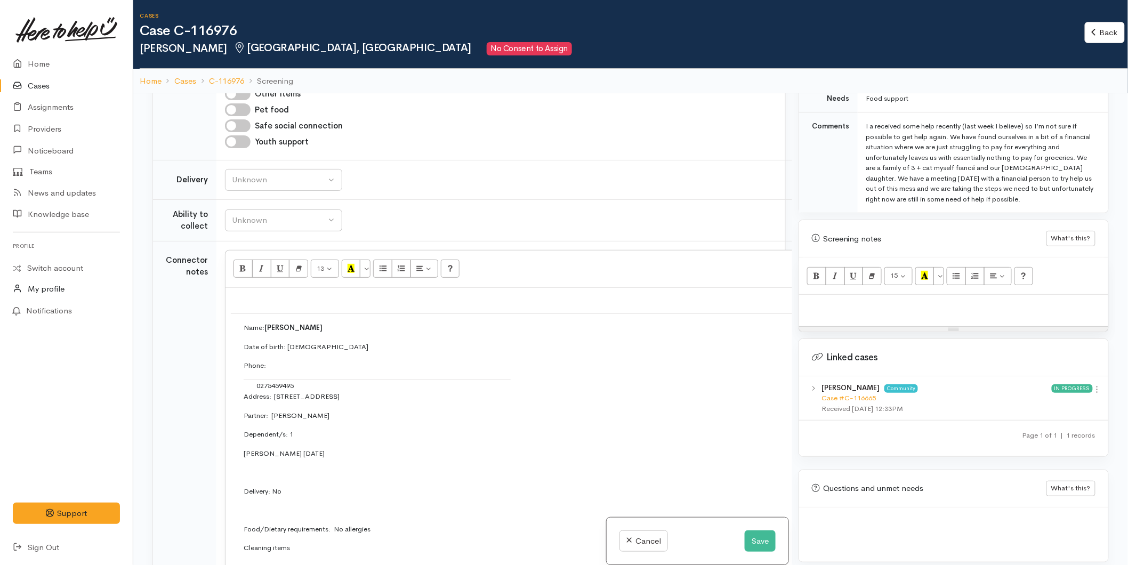
scroll to position [891, 0]
click at [808, 300] on p at bounding box center [953, 306] width 299 height 12
paste div
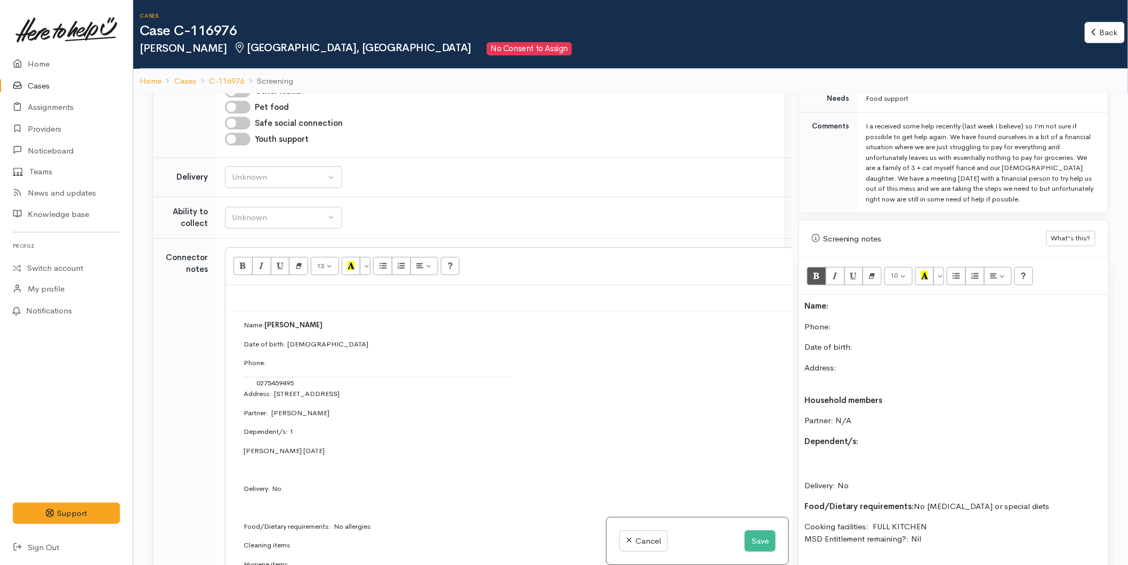
scroll to position [50, 0]
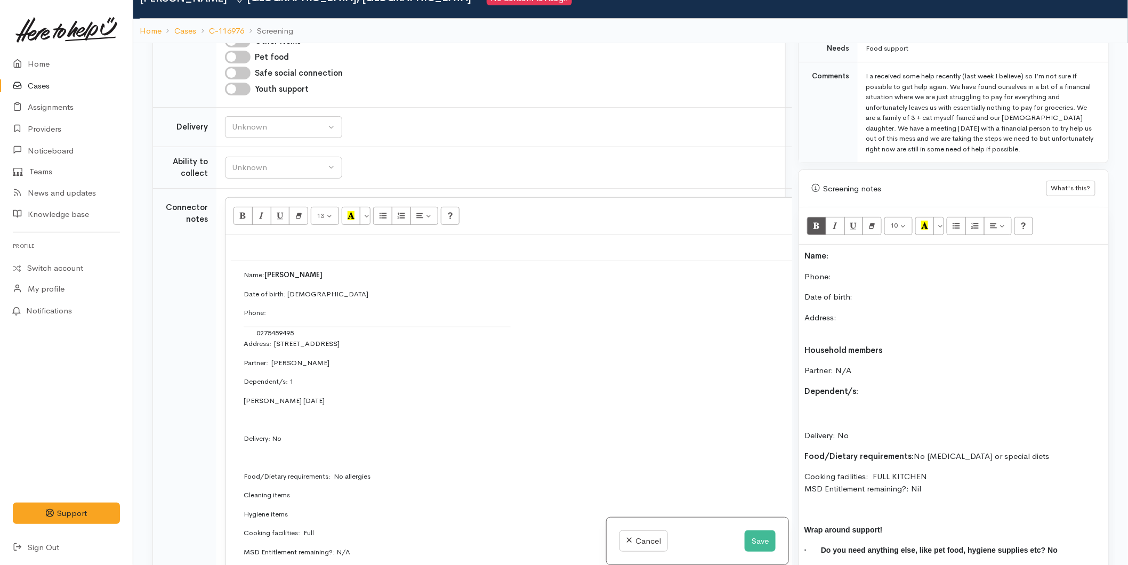
click at [854, 250] on p "Name:" at bounding box center [953, 256] width 299 height 12
click at [873, 271] on p "Phone:" at bounding box center [953, 277] width 299 height 12
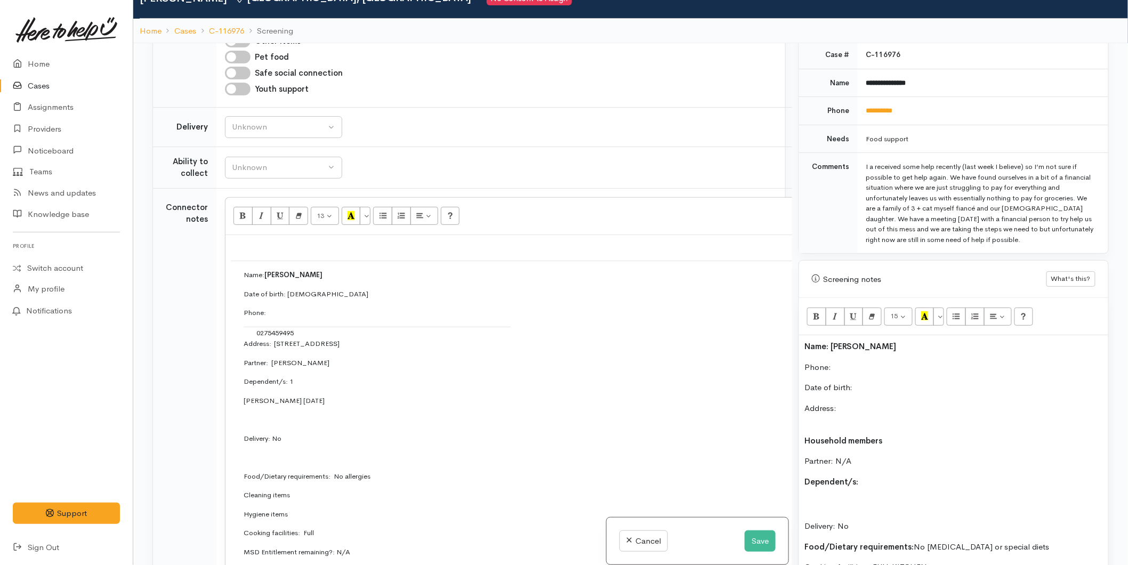
scroll to position [311, 0]
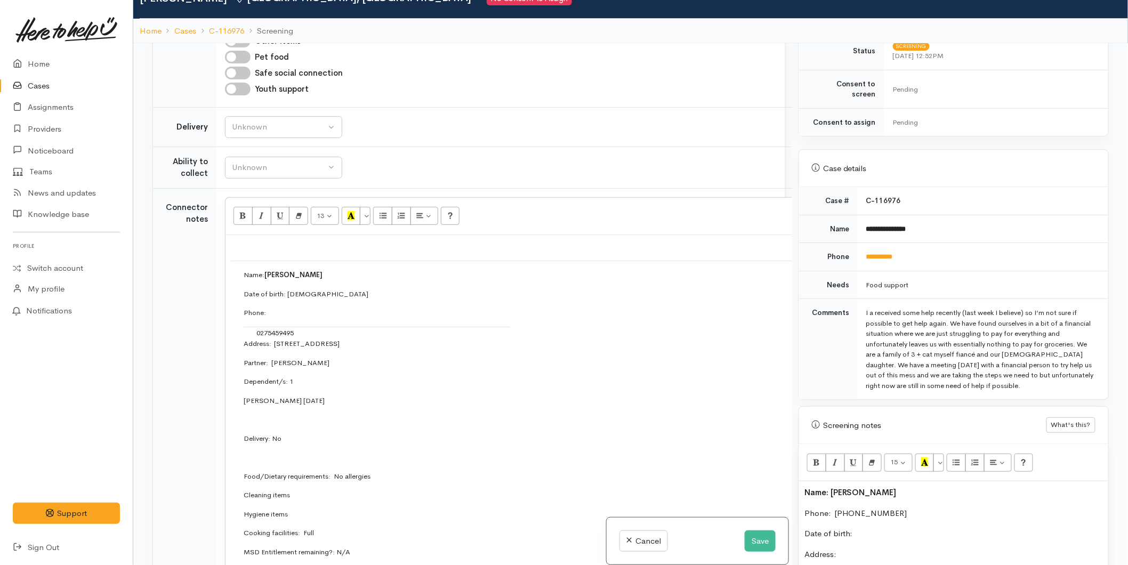
click at [888, 528] on p "Date of birth:" at bounding box center [953, 534] width 299 height 12
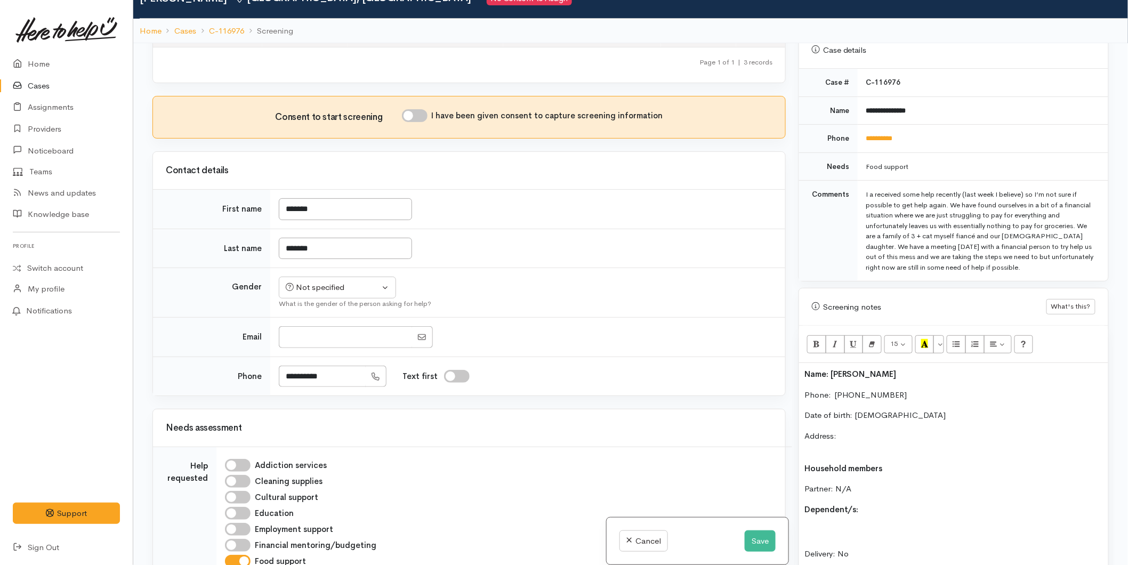
scroll to position [180, 0]
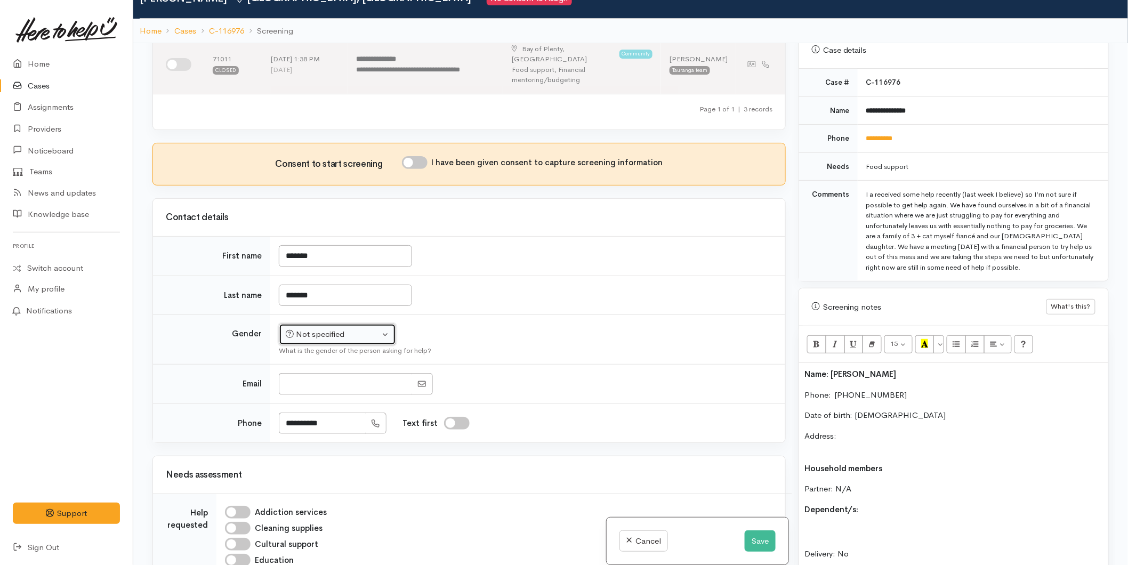
click at [307, 328] on div "Not specified" at bounding box center [333, 334] width 94 height 12
click at [313, 385] on span "Female" at bounding box center [345, 391] width 91 height 12
select select "Female"
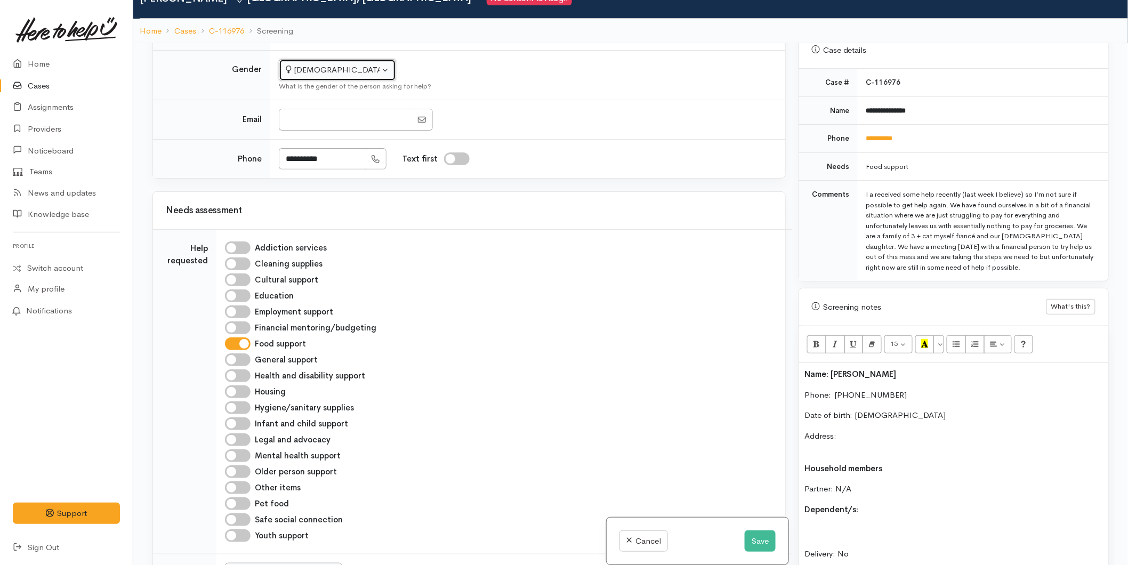
scroll to position [594, 0]
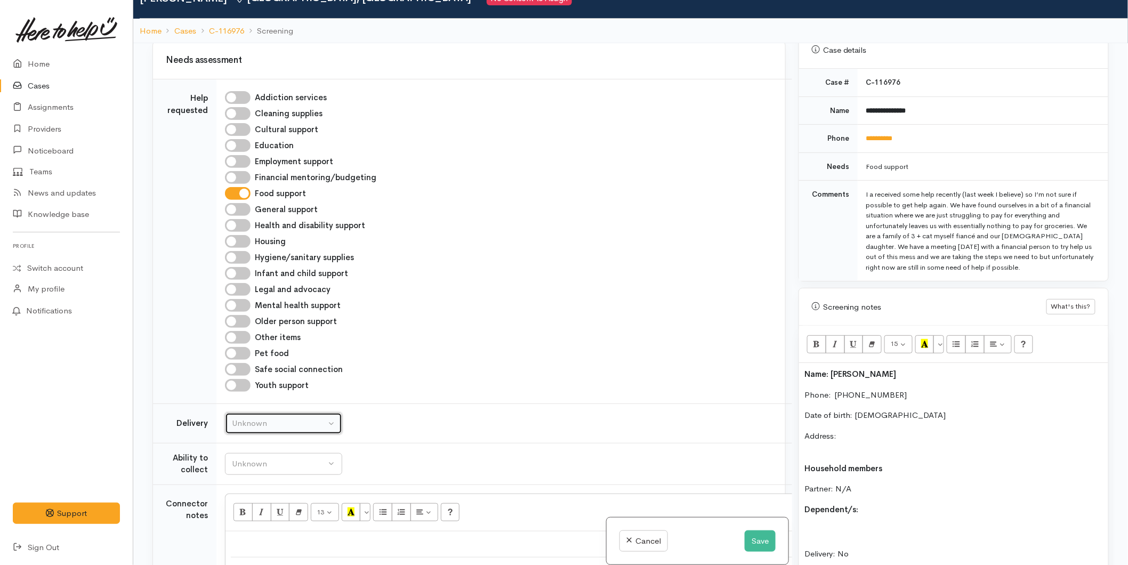
click at [256, 417] on div "Unknown" at bounding box center [279, 423] width 94 height 12
click at [238, 517] on span "No" at bounding box center [243, 523] width 11 height 12
select select "1"
drag, startPoint x: 260, startPoint y: 400, endPoint x: 259, endPoint y: 425, distance: 25.6
click at [260, 443] on td "Unknown Able to pick up / collect help on my own Able to pick up / collect with…" at bounding box center [548, 464] width 665 height 42
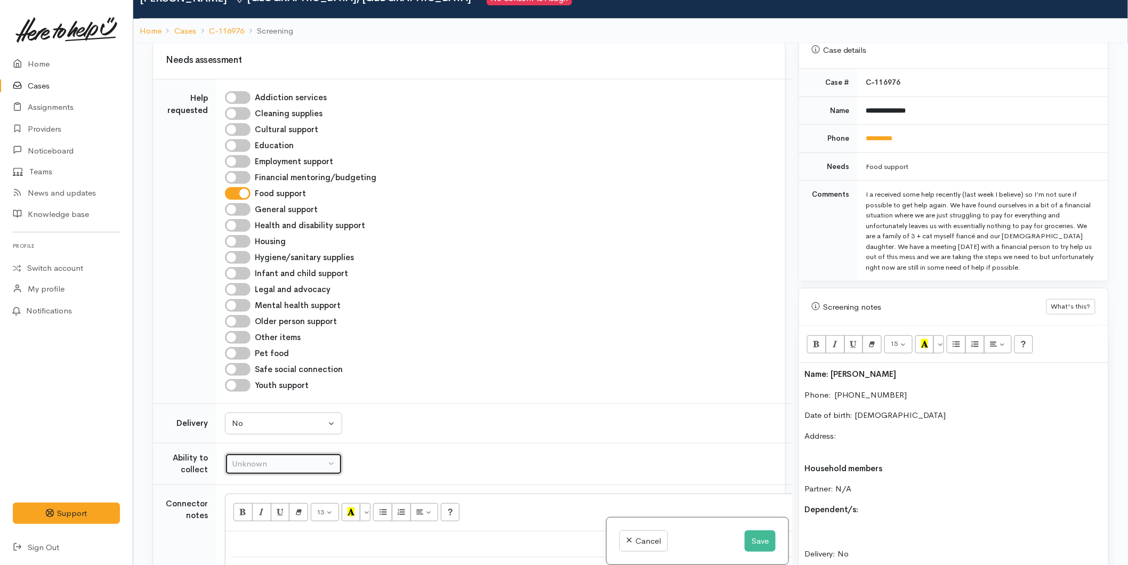
click at [259, 453] on button "Unknown" at bounding box center [283, 464] width 117 height 22
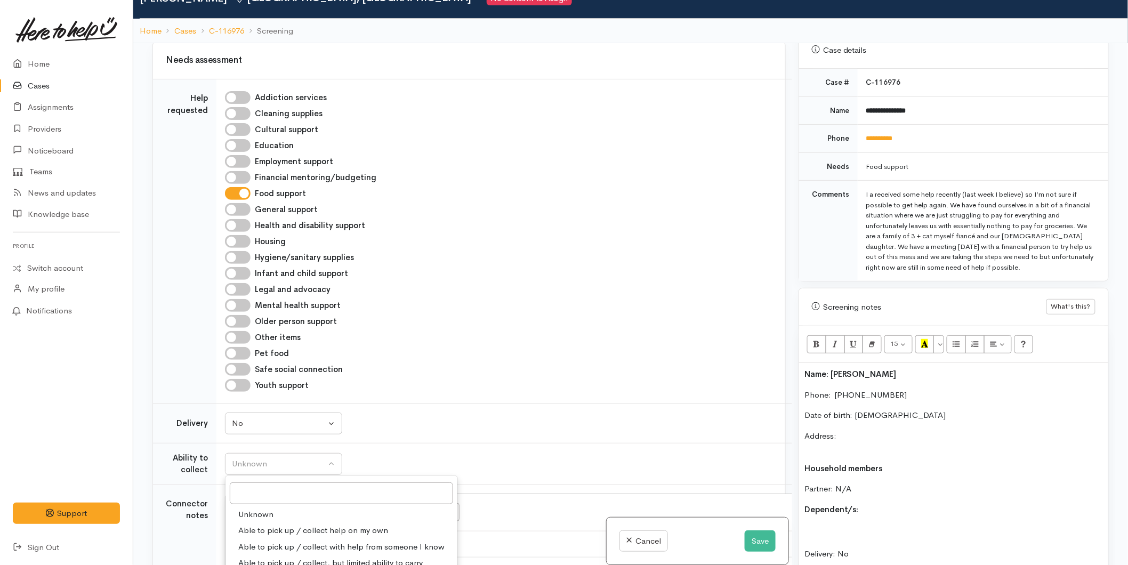
click at [267, 525] on span "Able to pick up / collect help on my own" at bounding box center [313, 531] width 150 height 12
select select "2"
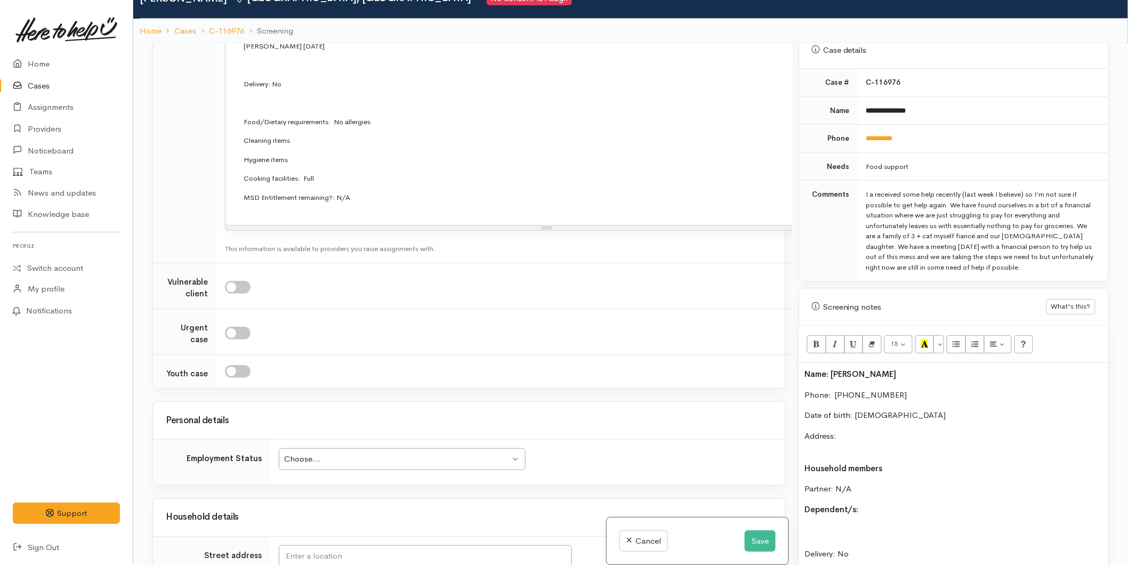
scroll to position [1246, 0]
click at [292, 453] on div "Choose..." at bounding box center [397, 459] width 226 height 12
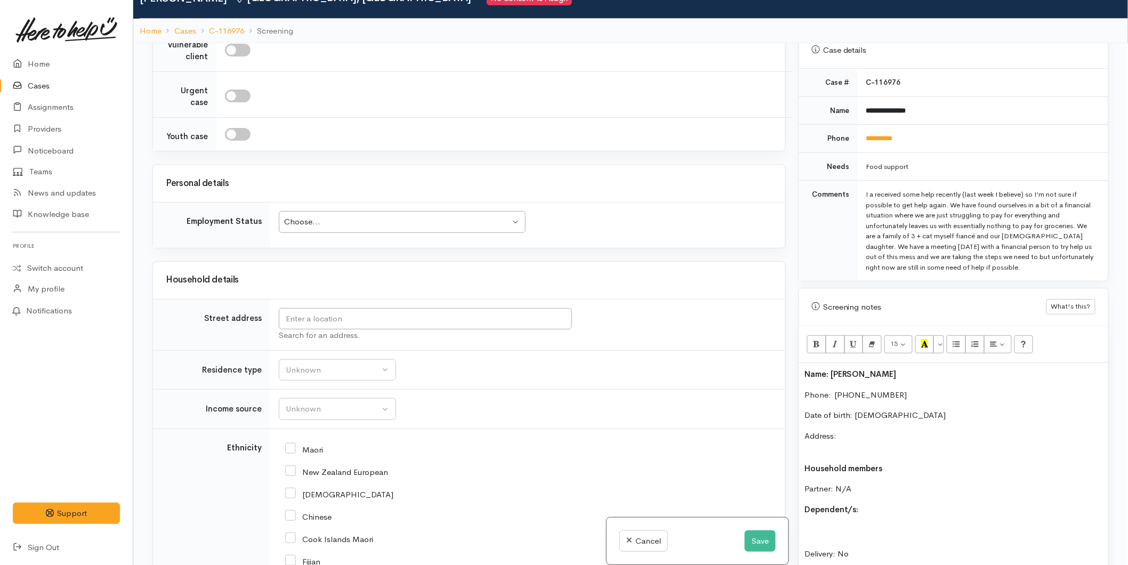
scroll to position [1483, 0]
click at [311, 215] on div "Choose..." at bounding box center [397, 221] width 226 height 12
click at [313, 308] on input "text" at bounding box center [425, 319] width 293 height 22
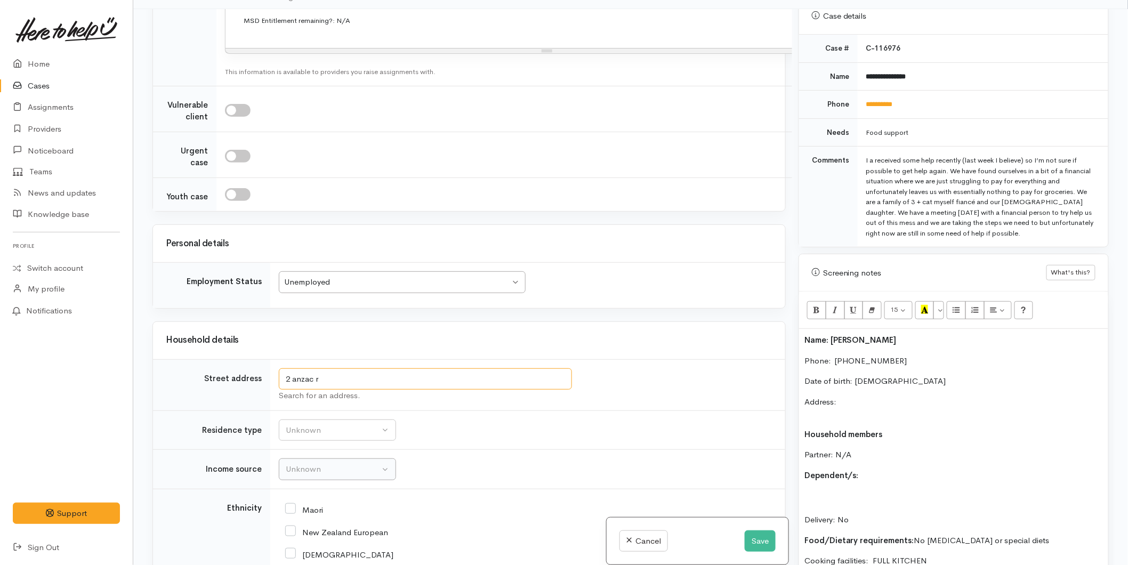
scroll to position [1405, 0]
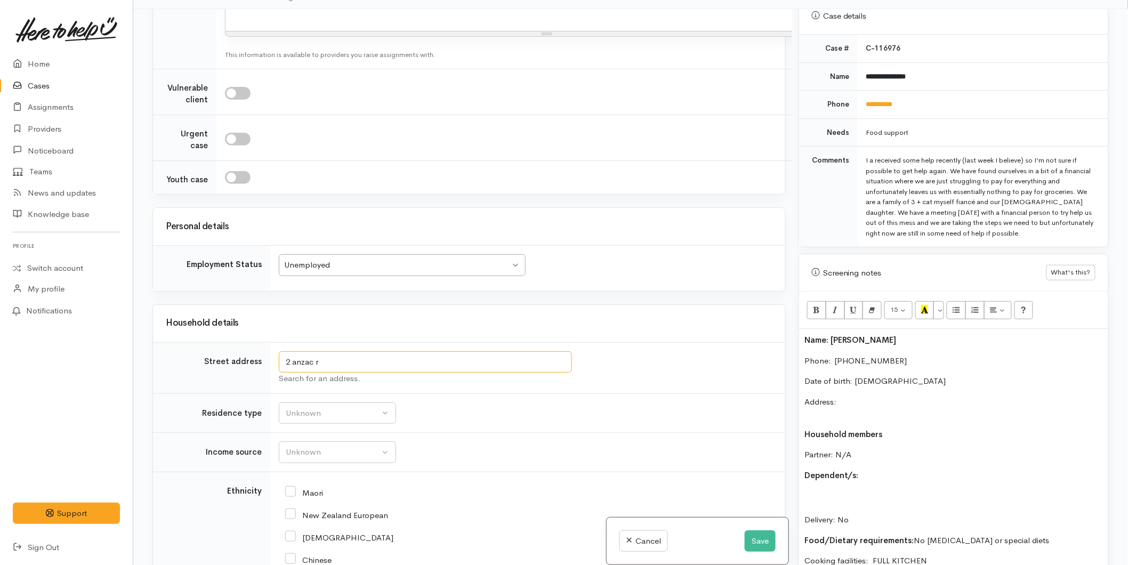
click at [327, 351] on input "2 anzac r" at bounding box center [425, 362] width 293 height 22
type input "2 Anzac Road, Gate Pa, Tauranga, New Zealand"
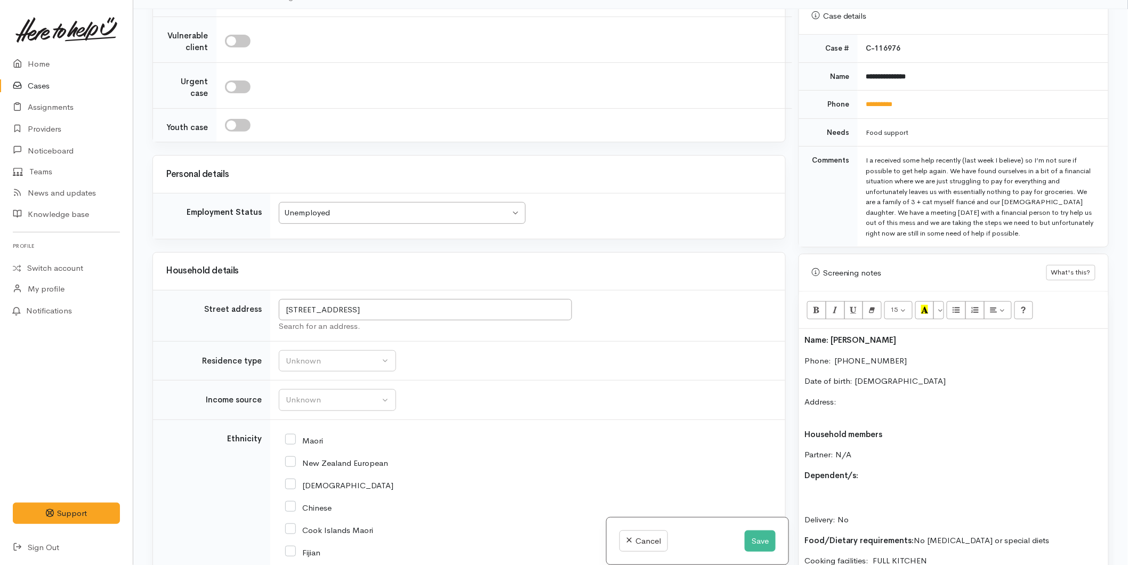
scroll to position [1437, 0]
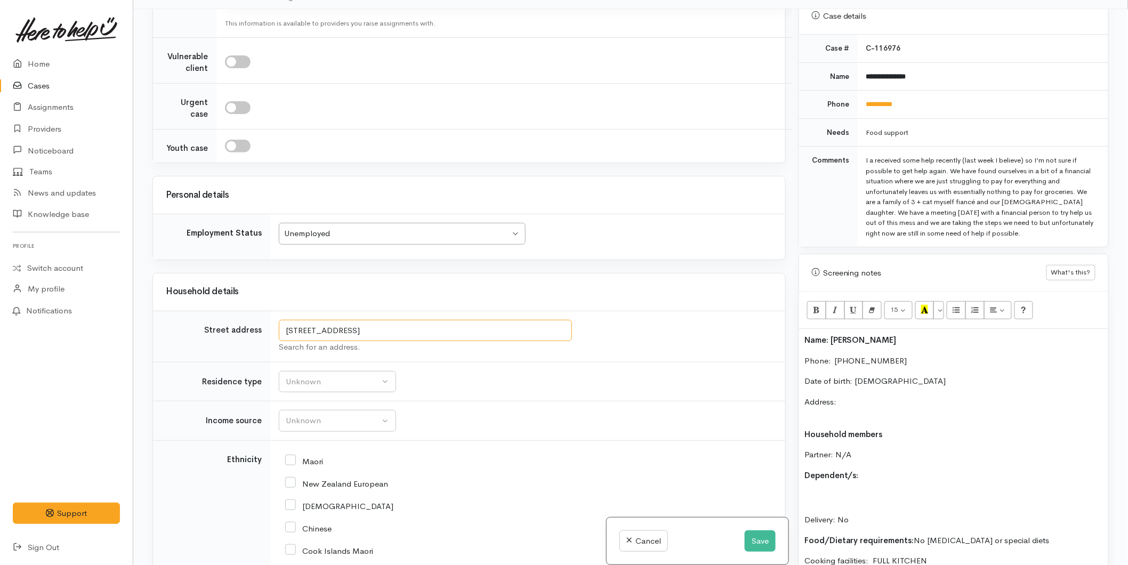
drag, startPoint x: 469, startPoint y: 321, endPoint x: 214, endPoint y: 309, distance: 255.6
click at [214, 311] on tr "Street address 2 Anzac Road, Gate Pa, Tauranga, New Zealand Search for an addre…" at bounding box center [469, 336] width 632 height 51
click at [853, 396] on p "Address:" at bounding box center [953, 408] width 299 height 24
click at [324, 380] on div "Unknown" at bounding box center [333, 382] width 94 height 12
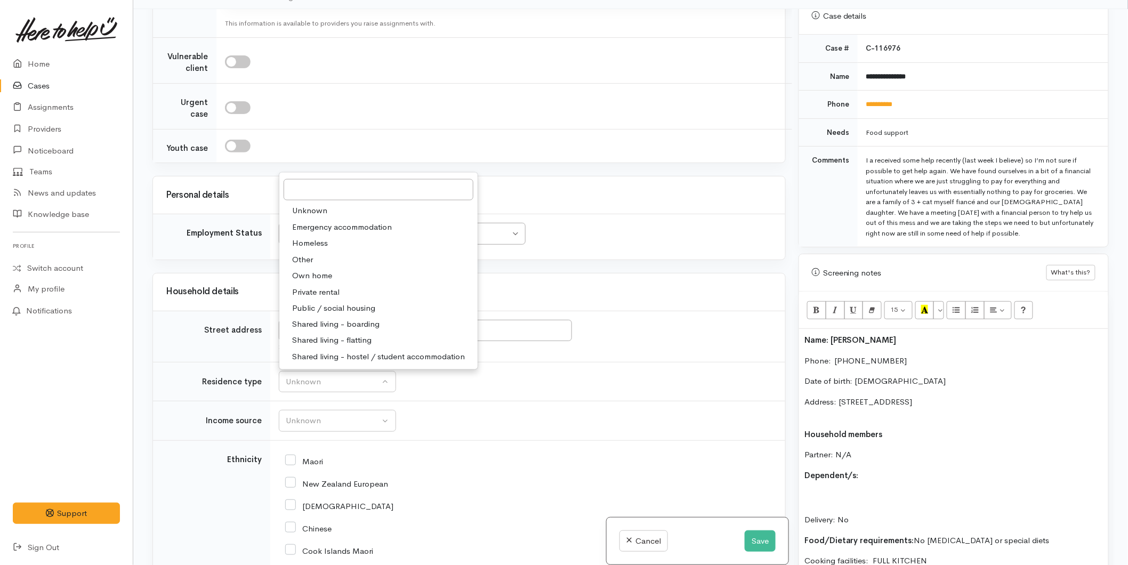
click at [316, 286] on span "Private rental" at bounding box center [315, 292] width 47 height 12
select select "2"
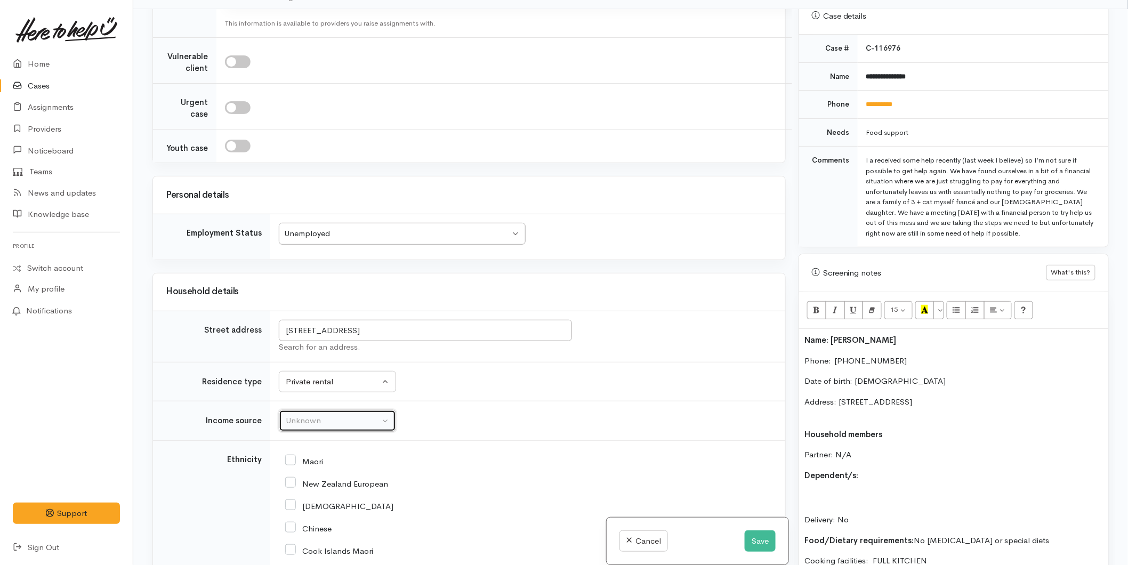
click at [301, 418] on div "Unknown" at bounding box center [333, 421] width 94 height 12
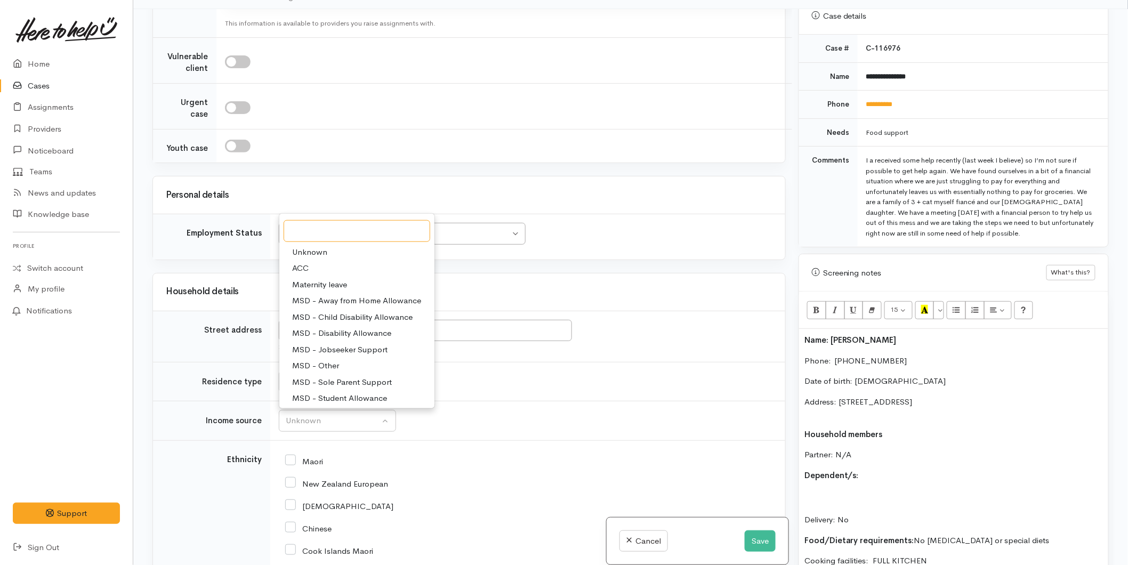
scroll to position [59, 0]
click at [332, 333] on span "MSD - Student Allowance" at bounding box center [339, 339] width 95 height 12
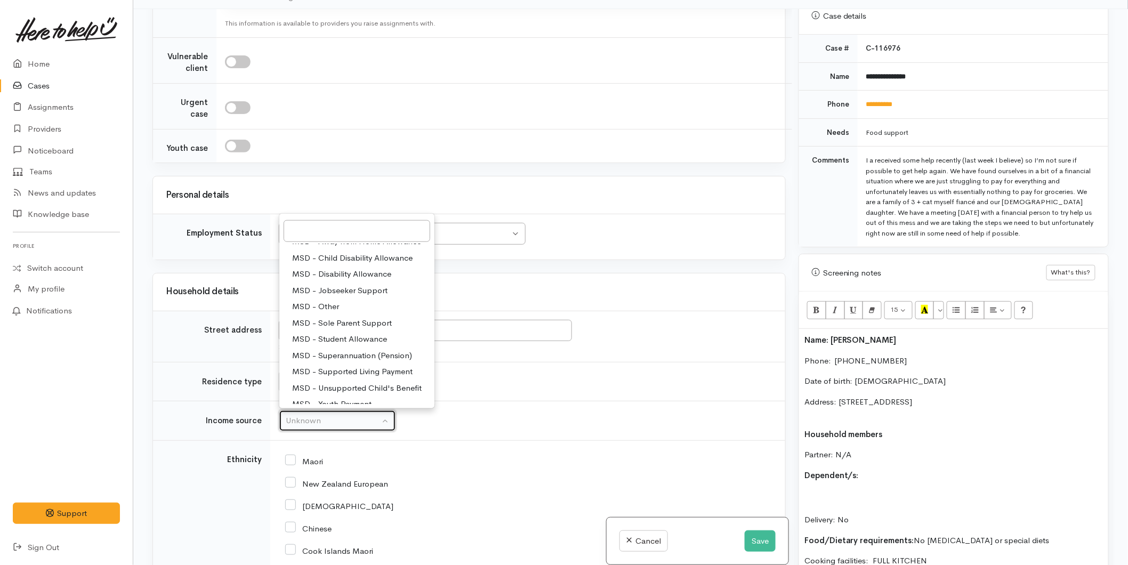
select select "9"
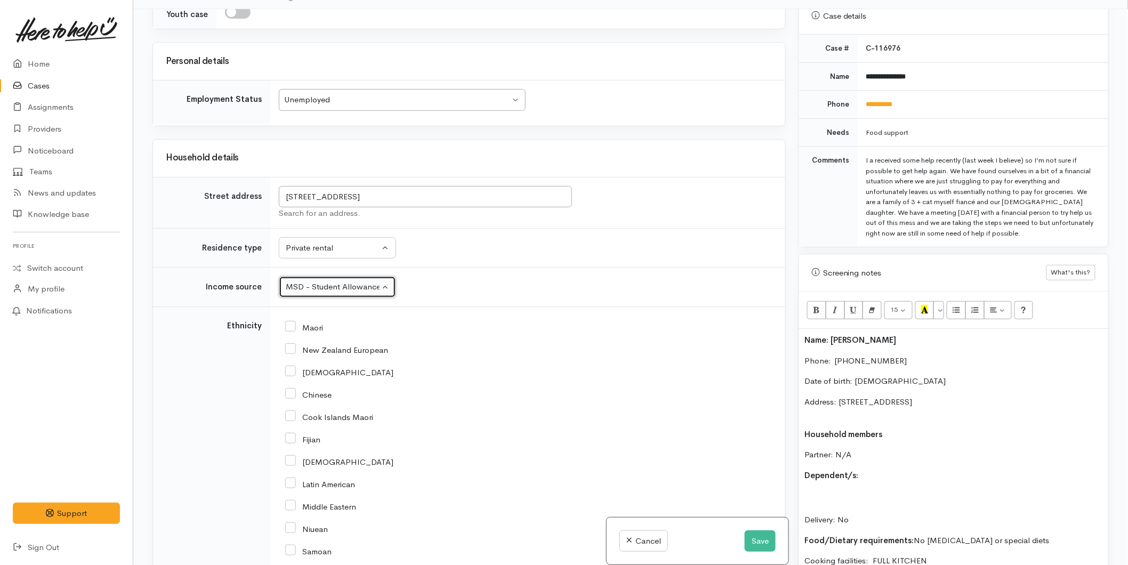
scroll to position [1733, 0]
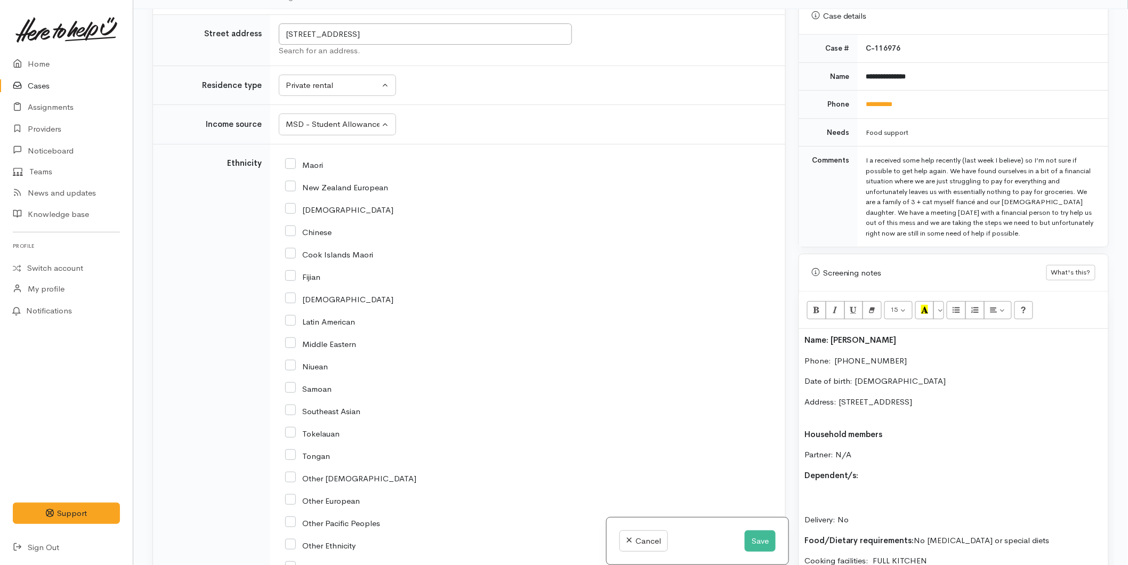
click at [289, 182] on input "New Zealand European" at bounding box center [336, 187] width 103 height 10
checkbox input "true"
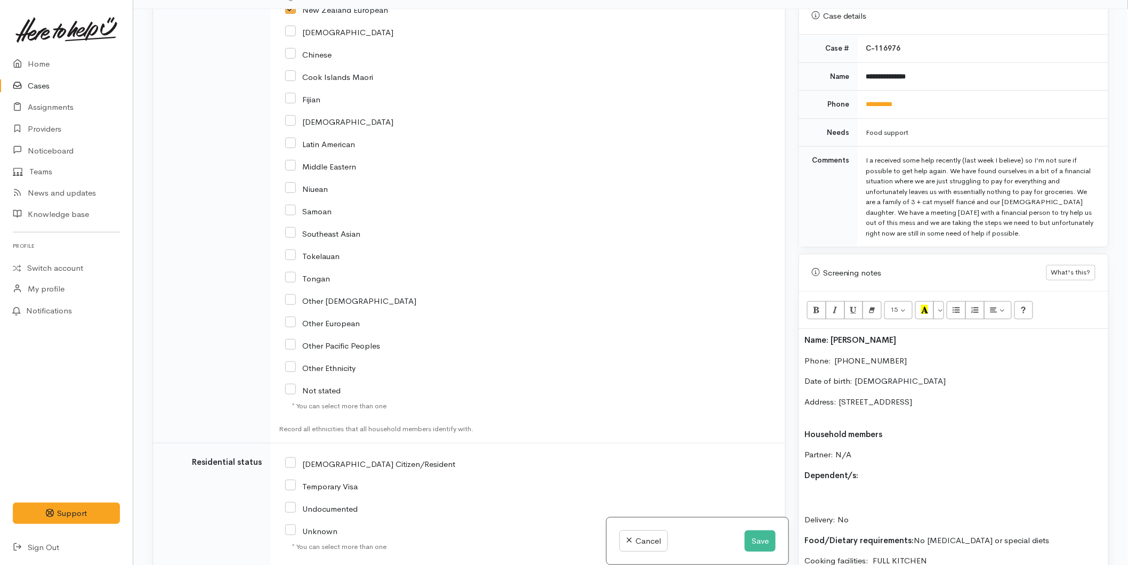
scroll to position [2147, 0]
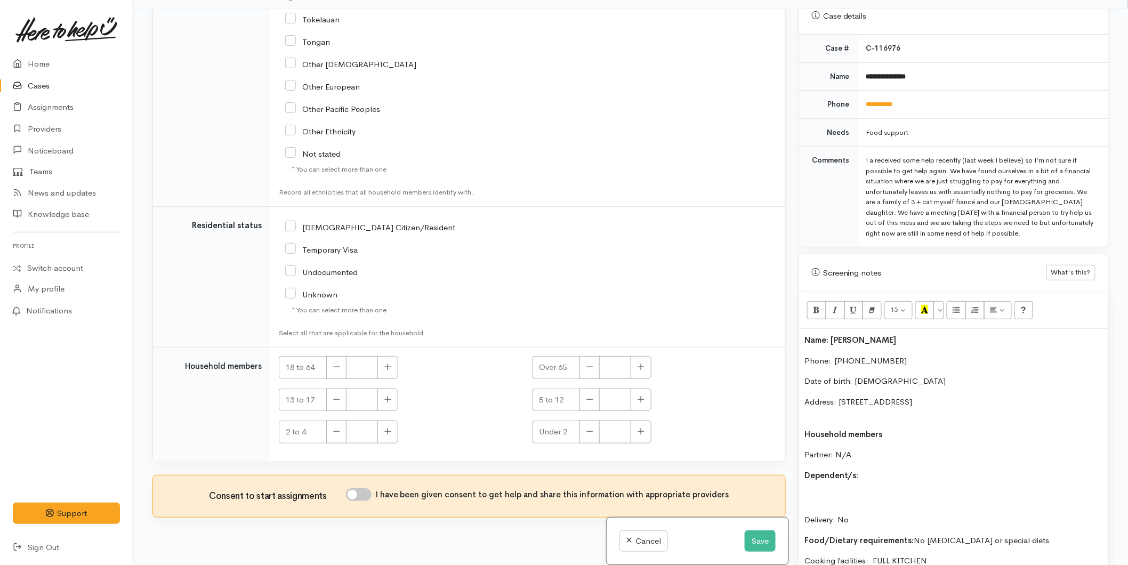
click at [291, 222] on input "NZ Citizen/Resident" at bounding box center [370, 227] width 170 height 10
checkbox input "true"
click at [390, 363] on icon "button" at bounding box center [387, 367] width 7 height 8
click at [385, 363] on icon "button" at bounding box center [387, 367] width 7 height 8
type input "2"
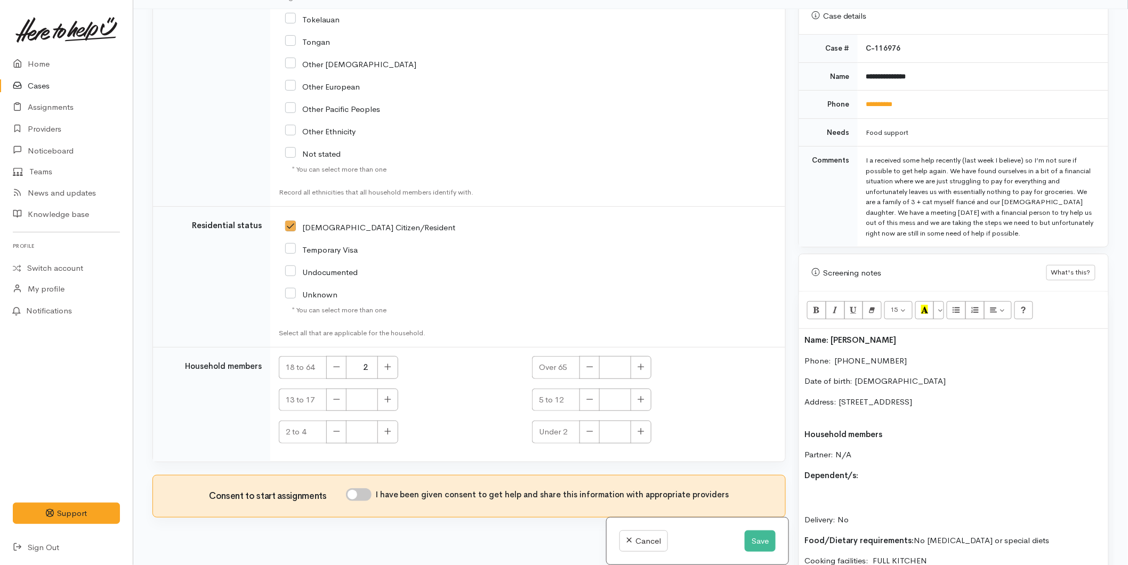
click at [361, 488] on input "I have been given consent to get help and share this information with appropria…" at bounding box center [359, 494] width 26 height 13
checkbox input "true"
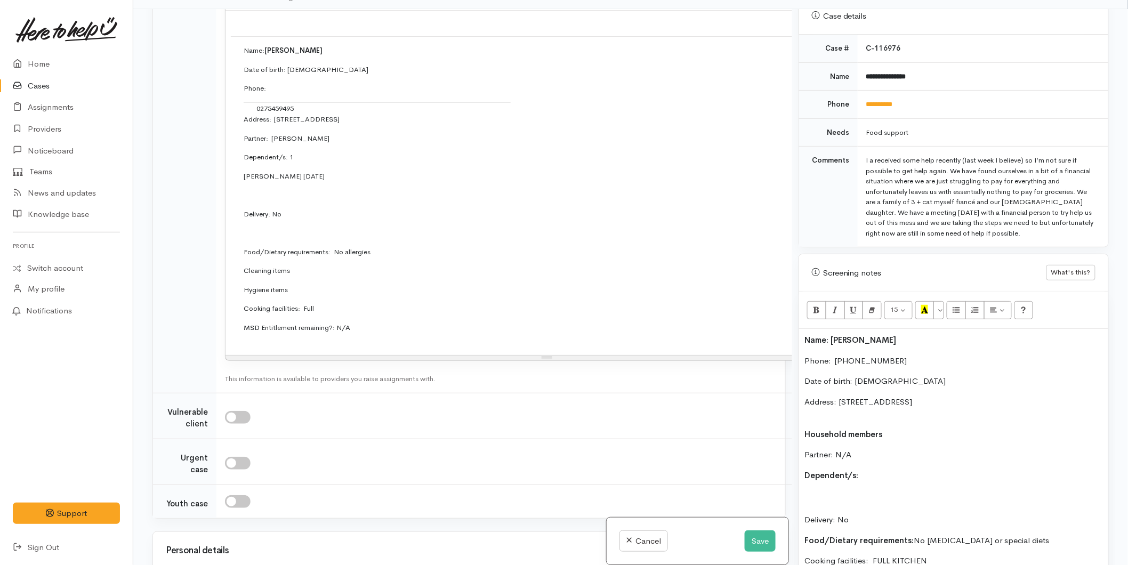
scroll to position [489, 0]
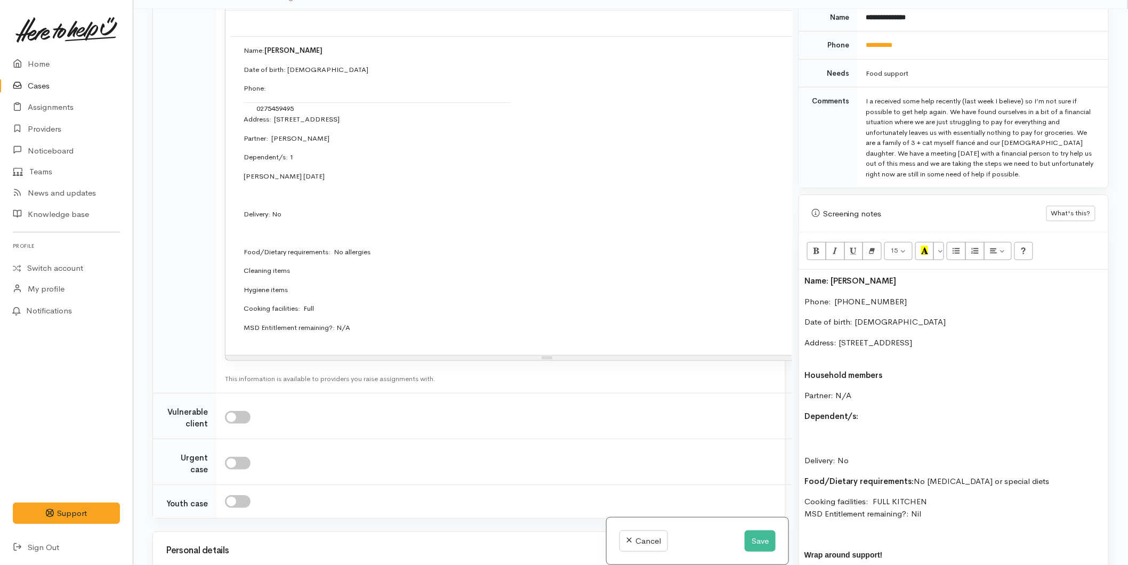
click at [867, 411] on p "Dependent/s:" at bounding box center [953, 417] width 299 height 12
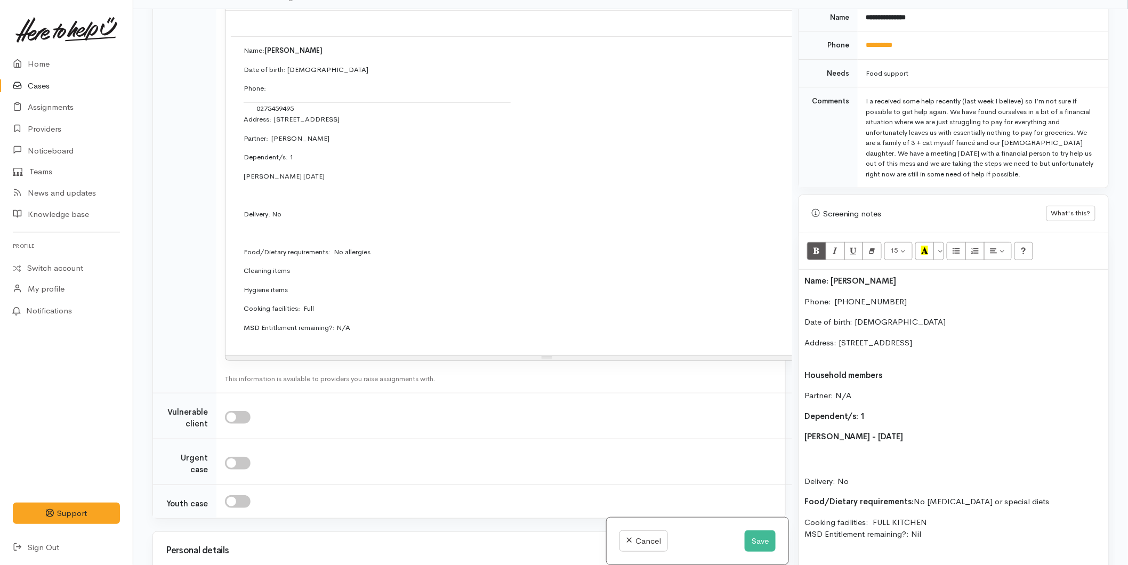
click at [806, 431] on b "Kelani Ramsey - 14/12/2022" at bounding box center [853, 436] width 99 height 10
drag, startPoint x: 939, startPoint y: 419, endPoint x: 827, endPoint y: 366, distance: 124.0
click at [802, 427] on div "Name: Kristal Stewart Phone:  0275459495 Date of birth: 27/04/2022 Address: 2 A…" at bounding box center [953, 453] width 309 height 367
click at [822, 243] on button "Bold (CTRL+B)" at bounding box center [816, 251] width 19 height 18
click at [803, 446] on div "Name: Kristal Stewart Phone:  0275459495 Date of birth: 27/04/2022 Address: 2 A…" at bounding box center [953, 453] width 309 height 367
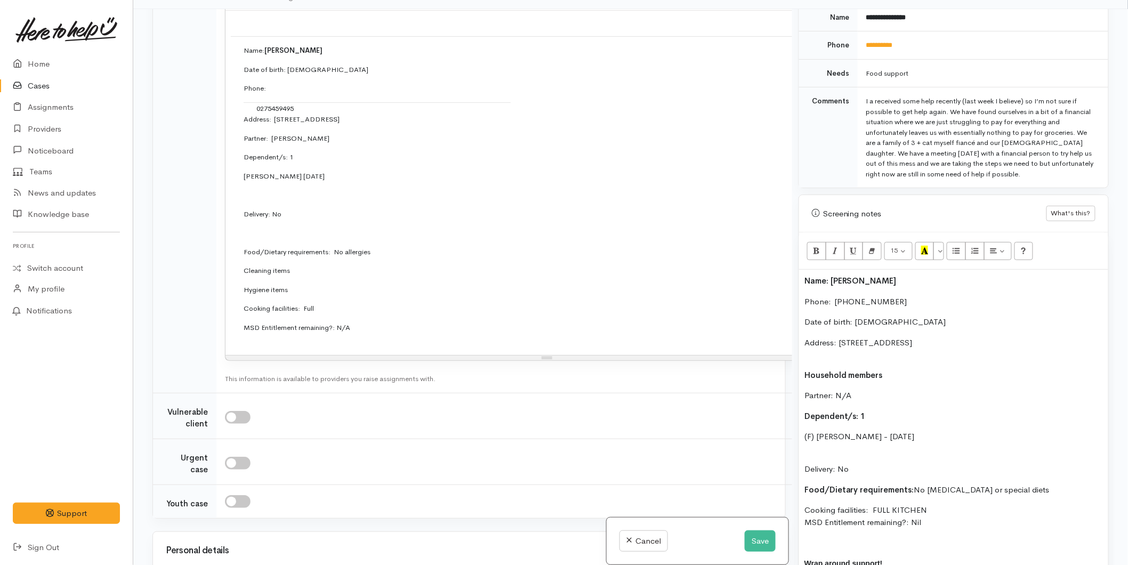
click at [831, 438] on div "Name: Kristal Stewart Phone:  0275459495 Date of birth: 27/04/2022 Address: 2 A…" at bounding box center [953, 447] width 309 height 355
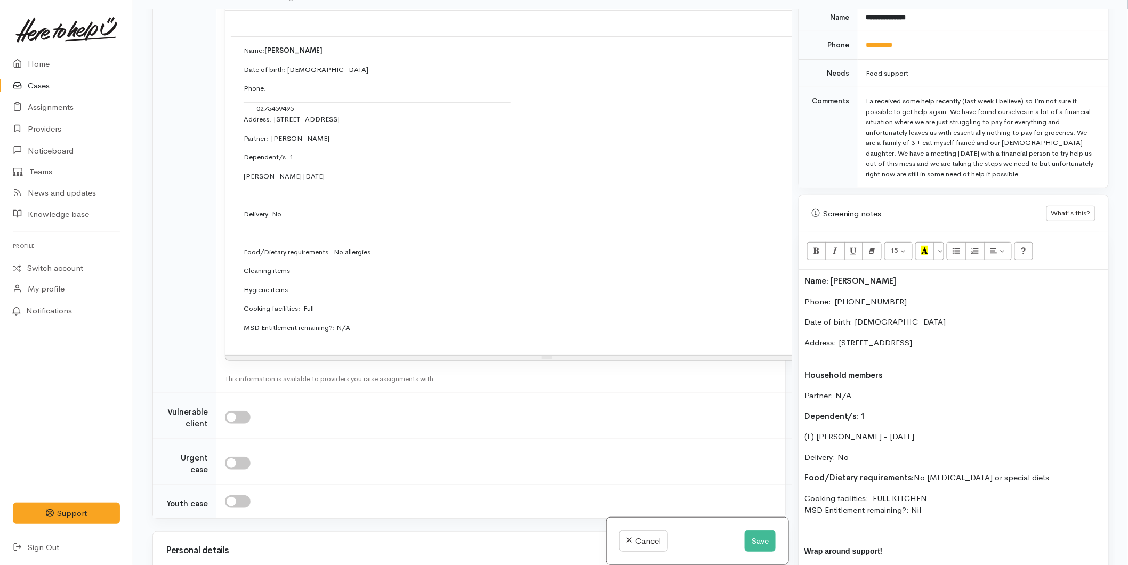
click at [812, 347] on p "Address: [STREET_ADDRESS]" at bounding box center [953, 349] width 299 height 24
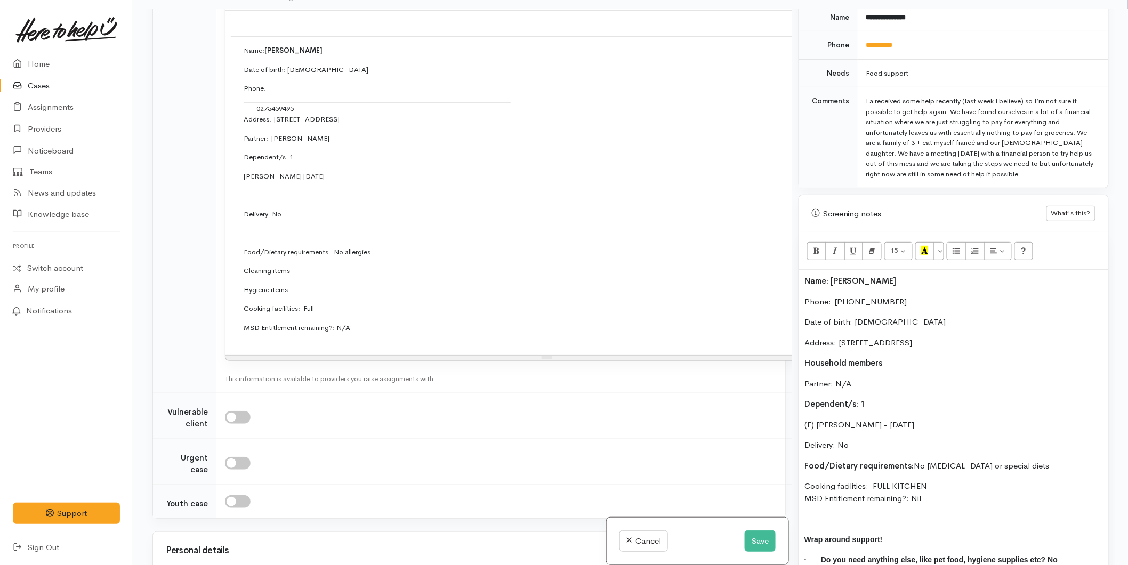
click at [1040, 460] on p "Food/Dietary requirements: No Food allergies or special diets" at bounding box center [953, 466] width 299 height 12
click at [842, 501] on p at bounding box center [953, 507] width 299 height 12
drag, startPoint x: 942, startPoint y: 513, endPoint x: 761, endPoint y: 269, distance: 303.4
click at [762, 269] on div "Related cases There are other cases potentially from the same person, address o…" at bounding box center [630, 291] width 969 height 565
copy div "Name: Kristal Stewart Phone:  0275459495 Date of birth: 27/04/2022 Address: 2 A…"
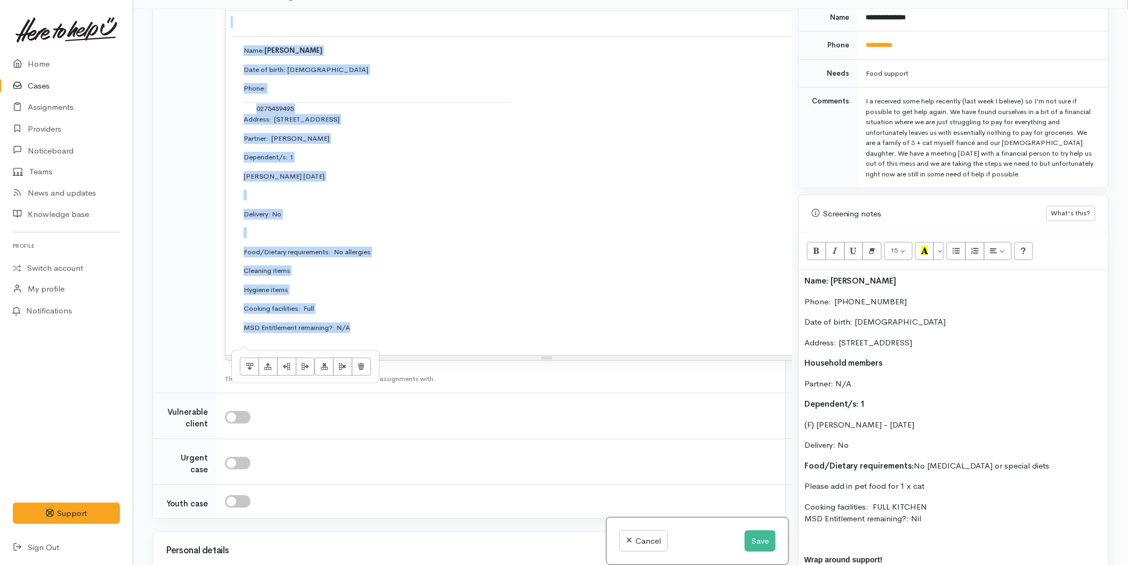
drag, startPoint x: 219, startPoint y: 174, endPoint x: 214, endPoint y: 41, distance: 133.4
click at [214, 41] on tr "Connector notes 15 8 9 10 11 12 14 18 24 36 Background Color Transparent Select…" at bounding box center [517, 178] width 729 height 429
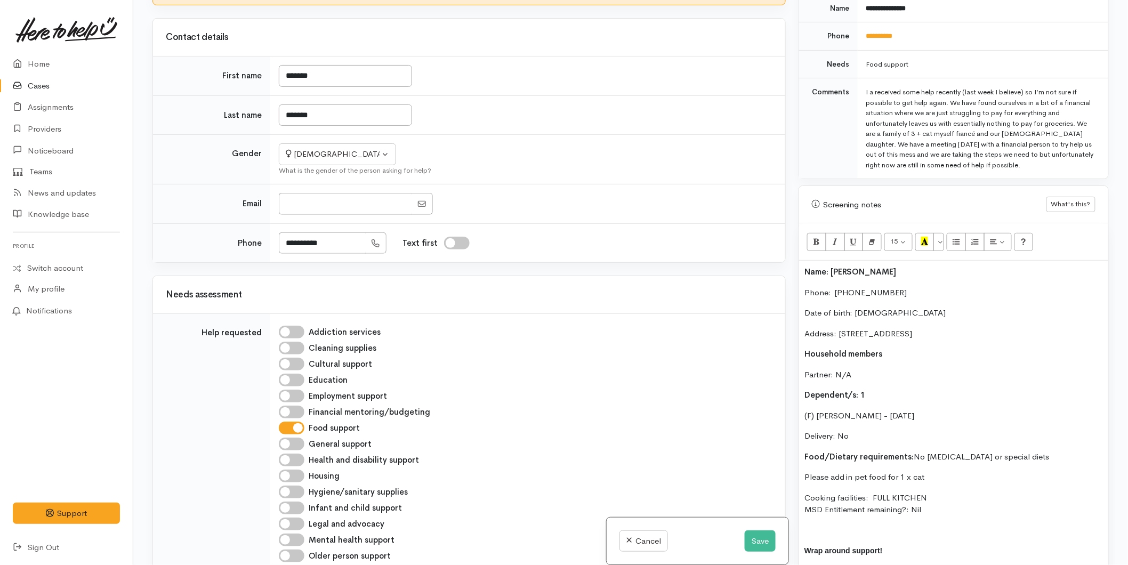
scroll to position [437, 0]
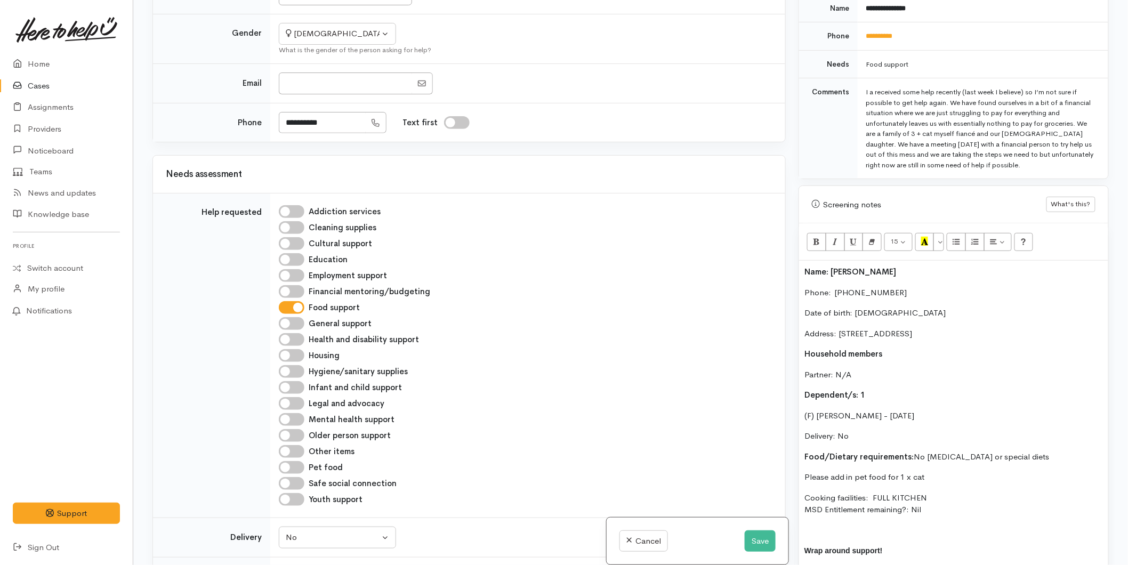
click at [288, 461] on input "Pet food" at bounding box center [292, 467] width 26 height 13
checkbox input "true"
click at [751, 540] on button "Save" at bounding box center [760, 541] width 31 height 22
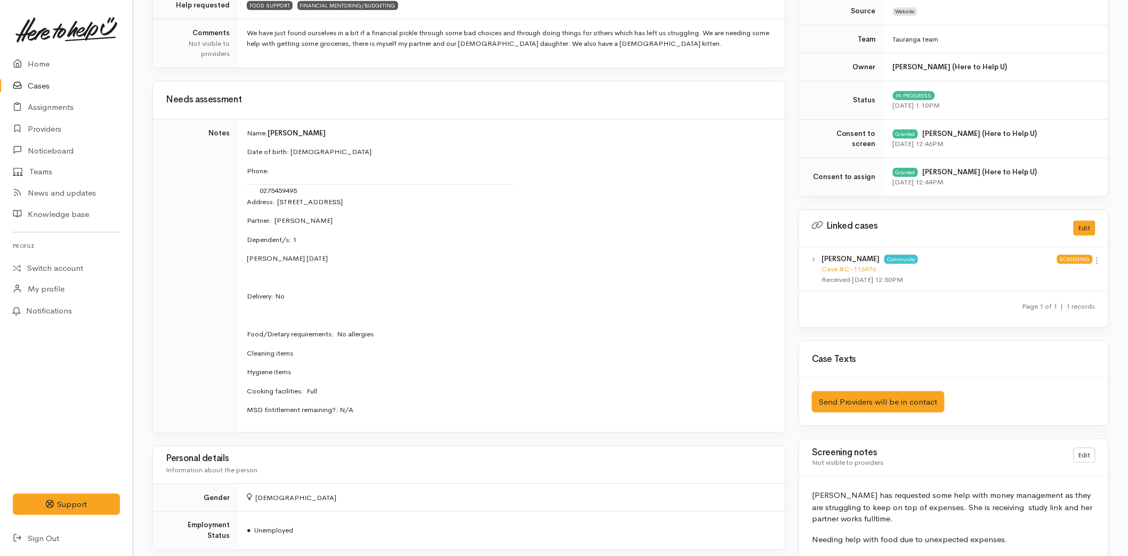
scroll to position [327, 0]
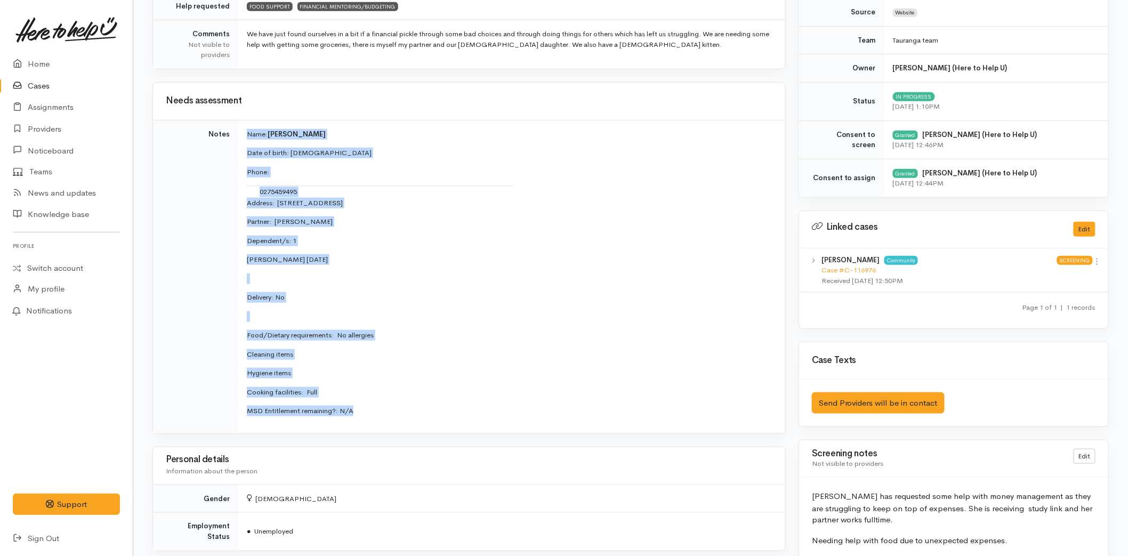
drag, startPoint x: 363, startPoint y: 409, endPoint x: 232, endPoint y: 131, distance: 307.6
click at [232, 131] on tr "Notes Name: [PERSON_NAME] Date of birth: [DEMOGRAPHIC_DATA] Phone:  0275459495 …" at bounding box center [469, 276] width 632 height 313
copy tr "Name: [PERSON_NAME] Date of birth: [DEMOGRAPHIC_DATA] Phone:  0275459495 Addres…"
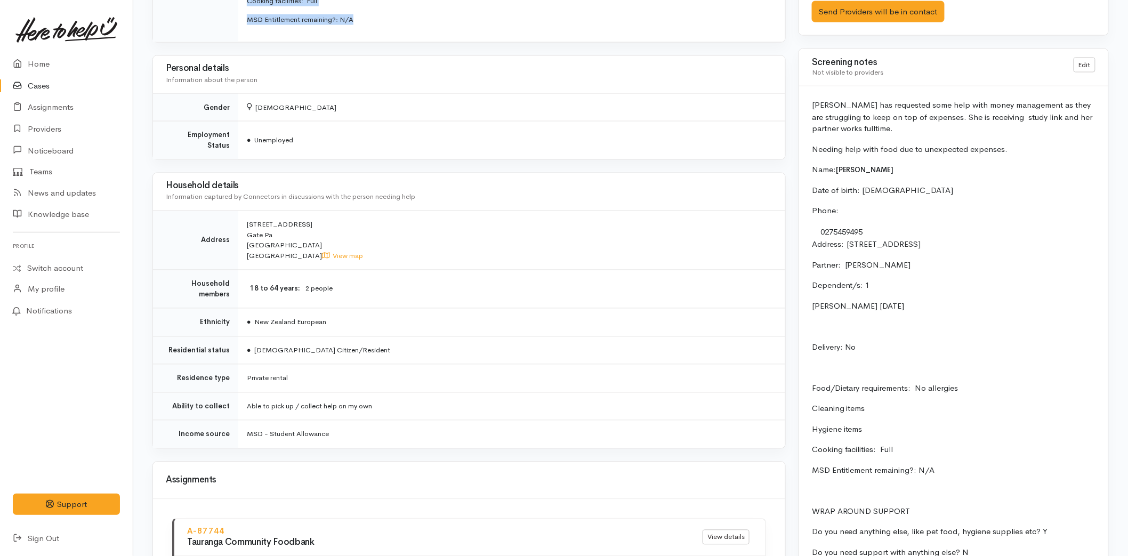
scroll to position [801, 0]
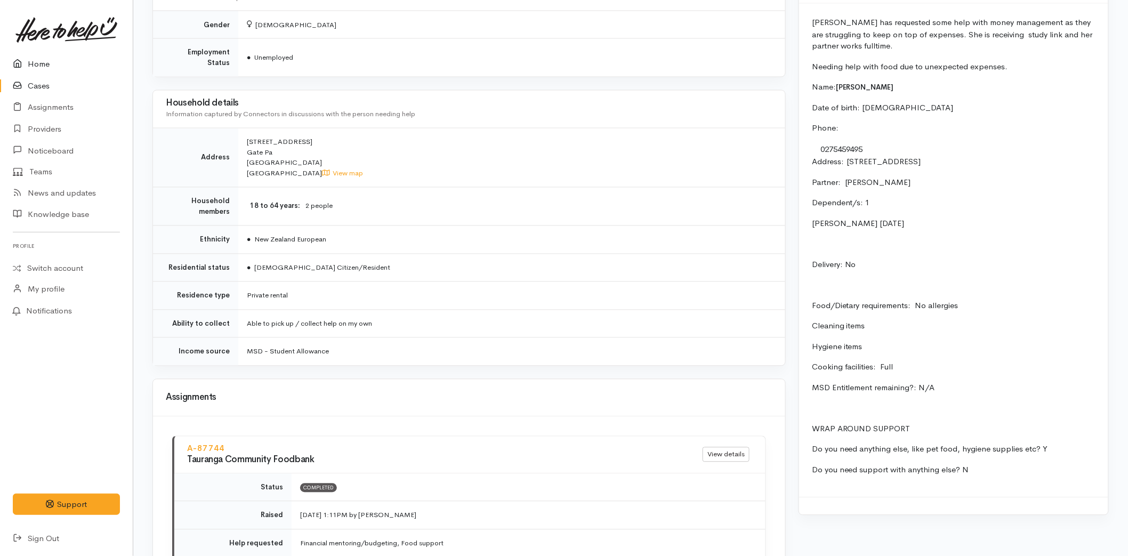
click at [57, 62] on link "Home" at bounding box center [66, 64] width 133 height 22
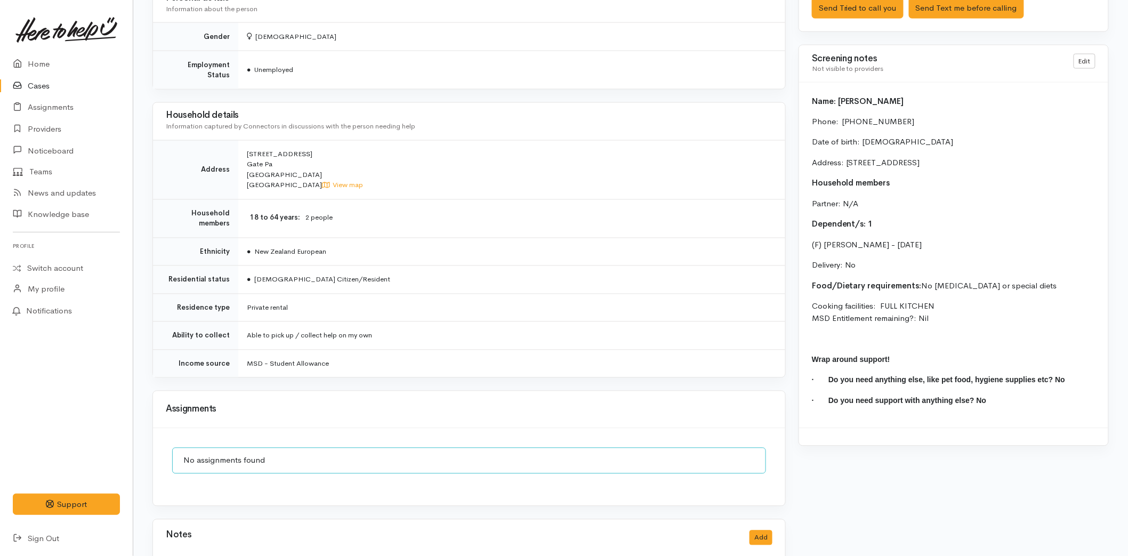
scroll to position [770, 0]
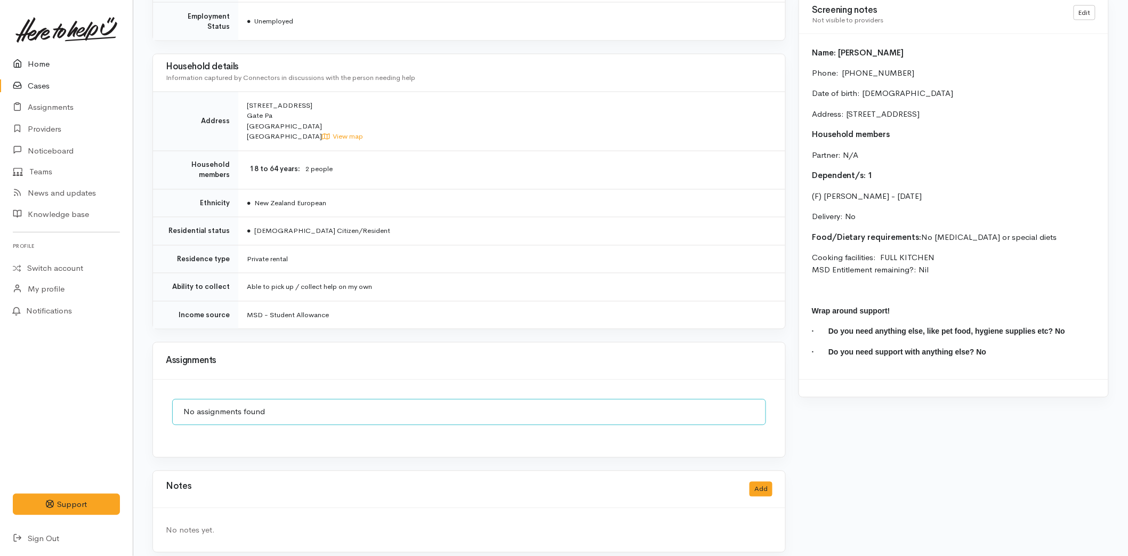
click at [46, 54] on link "Home" at bounding box center [66, 64] width 133 height 22
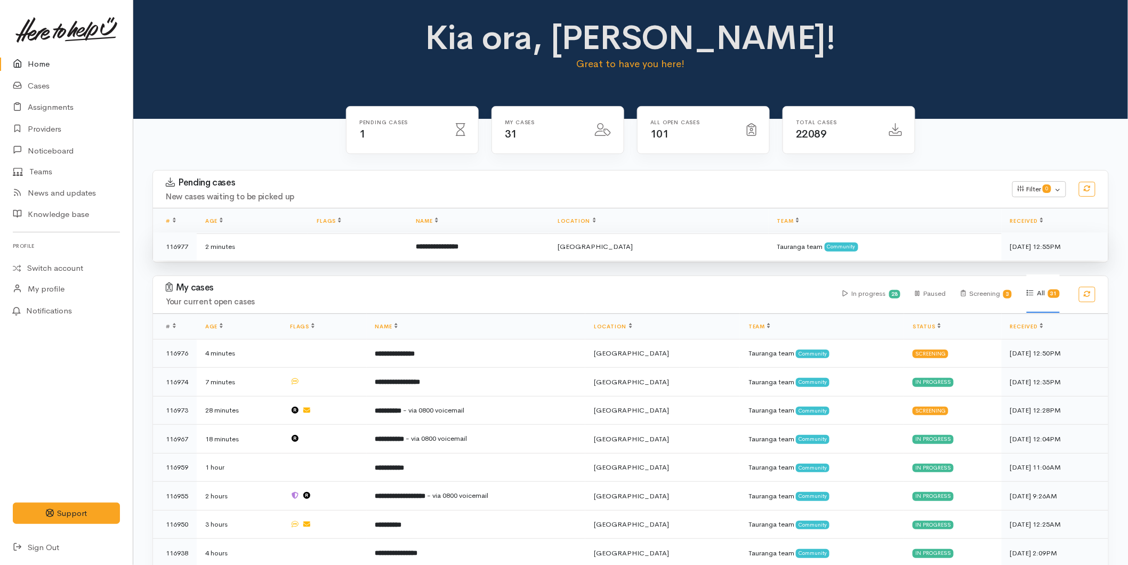
click at [429, 252] on td "**********" at bounding box center [478, 246] width 142 height 28
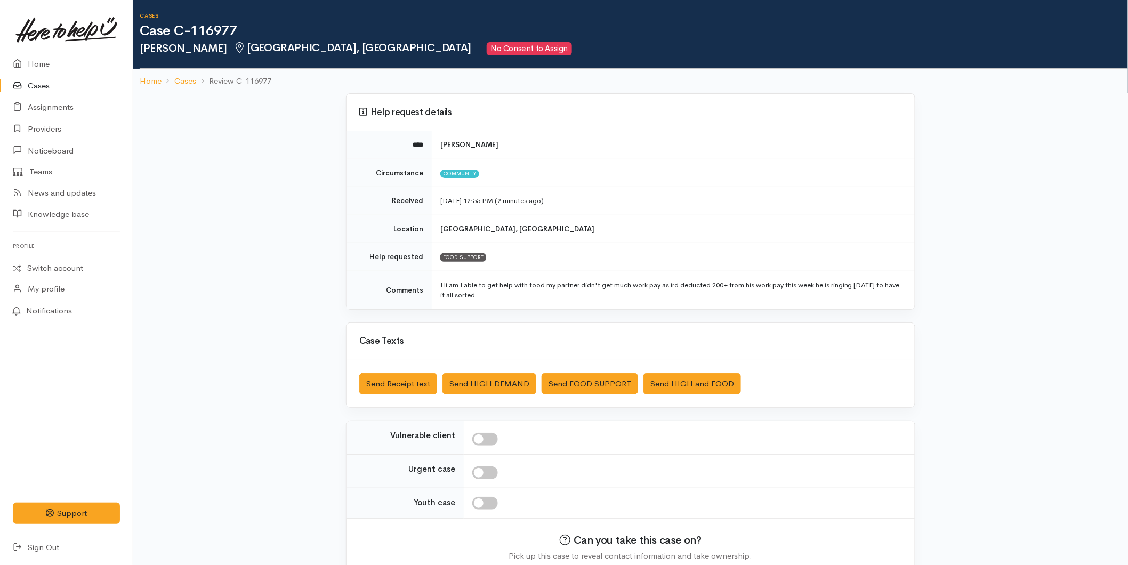
click at [41, 91] on link "Cases" at bounding box center [66, 86] width 133 height 22
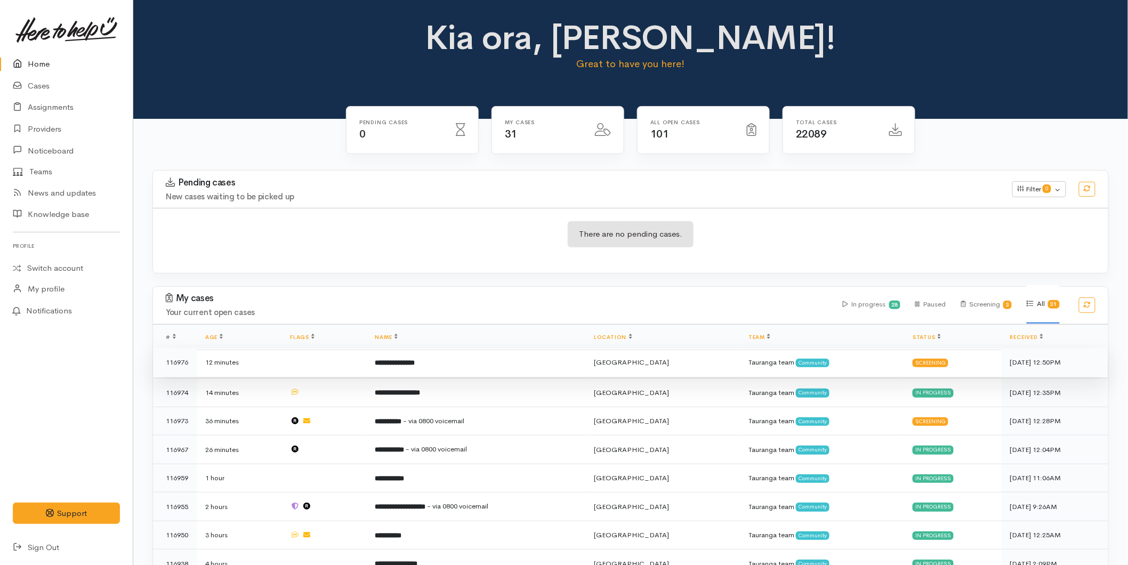
click at [430, 368] on td "**********" at bounding box center [476, 362] width 219 height 29
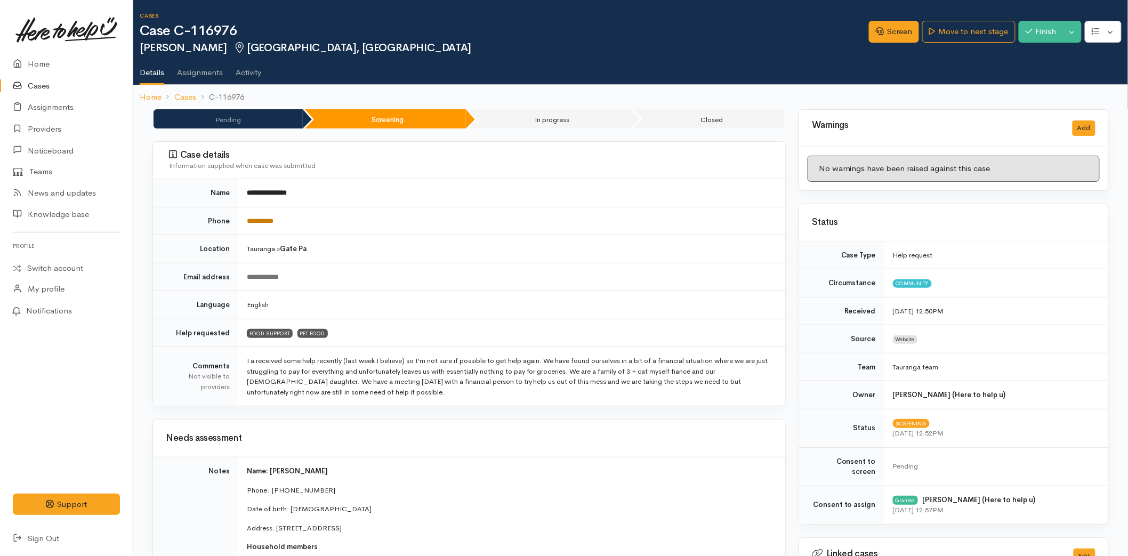
click at [264, 222] on link "**********" at bounding box center [260, 221] width 27 height 7
click at [898, 29] on link "Screen" at bounding box center [894, 32] width 50 height 22
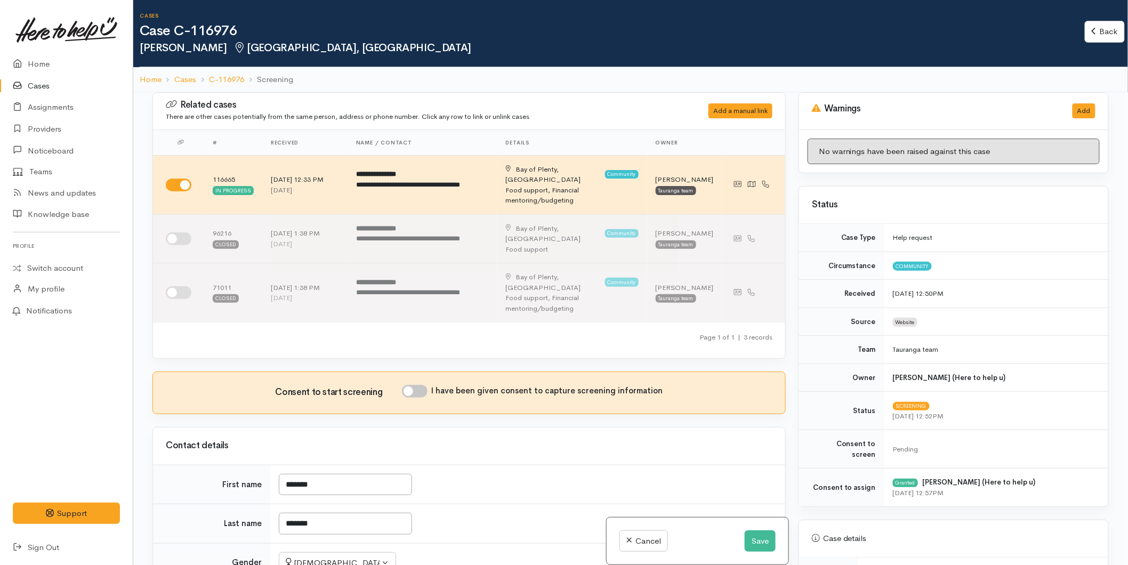
click at [425, 385] on input "I have been given consent to capture screening information" at bounding box center [415, 391] width 26 height 13
checkbox input "true"
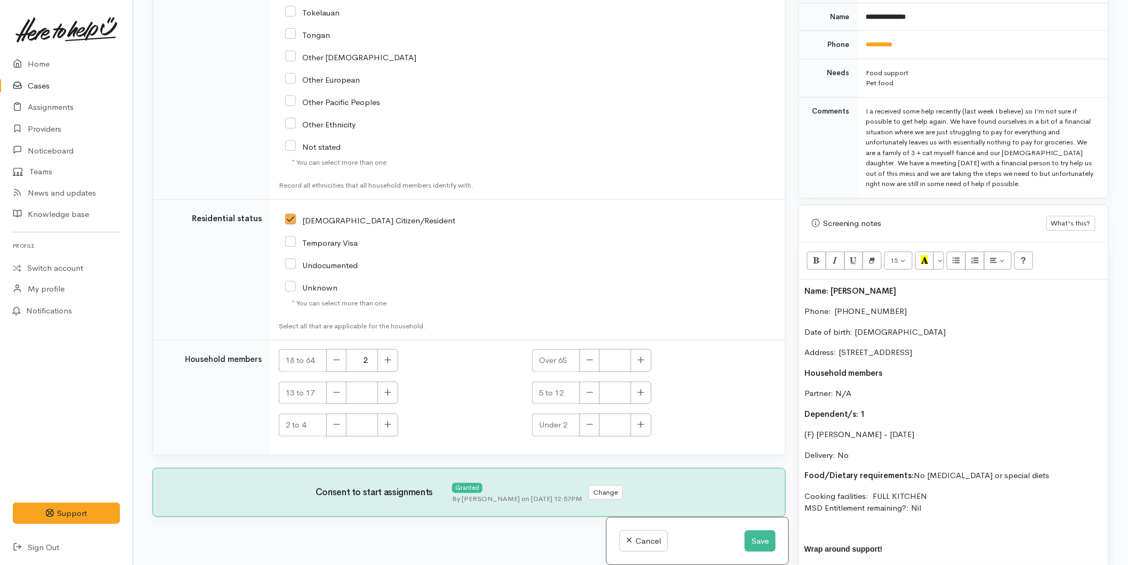
scroll to position [592, 0]
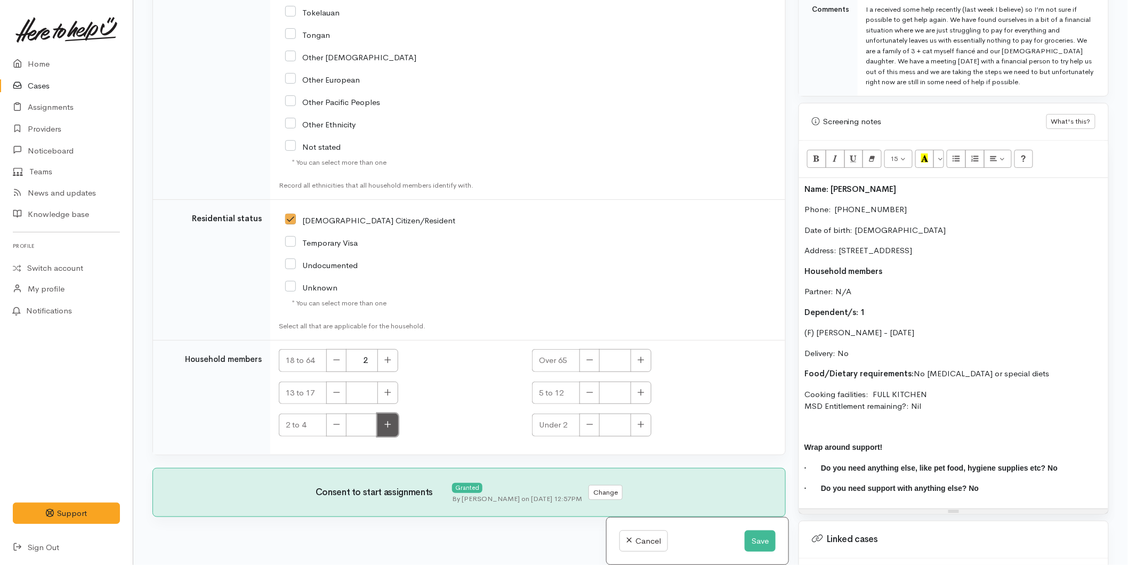
click at [383, 414] on button "button" at bounding box center [387, 425] width 21 height 23
type input "1"
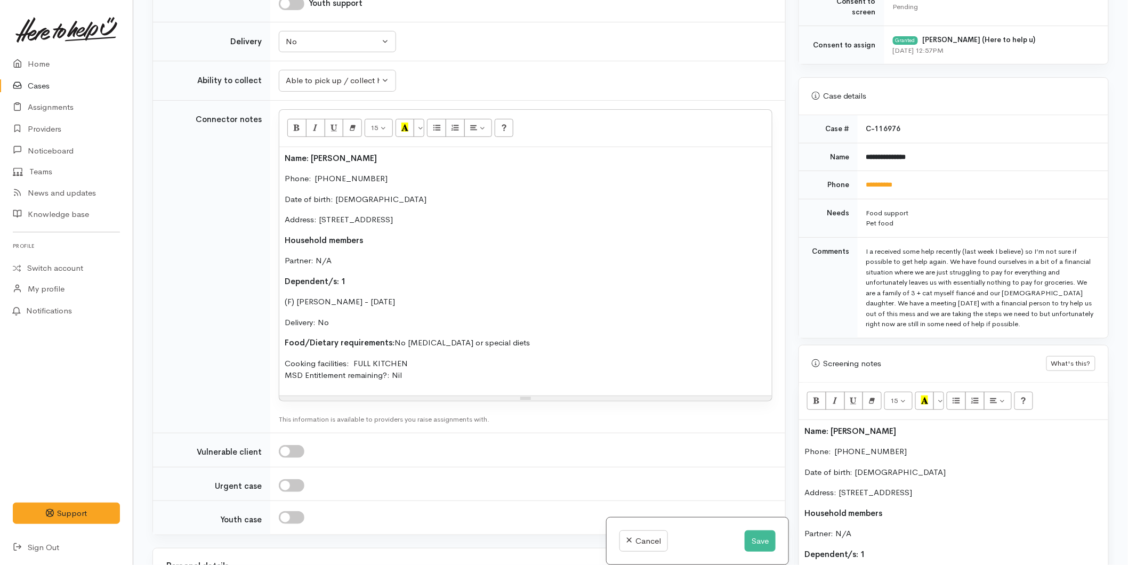
scroll to position [355, 0]
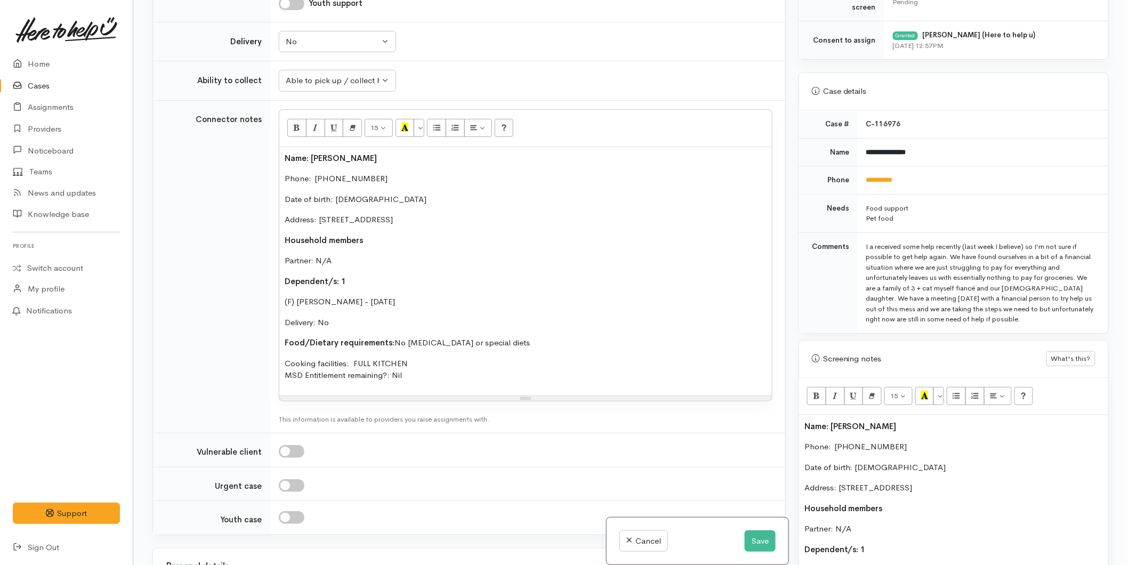
click at [805, 421] on b "Name: [PERSON_NAME]" at bounding box center [850, 426] width 92 height 10
click at [820, 441] on p at bounding box center [953, 447] width 299 height 12
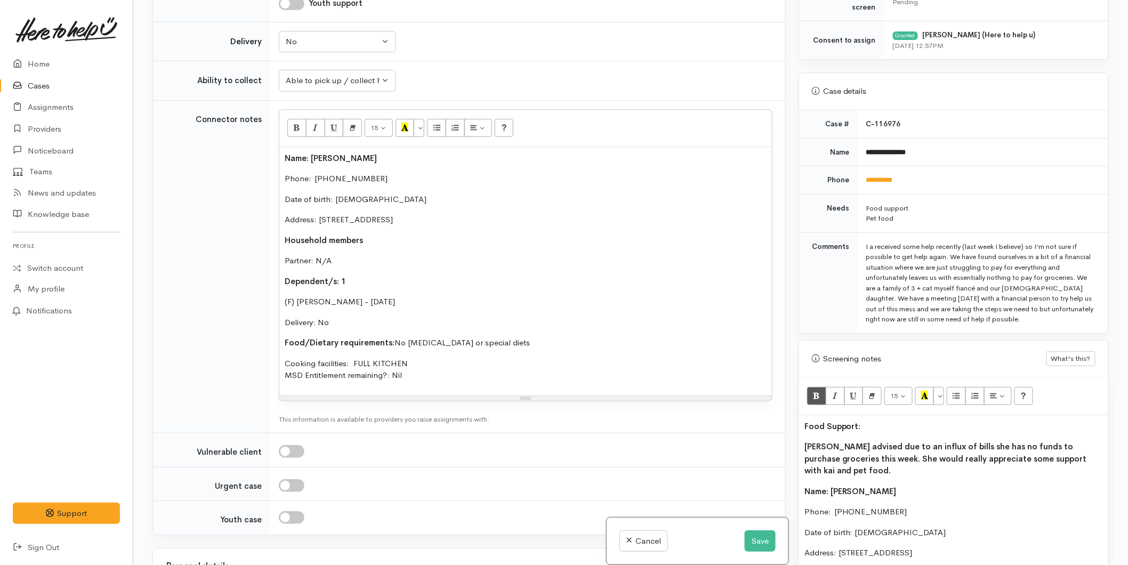
drag, startPoint x: 839, startPoint y: 419, endPoint x: 860, endPoint y: 393, distance: 33.3
click at [743, 413] on div "Related cases There are other cases potentially from the same person, address o…" at bounding box center [630, 282] width 969 height 565
click at [931, 387] on button "Recent Color" at bounding box center [924, 396] width 19 height 18
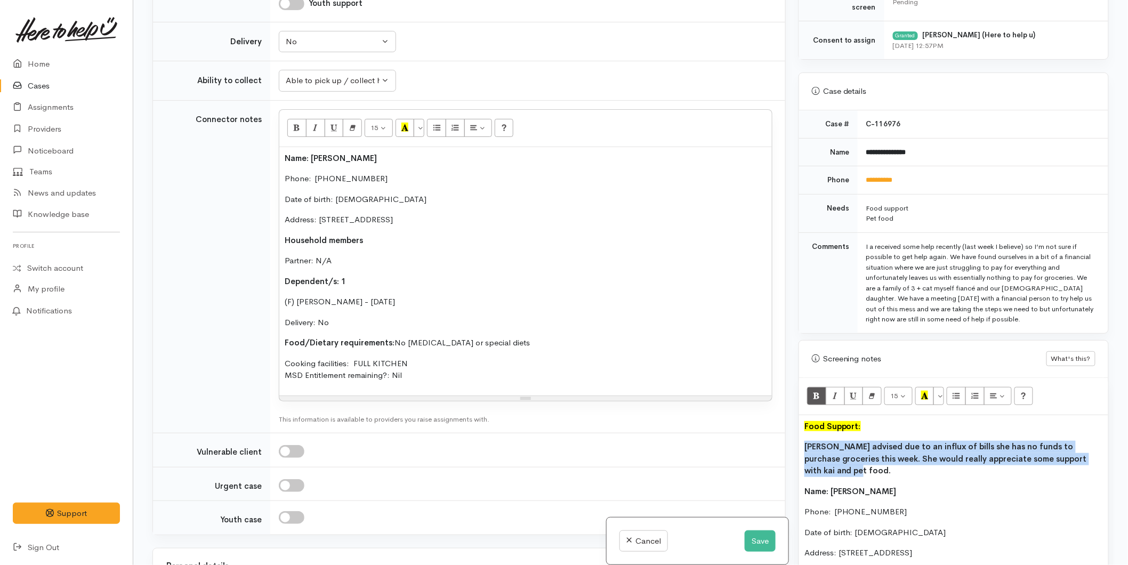
drag, startPoint x: 975, startPoint y: 446, endPoint x: 799, endPoint y: 436, distance: 176.2
click at [815, 391] on icon "Bold (CTRL+B)" at bounding box center [816, 395] width 7 height 9
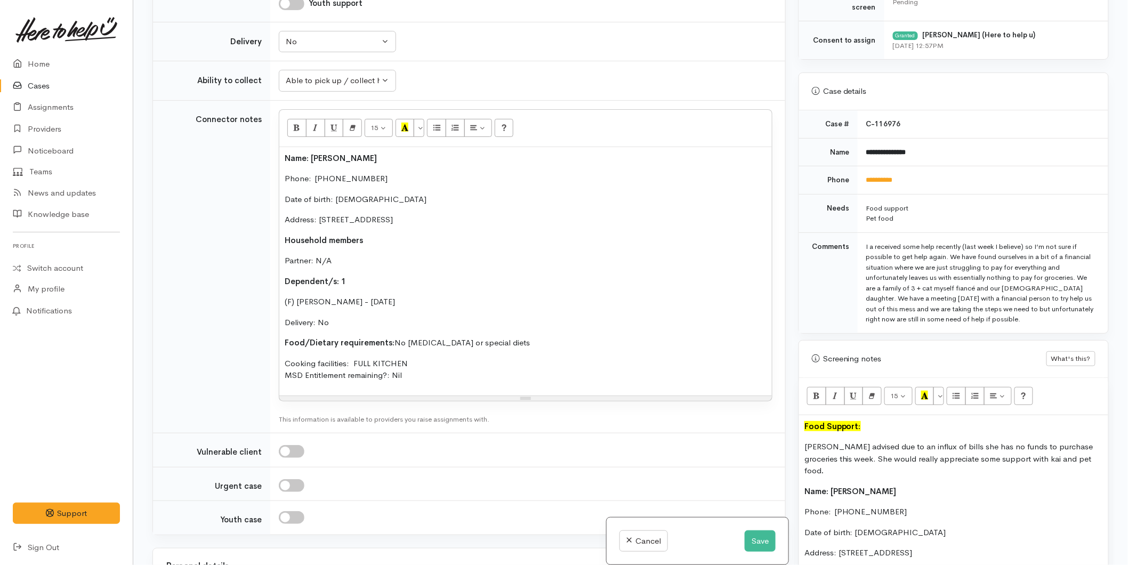
scroll to position [533, 0]
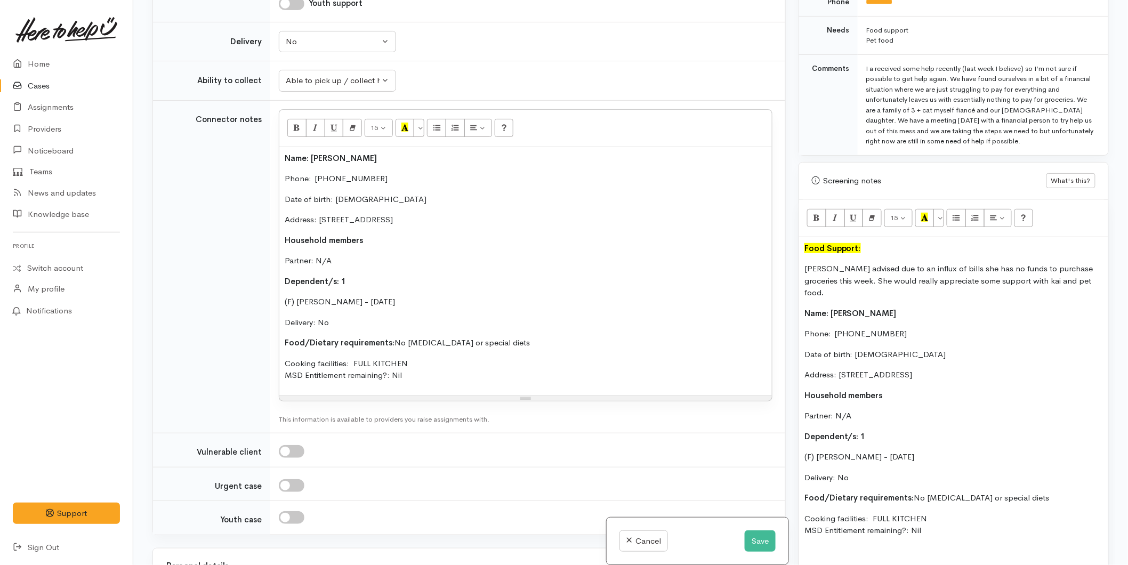
drag, startPoint x: 929, startPoint y: 506, endPoint x: 790, endPoint y: 261, distance: 282.0
click at [790, 261] on div "Related cases There are other cases potentially from the same person, address o…" at bounding box center [630, 282] width 969 height 565
copy div "Kristal advised due to an influx of bills she has no funds to purchase grocerie…"
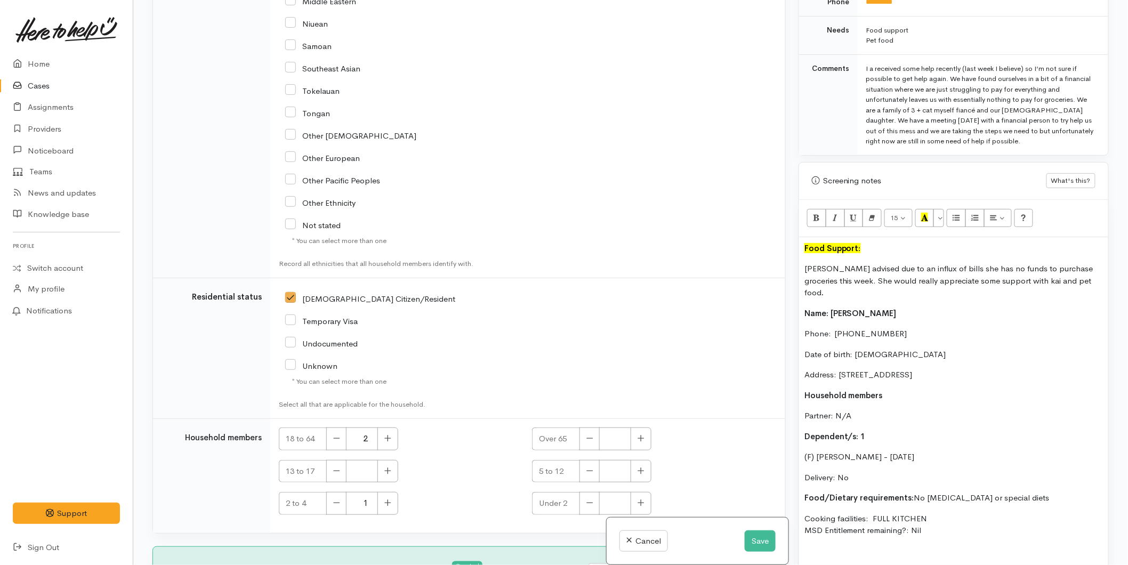
scroll to position [2058, 0]
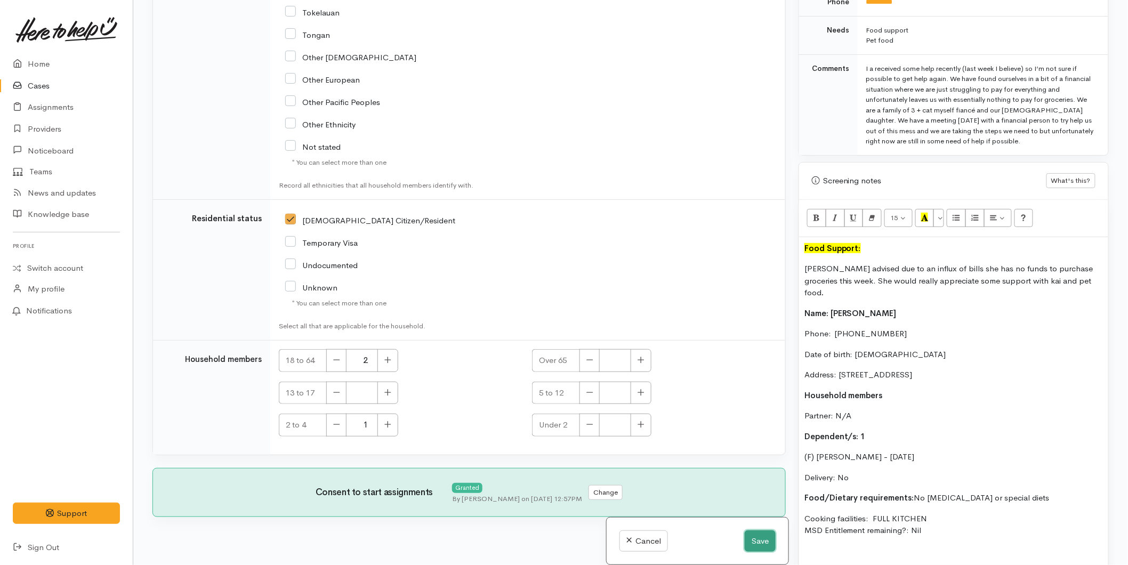
click at [761, 535] on button "Save" at bounding box center [760, 541] width 31 height 22
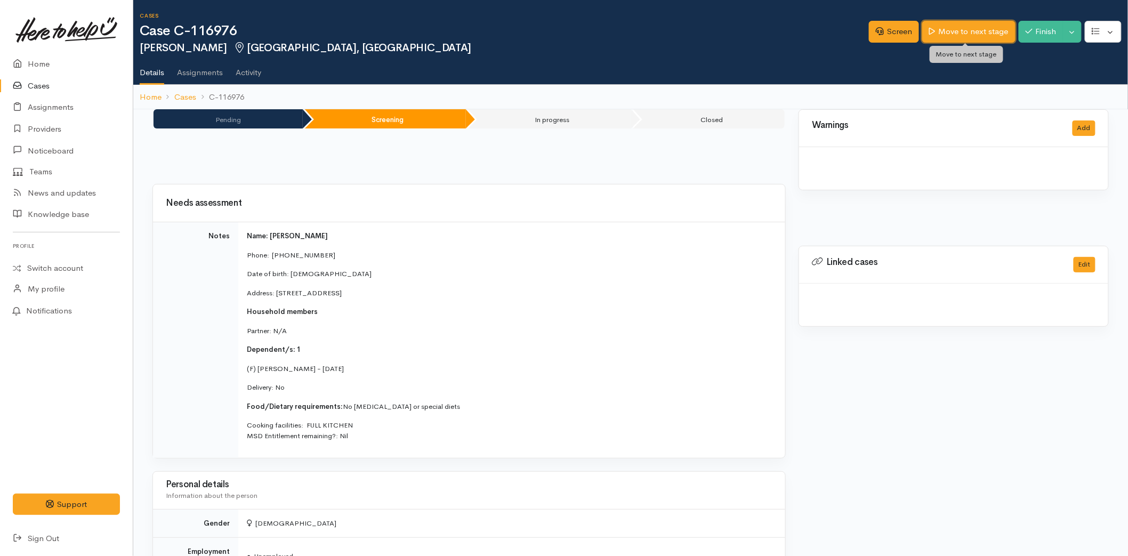
click at [953, 21] on link "Move to next stage" at bounding box center [968, 32] width 93 height 22
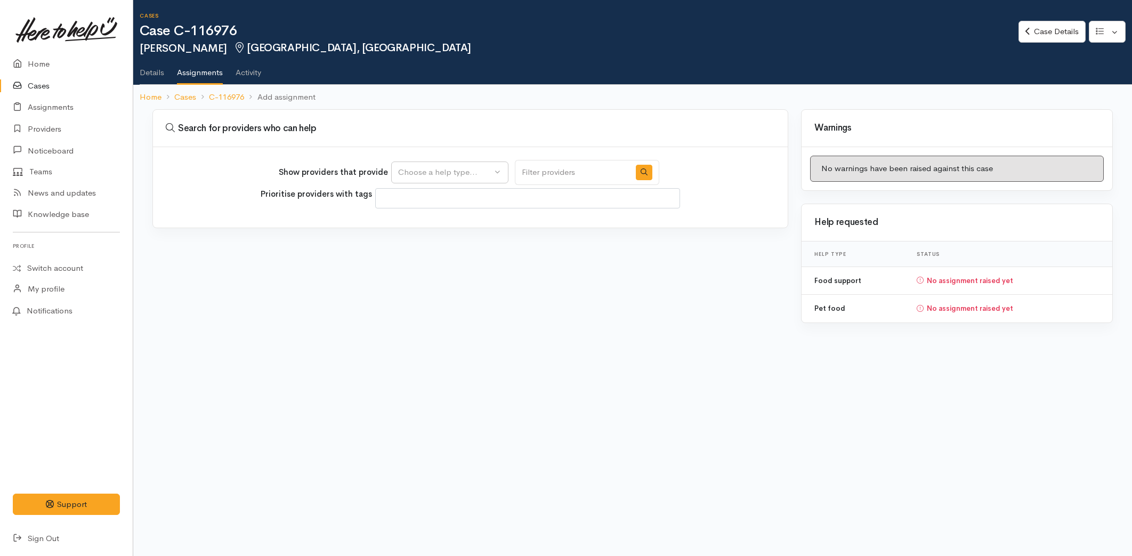
select select
click at [404, 171] on div "Choose a help type..." at bounding box center [445, 172] width 94 height 12
click at [427, 219] on span "Food support" at bounding box center [430, 223] width 50 height 12
select select "3"
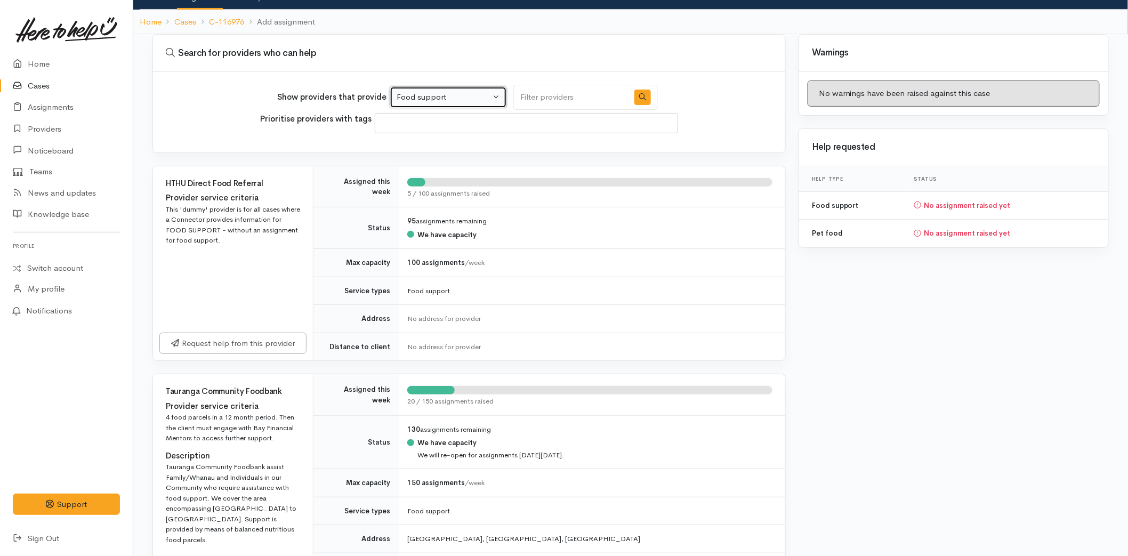
scroll to position [178, 0]
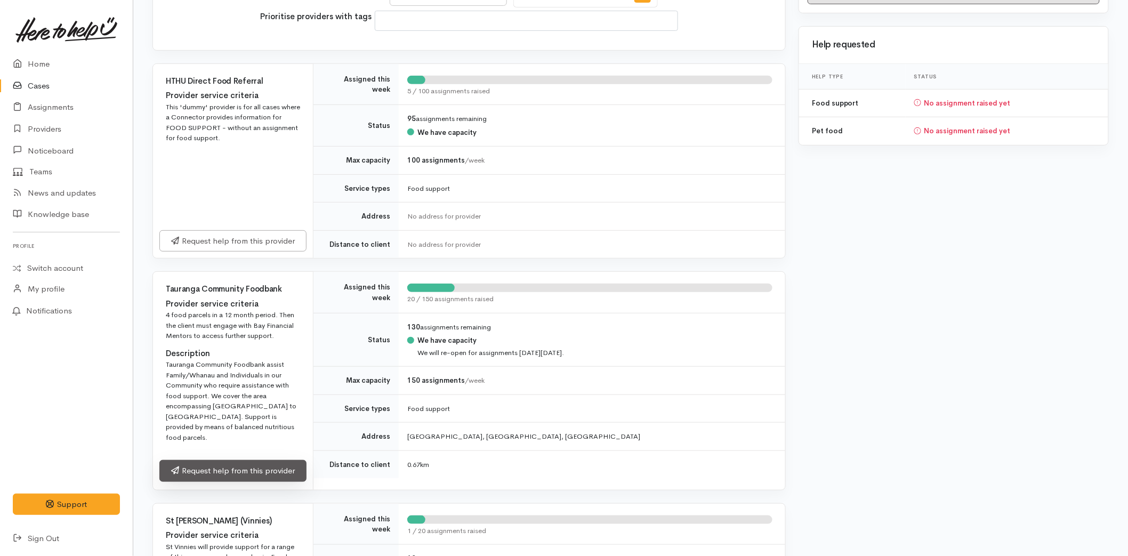
click at [238, 465] on link "Request help from this provider" at bounding box center [232, 471] width 147 height 22
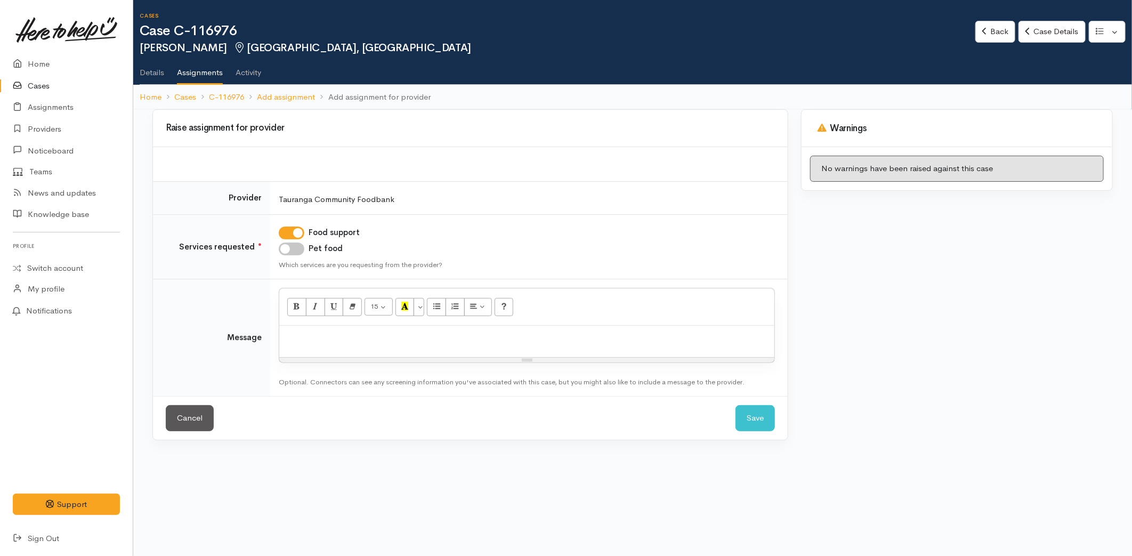
drag, startPoint x: 279, startPoint y: 253, endPoint x: 300, endPoint y: 254, distance: 20.8
click at [283, 253] on div "Pet food" at bounding box center [527, 249] width 496 height 13
click at [300, 252] on input "Pet food" at bounding box center [292, 249] width 26 height 13
checkbox input "true"
click at [310, 329] on div at bounding box center [526, 341] width 495 height 31
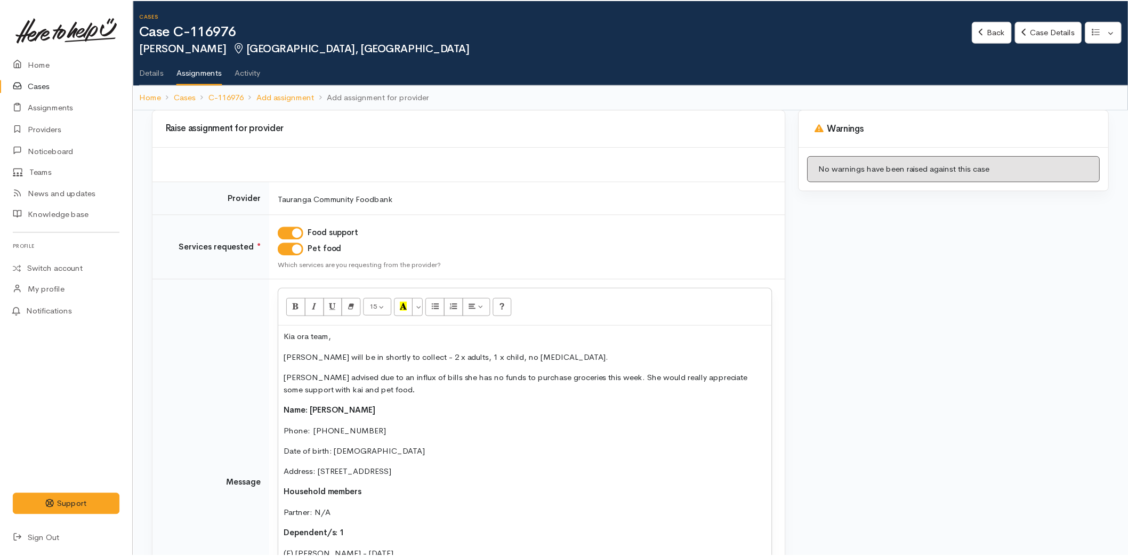
scroll to position [76, 0]
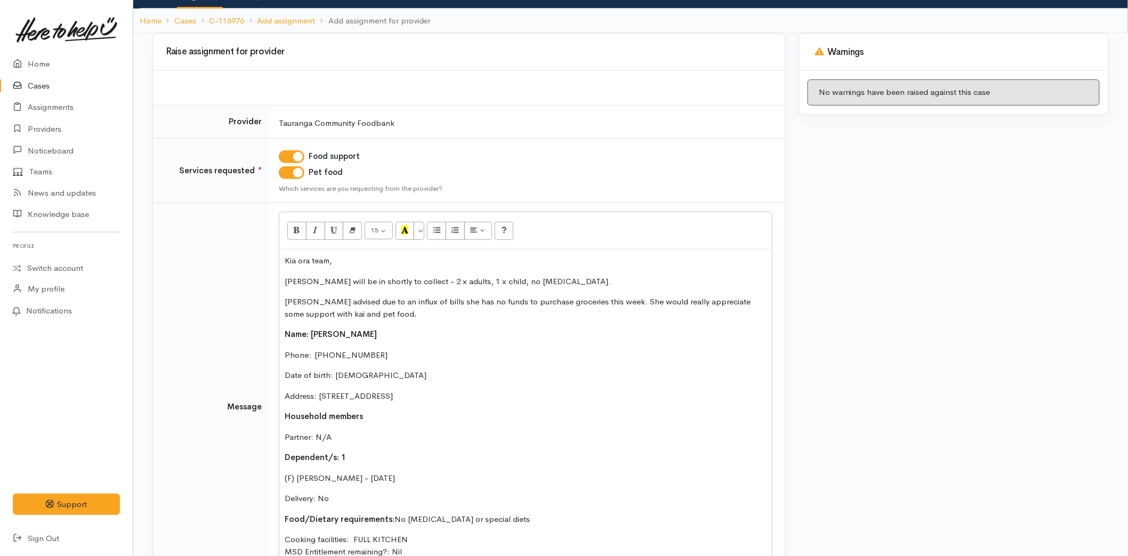
drag, startPoint x: 344, startPoint y: 495, endPoint x: 283, endPoint y: 339, distance: 167.5
click at [283, 339] on div "Kia ora team, [PERSON_NAME] will be in shortly to collect - 2 x adults, 1 x chi…" at bounding box center [525, 411] width 493 height 322
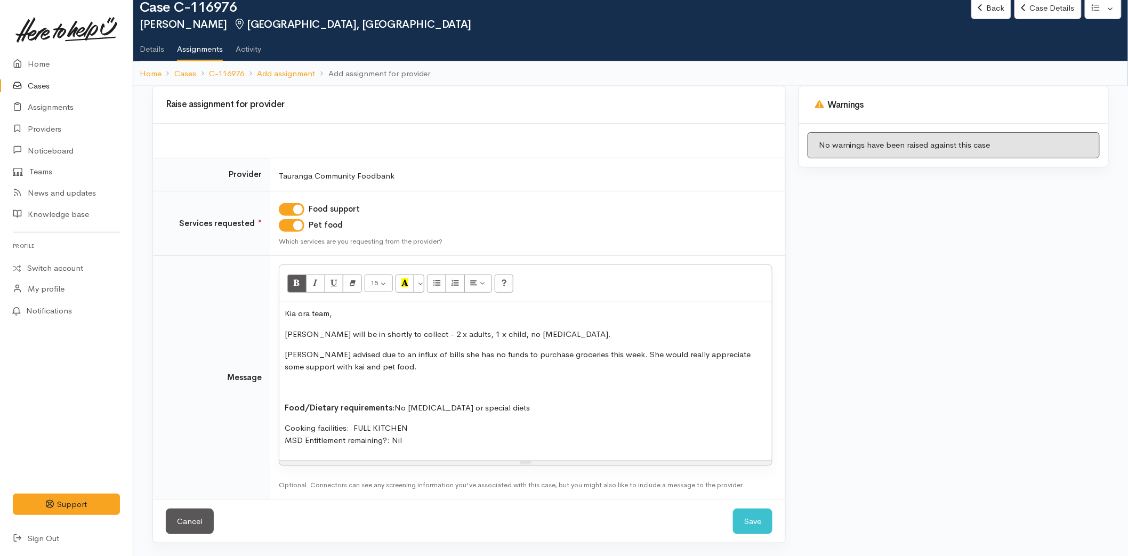
scroll to position [3, 0]
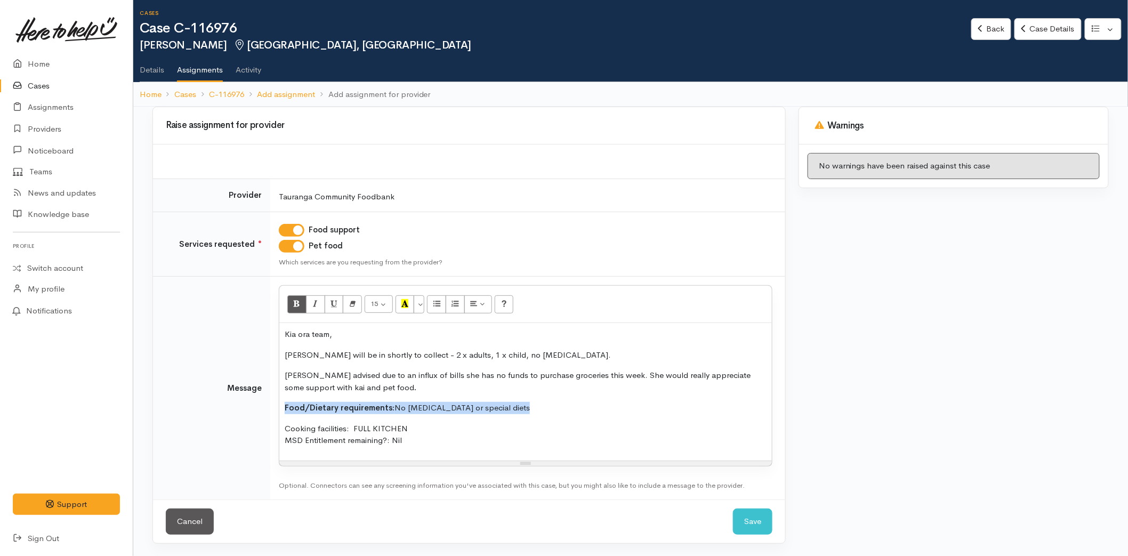
drag, startPoint x: 401, startPoint y: 401, endPoint x: 270, endPoint y: 395, distance: 131.3
click at [270, 395] on td "<p>Kia ora team,</p><p>[PERSON_NAME] will be in shortly to collect - 2 x adults…" at bounding box center [527, 388] width 515 height 223
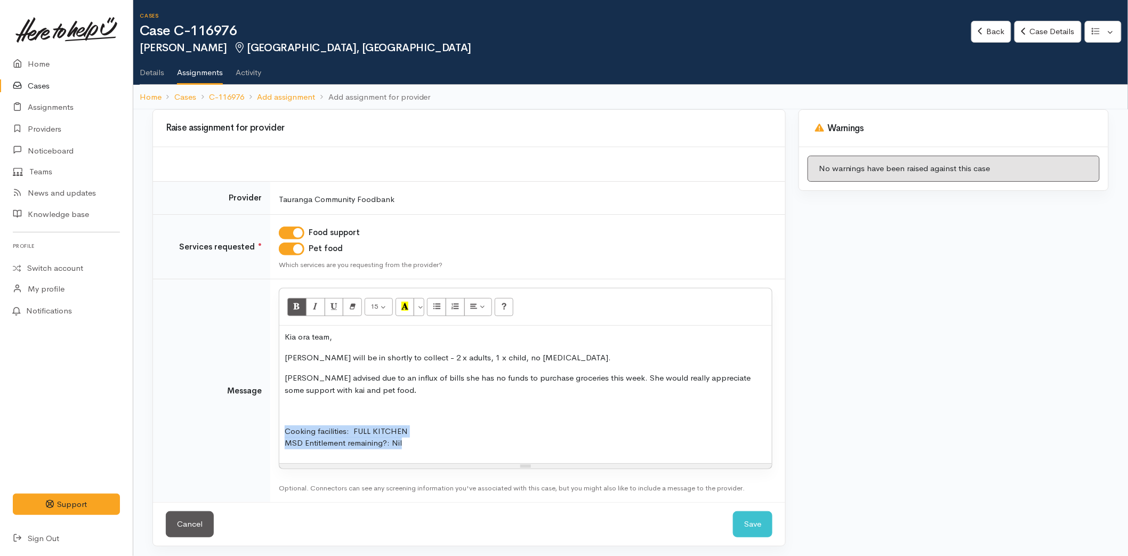
drag, startPoint x: 412, startPoint y: 440, endPoint x: 271, endPoint y: 424, distance: 141.7
click at [271, 424] on td "<p>Kia ora team,</p><p>[PERSON_NAME] will be in shortly to collect - 2 x adults…" at bounding box center [527, 390] width 515 height 223
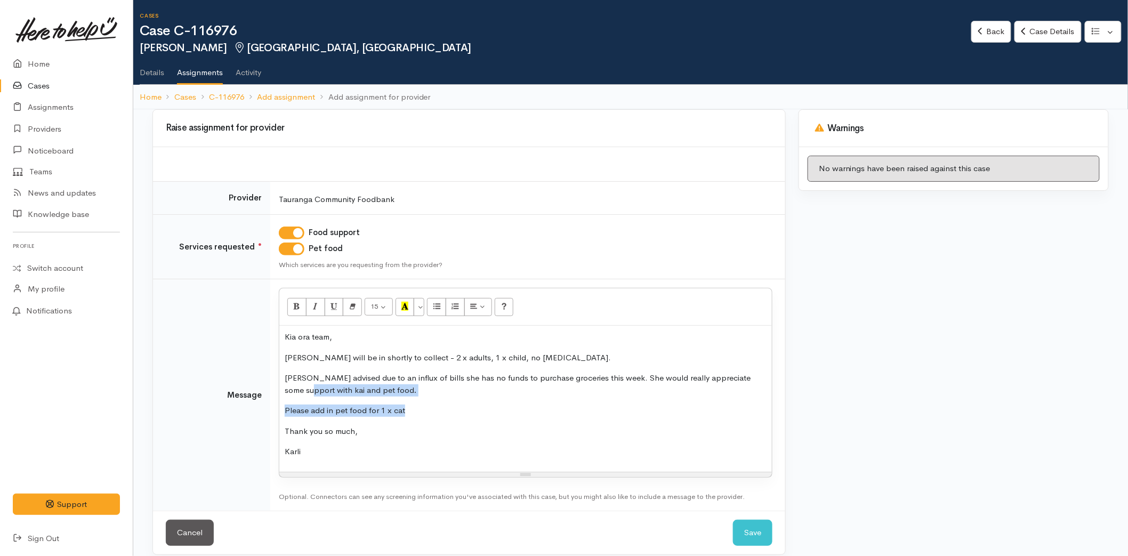
drag, startPoint x: 424, startPoint y: 414, endPoint x: 232, endPoint y: 395, distance: 192.3
click at [232, 395] on tr "Message <p>Kia ora team,</p><p>[PERSON_NAME] will be in shortly to collect - 2 …" at bounding box center [469, 395] width 632 height 232
click at [236, 398] on td "Message" at bounding box center [211, 395] width 117 height 232
drag, startPoint x: 413, startPoint y: 407, endPoint x: 292, endPoint y: 382, distance: 124.2
click at [280, 409] on div "Kia ora team, [PERSON_NAME] will be in shortly to collect - 2 x adults, 1 x chi…" at bounding box center [525, 399] width 493 height 146
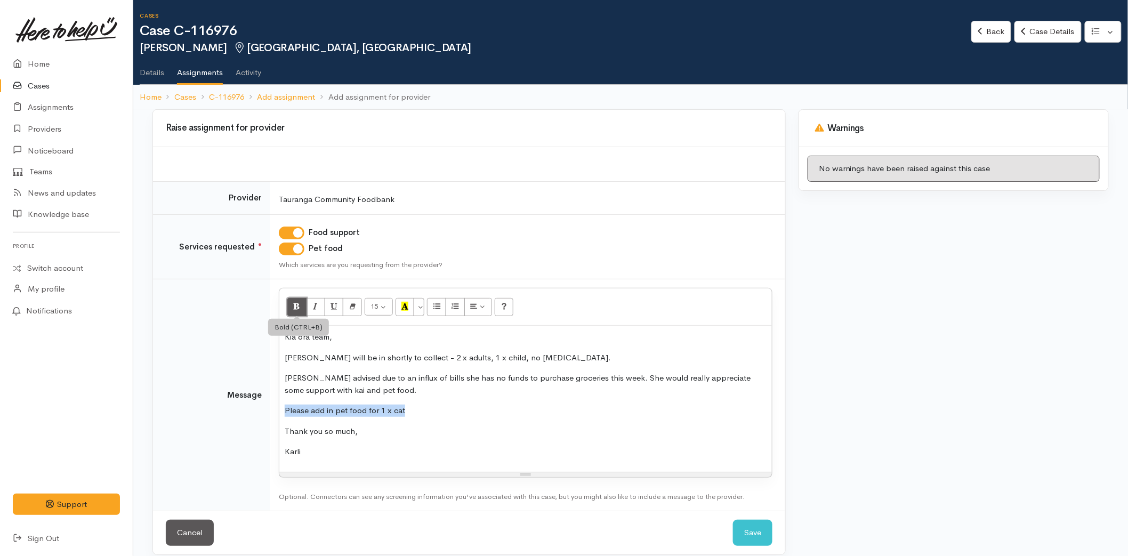
click at [297, 304] on icon "Bold (CTRL+B)" at bounding box center [296, 306] width 7 height 9
click at [439, 399] on div "Kia ora team, Kristal will be in shortly to collect - 2 x adults, 1 x child, no…" at bounding box center [525, 399] width 493 height 146
click at [736, 523] on button "Save" at bounding box center [752, 533] width 39 height 26
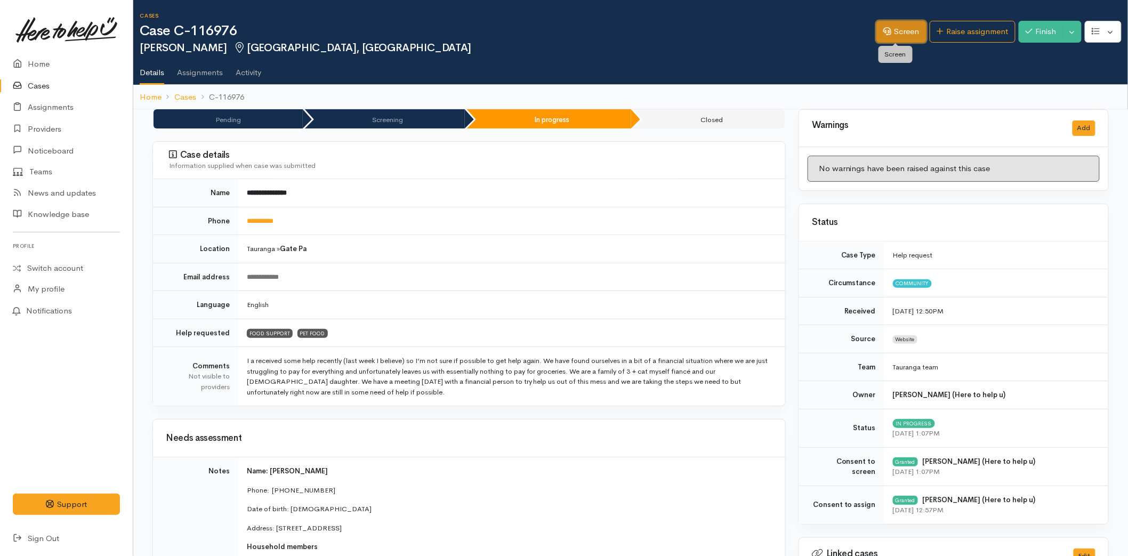
drag, startPoint x: 907, startPoint y: 33, endPoint x: 953, endPoint y: 146, distance: 122.5
click at [907, 33] on link "Screen" at bounding box center [901, 32] width 50 height 22
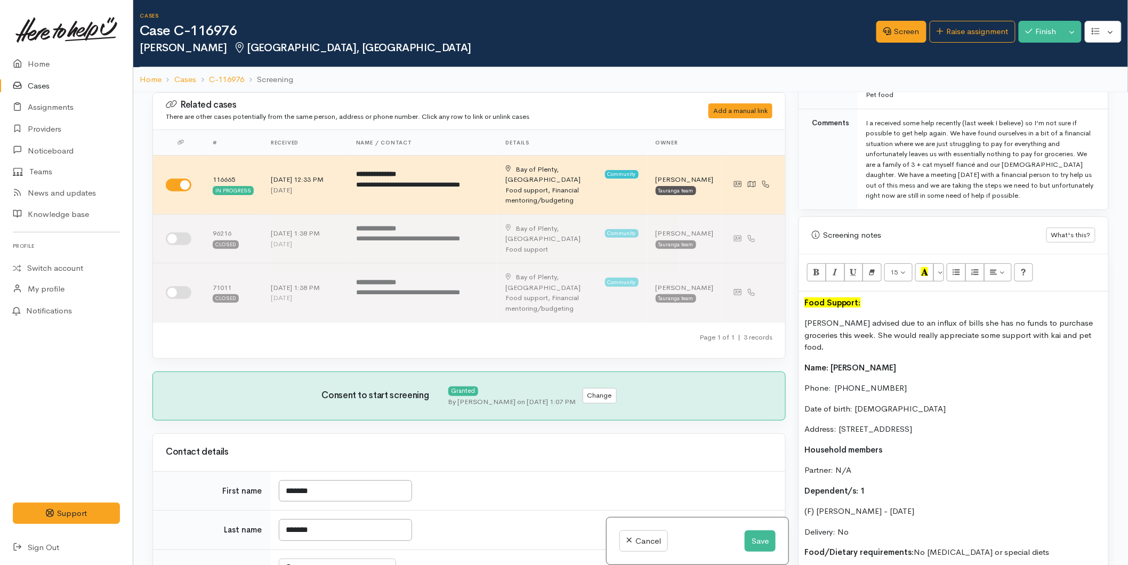
scroll to position [829, 0]
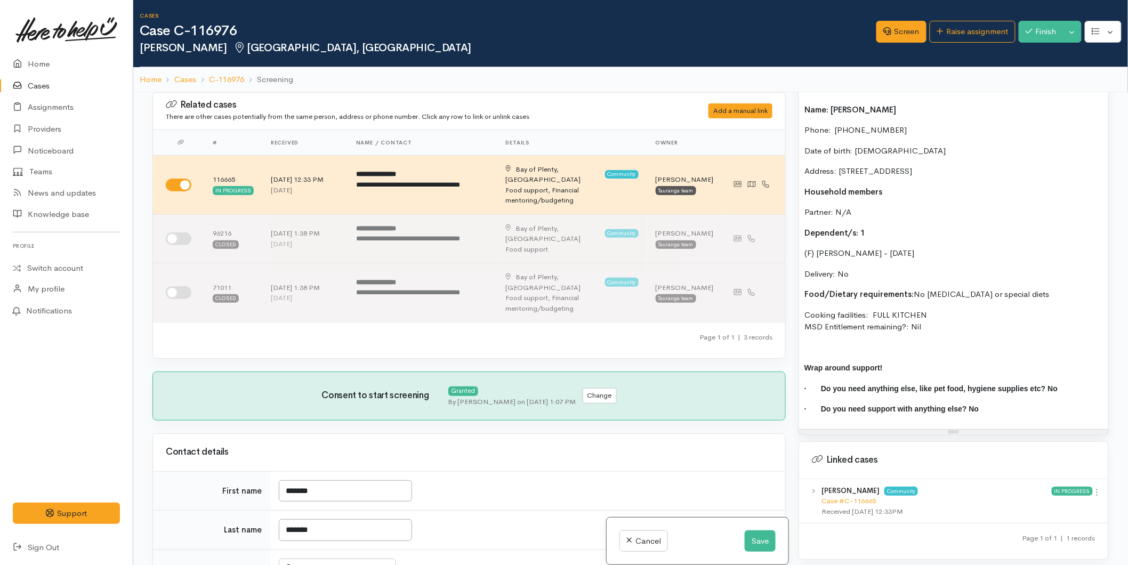
click at [886, 268] on p "Delivery: No" at bounding box center [953, 274] width 299 height 12
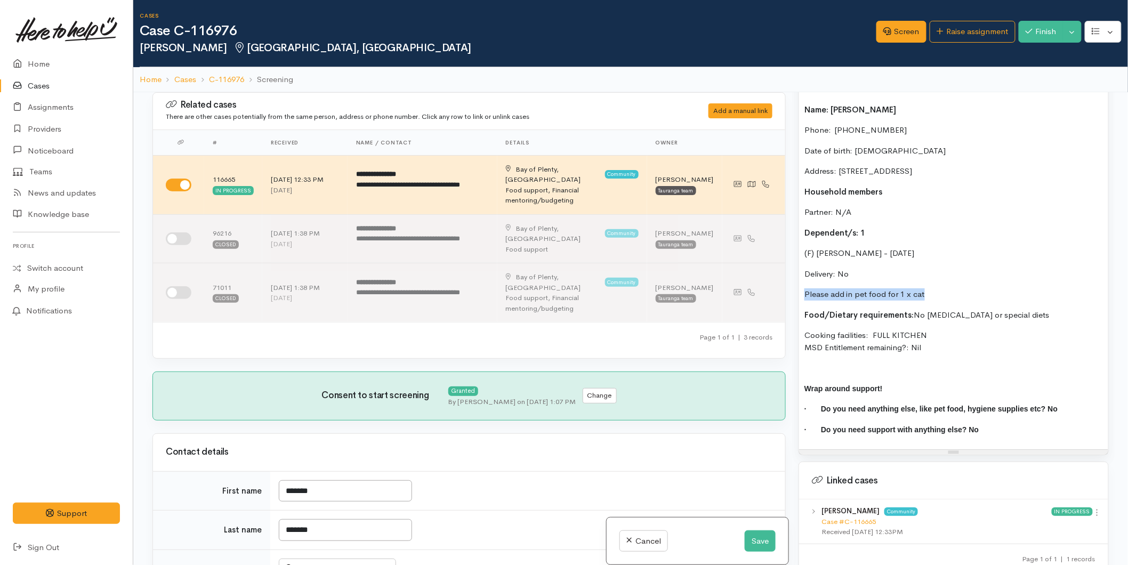
drag, startPoint x: 950, startPoint y: 283, endPoint x: 799, endPoint y: 281, distance: 151.4
click at [799, 281] on div "Food Support: [PERSON_NAME] advised due to an influx of bills she has no funds …" at bounding box center [953, 242] width 309 height 416
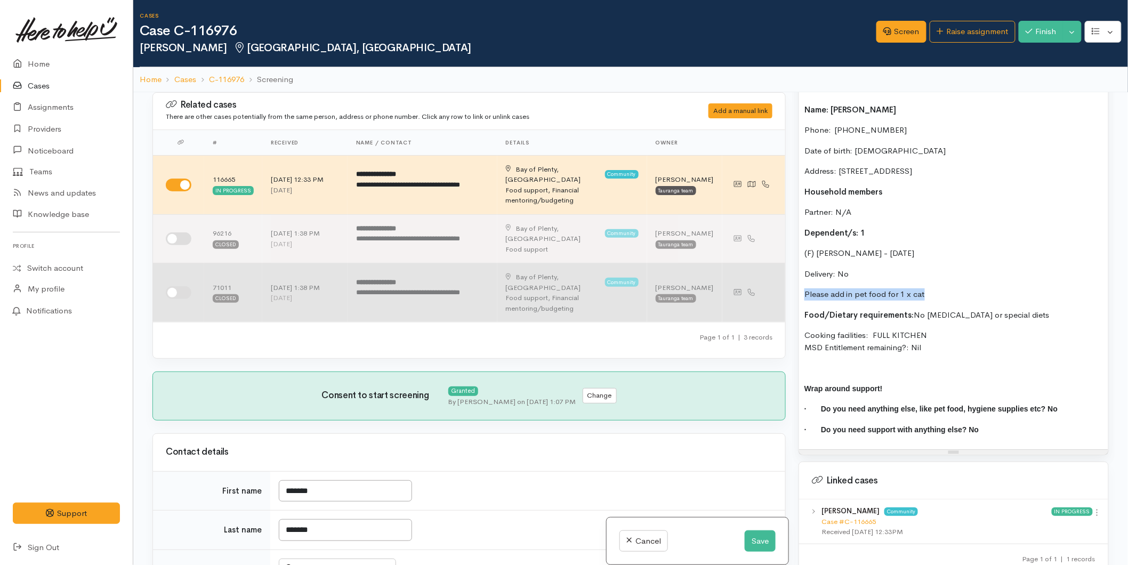
copy p "Please add in pet food for 1 x cat"
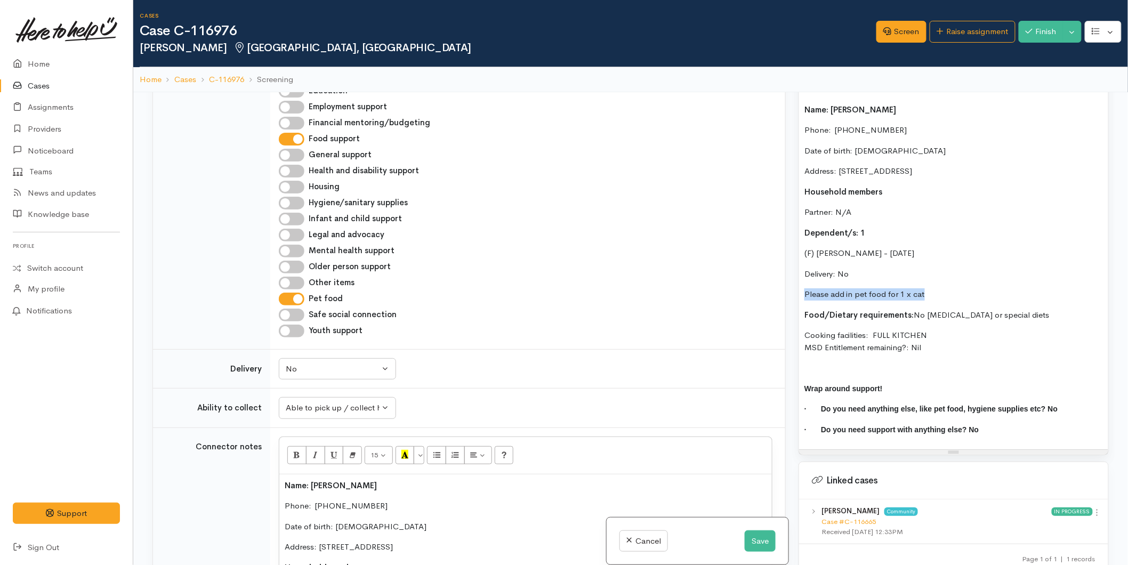
scroll to position [888, 0]
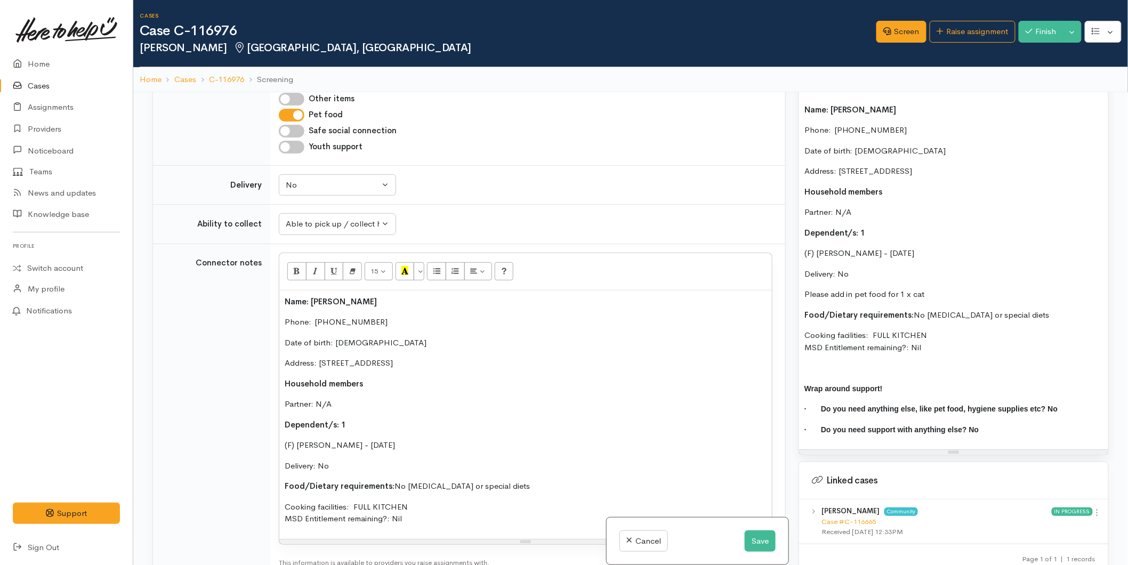
click at [361, 460] on p "Delivery: No" at bounding box center [526, 466] width 482 height 12
paste div
click at [750, 540] on button "Save" at bounding box center [760, 541] width 31 height 22
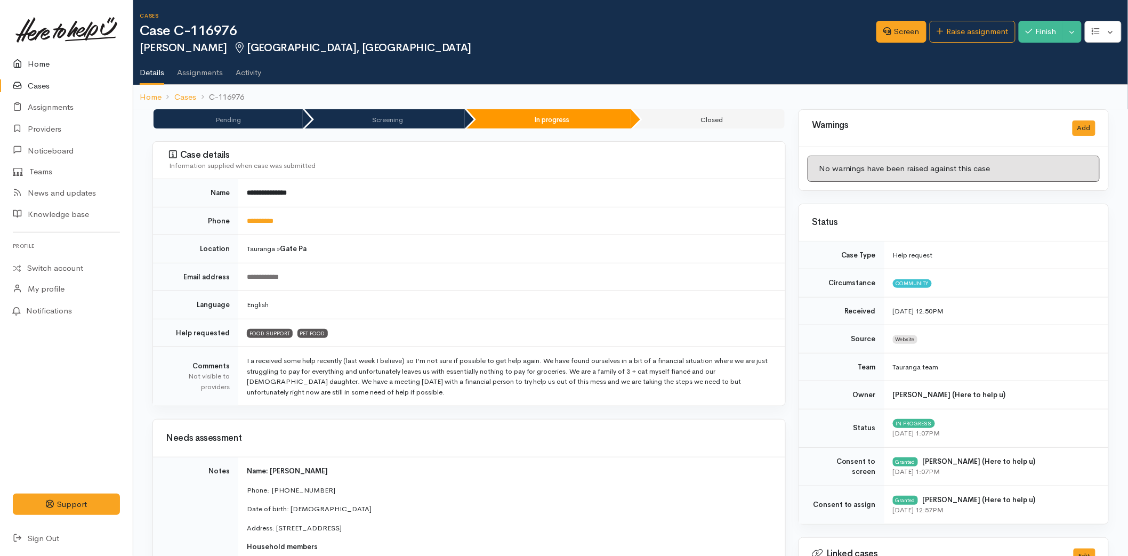
click at [26, 61] on icon at bounding box center [20, 64] width 15 height 13
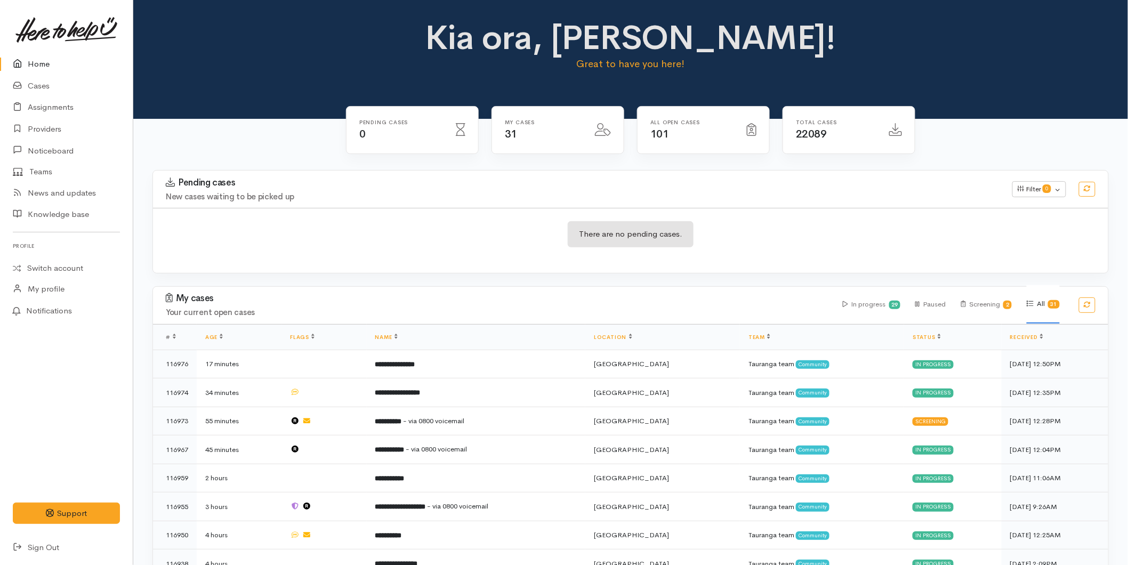
click at [43, 58] on link "Home" at bounding box center [66, 64] width 133 height 22
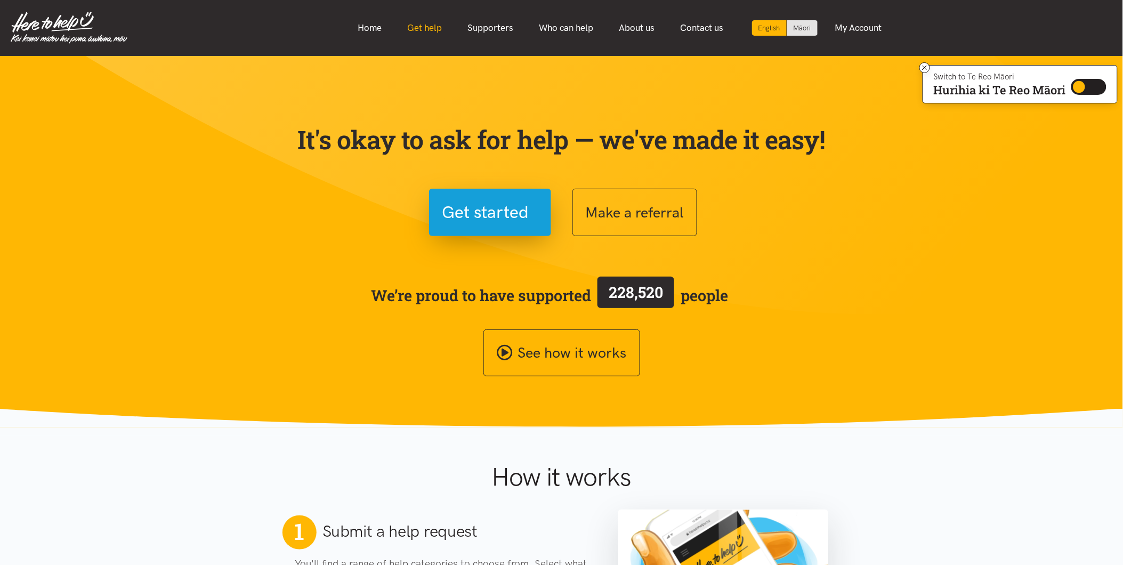
click at [412, 23] on link "Get help" at bounding box center [425, 28] width 60 height 23
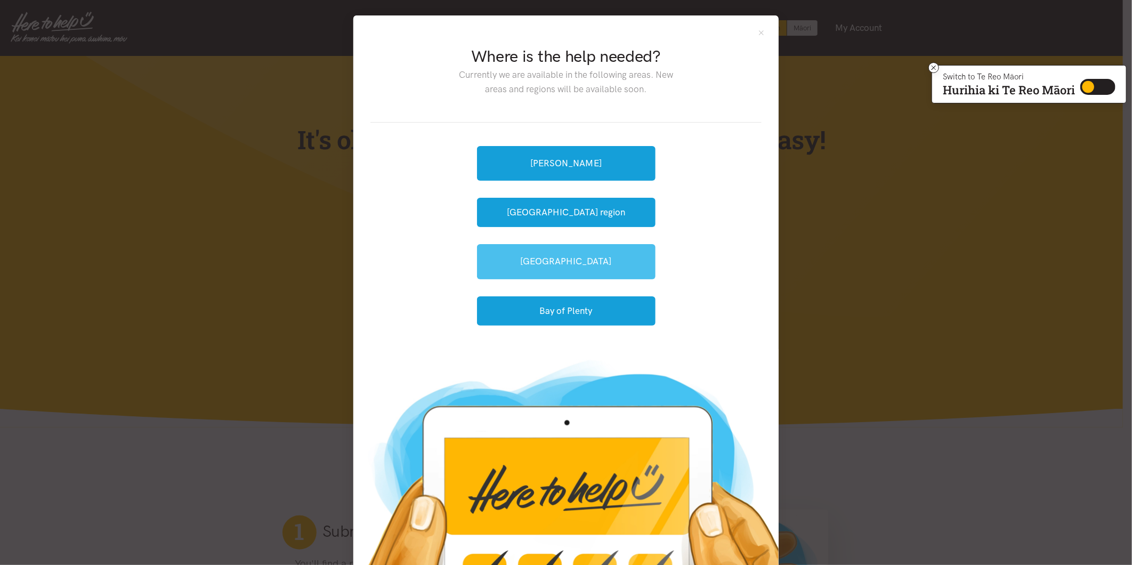
click at [547, 261] on link "[GEOGRAPHIC_DATA]" at bounding box center [566, 261] width 179 height 35
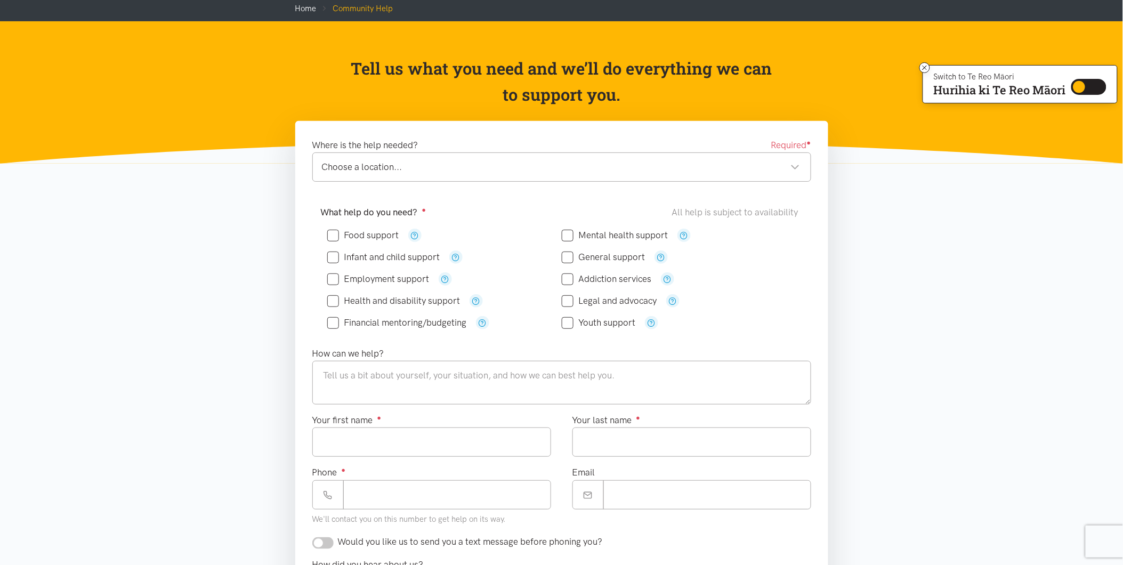
scroll to position [59, 0]
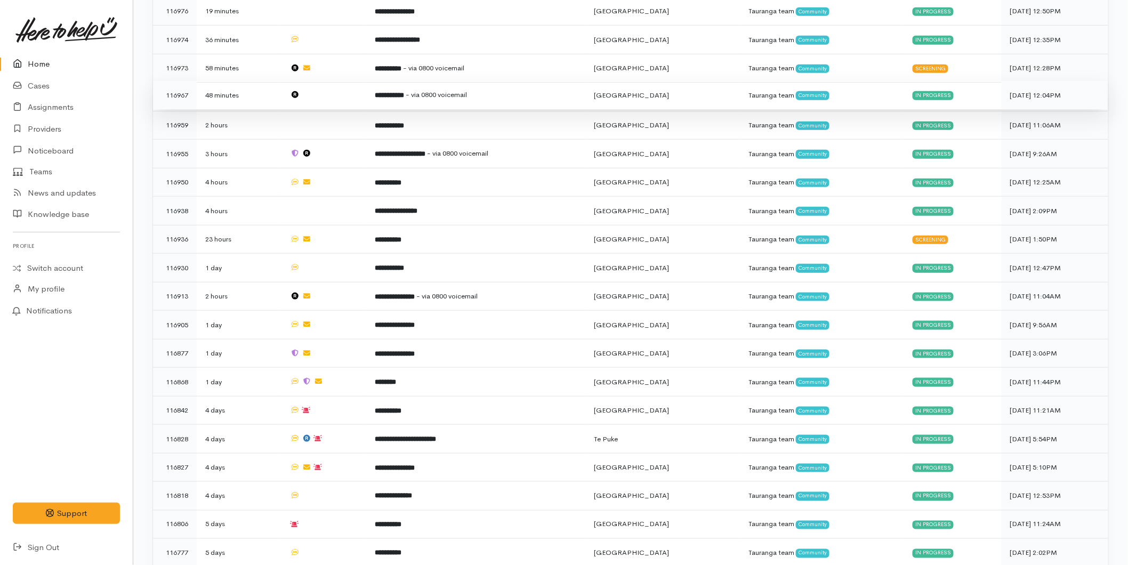
scroll to position [355, 0]
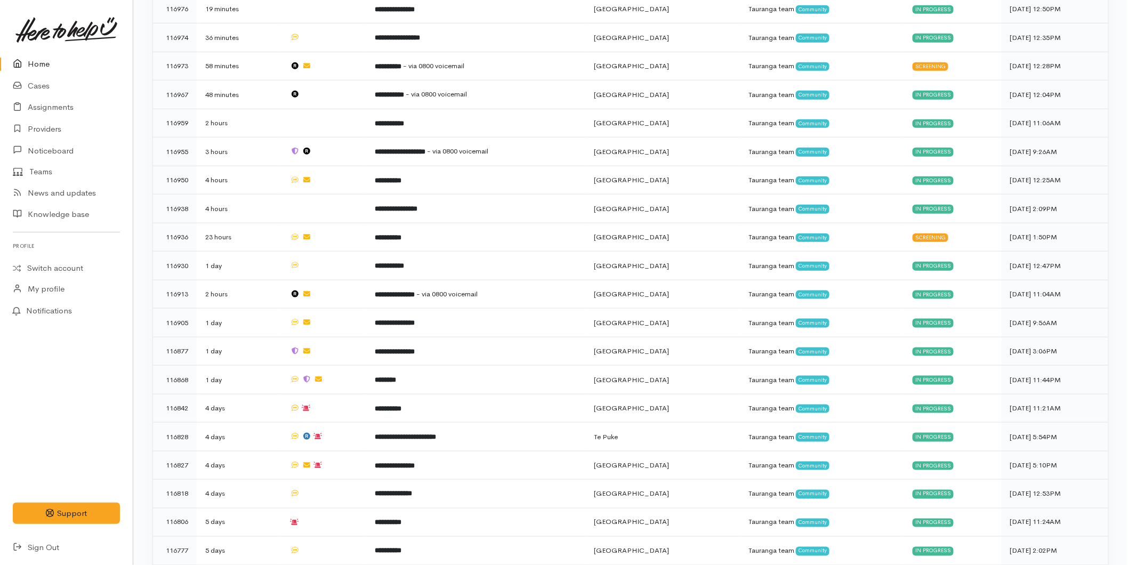
drag, startPoint x: 67, startPoint y: 73, endPoint x: 29, endPoint y: 64, distance: 38.8
click at [67, 73] on link "Home" at bounding box center [66, 64] width 133 height 22
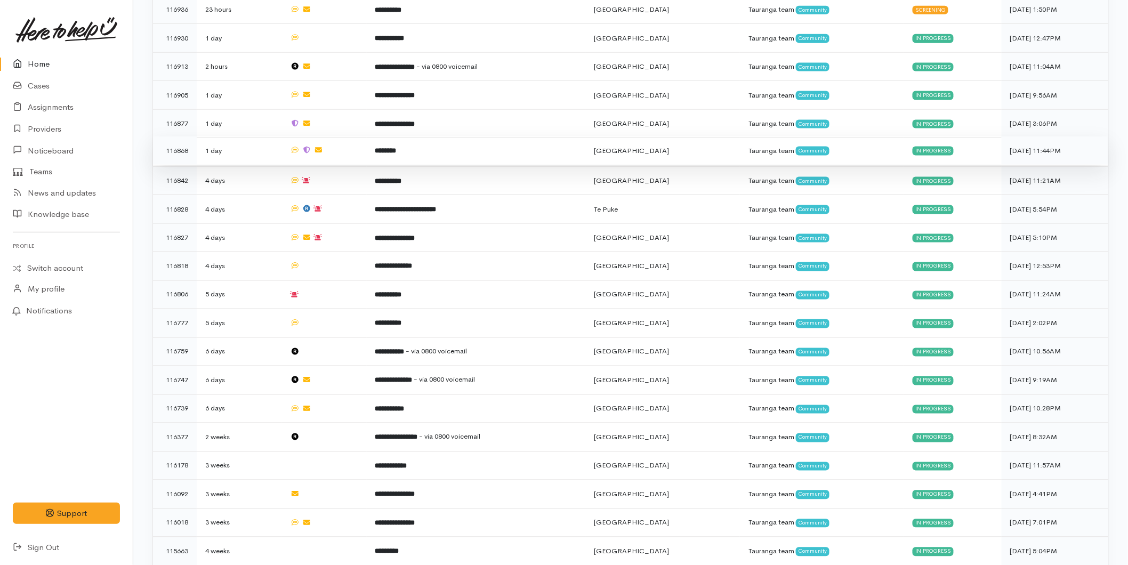
scroll to position [592, 0]
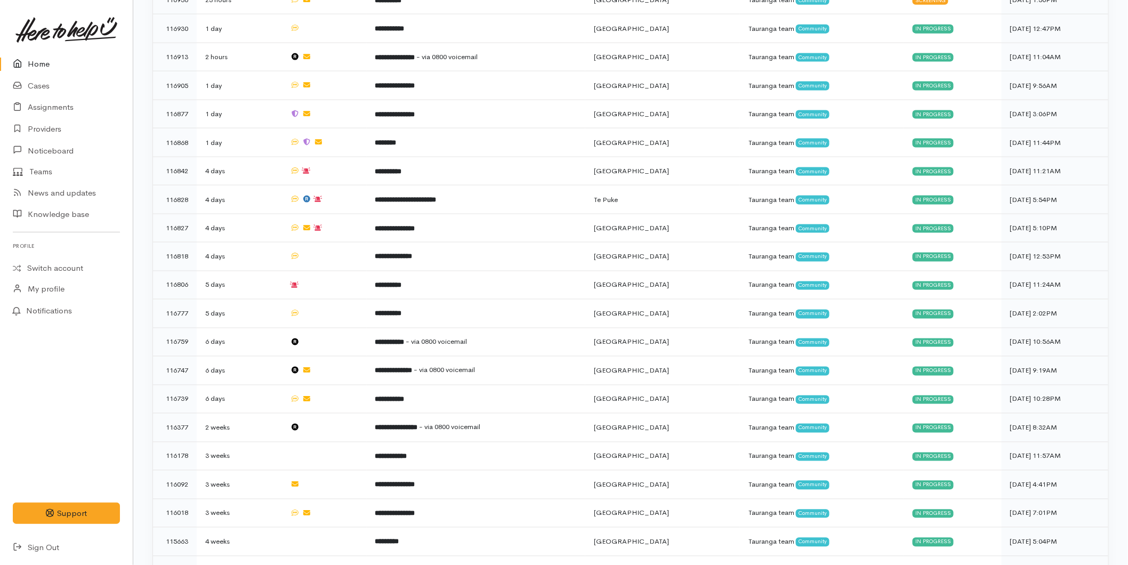
click at [30, 67] on link "Home" at bounding box center [66, 64] width 133 height 22
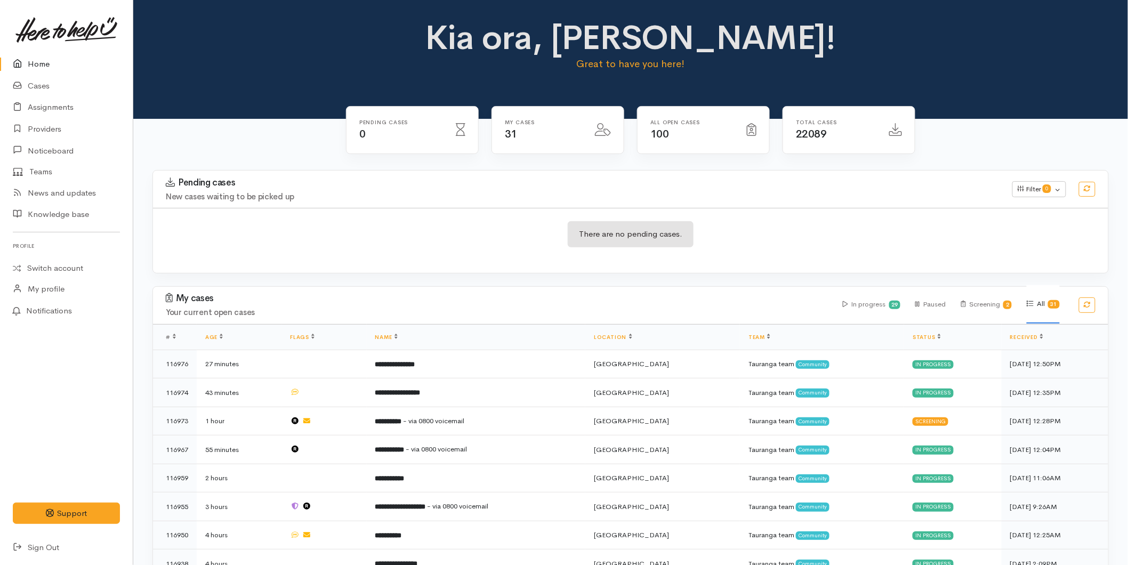
drag, startPoint x: 39, startPoint y: 57, endPoint x: 29, endPoint y: 62, distance: 11.2
click at [39, 57] on link "Home" at bounding box center [66, 64] width 133 height 22
click at [33, 62] on link "Home" at bounding box center [66, 64] width 133 height 22
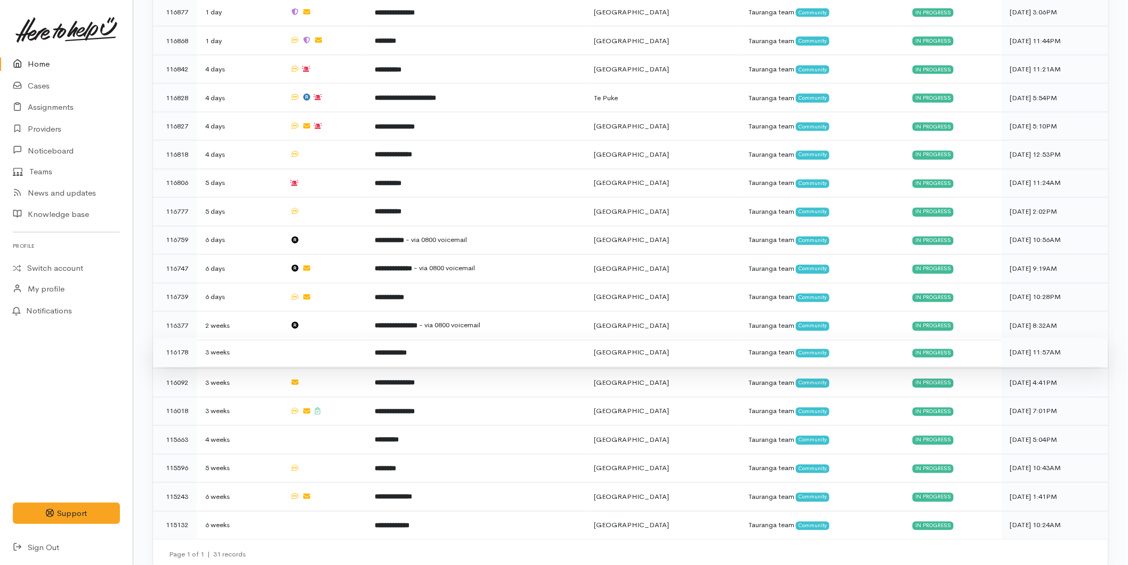
scroll to position [695, 0]
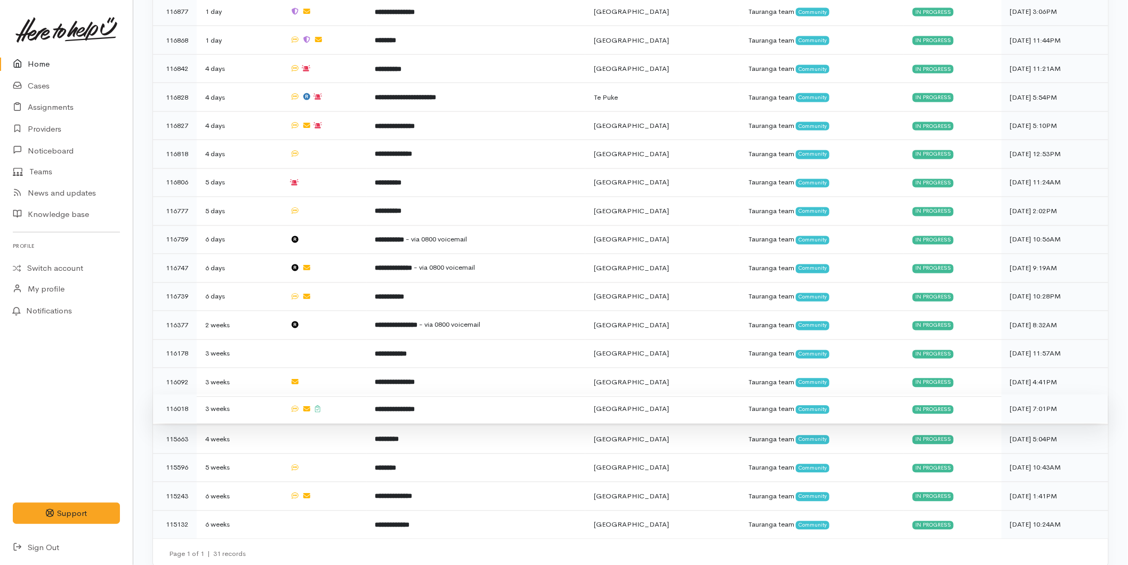
click at [413, 406] on b "**********" at bounding box center [395, 409] width 40 height 7
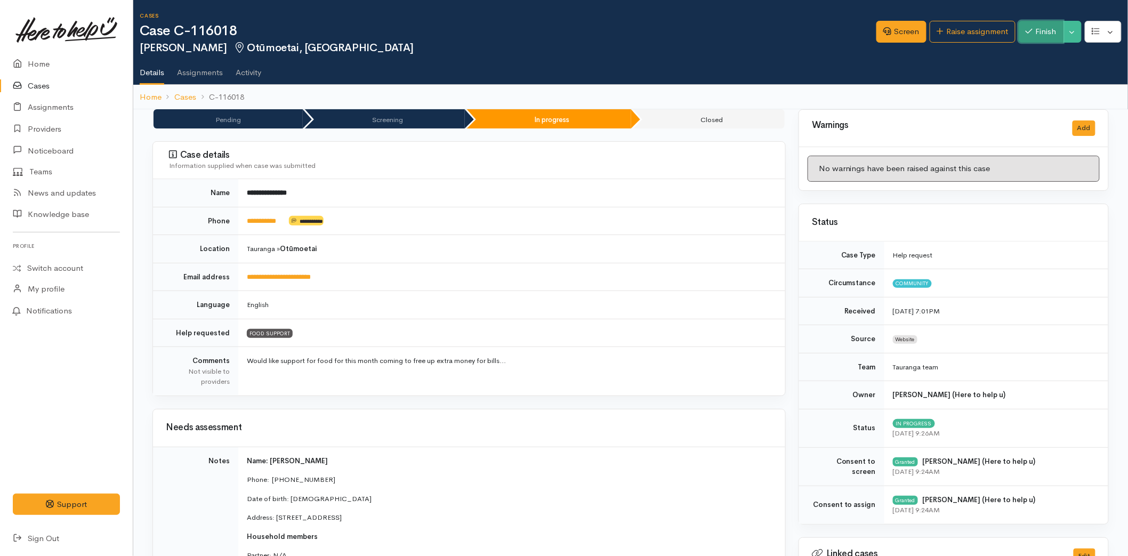
click at [1043, 29] on button "Finish" at bounding box center [1041, 32] width 45 height 22
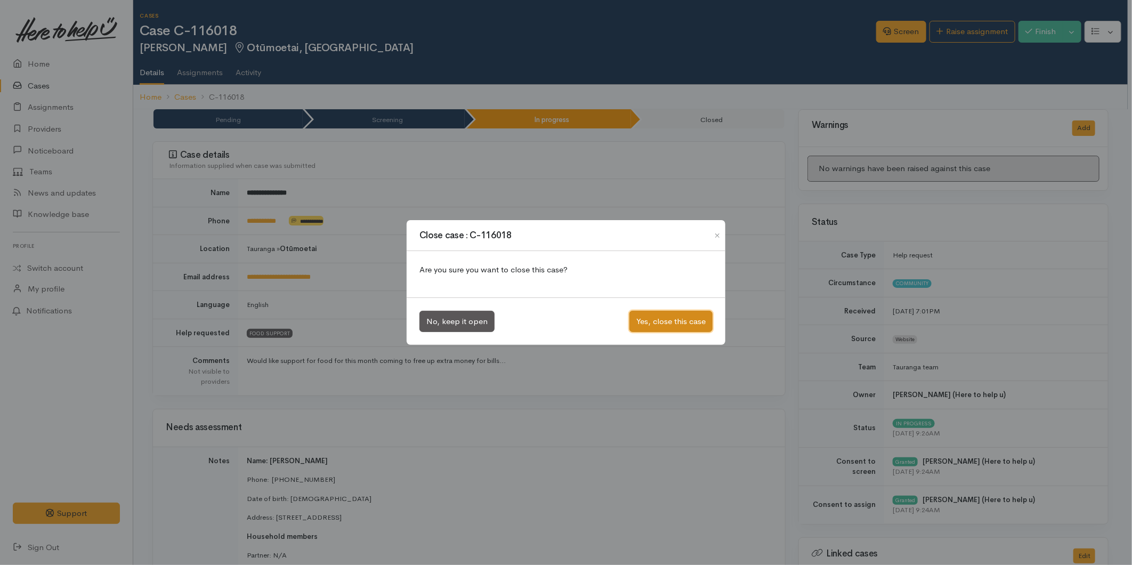
click at [679, 316] on button "Yes, close this case" at bounding box center [671, 322] width 83 height 22
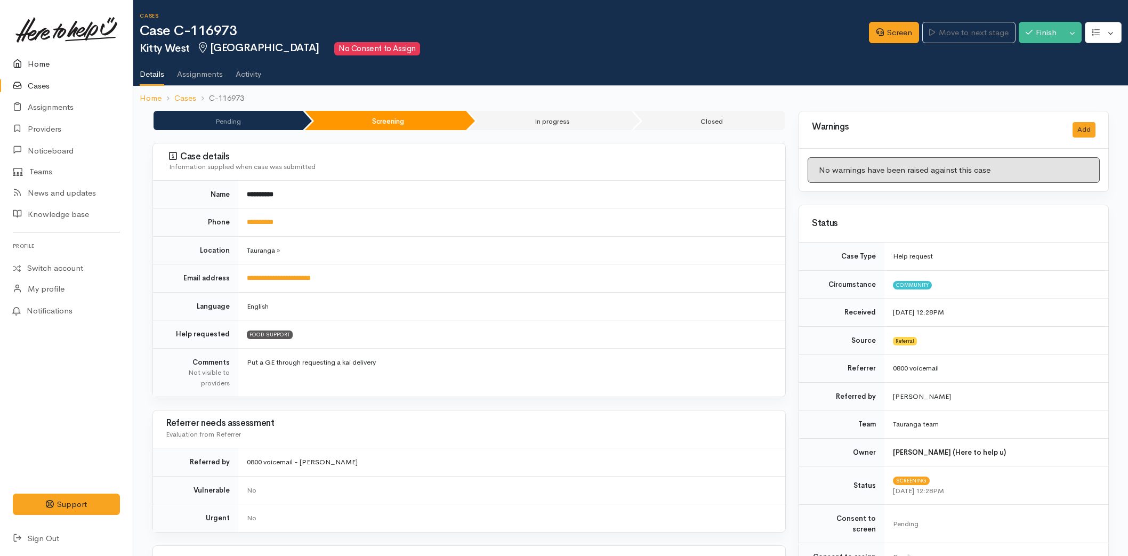
scroll to position [85, 0]
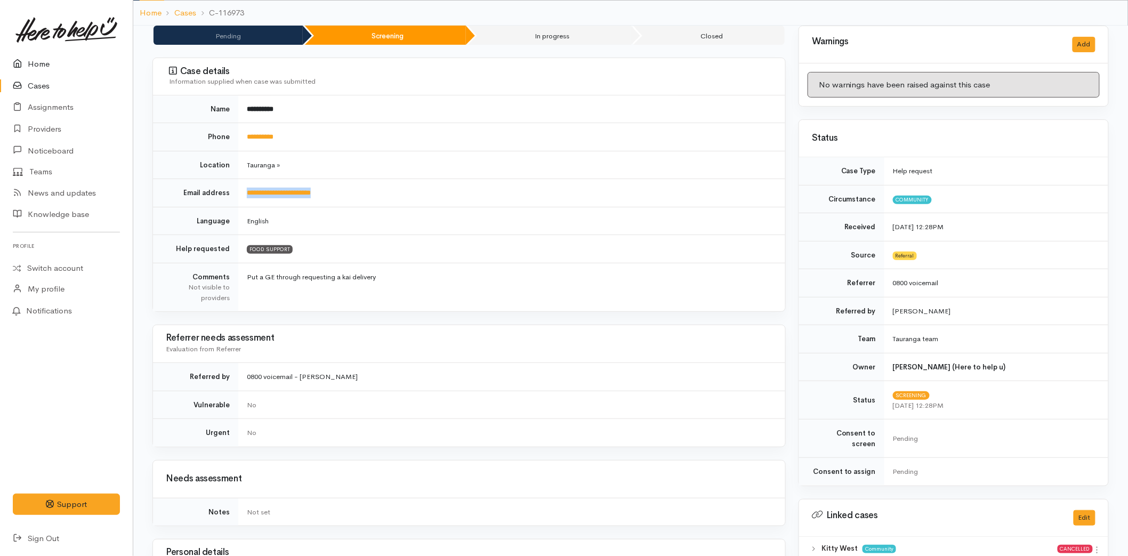
click at [52, 58] on link "Home" at bounding box center [66, 64] width 133 height 22
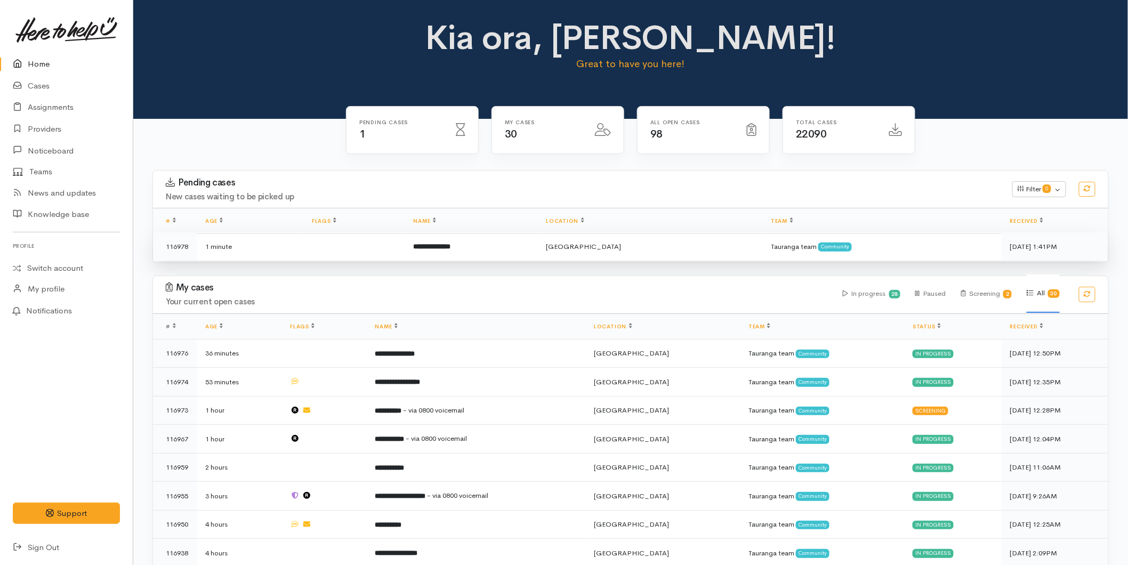
click at [405, 244] on td at bounding box center [353, 246] width 101 height 28
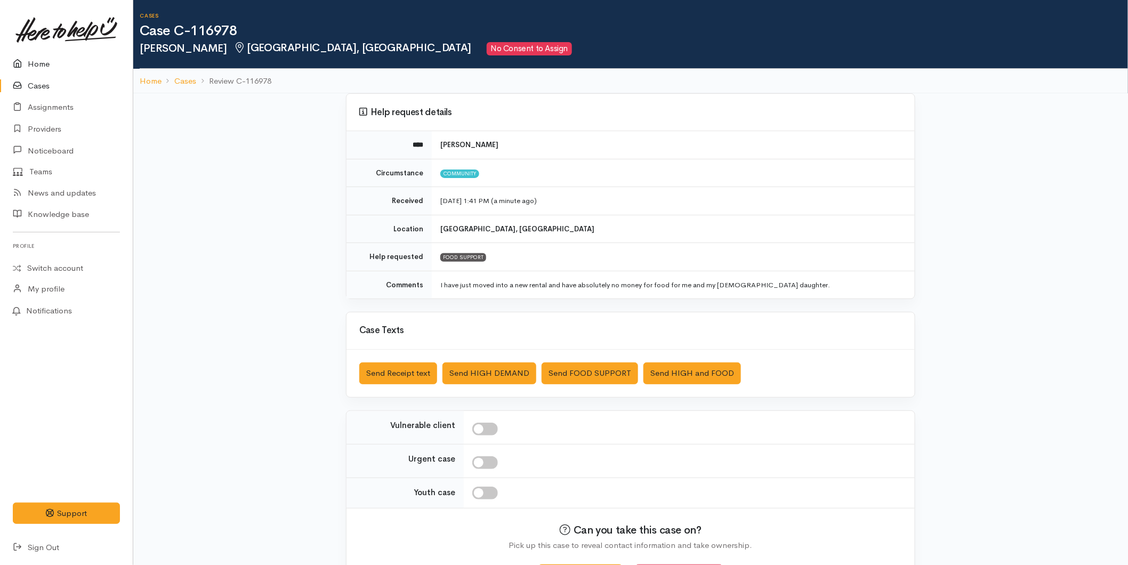
click at [54, 65] on link "Home" at bounding box center [66, 64] width 133 height 22
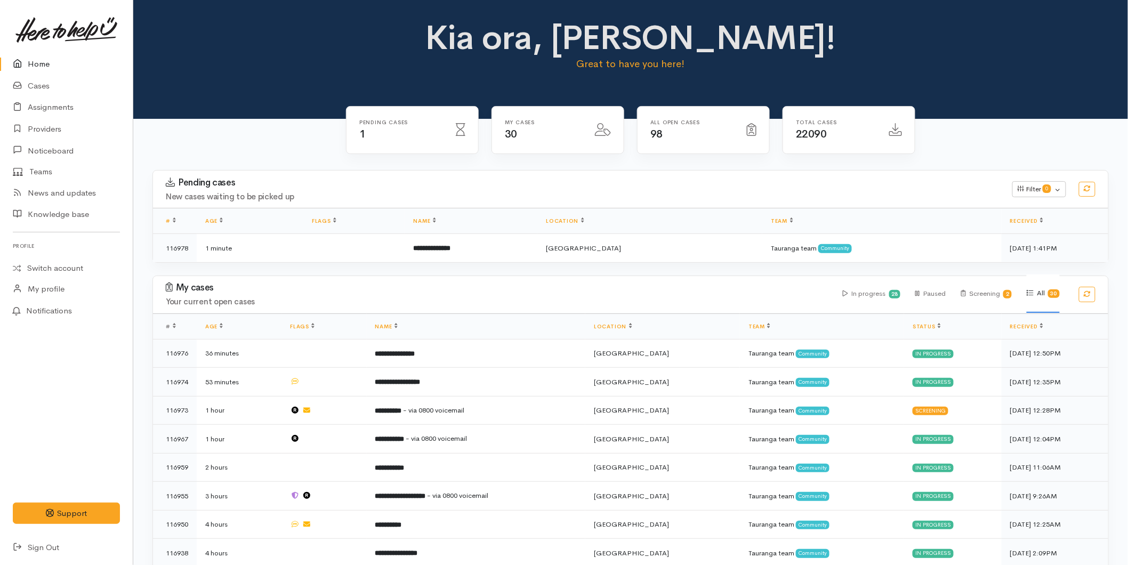
scroll to position [178, 0]
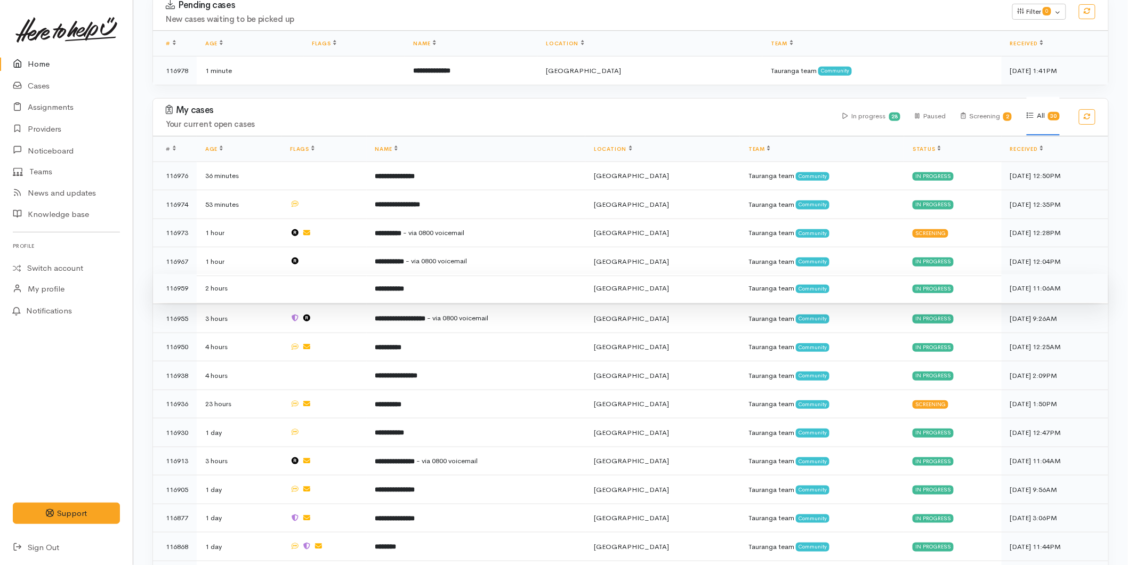
click at [374, 292] on td "**********" at bounding box center [476, 288] width 219 height 29
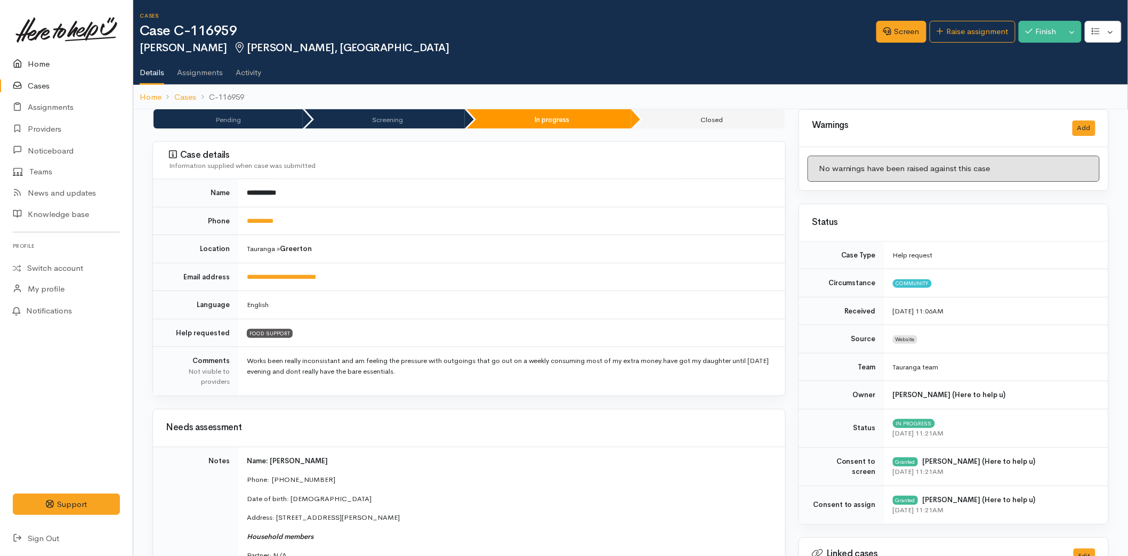
click at [54, 60] on link "Home" at bounding box center [66, 64] width 133 height 22
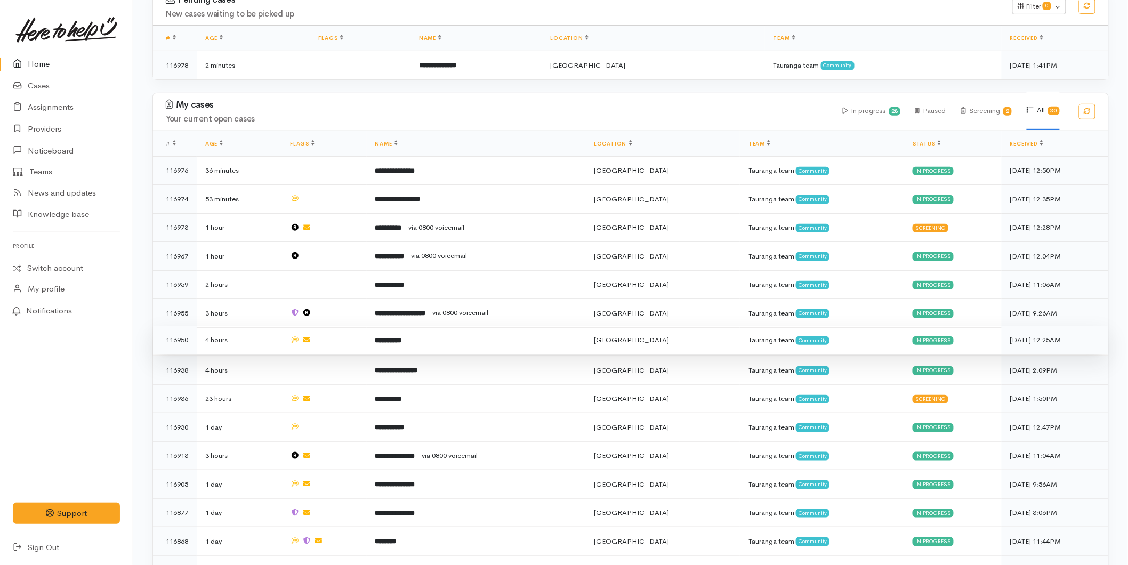
scroll to position [182, 0]
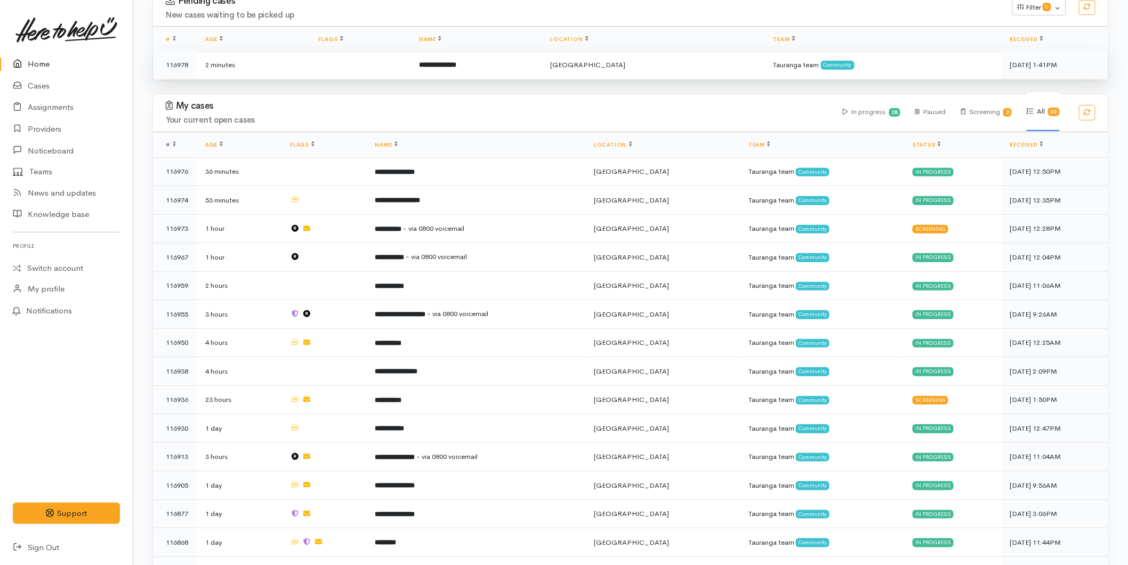
click at [506, 67] on td "**********" at bounding box center [476, 65] width 131 height 28
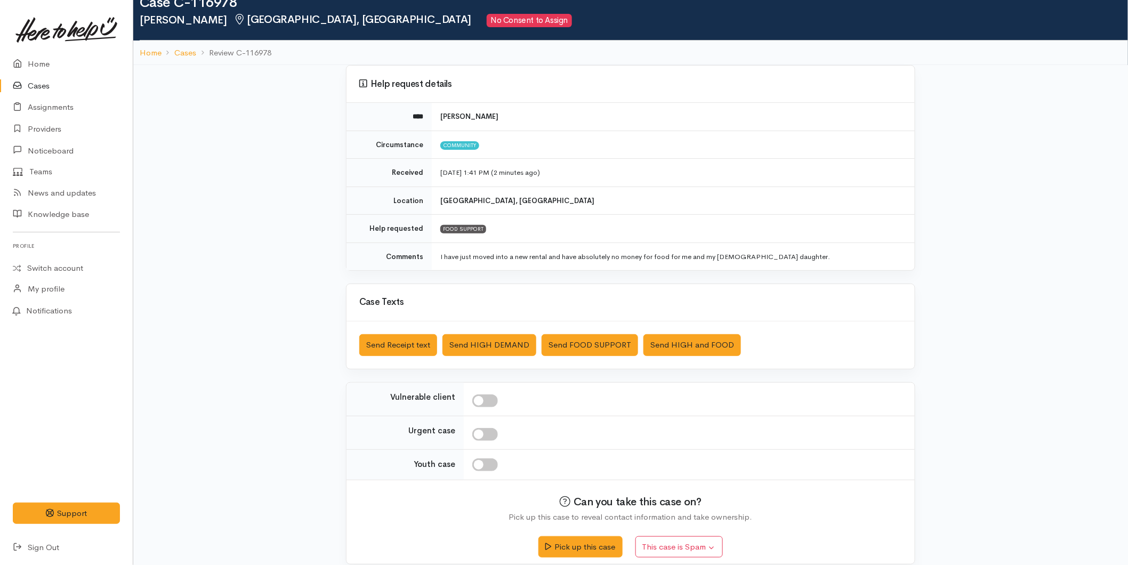
scroll to position [41, 0]
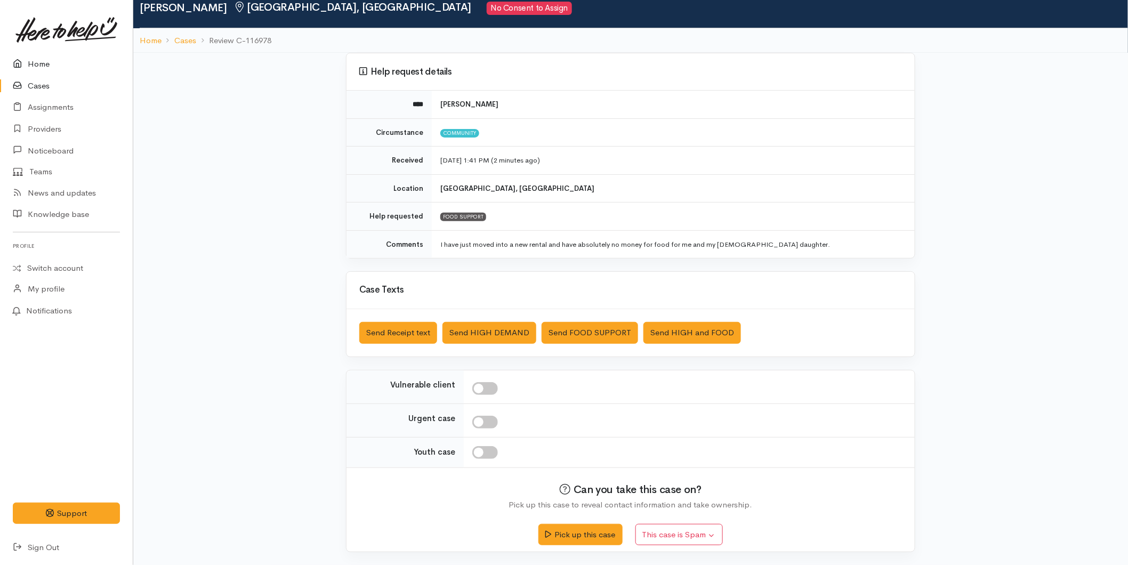
click at [44, 61] on link "Home" at bounding box center [66, 64] width 133 height 22
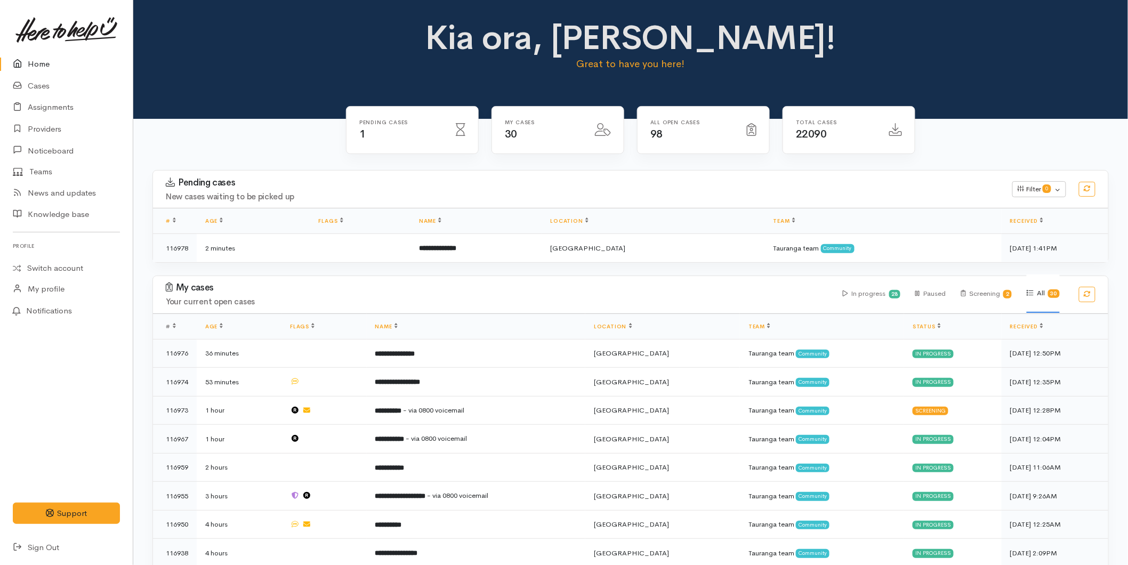
click at [34, 74] on link "Home" at bounding box center [66, 64] width 133 height 22
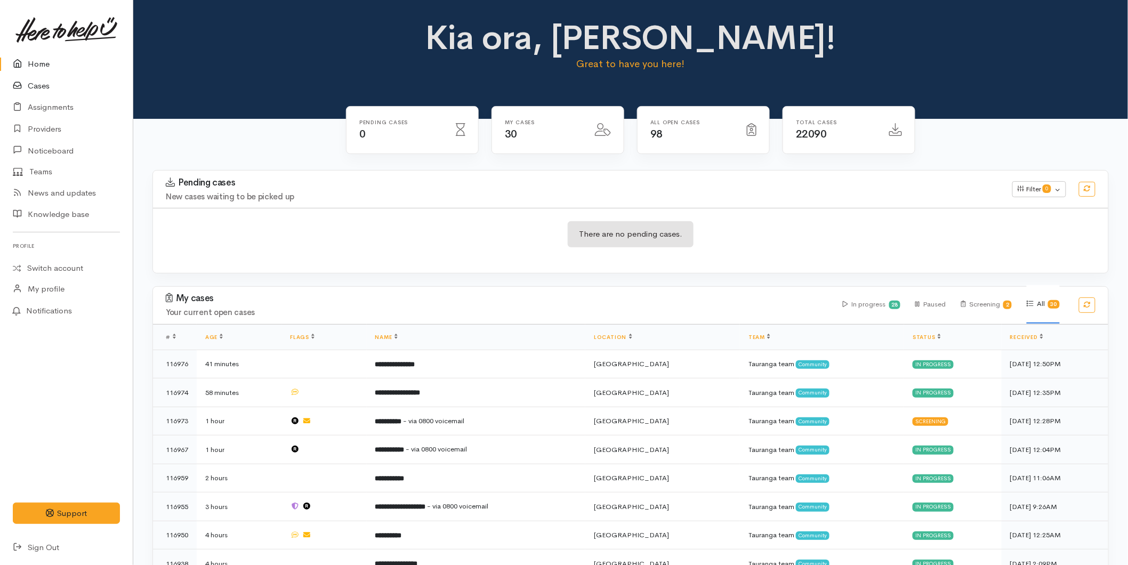
click at [49, 81] on link "Cases" at bounding box center [66, 86] width 133 height 22
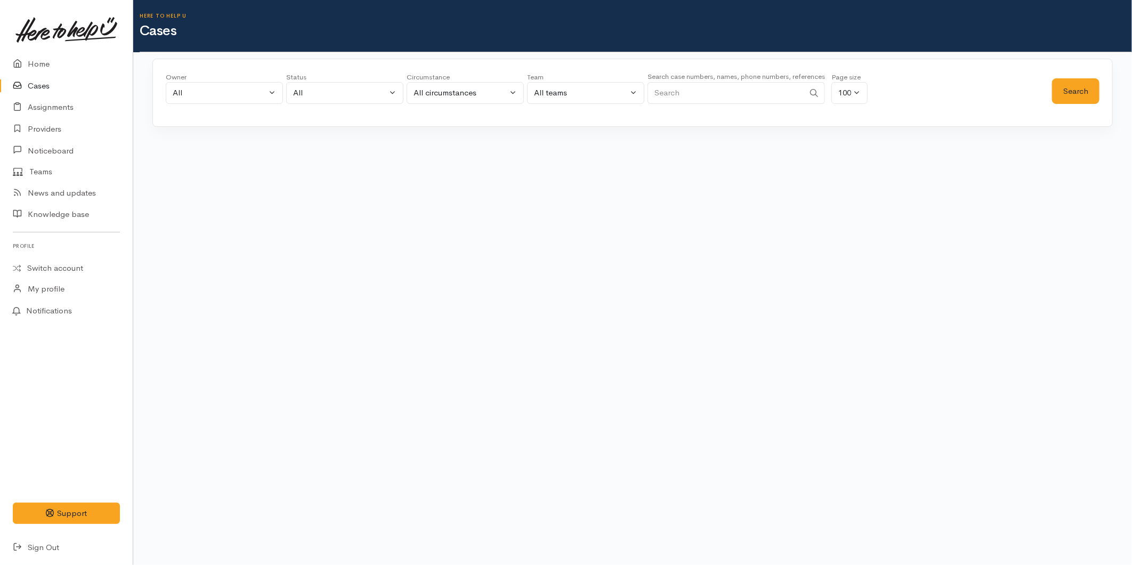
click at [713, 91] on input "Search" at bounding box center [726, 93] width 157 height 22
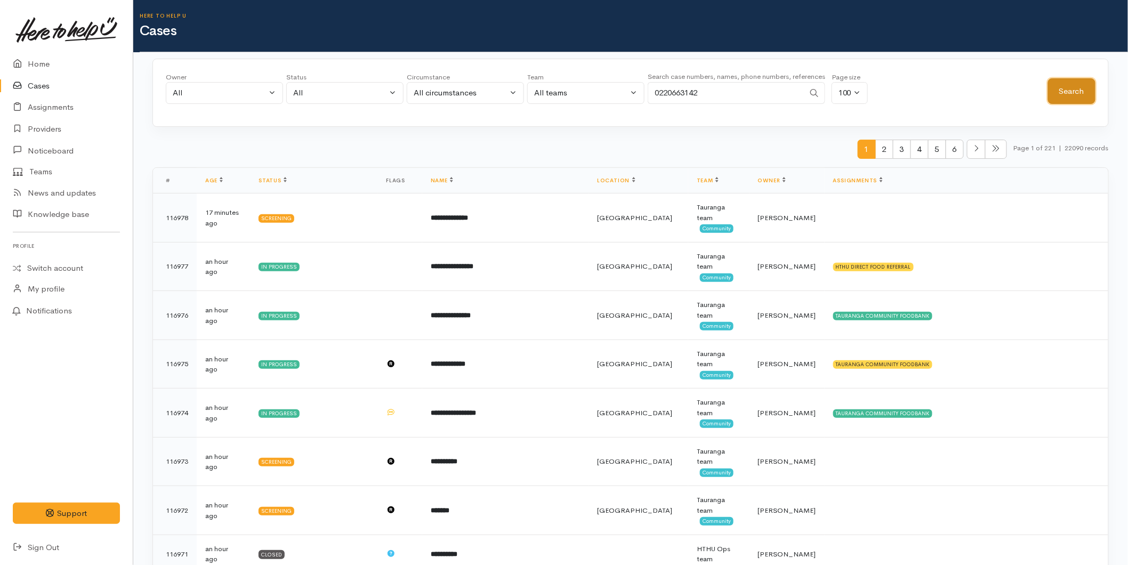
click at [1058, 84] on button "Search" at bounding box center [1071, 91] width 47 height 26
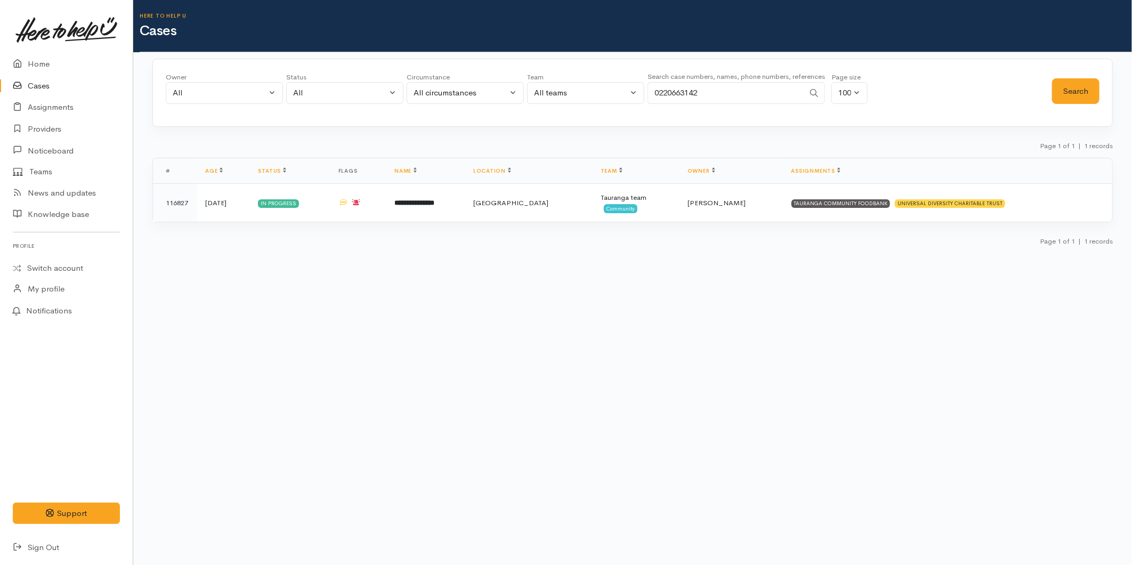
drag, startPoint x: 555, startPoint y: 83, endPoint x: 503, endPoint y: 87, distance: 52.4
click at [505, 87] on div "Owner All My cases 2Alice1 Faye Davies ('Here to help u') Aandrea Murray ('Here…" at bounding box center [609, 91] width 887 height 38
click at [1075, 75] on div "Search" at bounding box center [1075, 91] width 47 height 38
click at [1073, 90] on button "Search" at bounding box center [1075, 91] width 47 height 26
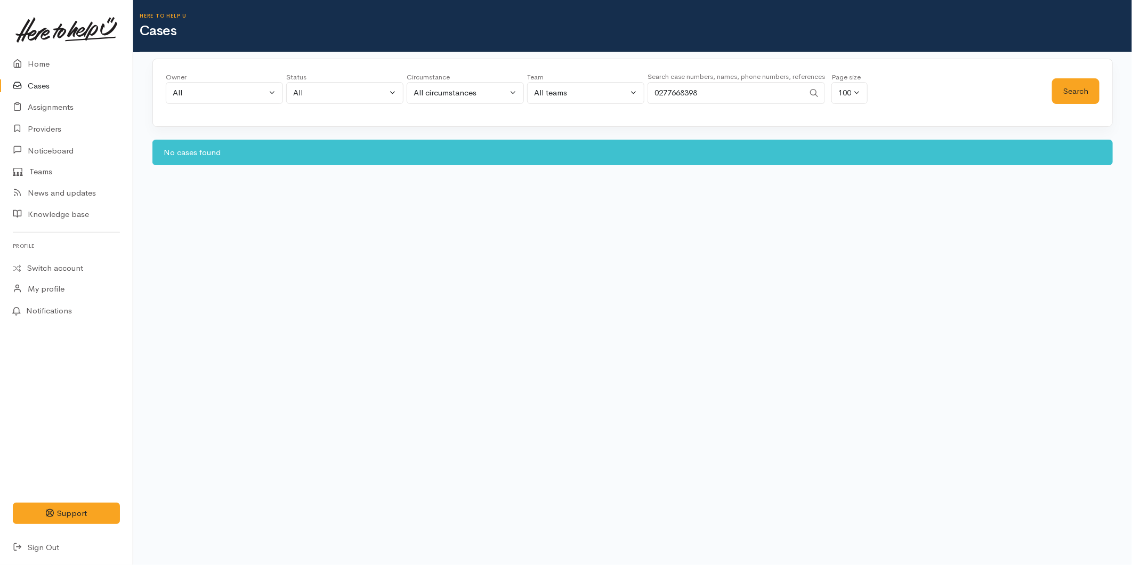
drag, startPoint x: 718, startPoint y: 83, endPoint x: 571, endPoint y: 77, distance: 146.7
click at [571, 77] on div "Owner All My cases 2Alice1 Faye Davies ('Here to help u') Aandrea Murray ('Here…" at bounding box center [609, 91] width 887 height 38
type input "0226194581"
click at [1058, 83] on button "Search" at bounding box center [1075, 91] width 47 height 26
click at [46, 63] on link "Home" at bounding box center [66, 64] width 133 height 22
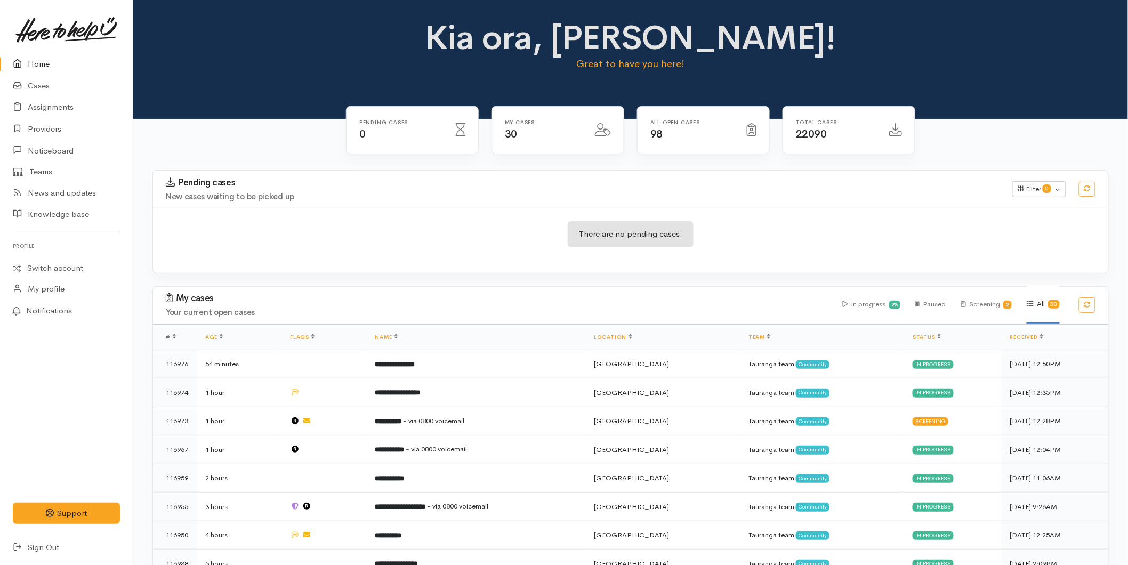
click at [46, 68] on link "Home" at bounding box center [66, 64] width 133 height 22
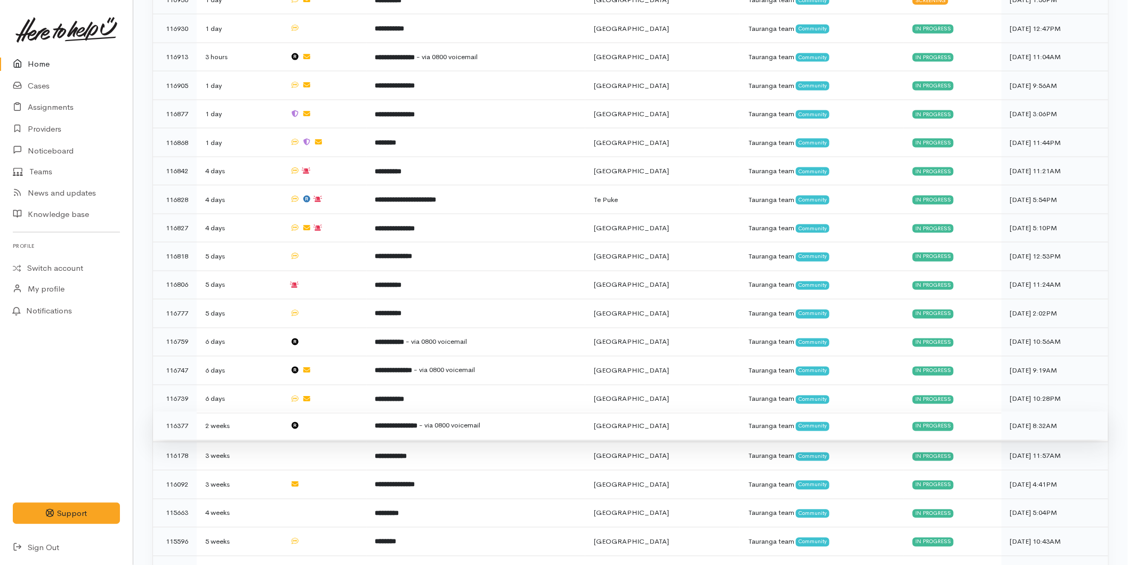
scroll to position [667, 0]
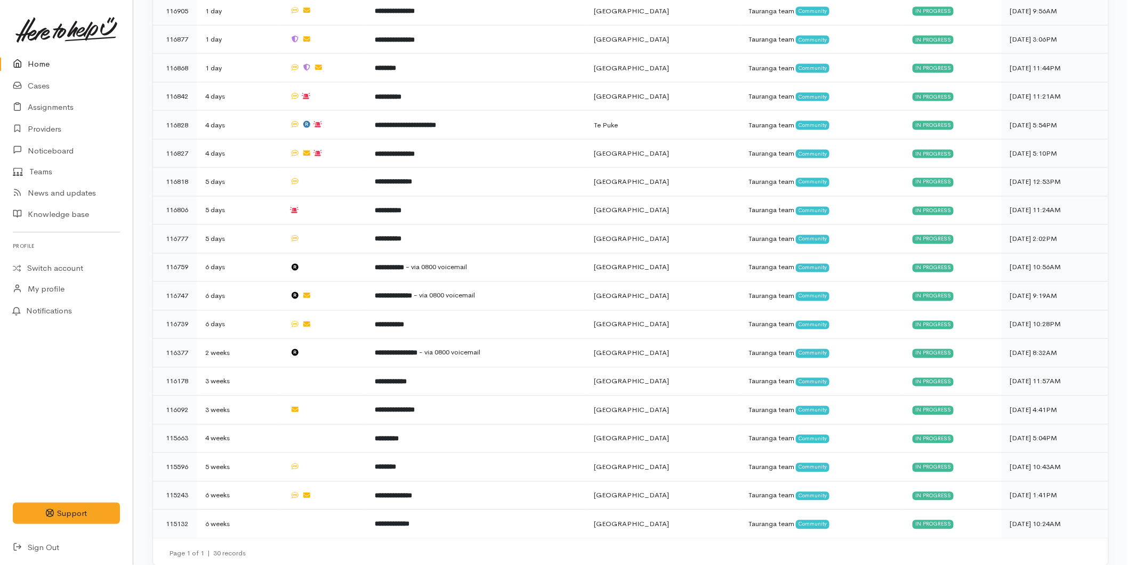
click at [18, 66] on icon at bounding box center [20, 64] width 15 height 13
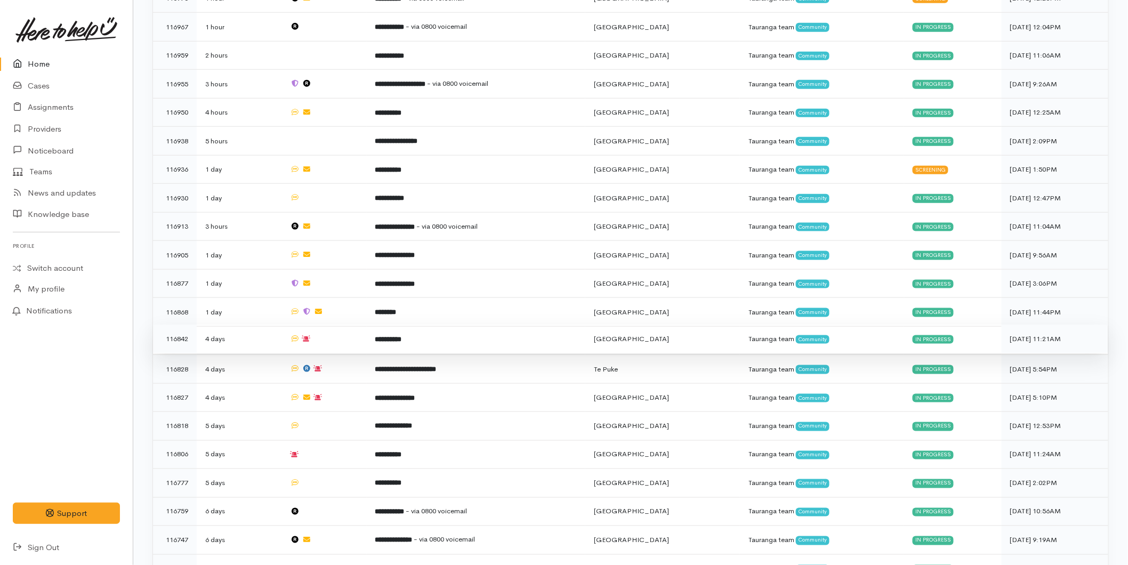
scroll to position [252, 0]
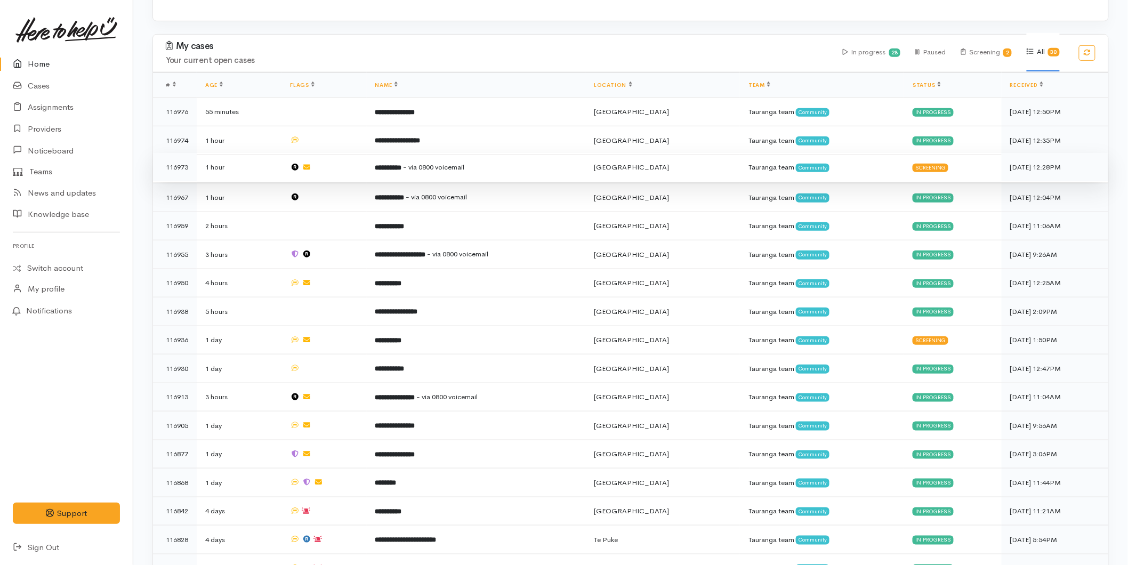
click at [446, 171] on span "- via 0800 voicemail" at bounding box center [434, 167] width 61 height 9
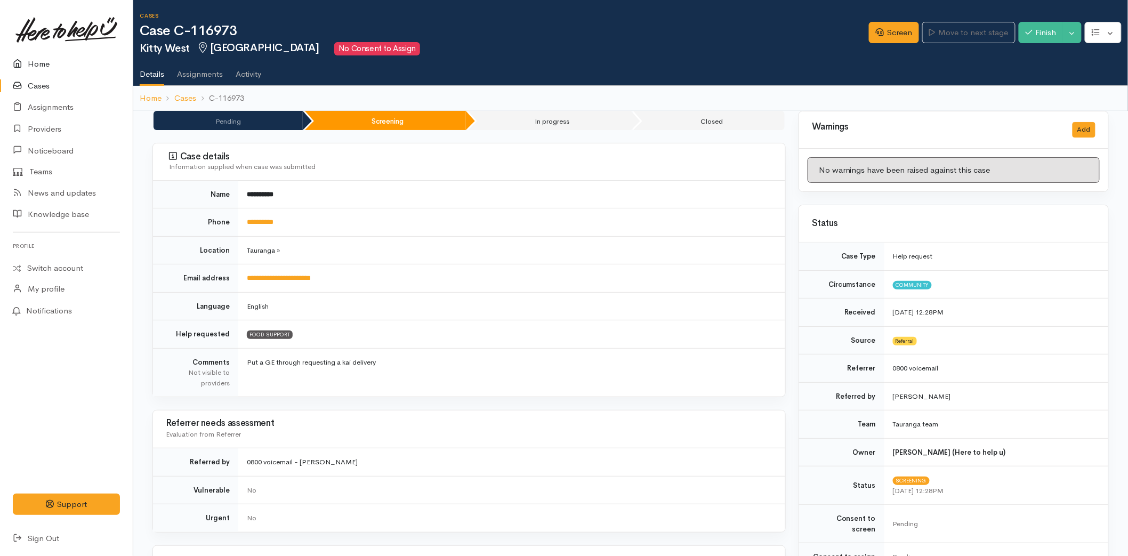
click at [55, 61] on link "Home" at bounding box center [66, 64] width 133 height 22
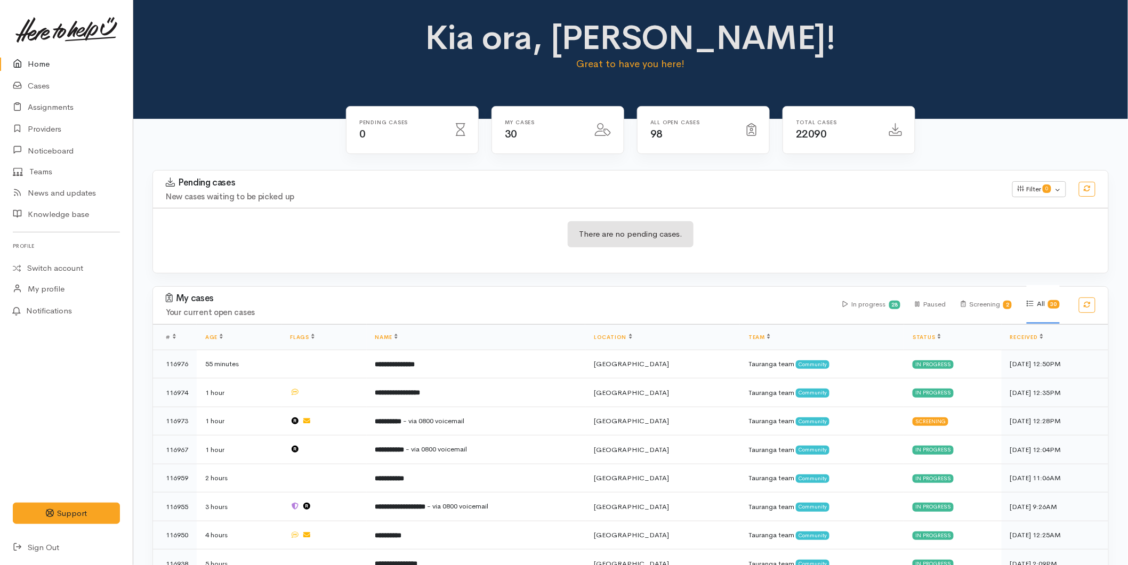
click at [36, 61] on link "Home" at bounding box center [66, 64] width 133 height 22
